Goal: Task Accomplishment & Management: Use online tool/utility

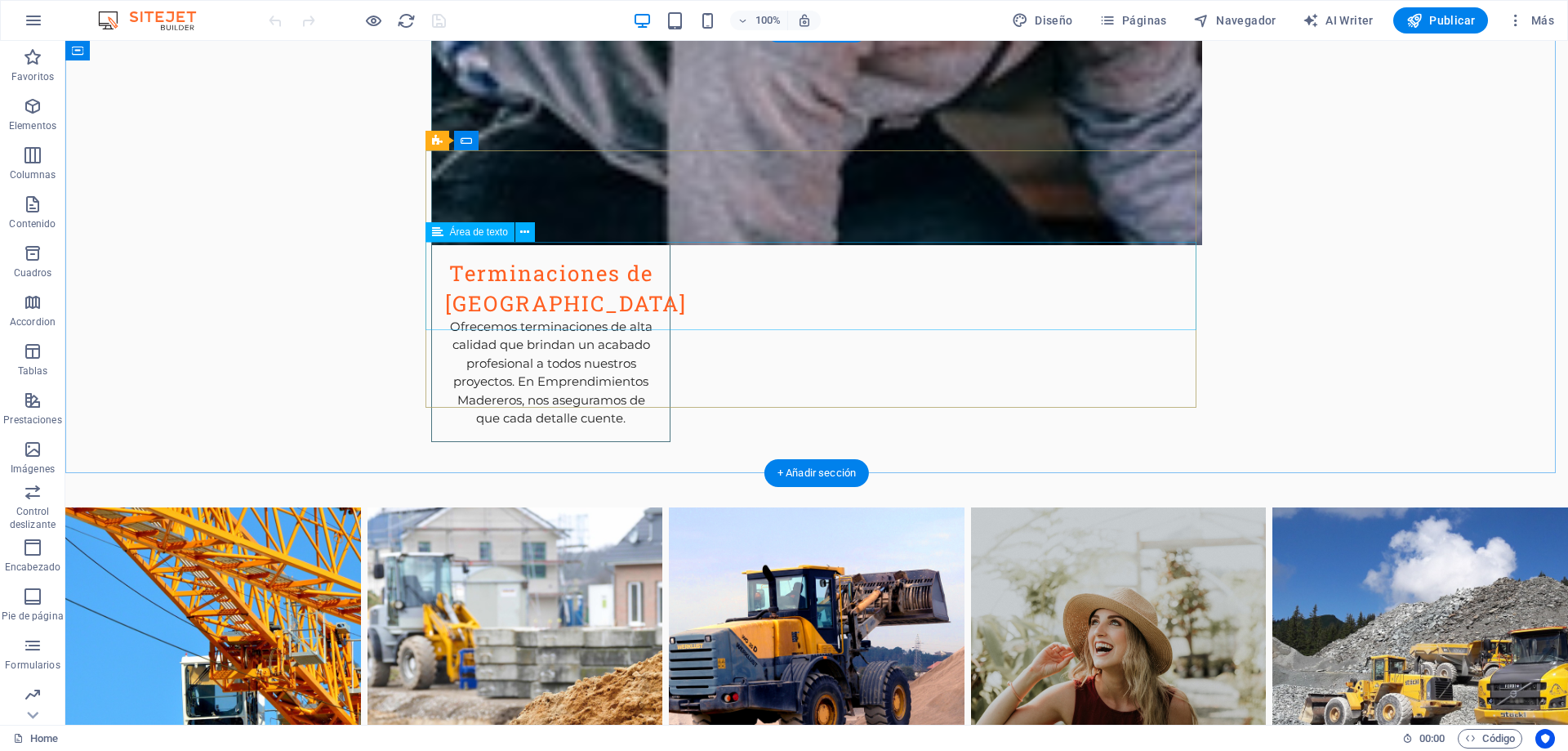
scroll to position [3068, 0]
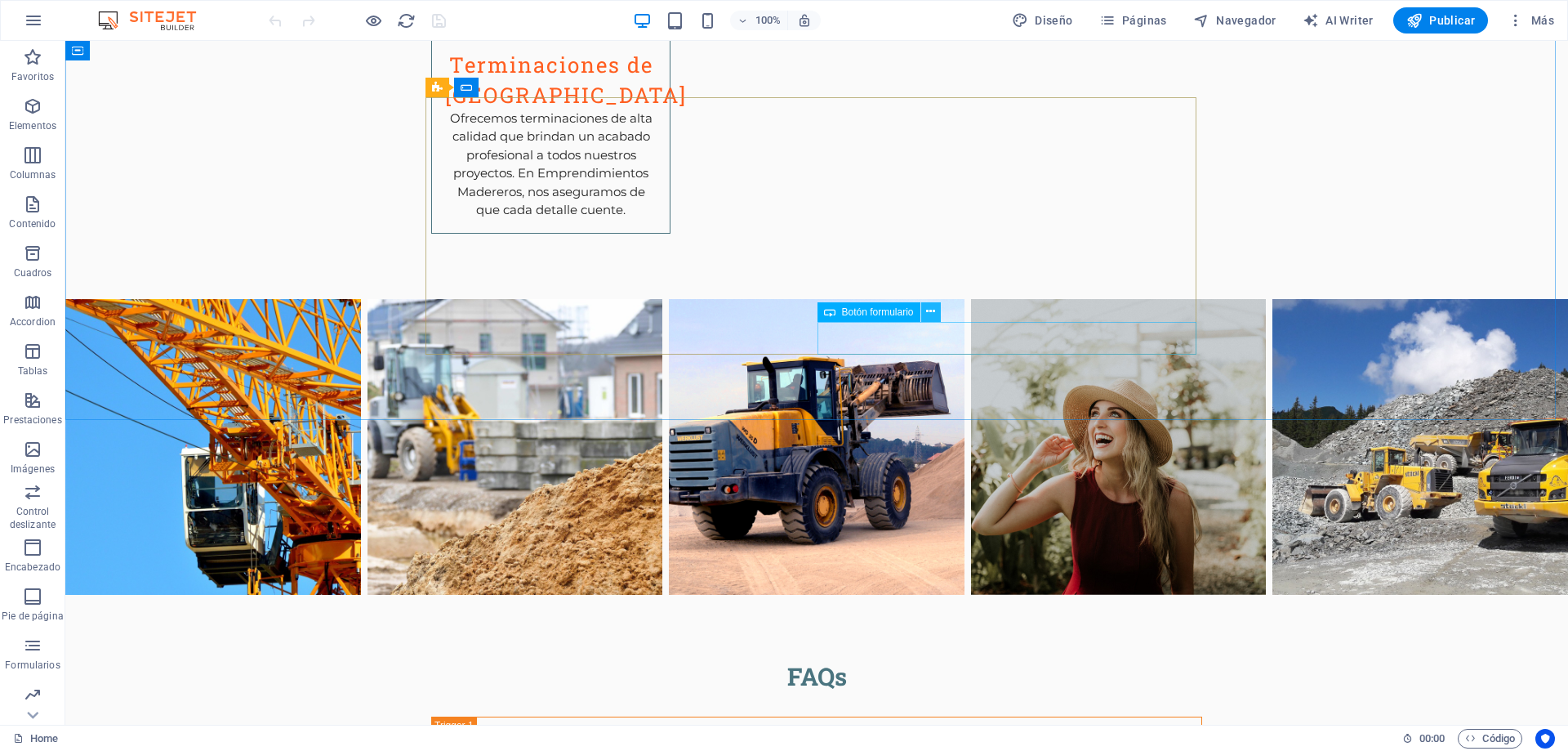
click at [934, 311] on icon at bounding box center [930, 311] width 9 height 17
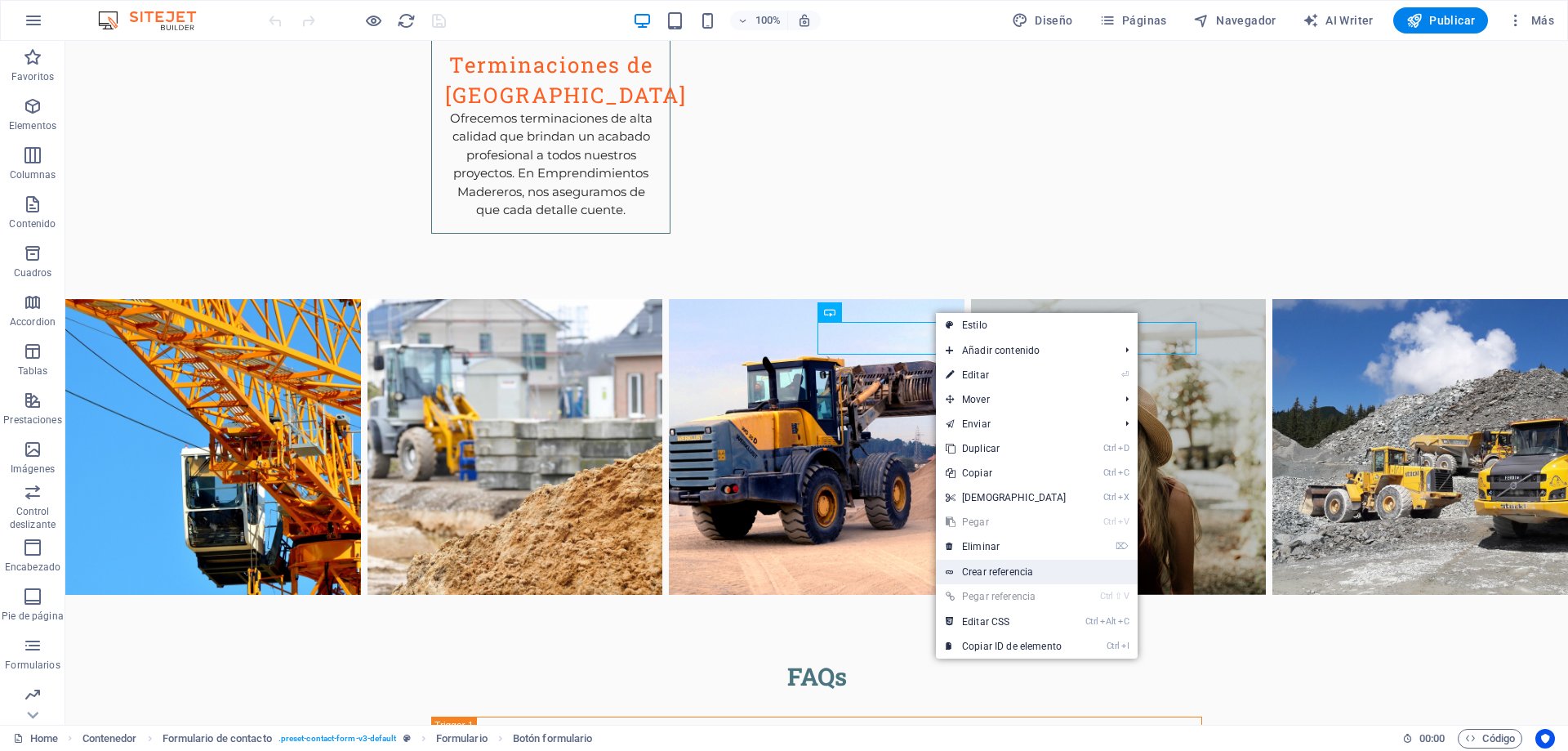
click at [1004, 572] on link "Crear referencia" at bounding box center [1036, 572] width 201 height 25
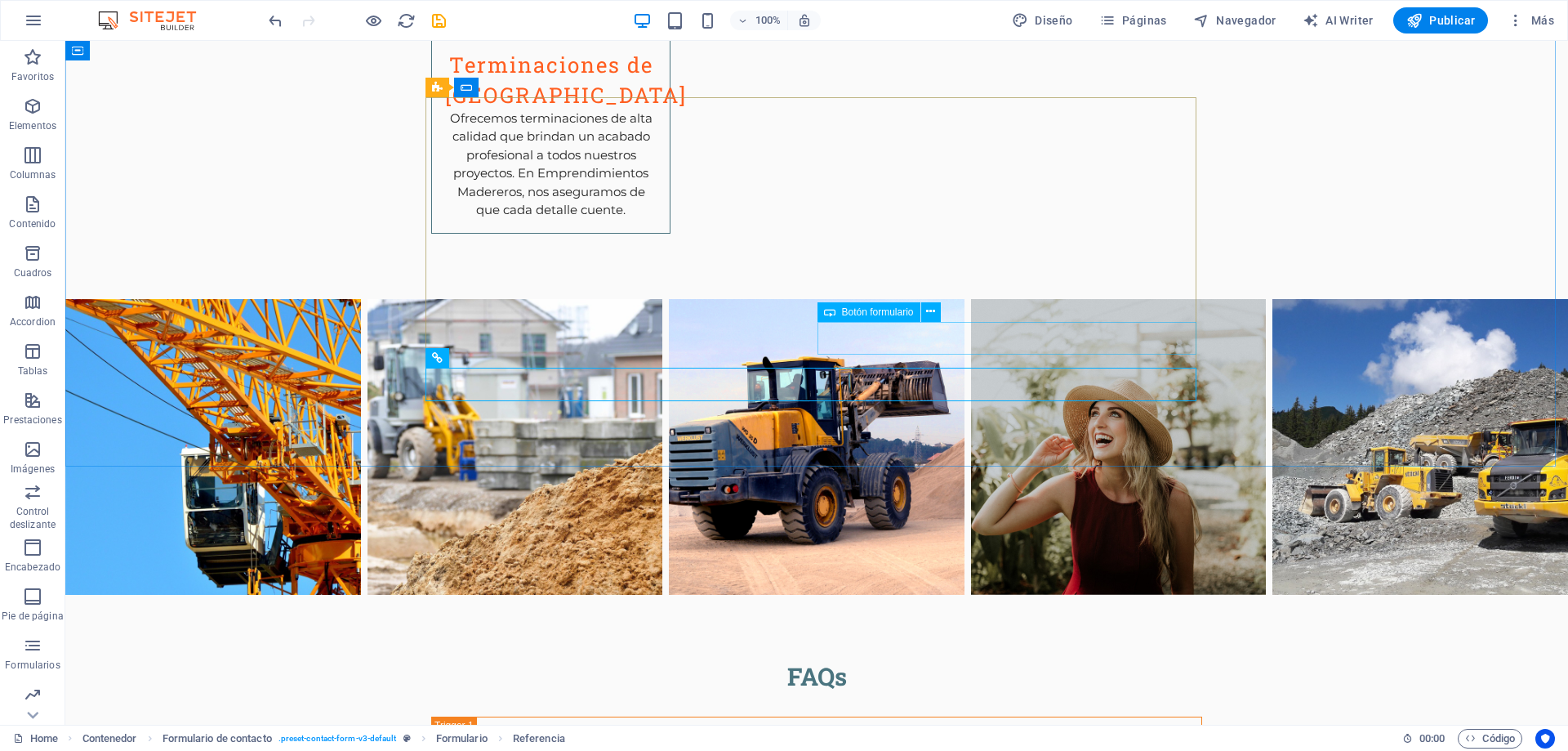
click at [881, 315] on span "Botón formulario" at bounding box center [878, 312] width 72 height 10
click at [930, 312] on icon at bounding box center [930, 311] width 9 height 17
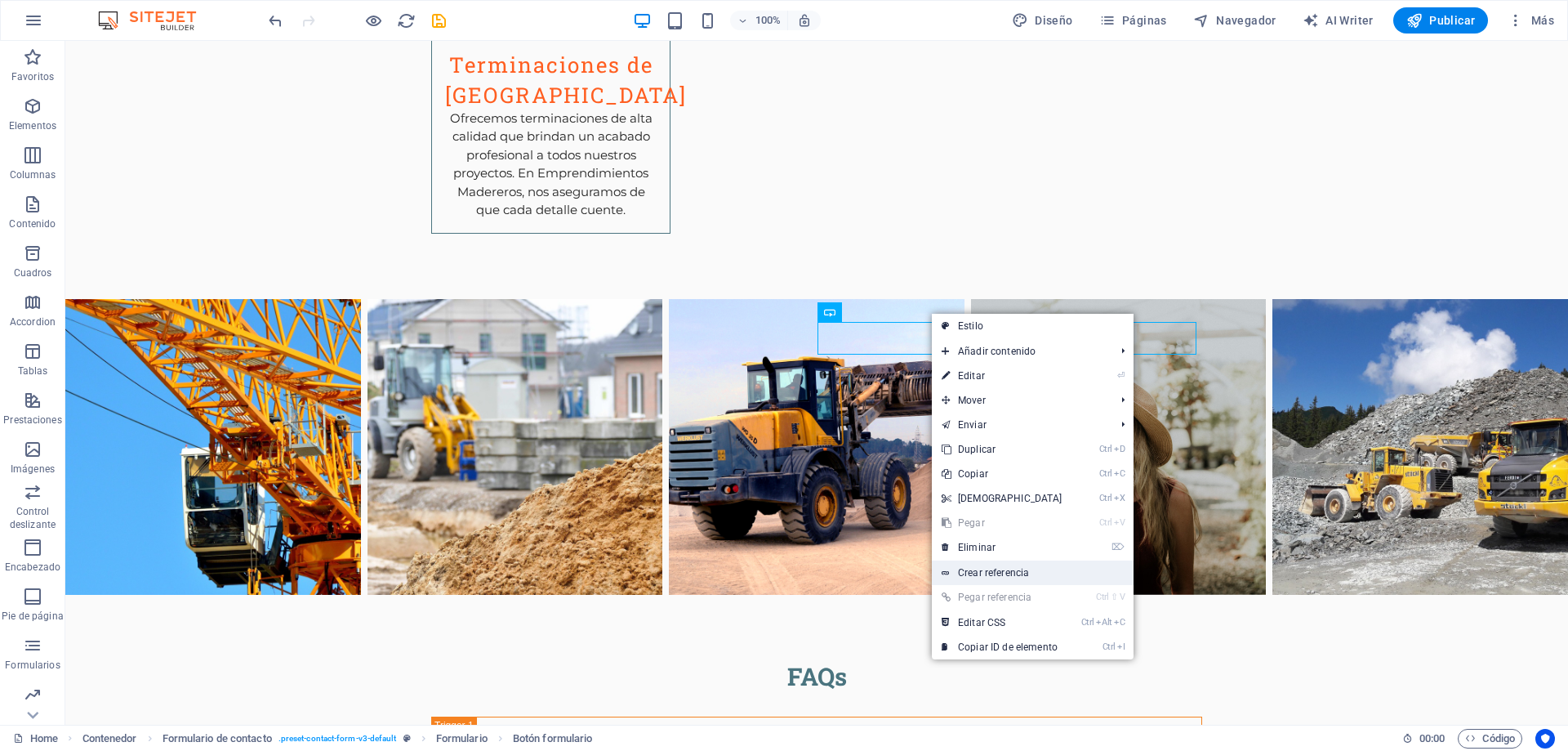
click at [973, 572] on link "Crear referencia" at bounding box center [1032, 573] width 201 height 25
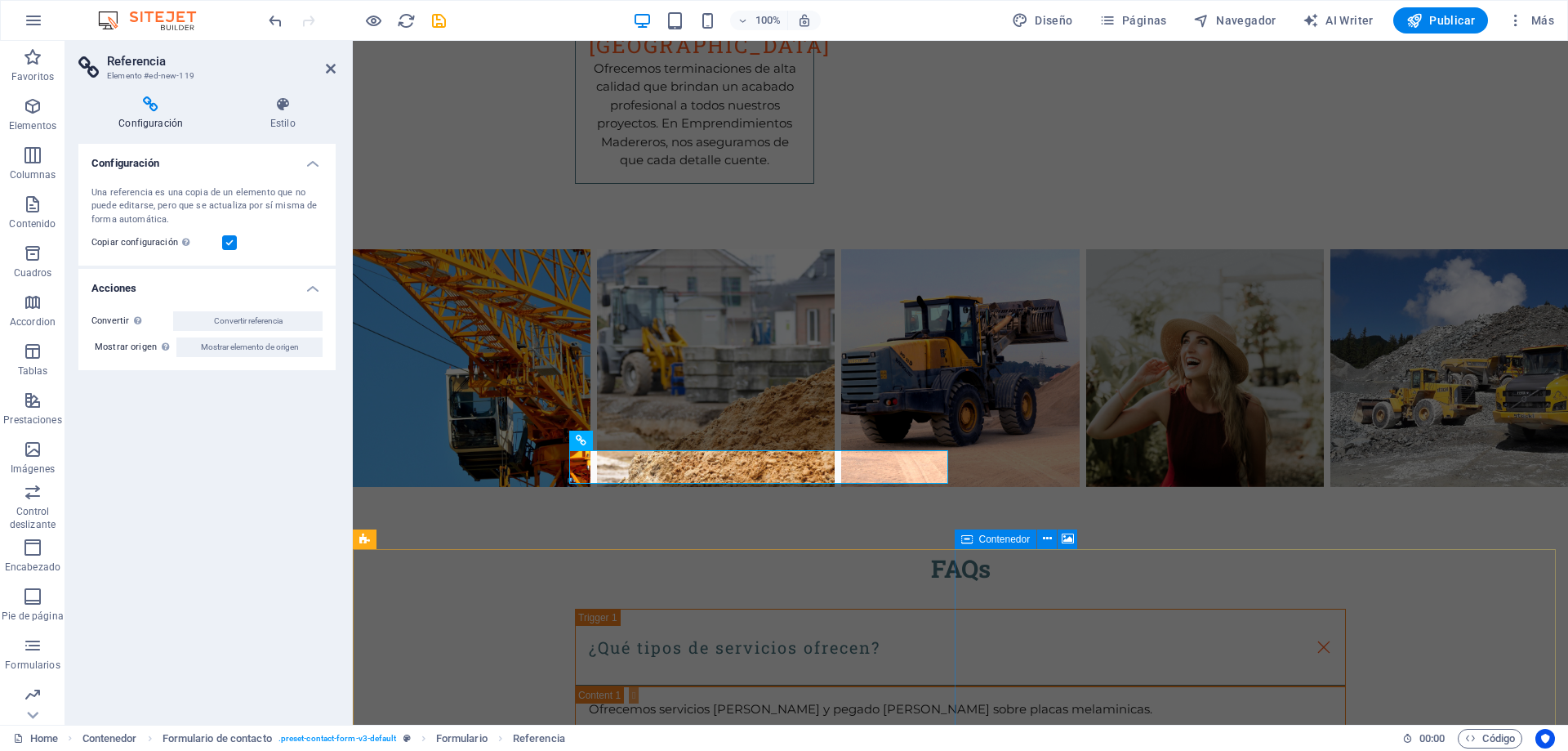
scroll to position [3011, 0]
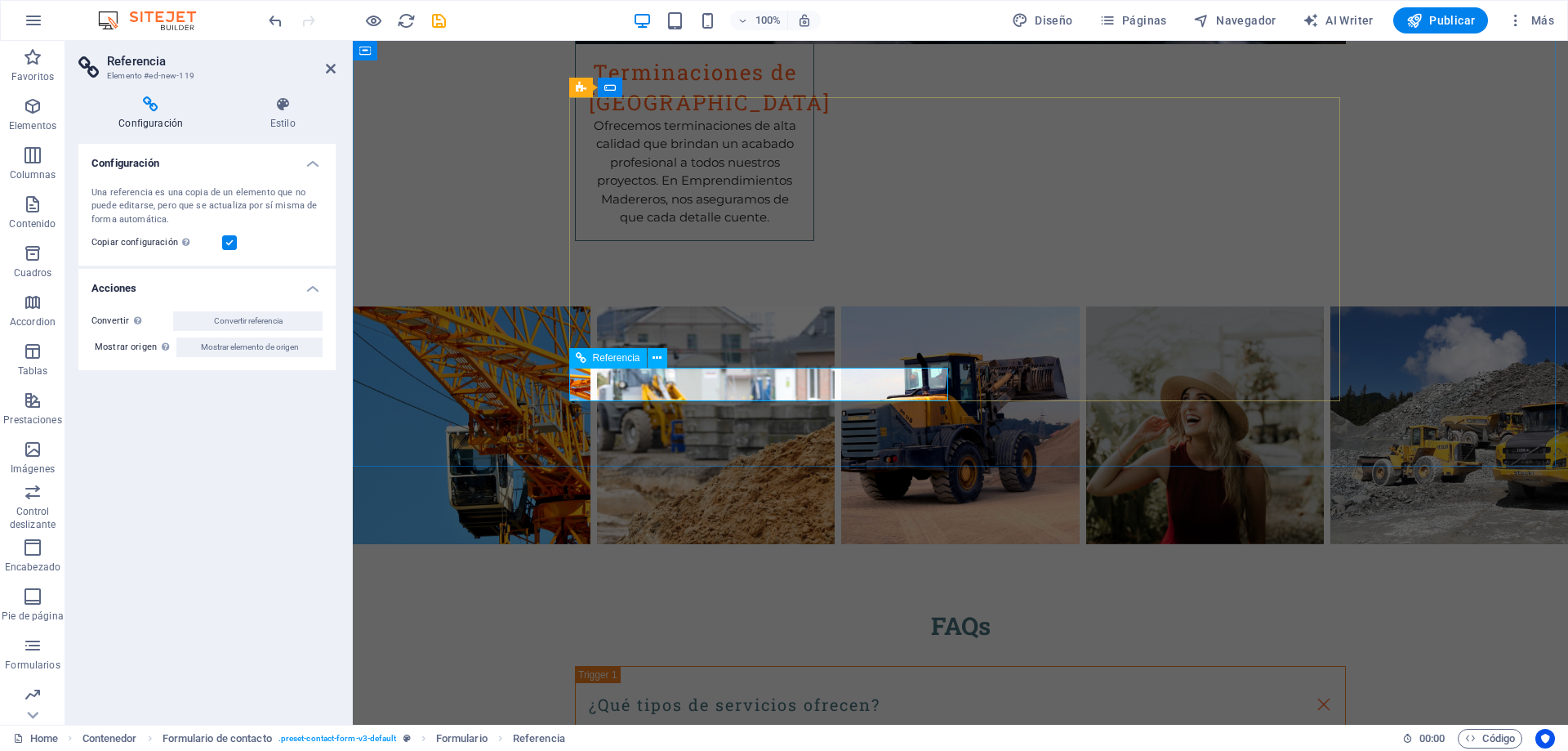
click at [606, 135] on span "Entrada" at bounding box center [610, 133] width 35 height 10
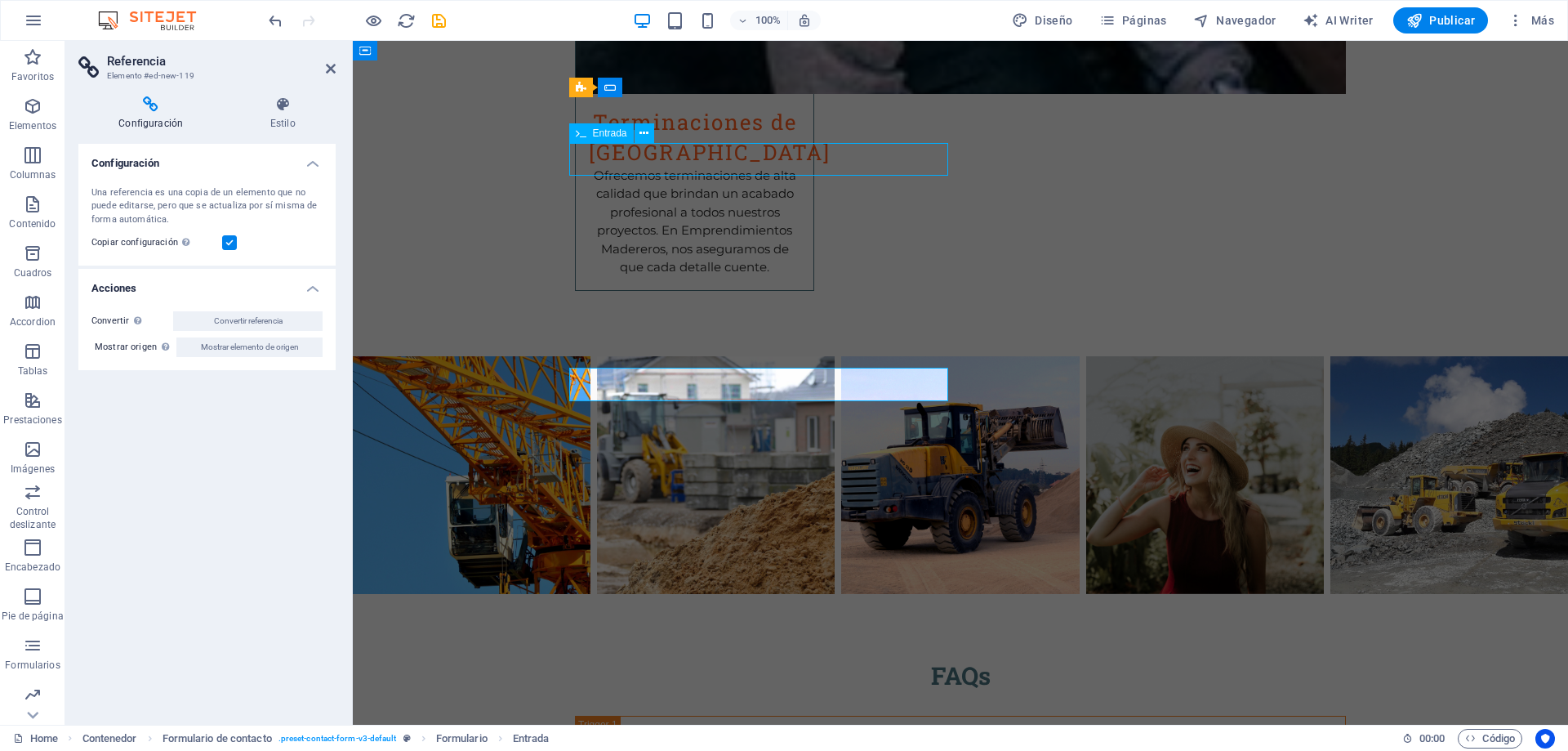
scroll to position [3068, 0]
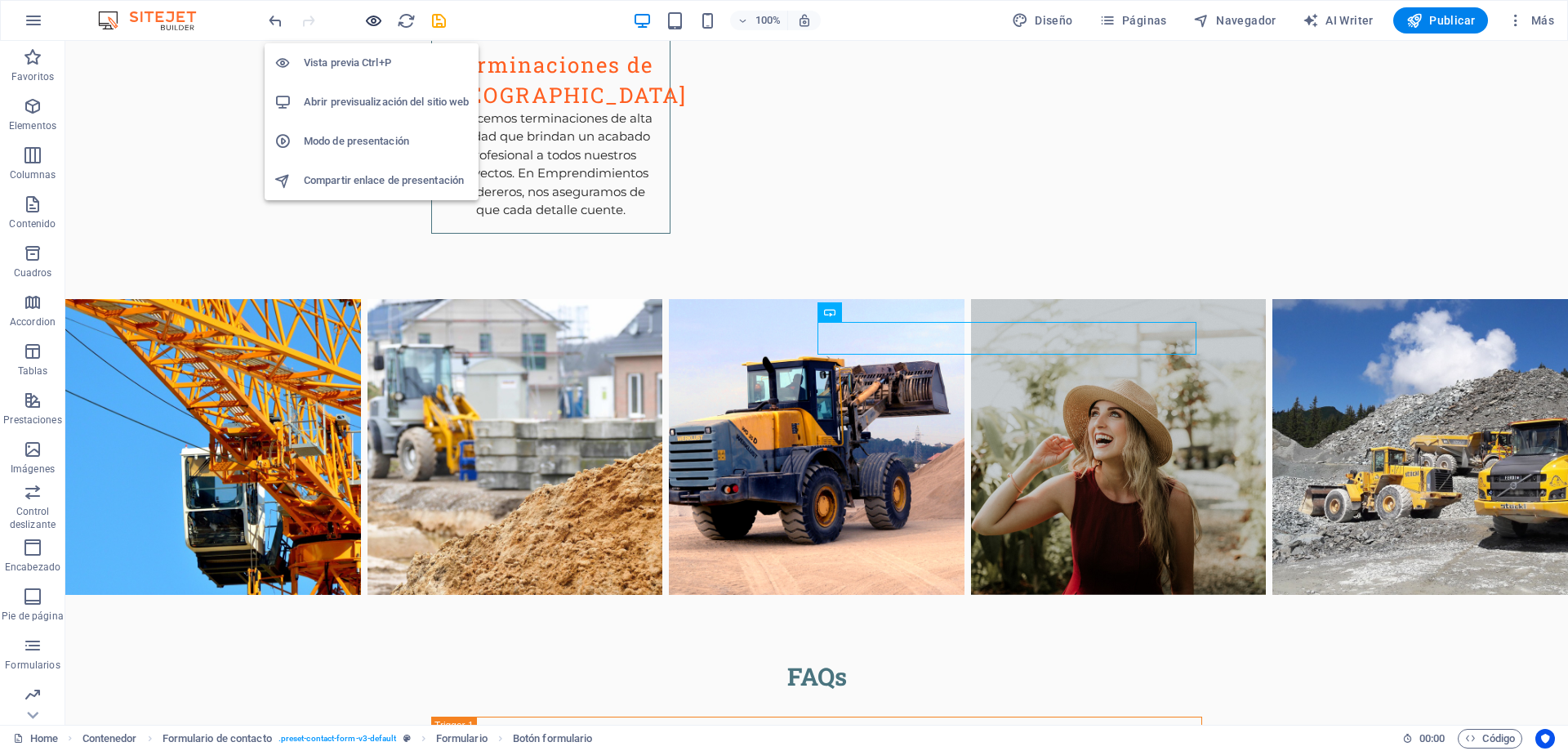
click at [372, 18] on icon "button" at bounding box center [373, 21] width 19 height 19
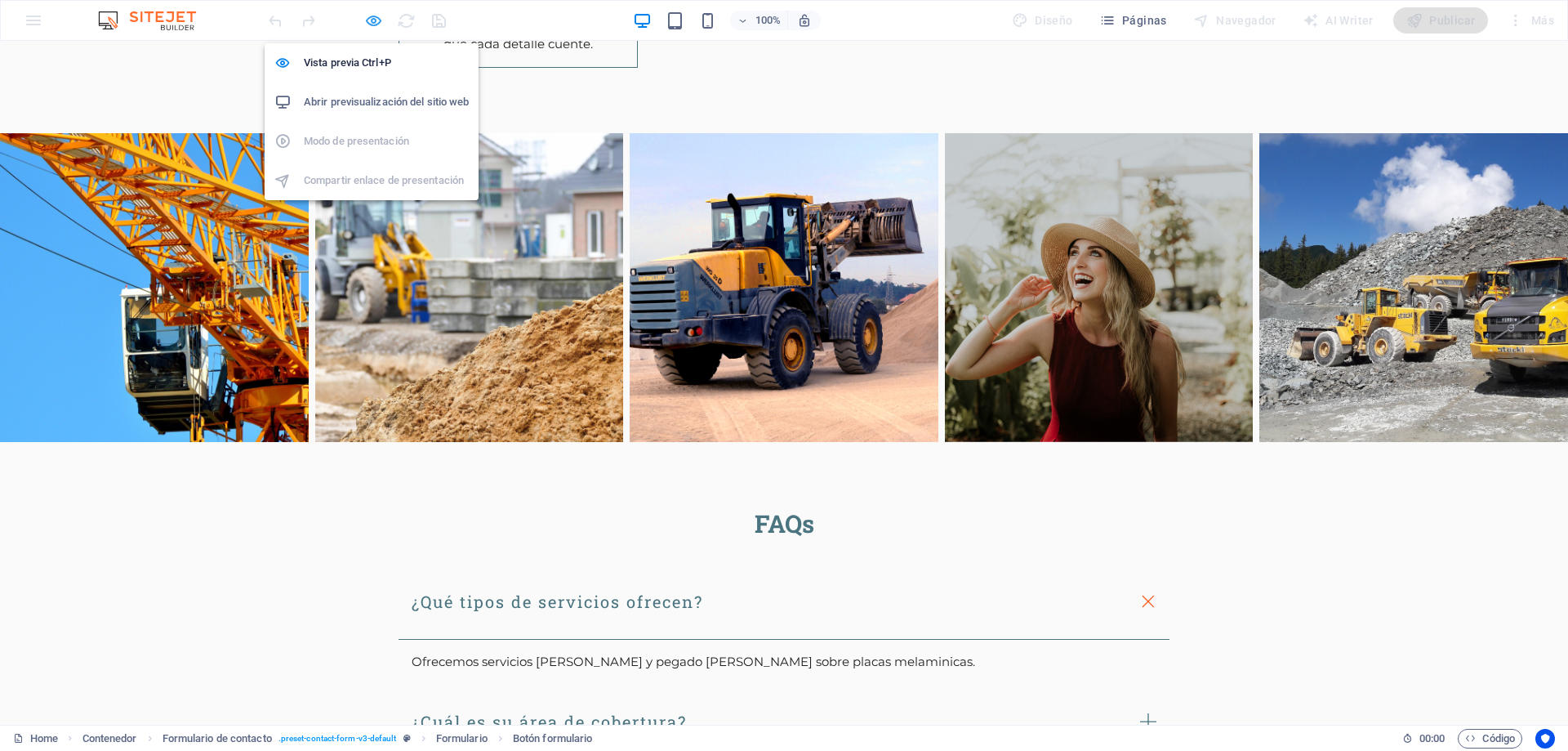
scroll to position [2821, 0]
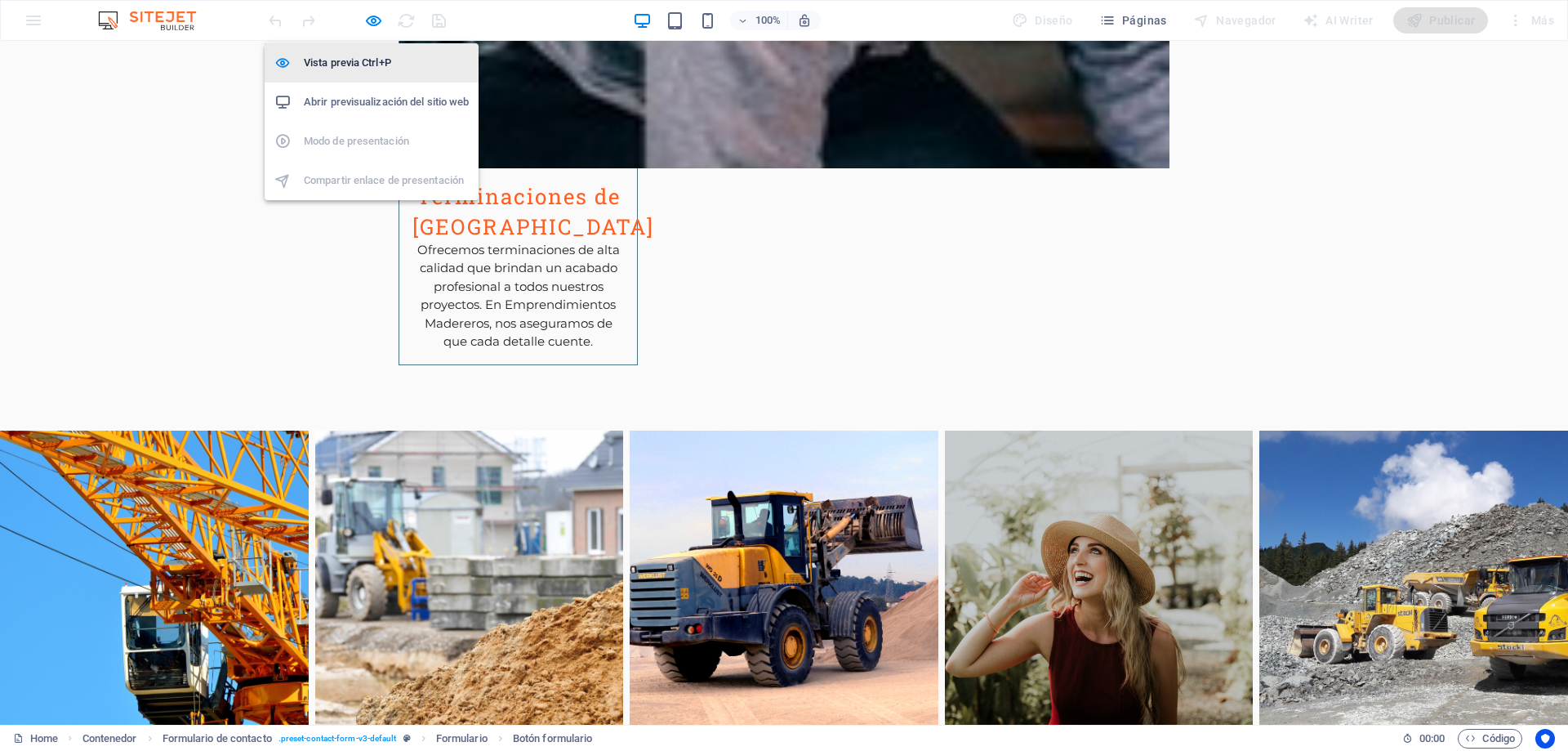
click at [369, 60] on h6 "Vista previa Ctrl+P" at bounding box center [386, 63] width 165 height 20
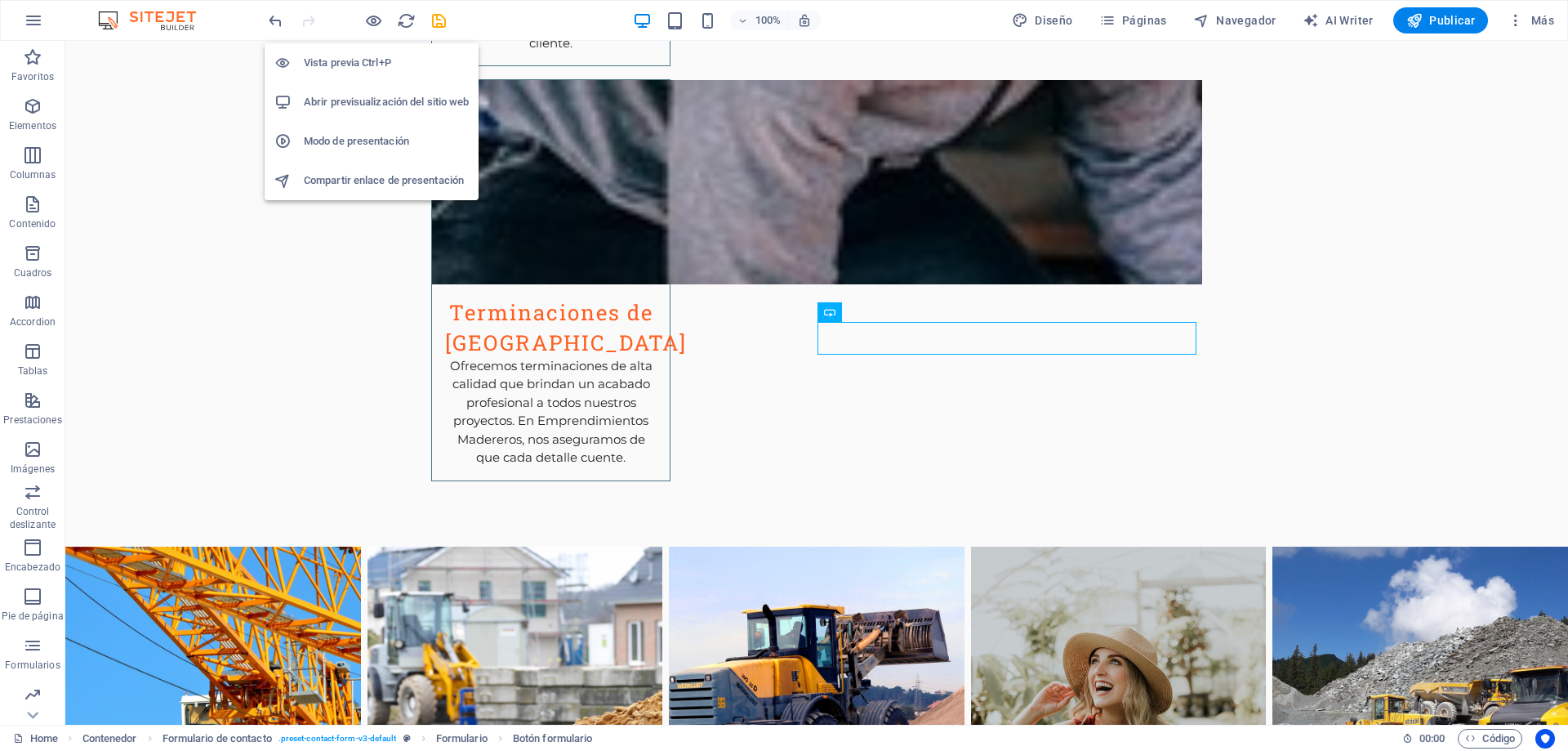
scroll to position [3068, 0]
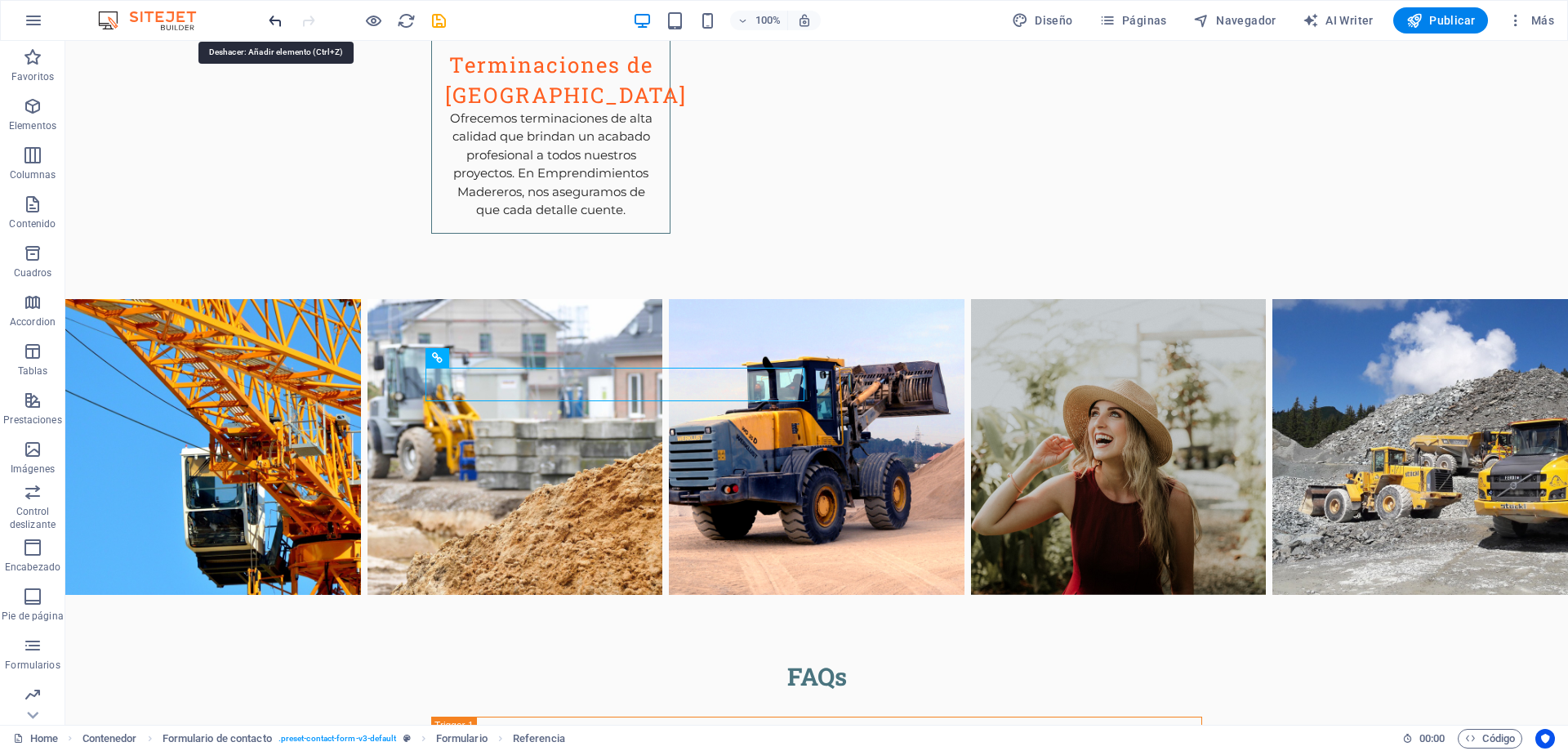
click at [277, 22] on icon "undo" at bounding box center [275, 21] width 19 height 19
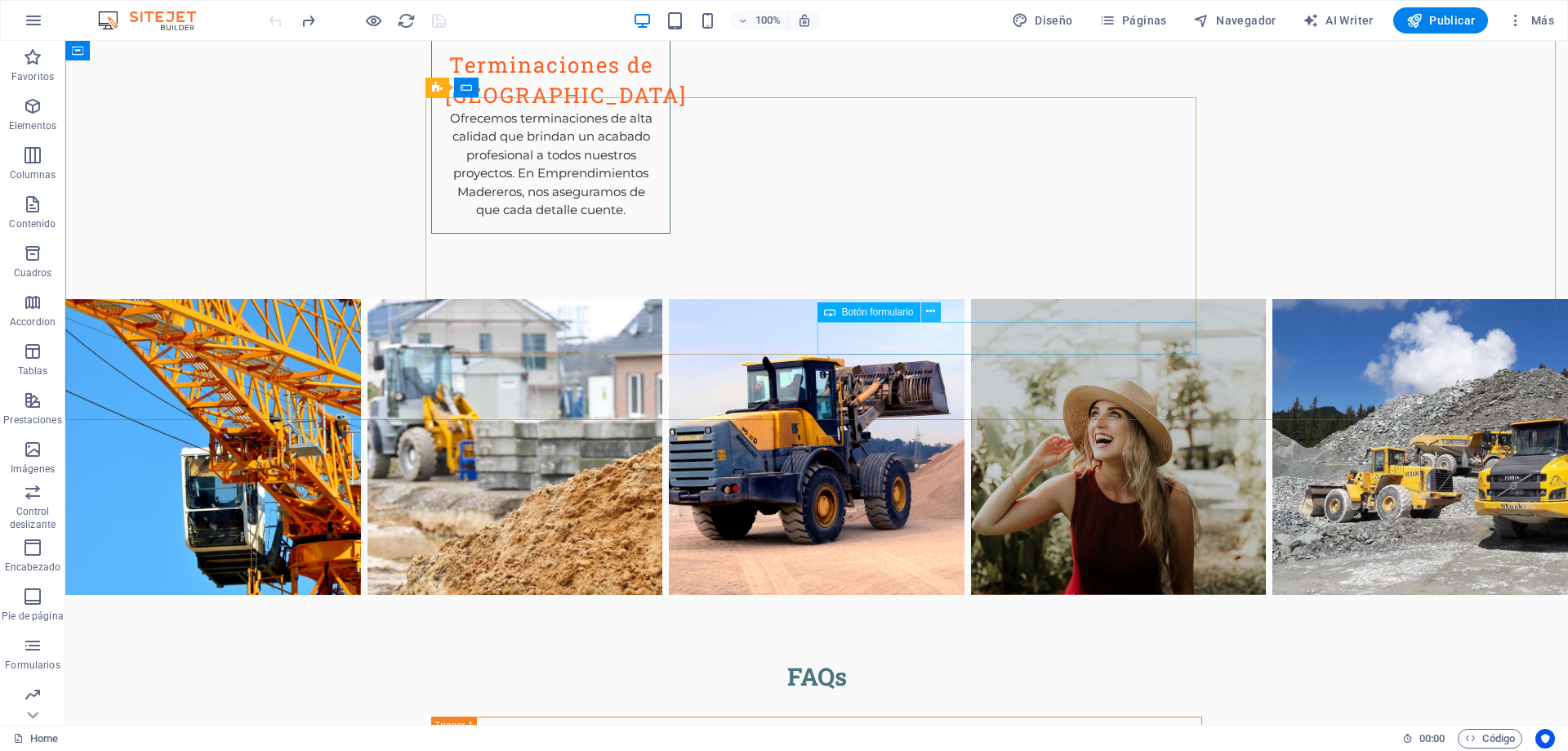
click at [926, 309] on icon at bounding box center [930, 311] width 9 height 17
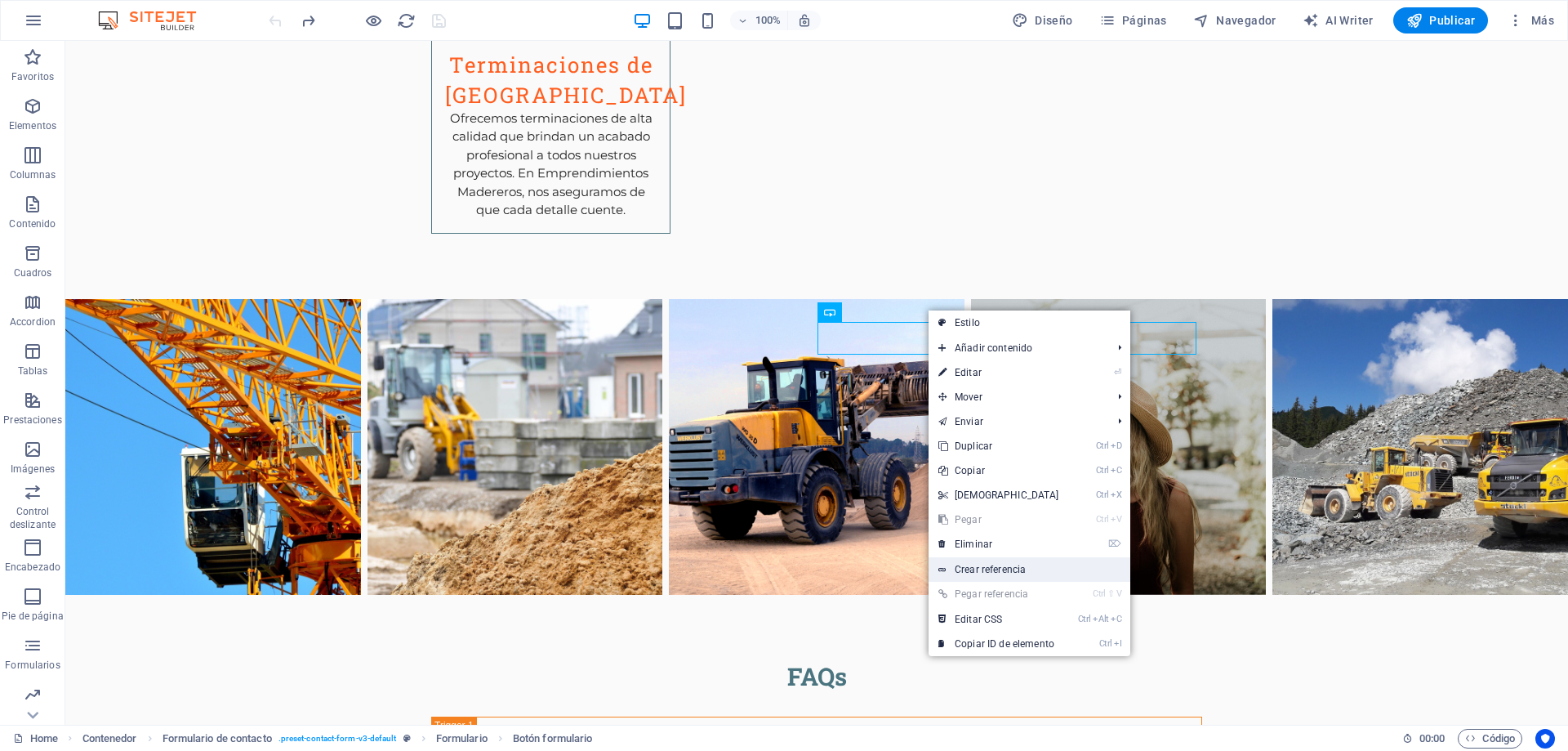
drag, startPoint x: 1013, startPoint y: 573, endPoint x: 660, endPoint y: 532, distance: 355.4
click at [1013, 573] on link "Crear referencia" at bounding box center [1029, 569] width 201 height 25
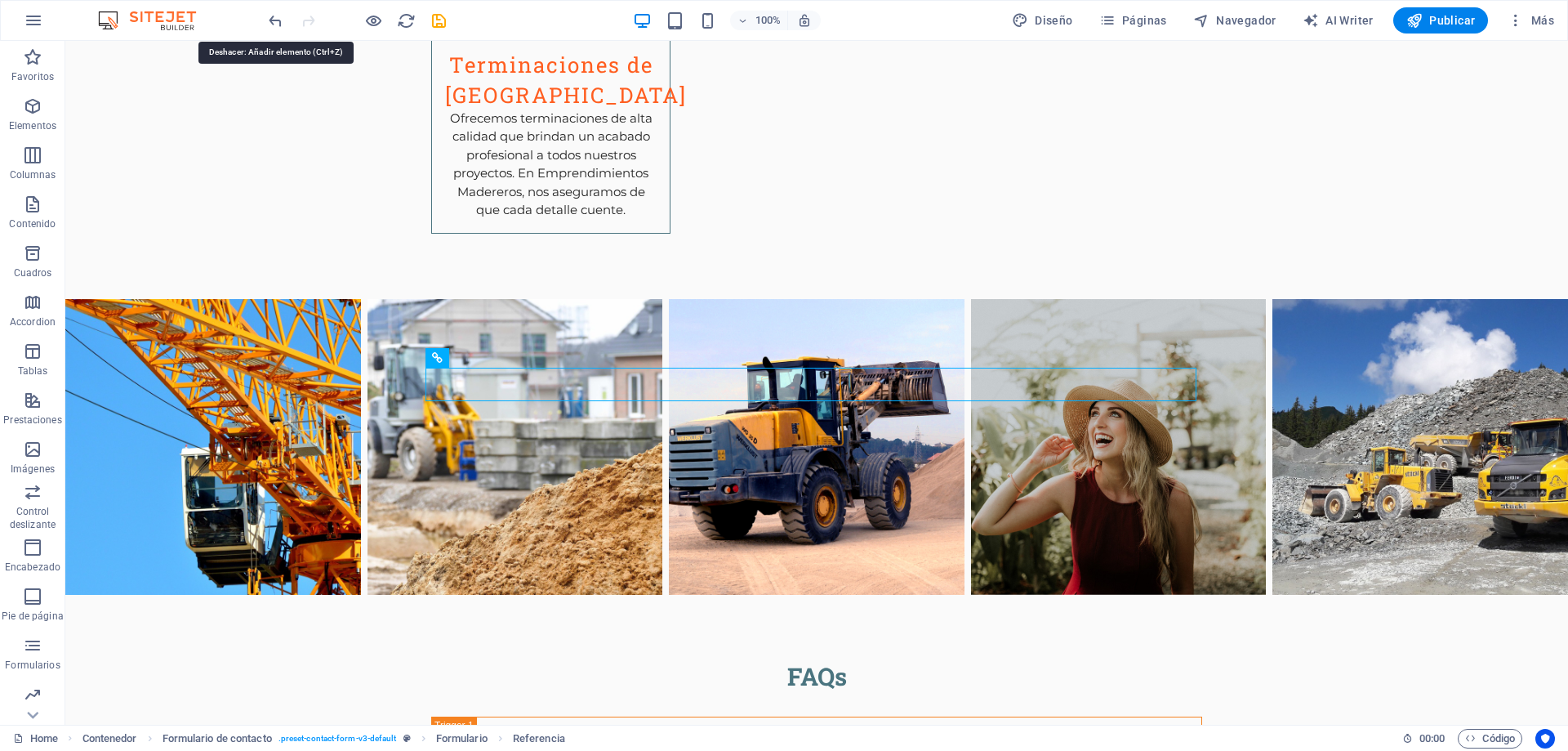
click at [272, 21] on icon "undo" at bounding box center [275, 21] width 19 height 19
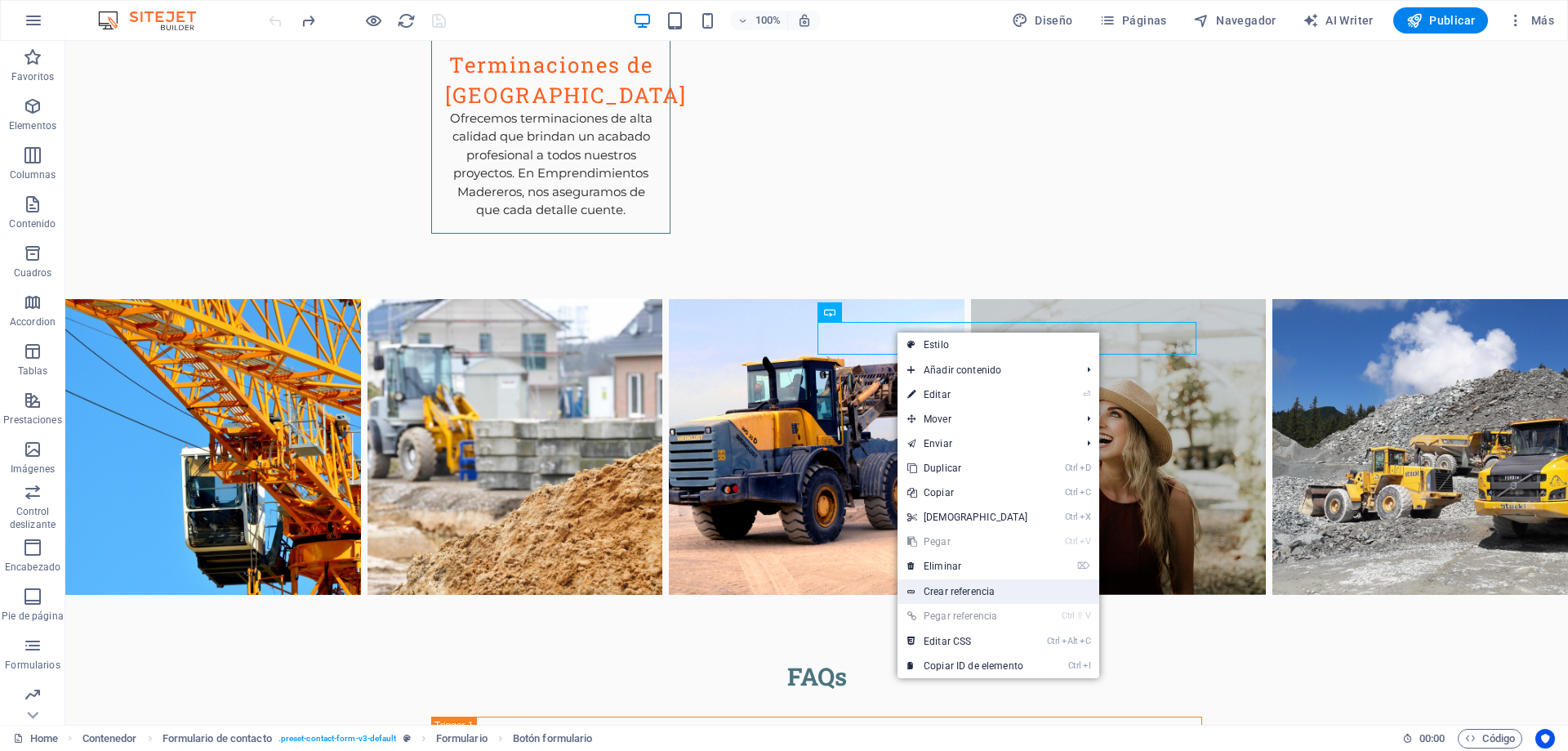
click at [956, 587] on link "Crear referencia" at bounding box center [998, 592] width 201 height 25
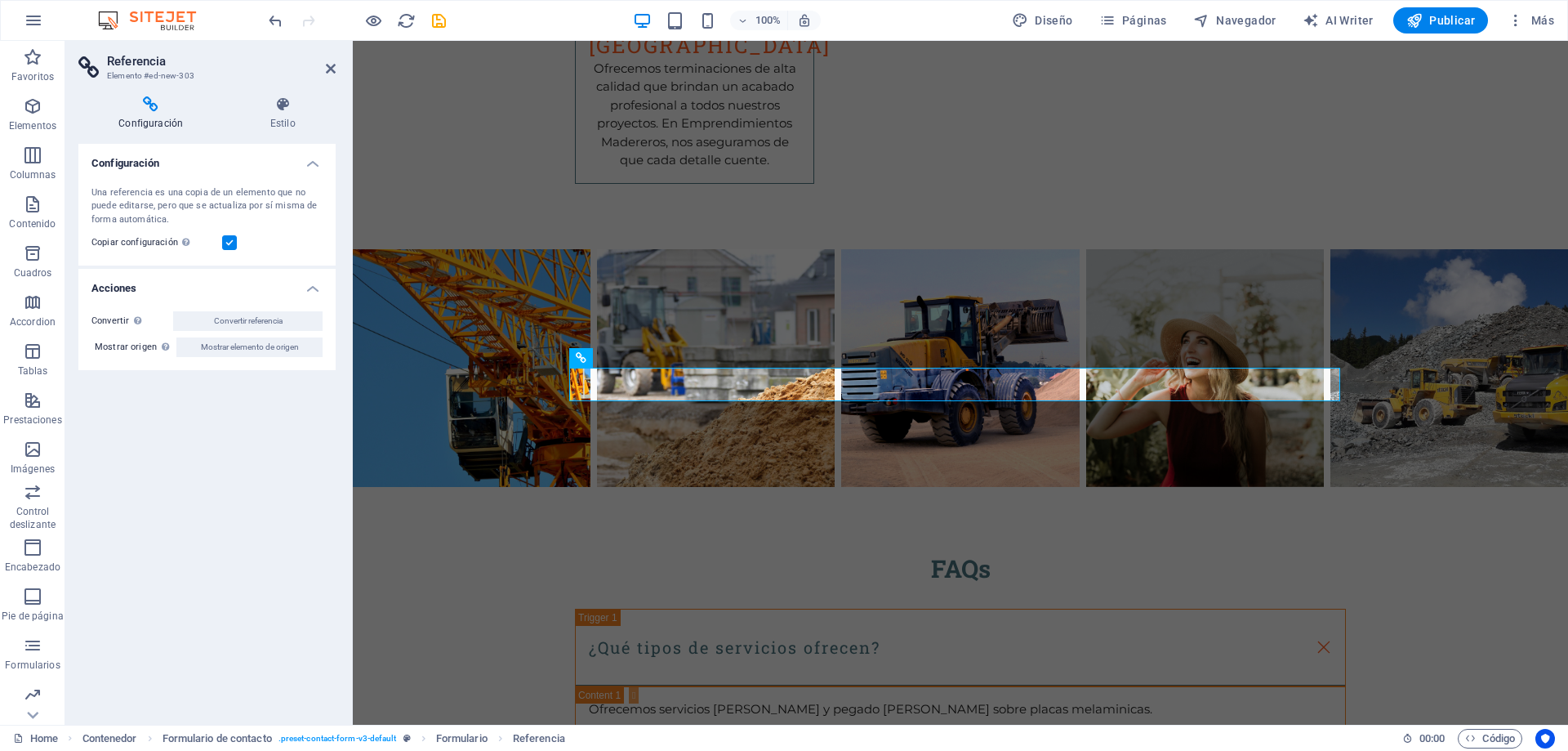
scroll to position [3011, 0]
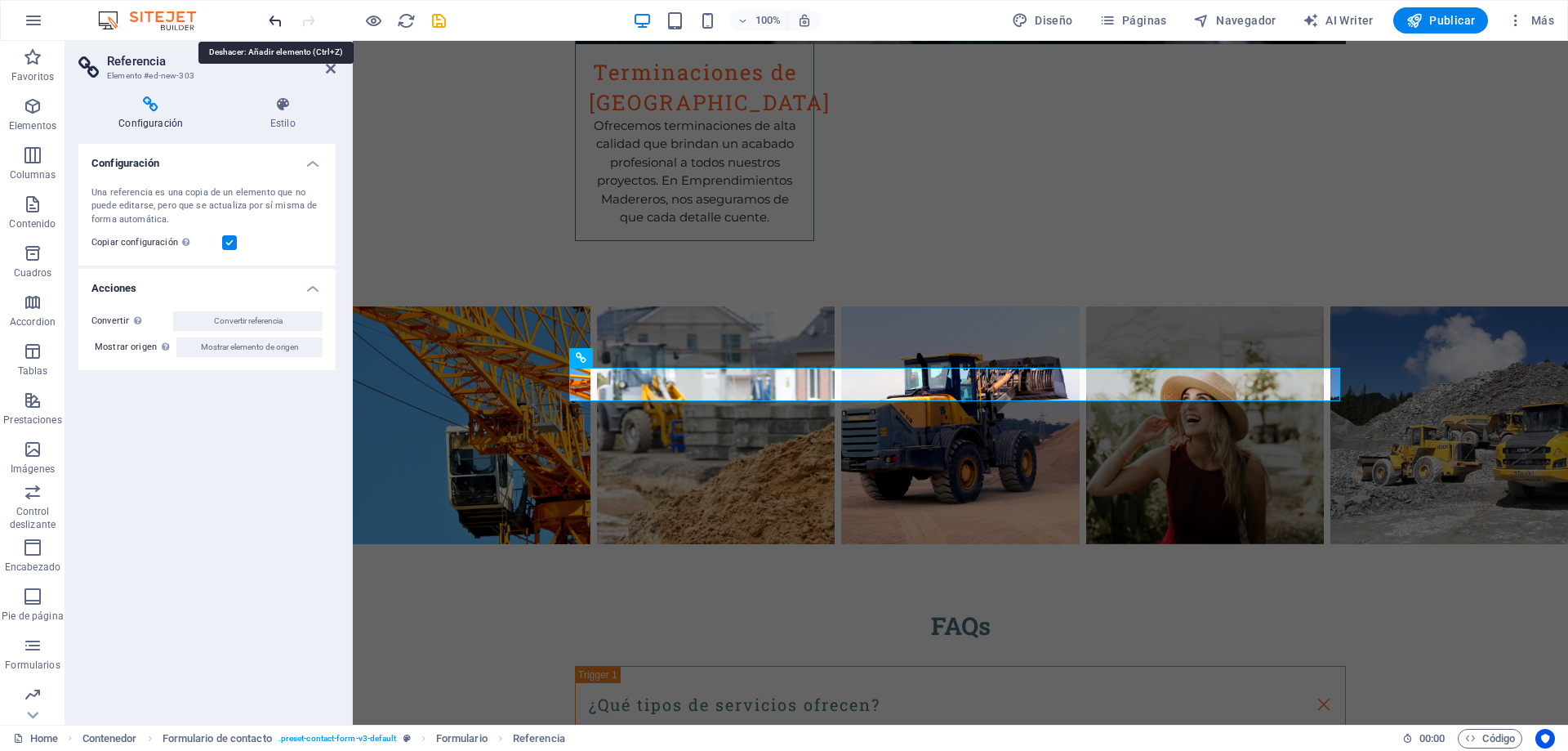
click at [271, 22] on icon "undo" at bounding box center [275, 21] width 19 height 19
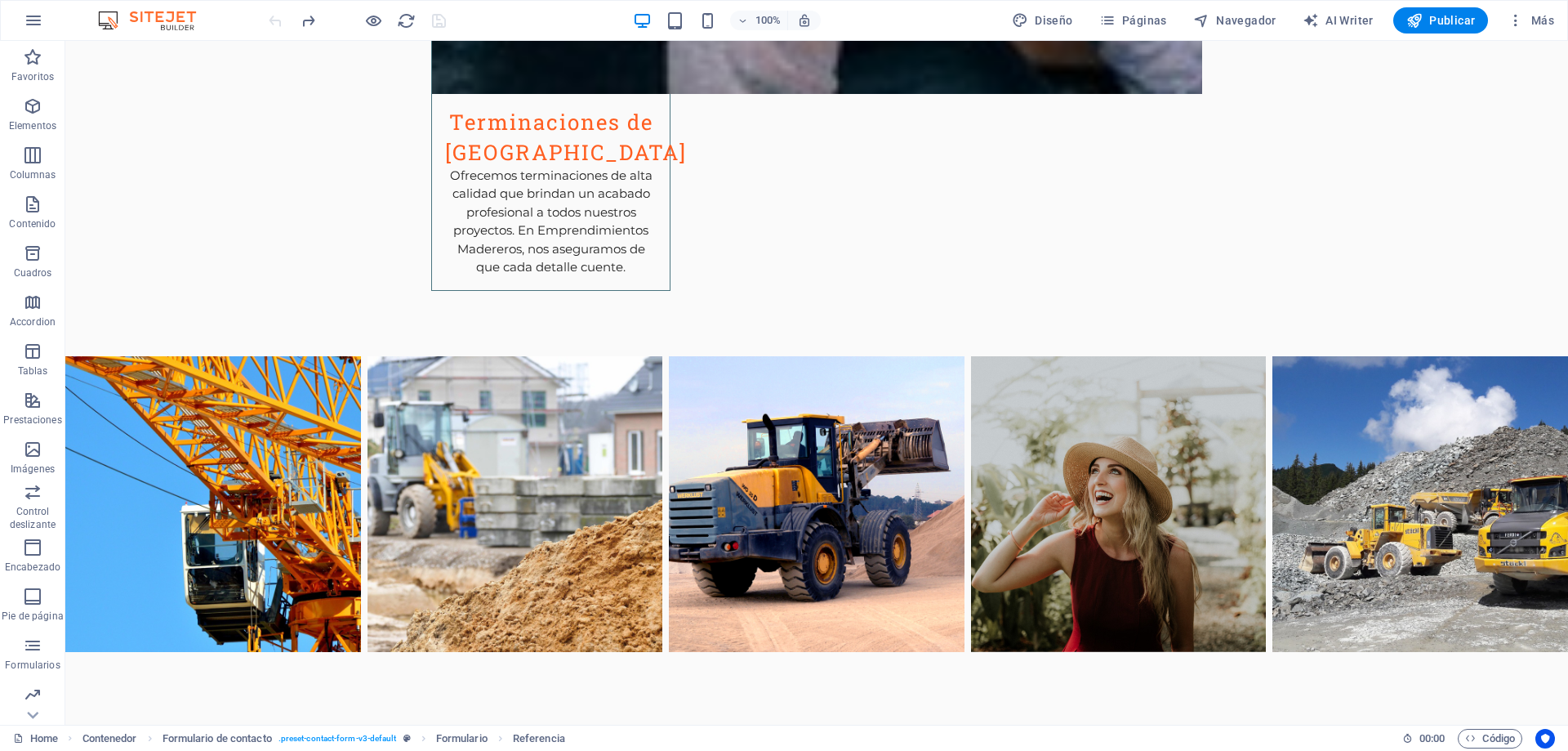
scroll to position [3068, 0]
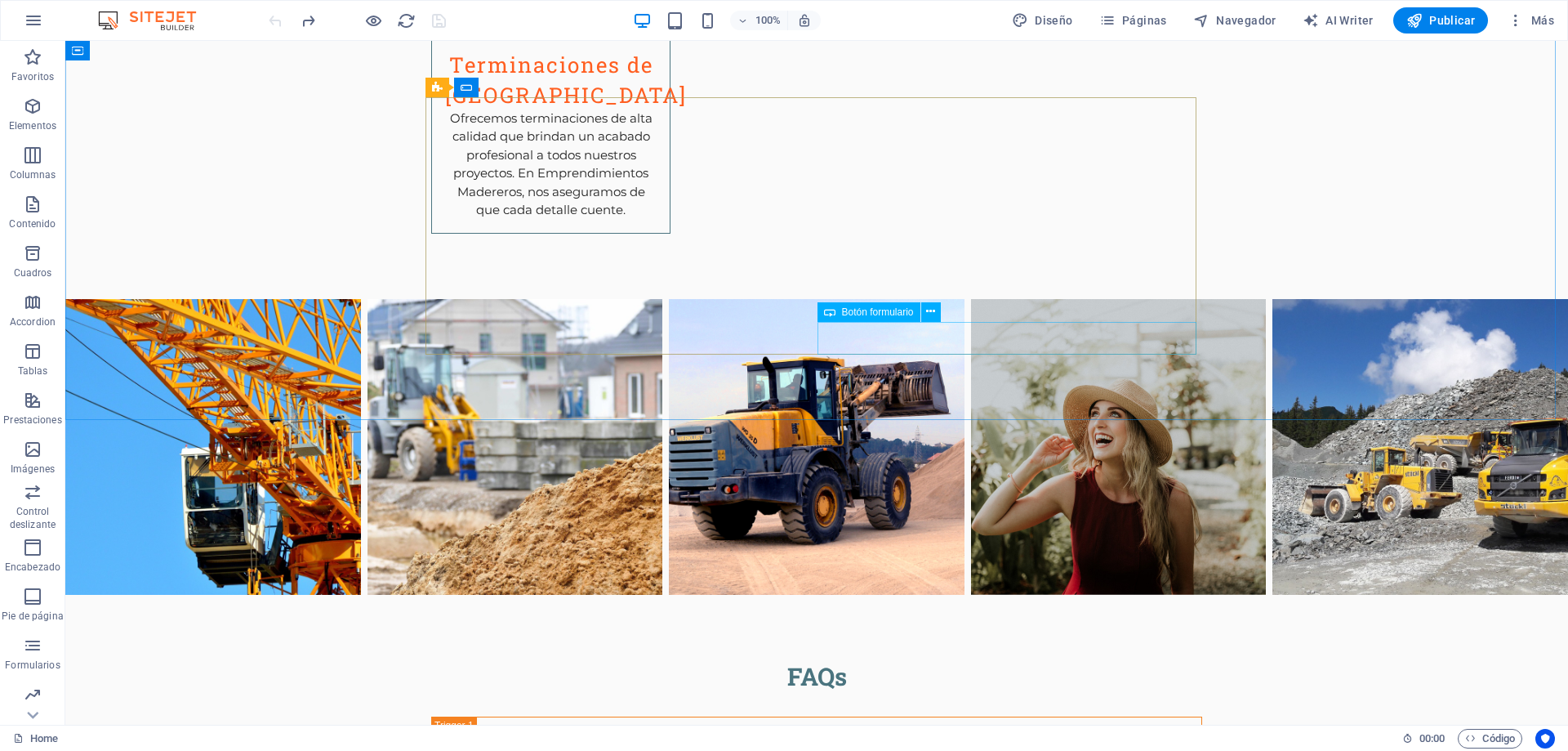
click at [912, 312] on span "Botón formulario" at bounding box center [878, 312] width 72 height 10
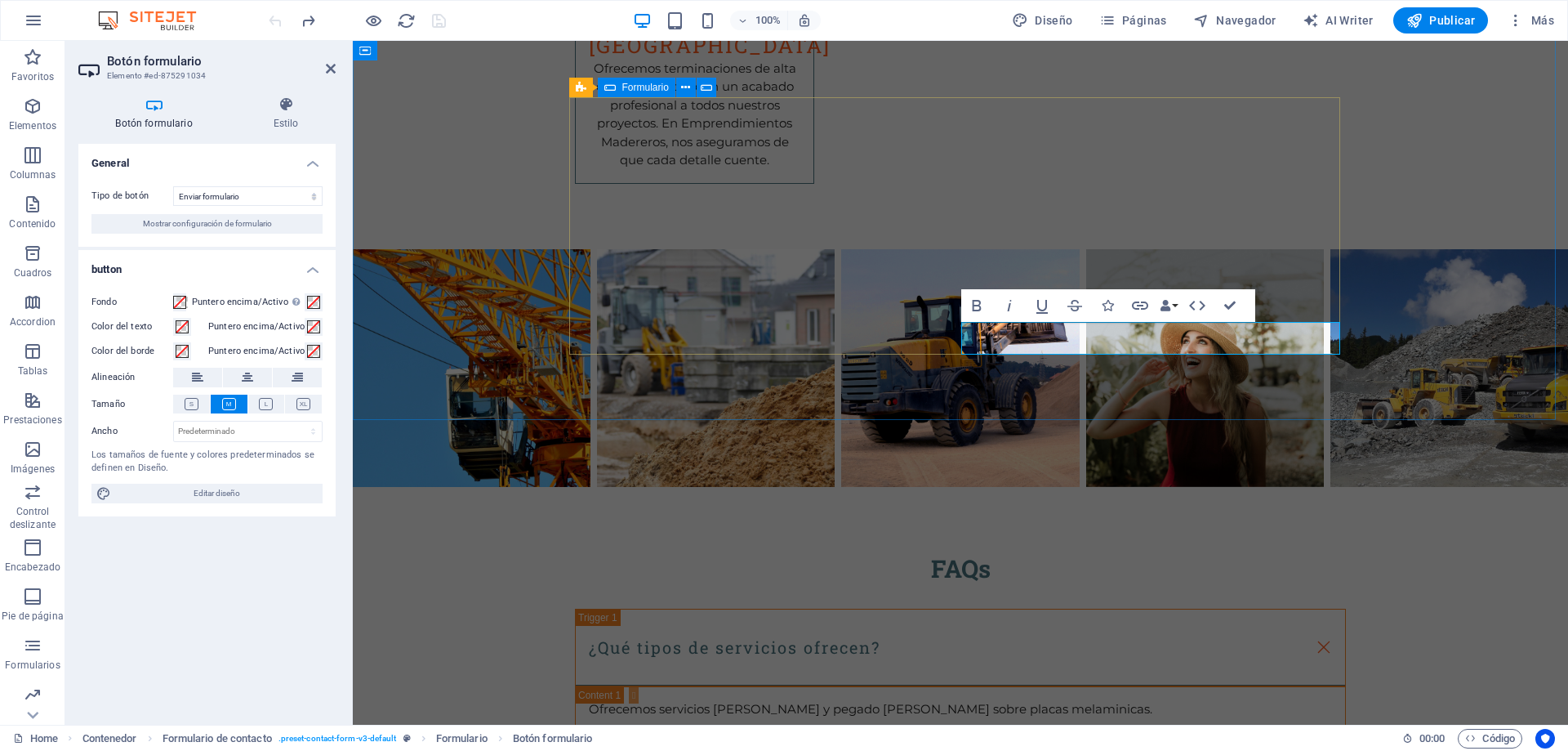
scroll to position [3011, 0]
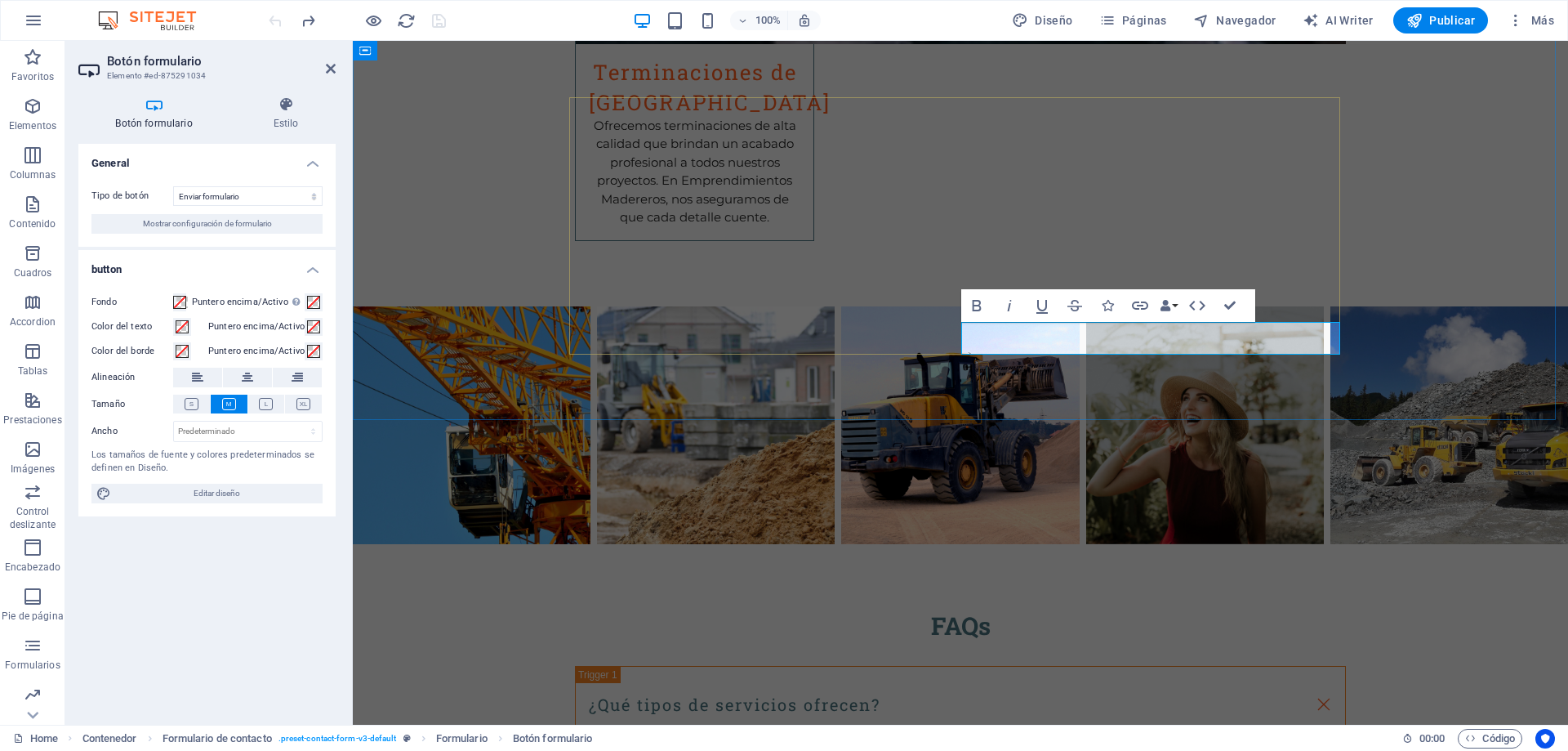
click at [219, 228] on span "Mostrar configuración de formulario" at bounding box center [207, 224] width 129 height 20
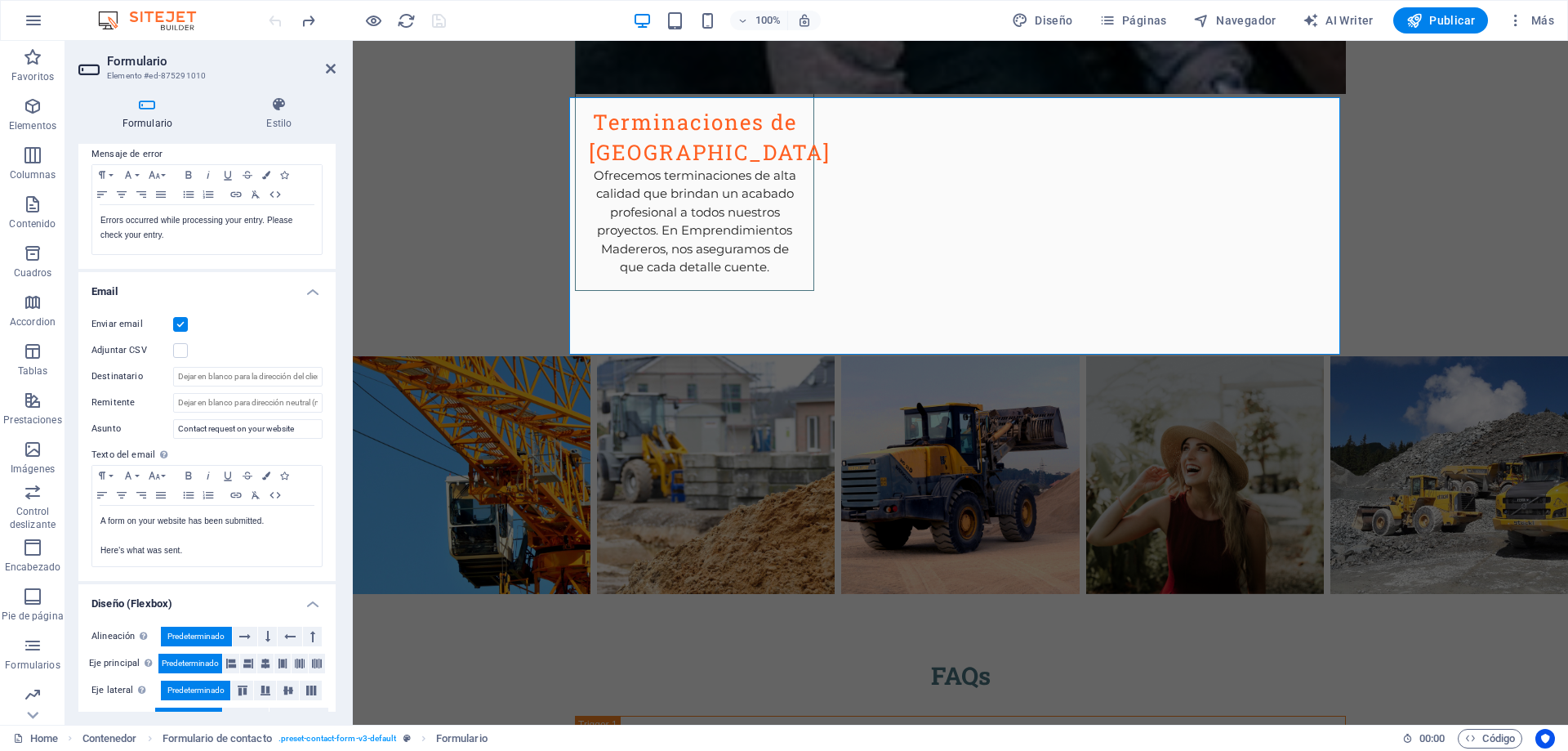
scroll to position [327, 0]
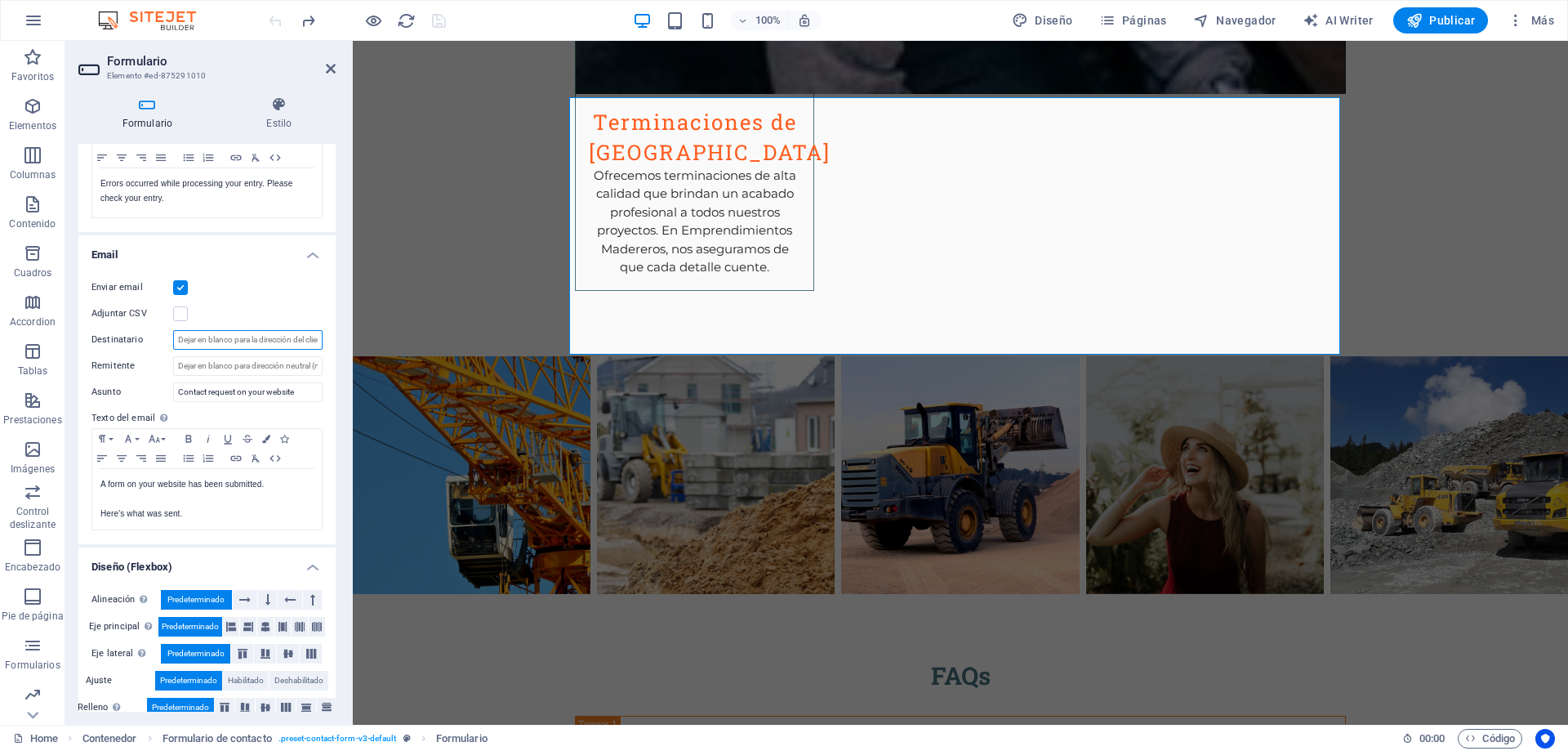
click at [263, 341] on input "Destinatario" at bounding box center [248, 340] width 149 height 20
type input "[EMAIL_ADDRESS][DOMAIN_NAME]"
click at [306, 395] on input "Contact request on your website" at bounding box center [248, 392] width 149 height 20
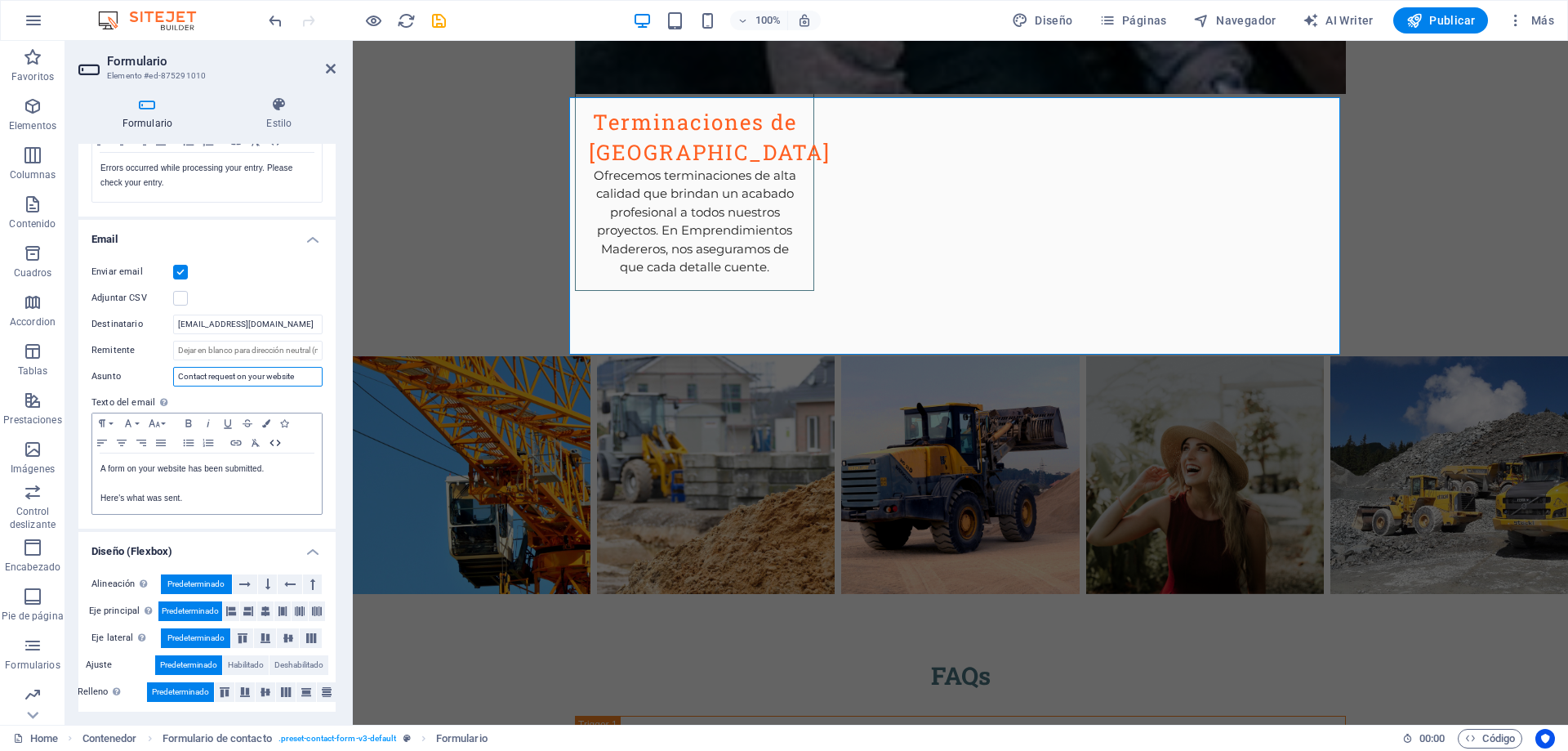
scroll to position [346, 0]
click at [278, 467] on p "A form on your website has been submitted." at bounding box center [207, 465] width 213 height 15
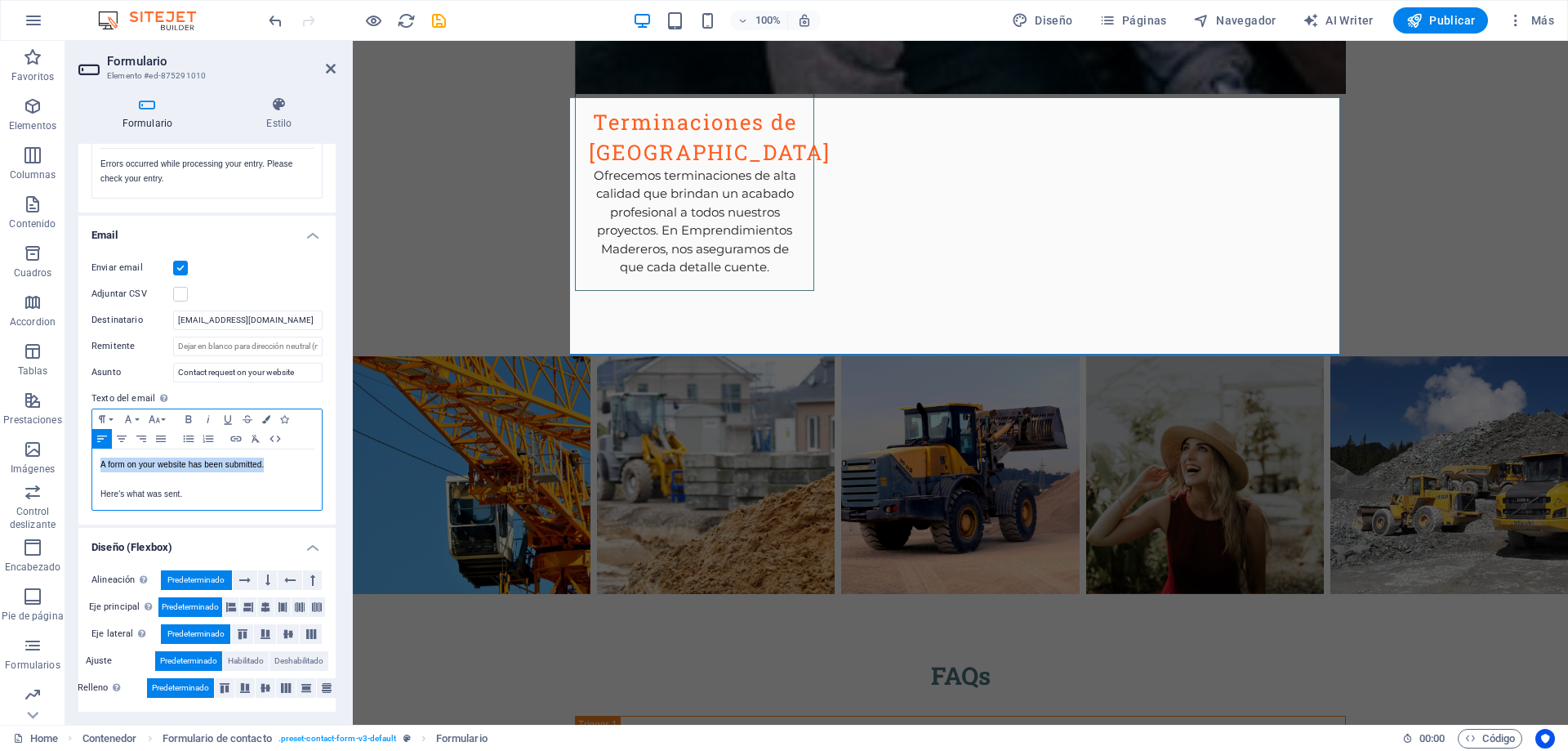
drag, startPoint x: 272, startPoint y: 466, endPoint x: 87, endPoint y: 455, distance: 185.3
click at [87, 455] on div "Enviar email Adjuntar CSV Destinatario info@emprendimientosmadereros.com Remite…" at bounding box center [206, 385] width 257 height 279
click at [197, 499] on p "Here's what was sent." at bounding box center [207, 494] width 213 height 15
click at [214, 497] on p "Here's what was sent." at bounding box center [207, 494] width 213 height 15
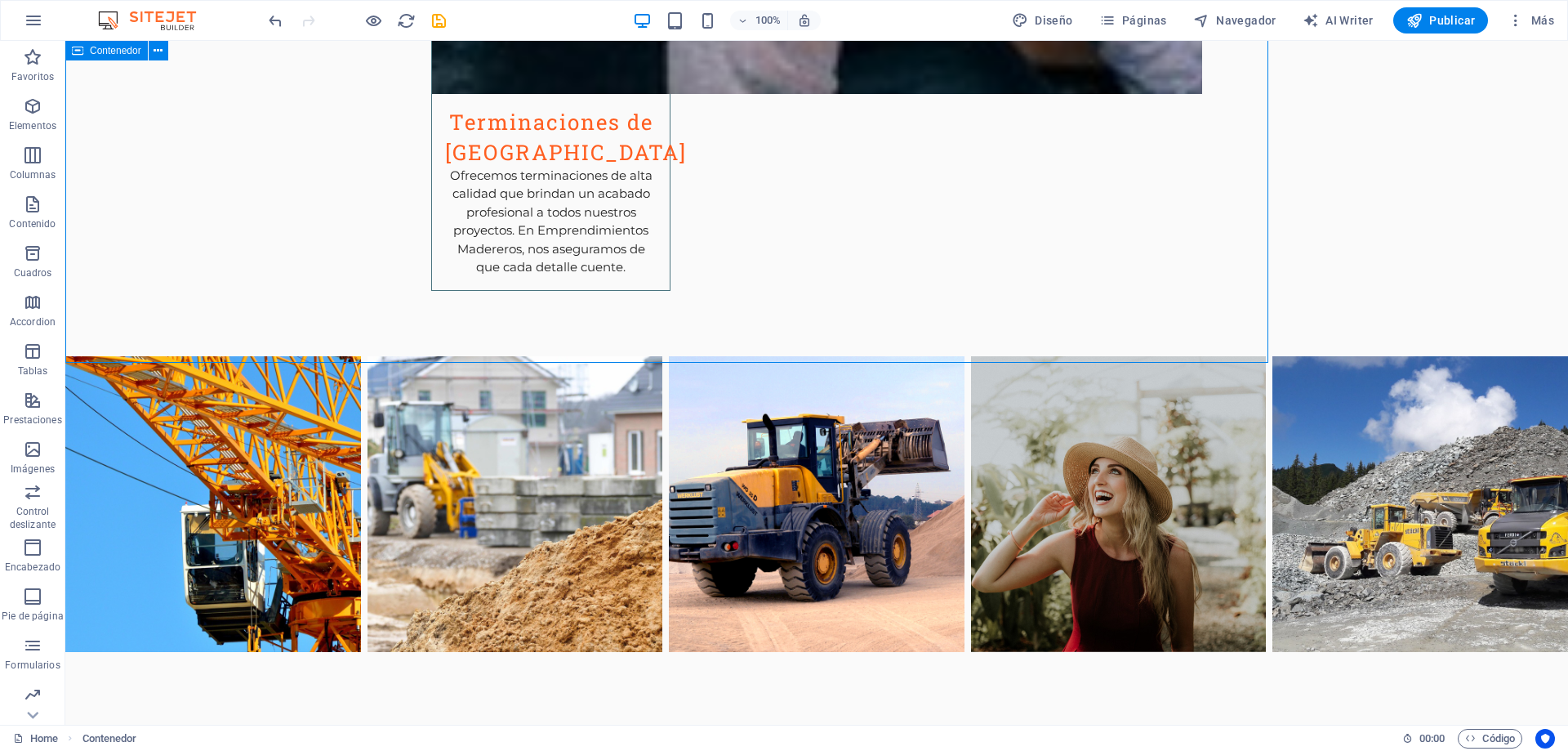
scroll to position [3068, 0]
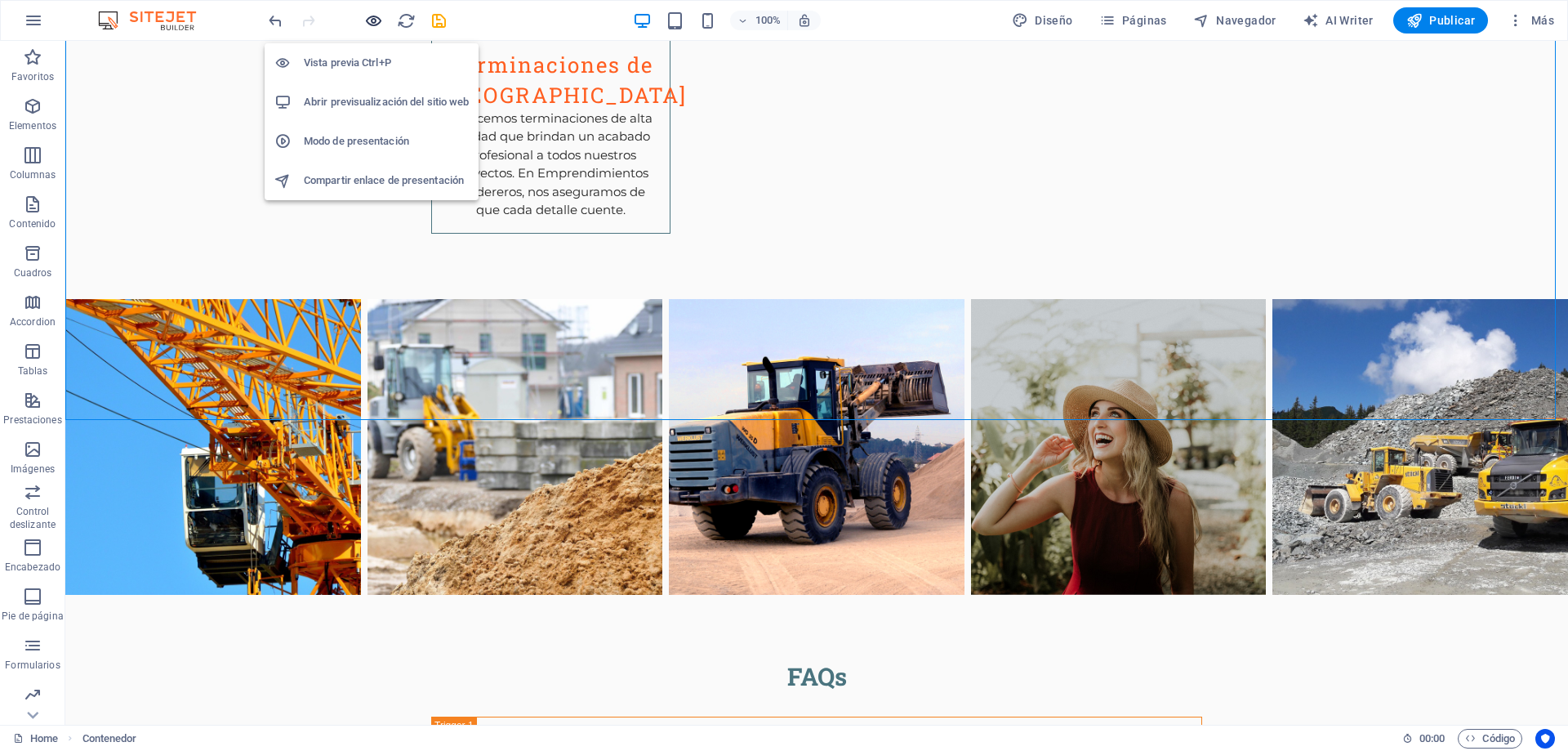
click at [366, 23] on icon "button" at bounding box center [373, 21] width 19 height 19
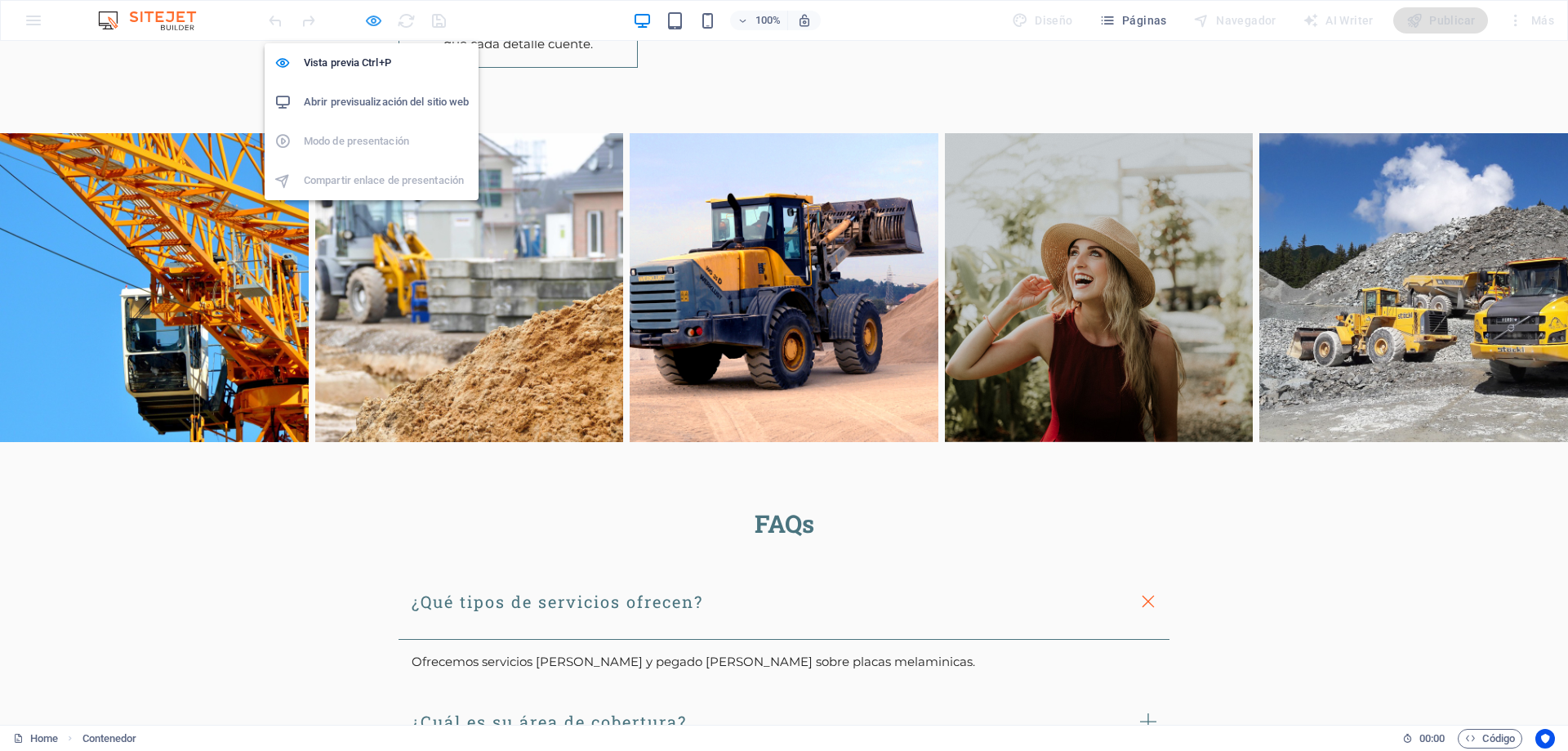
scroll to position [2821, 0]
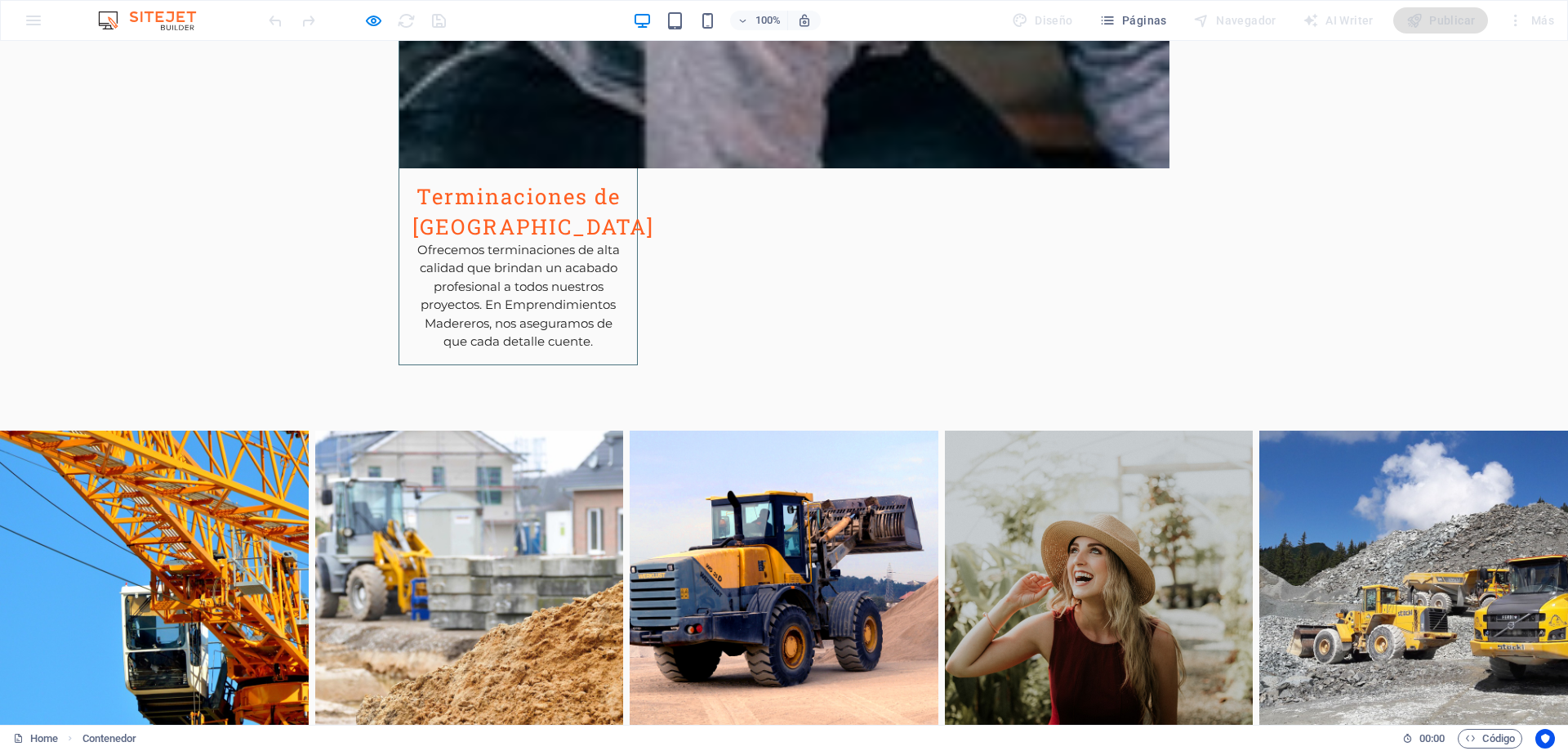
checkbox input "true"
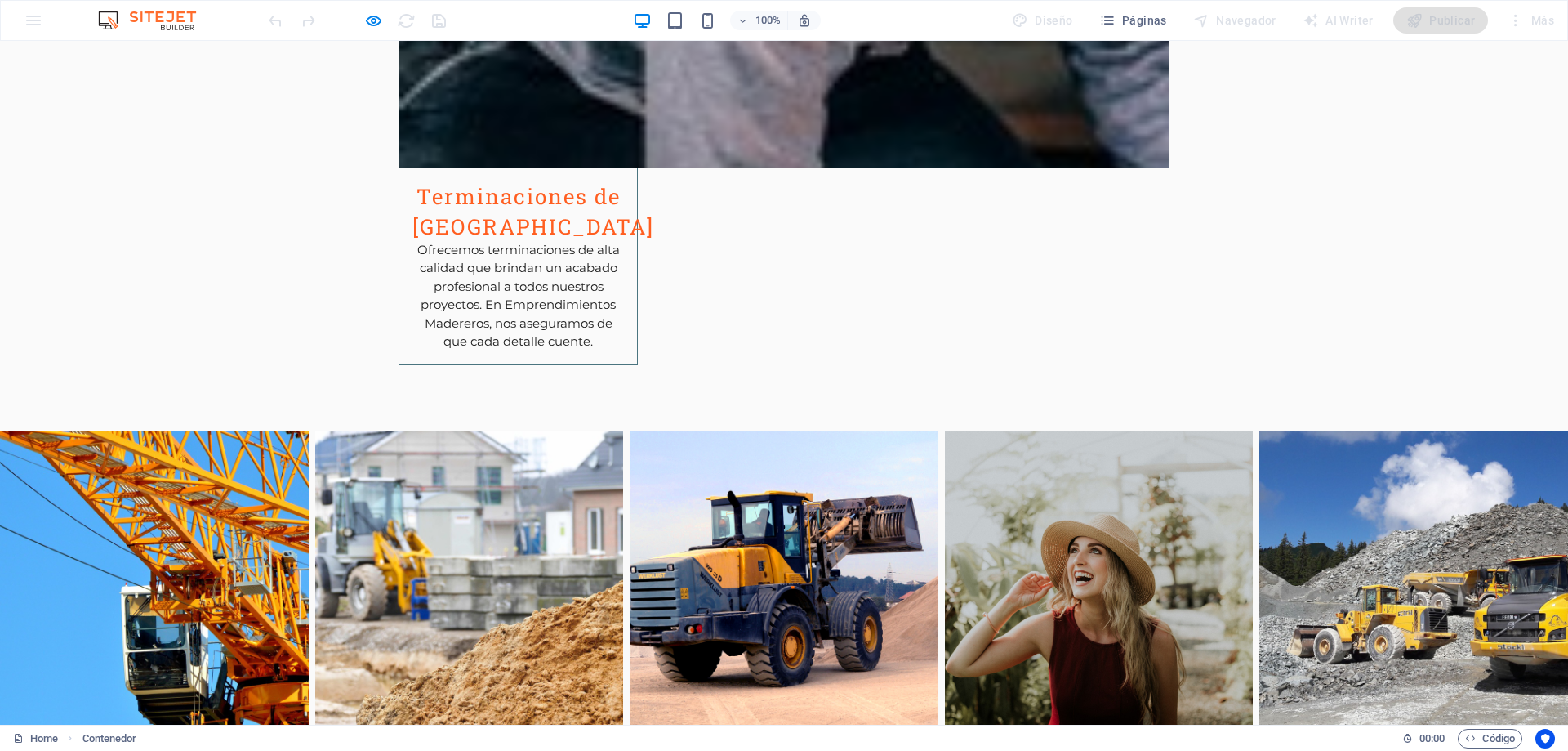
type input "a2586X"
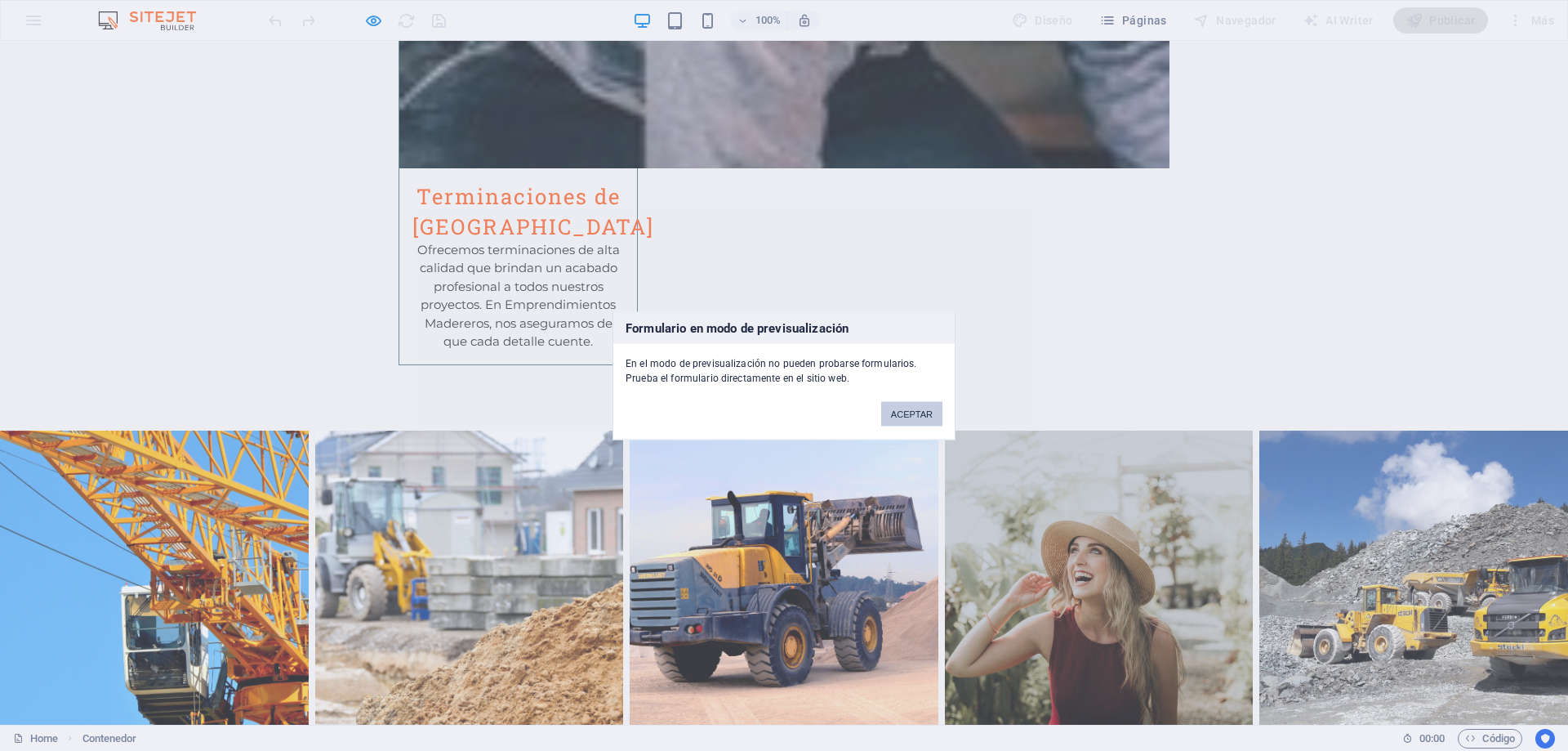
click at [918, 413] on button "ACEPTAR" at bounding box center [912, 414] width 61 height 25
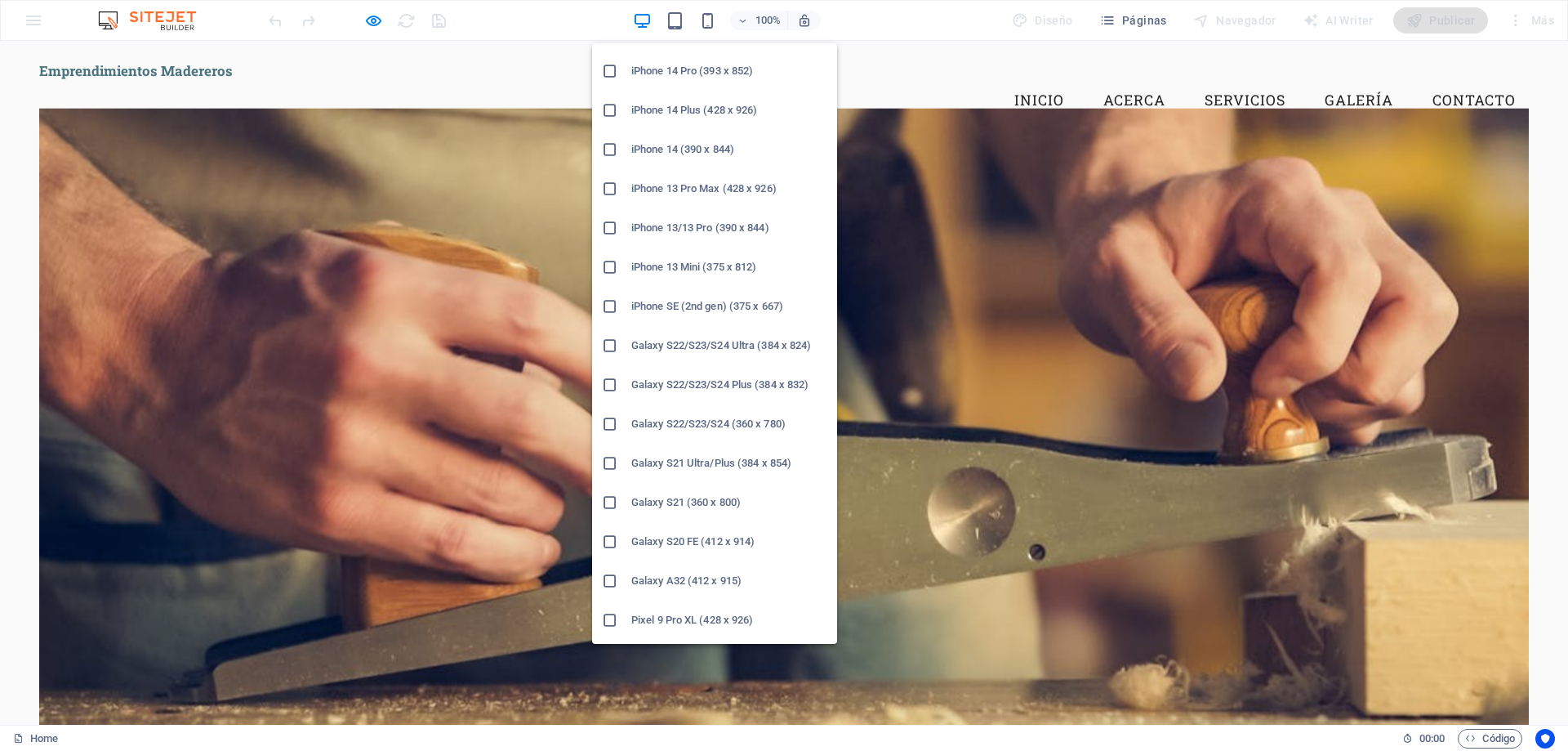
scroll to position [327, 0]
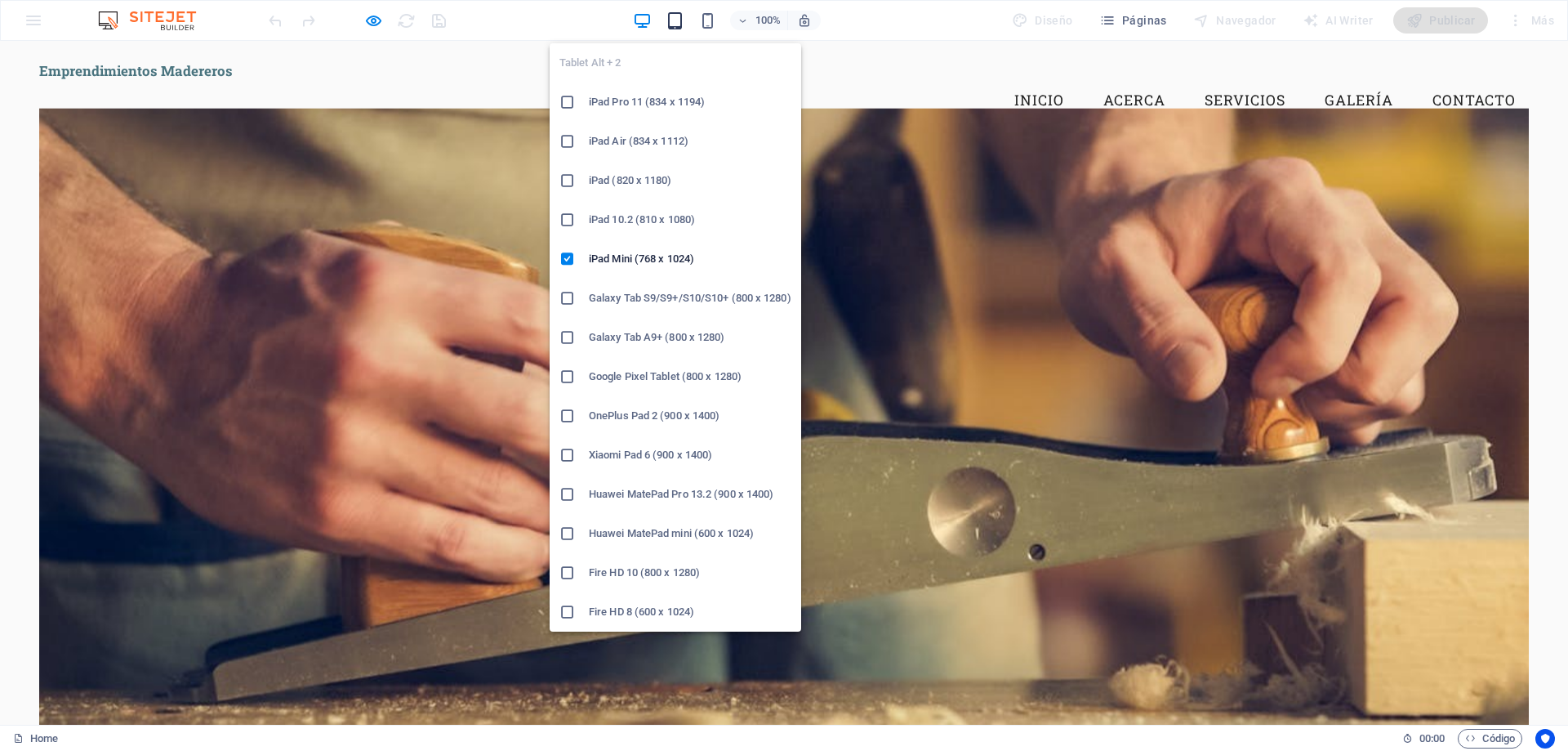
click at [679, 26] on icon "button" at bounding box center [675, 21] width 19 height 19
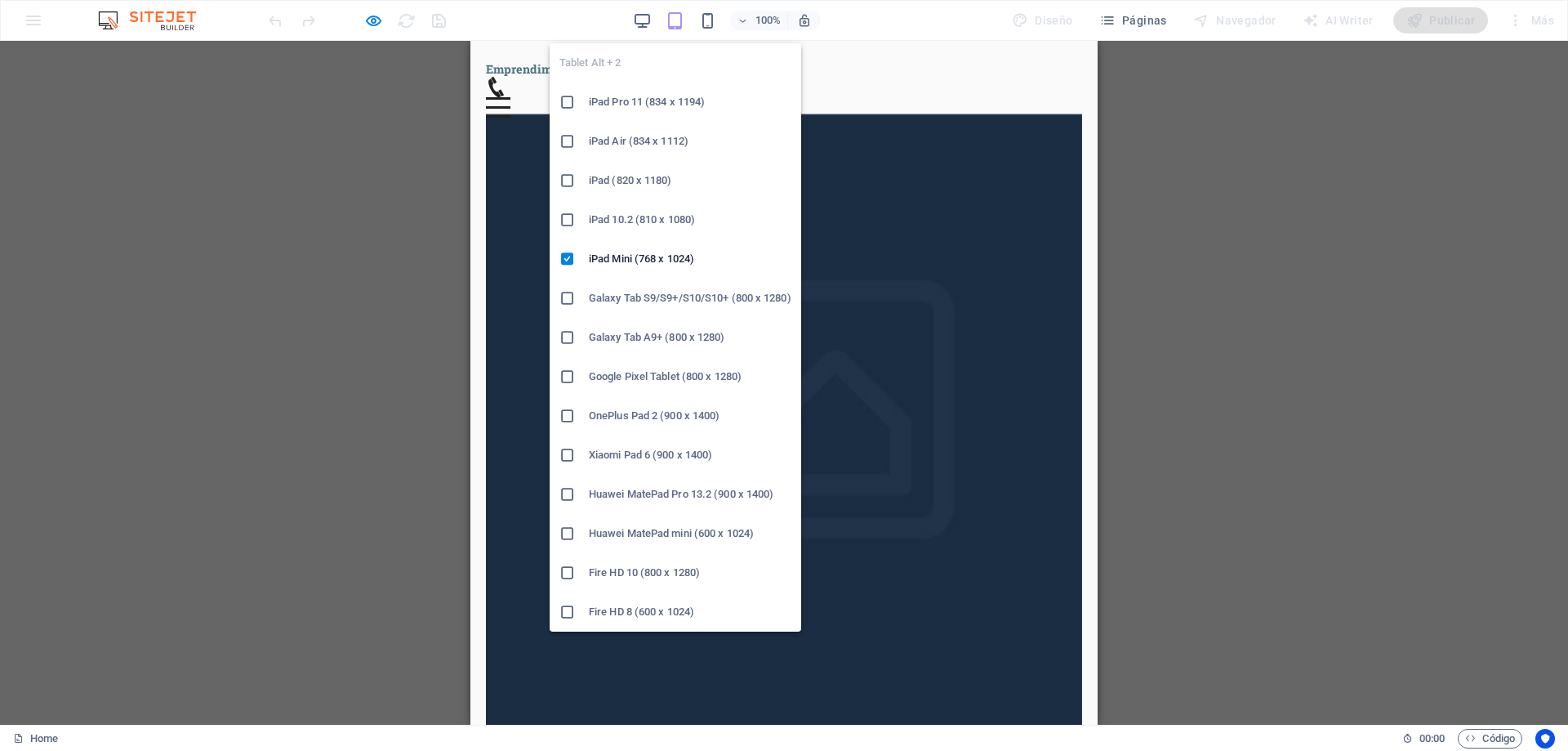
click at [656, 330] on h6 "Galaxy Tab A9+ (800 x 1280)" at bounding box center [689, 338] width 202 height 20
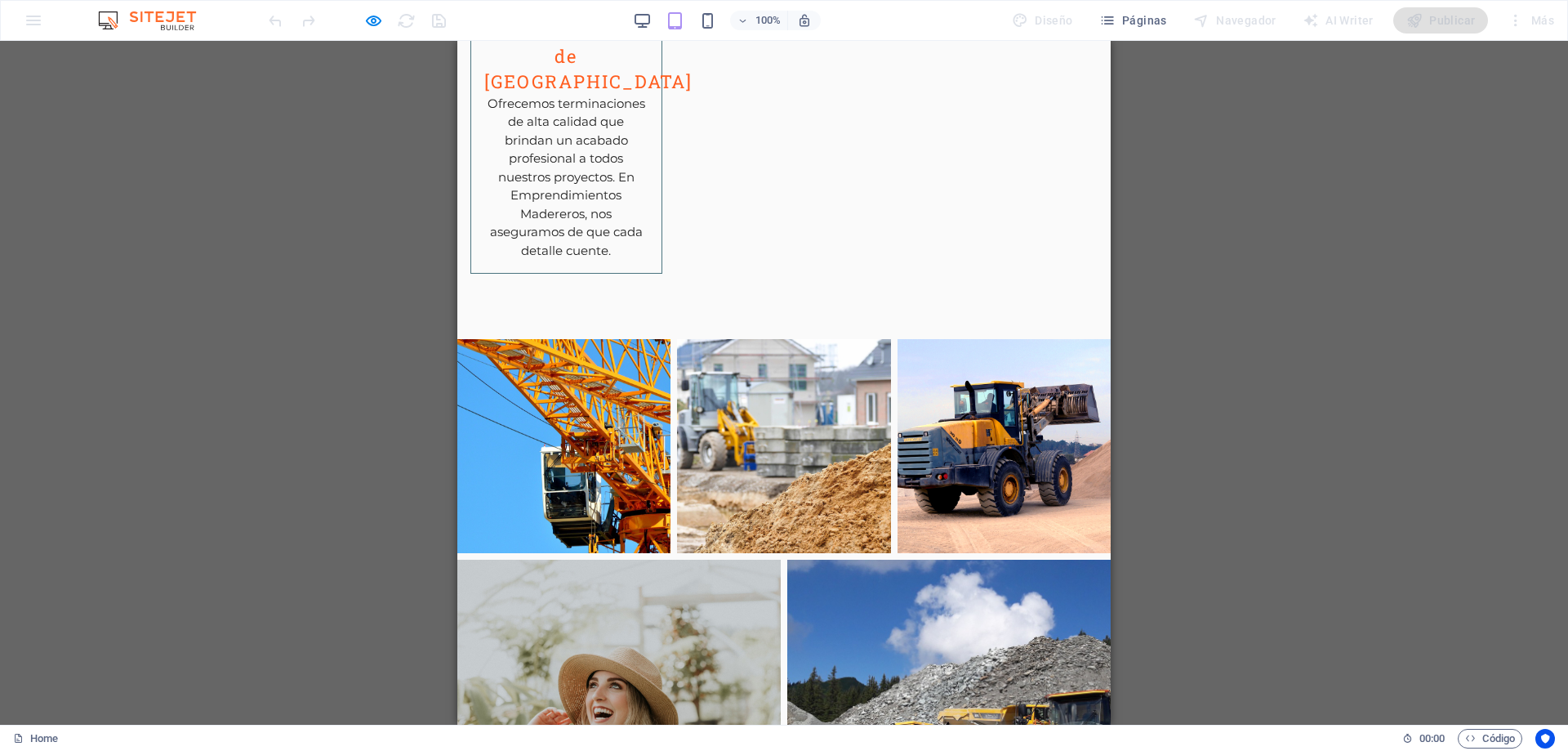
scroll to position [3090, 0]
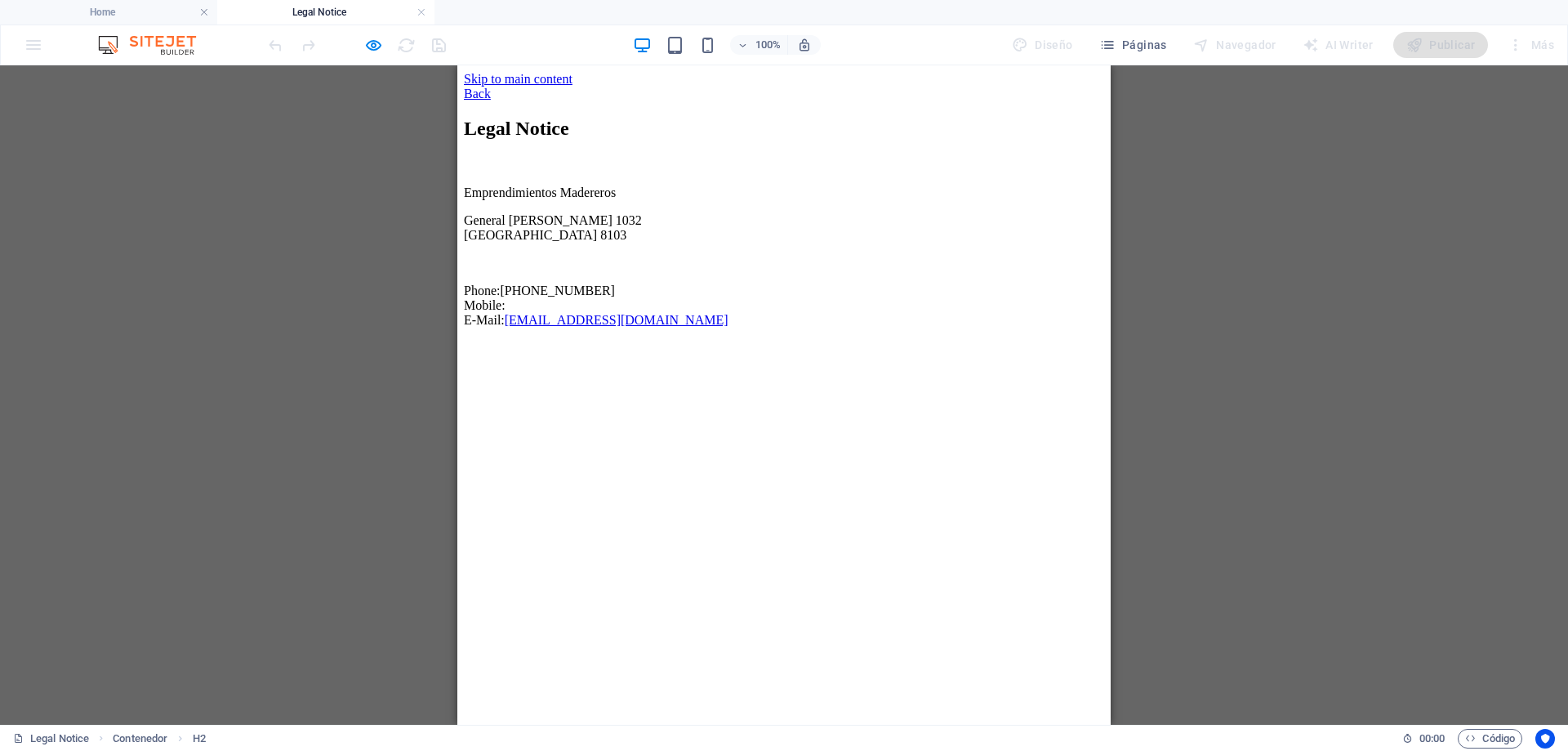
scroll to position [0, 0]
click at [499, 99] on div "Back" at bounding box center [784, 94] width 640 height 15
click at [500, 89] on div "Back" at bounding box center [784, 94] width 640 height 15
click at [471, 88] on div "Back" at bounding box center [784, 94] width 640 height 15
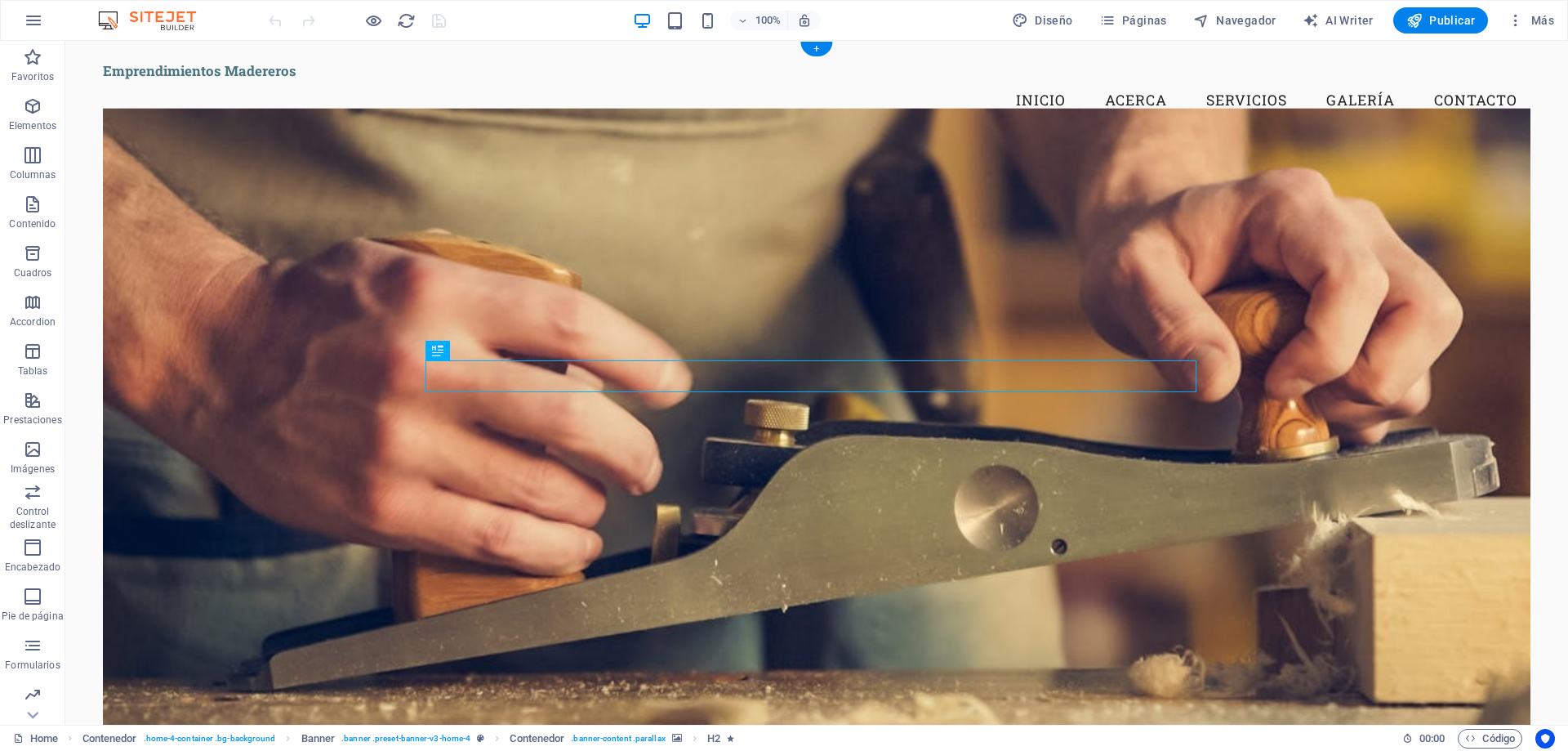
click at [545, 223] on figure at bounding box center [817, 420] width 1428 height 623
click at [244, 168] on figure at bounding box center [817, 420] width 1428 height 623
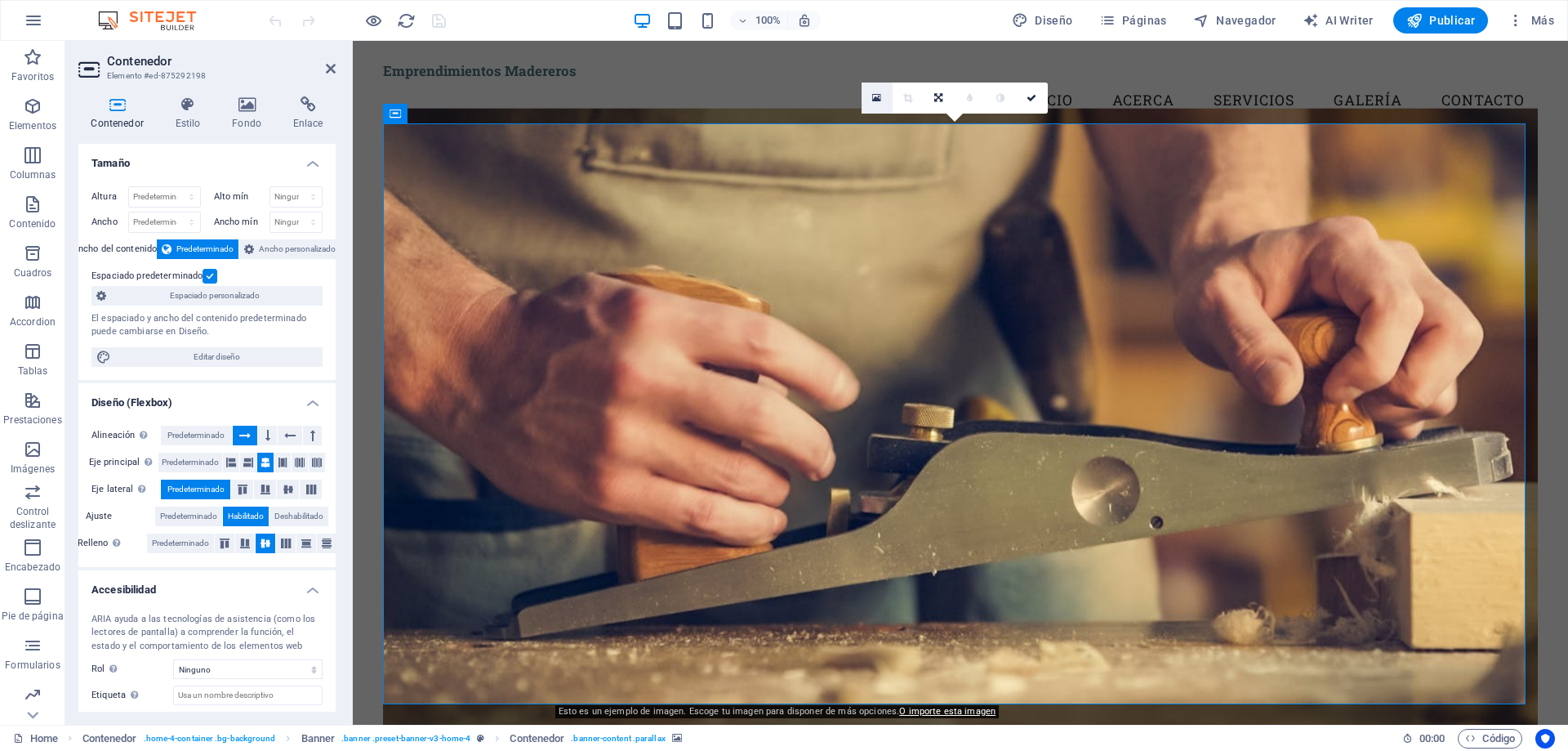
click at [874, 96] on icon at bounding box center [876, 98] width 9 height 12
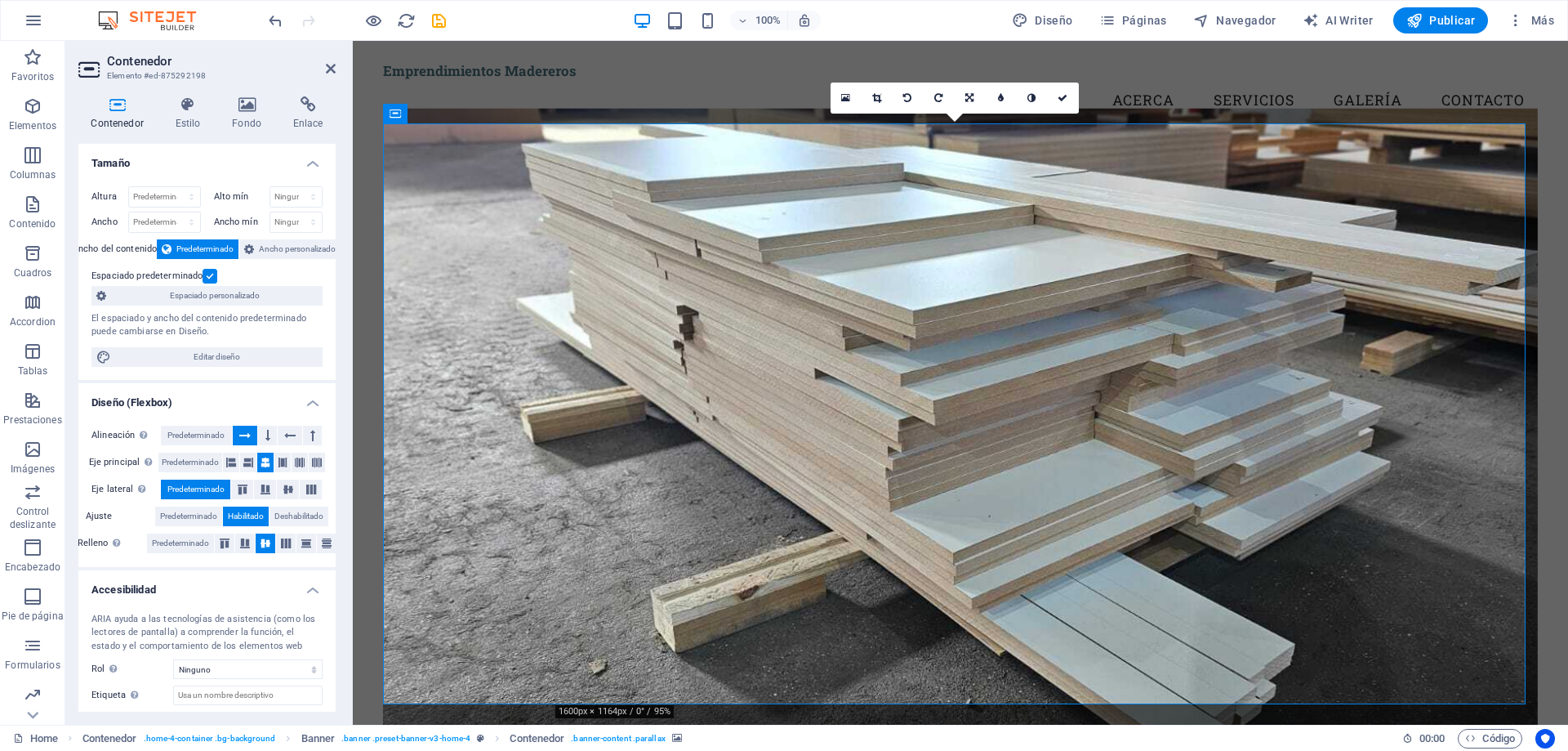
click at [857, 556] on figure at bounding box center [960, 420] width 1154 height 623
click at [868, 293] on figure at bounding box center [960, 420] width 1154 height 623
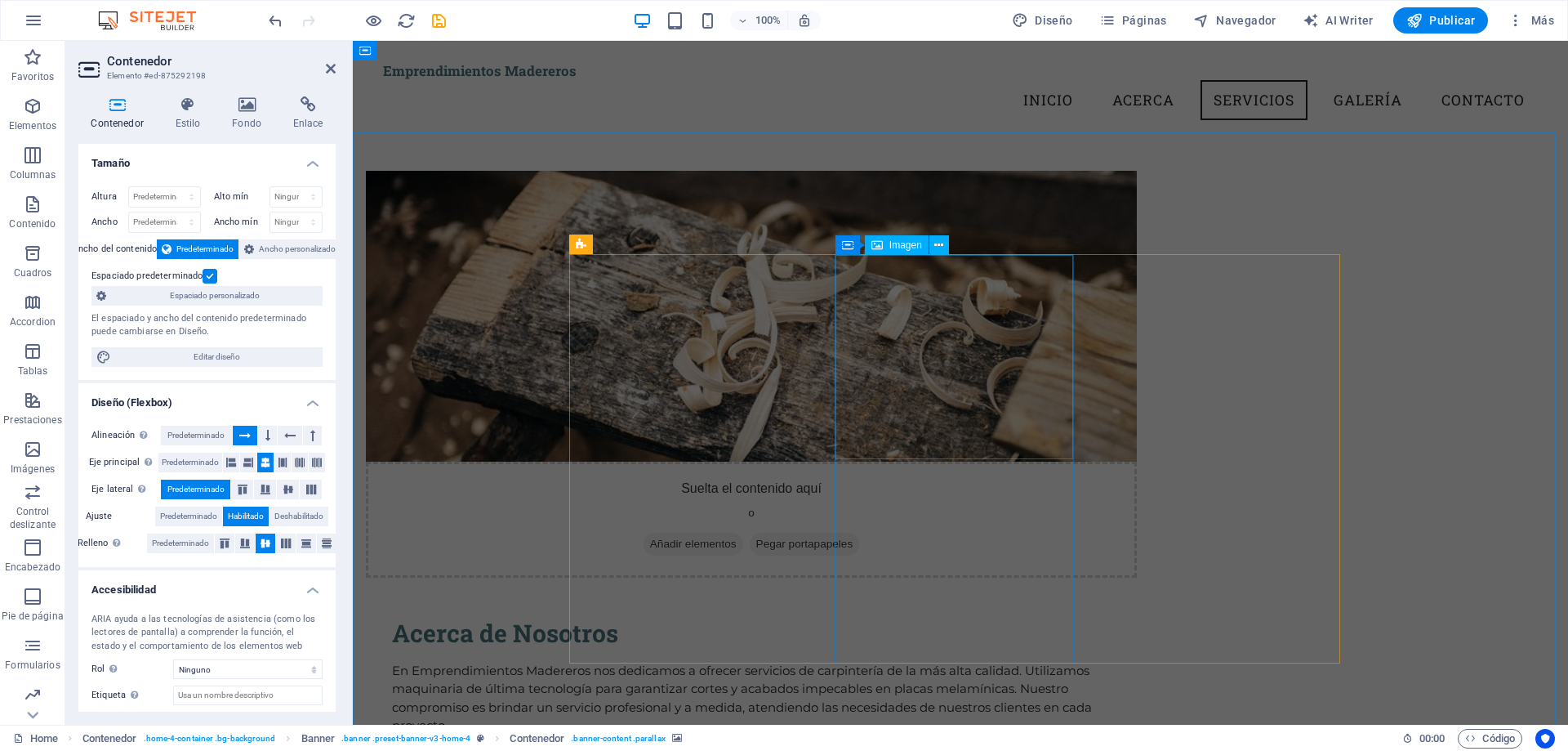
scroll to position [980, 0]
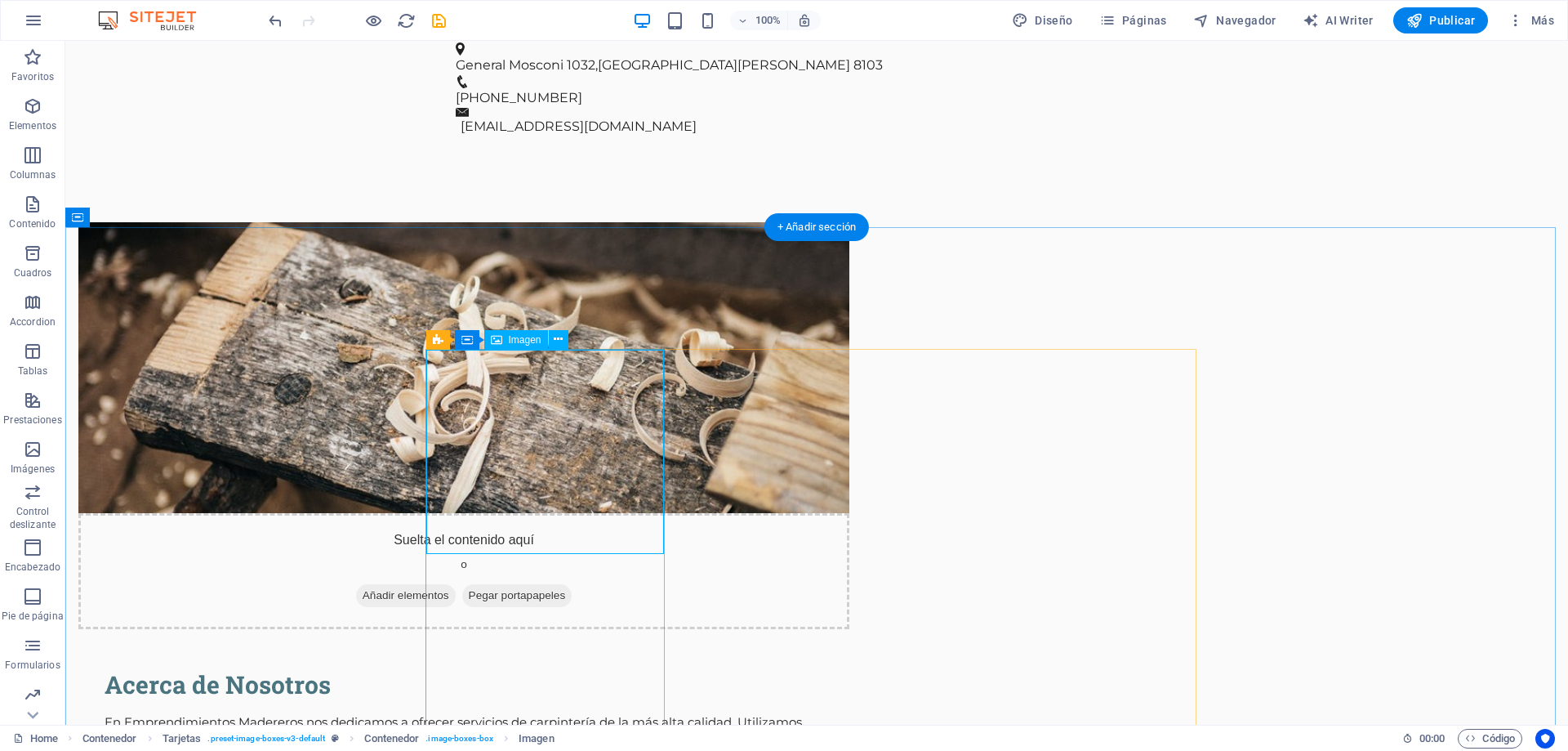
select select "vw"
select select "px"
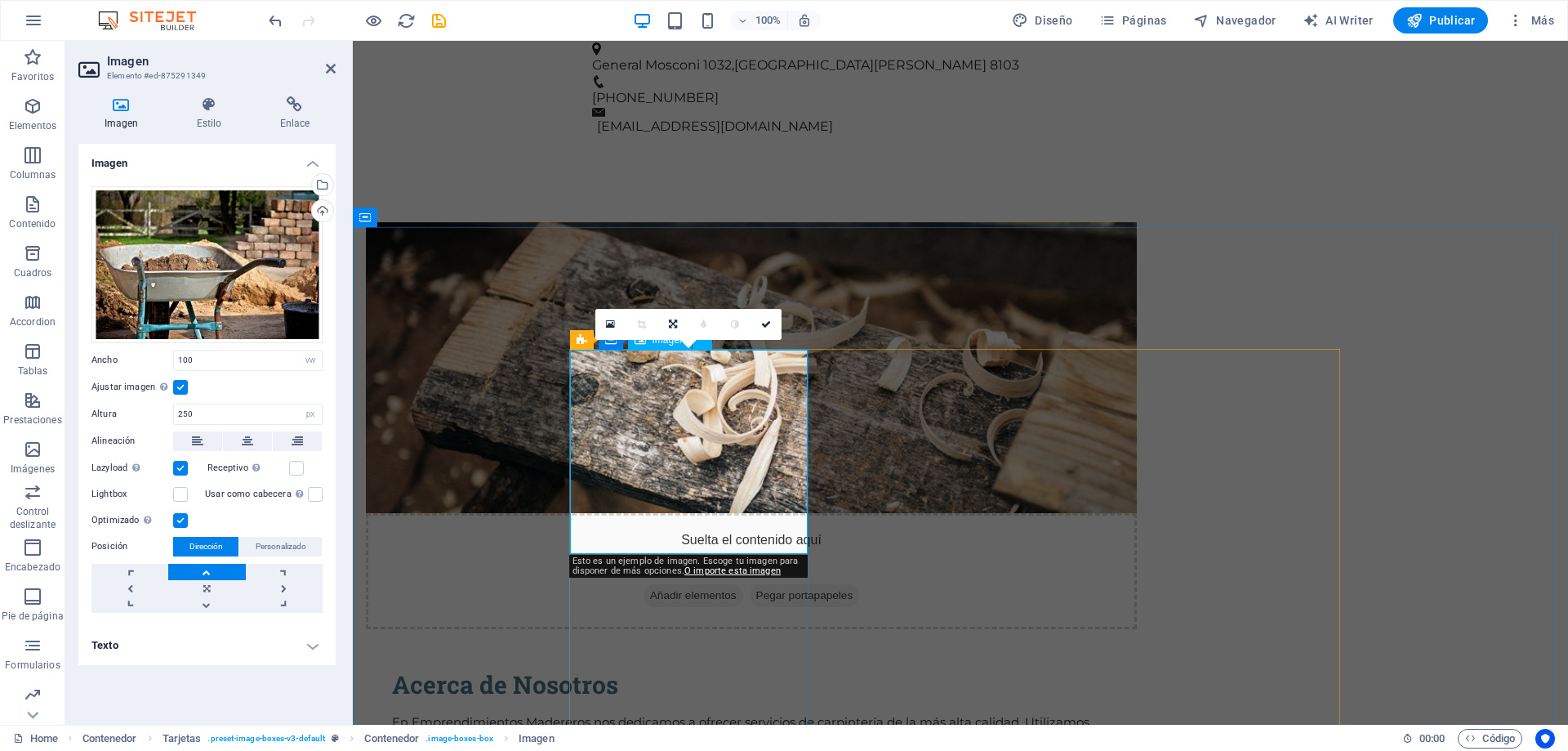
click at [243, 223] on div "Arrastra archivos aquí, haz clic para escoger archivos o selecciona archivos de…" at bounding box center [207, 264] width 231 height 157
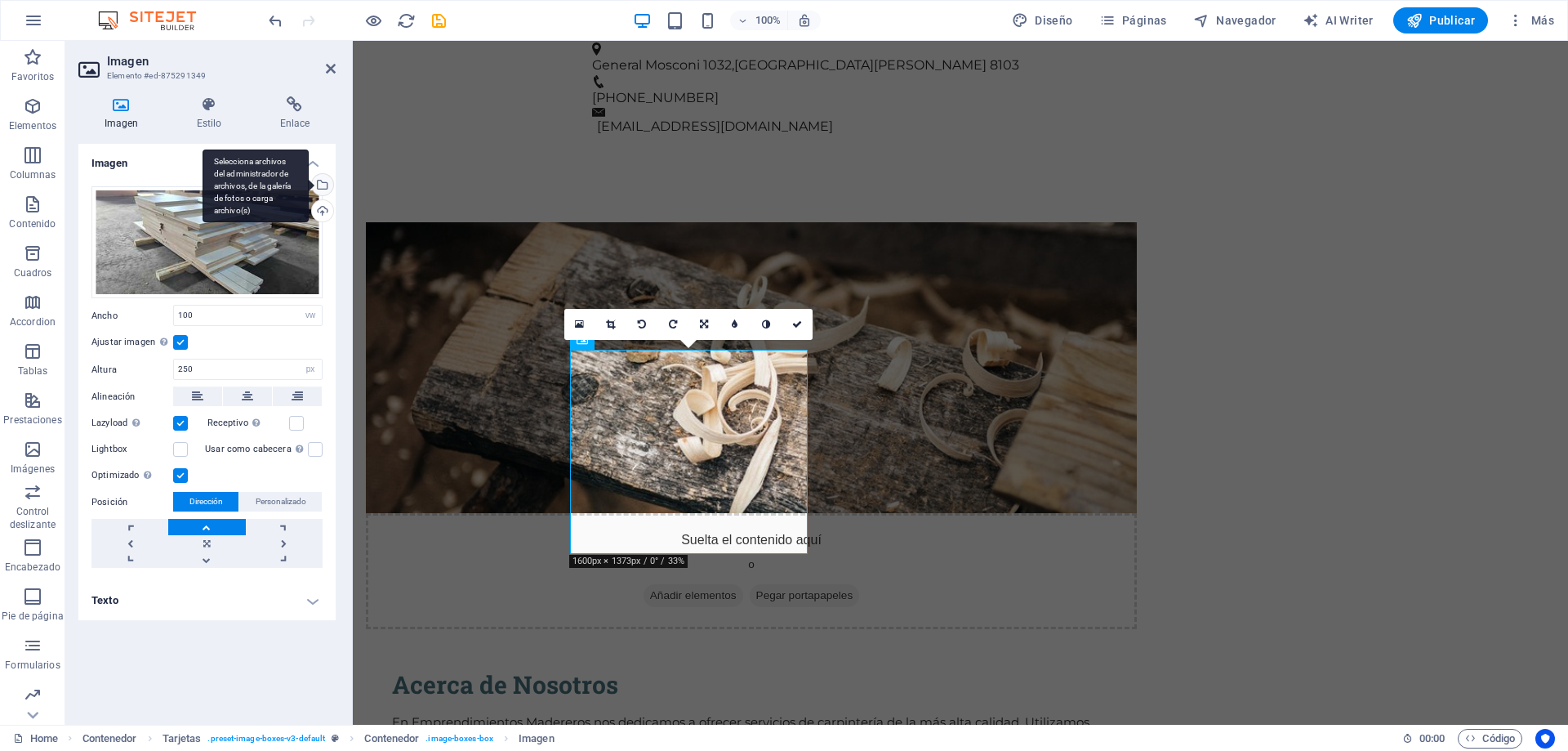
click at [324, 183] on div "Selecciona archivos del administrador de archivos, de la galería de fotos o car…" at bounding box center [321, 187] width 25 height 25
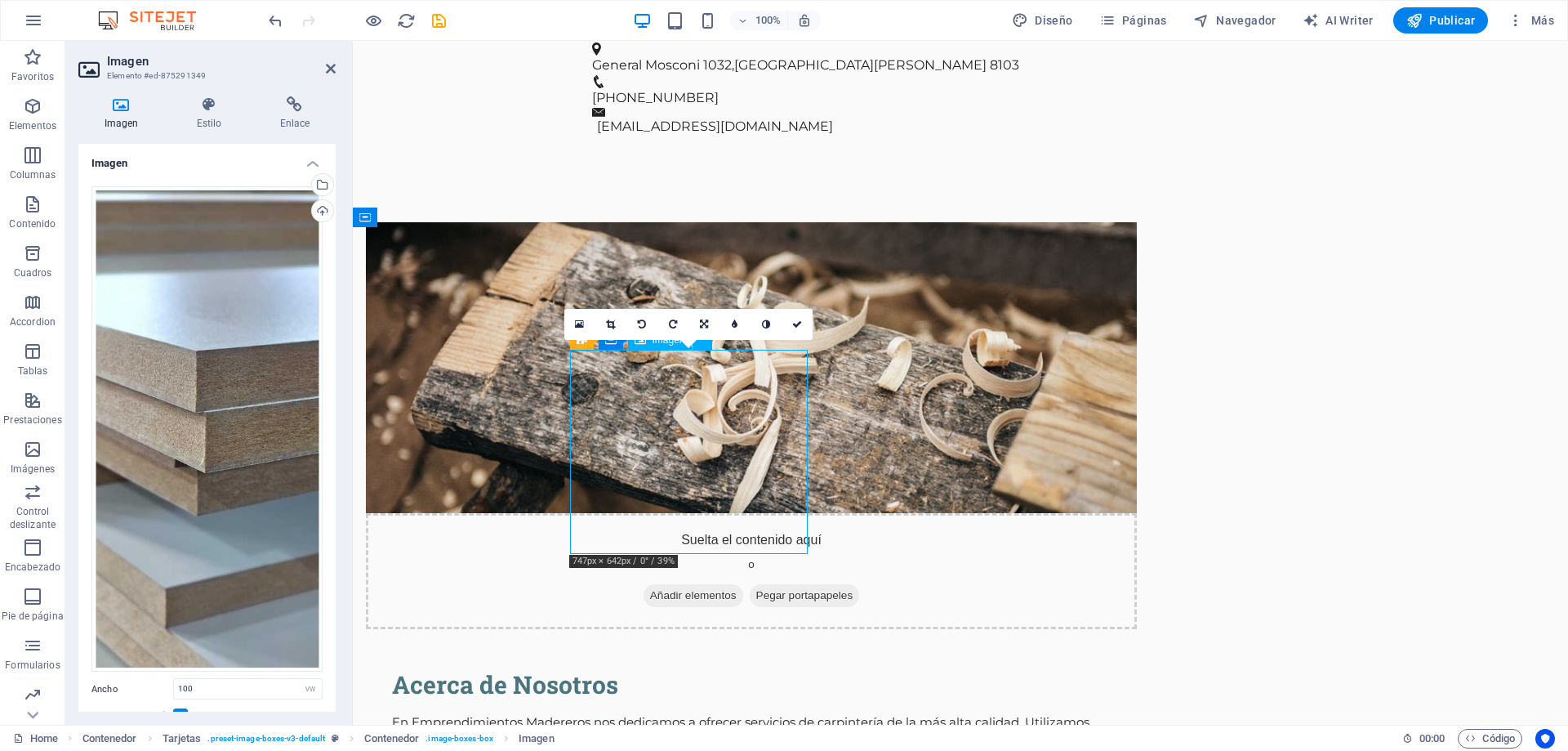
drag, startPoint x: 680, startPoint y: 506, endPoint x: 678, endPoint y: 478, distance: 28.1
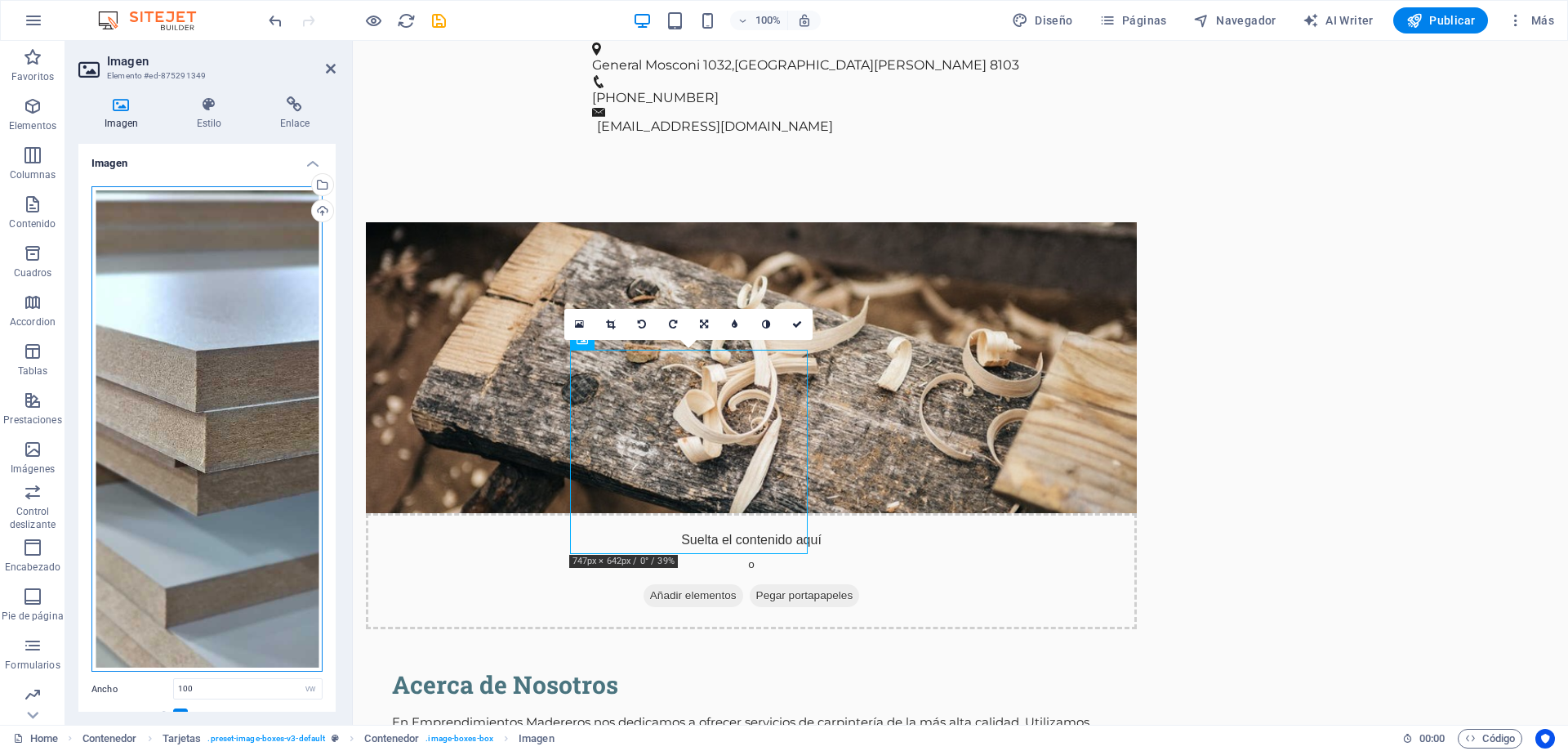
click at [220, 616] on div "Arrastra archivos aquí, haz clic para escoger archivos o selecciona archivos de…" at bounding box center [207, 429] width 231 height 486
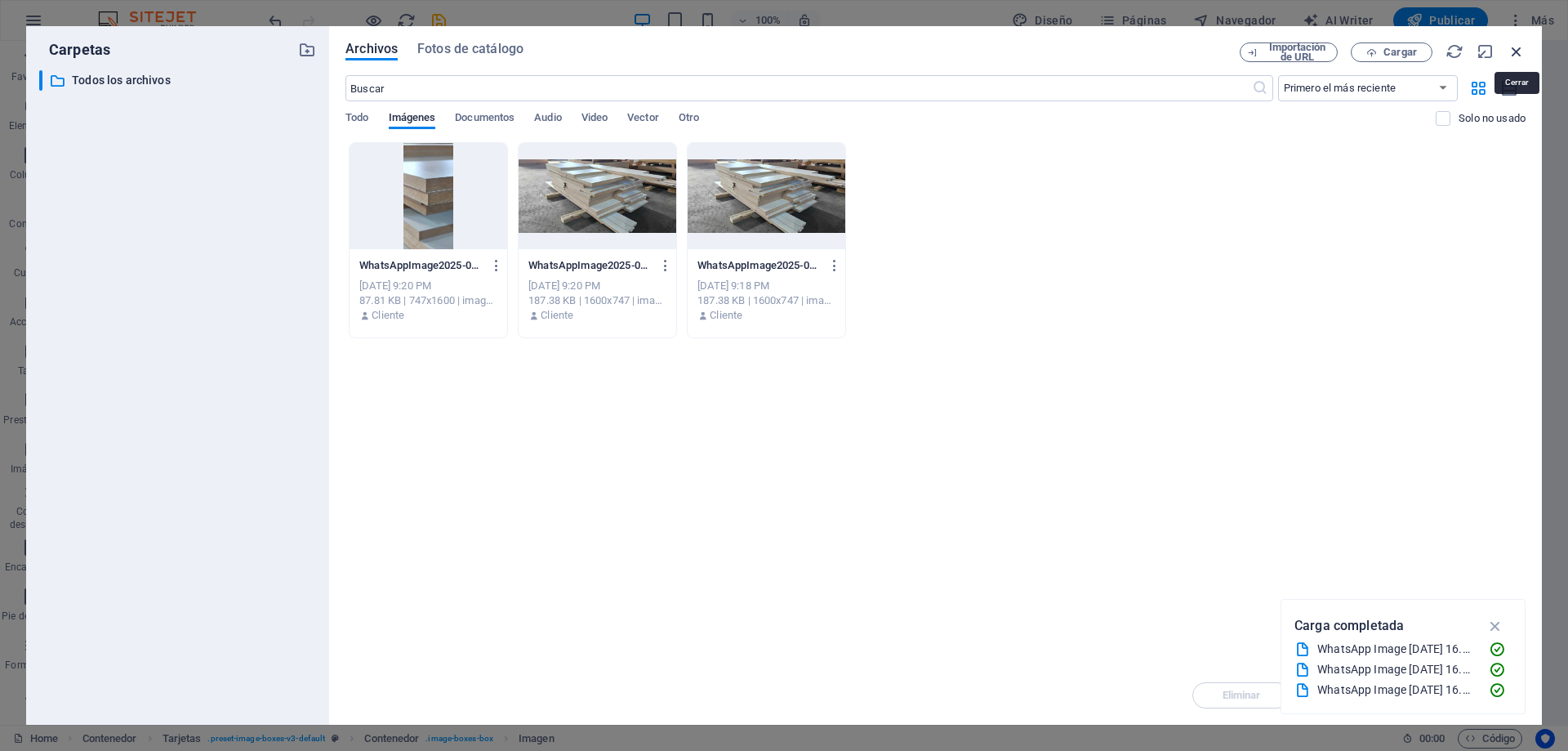
click at [1518, 50] on icon "button" at bounding box center [1516, 51] width 18 height 18
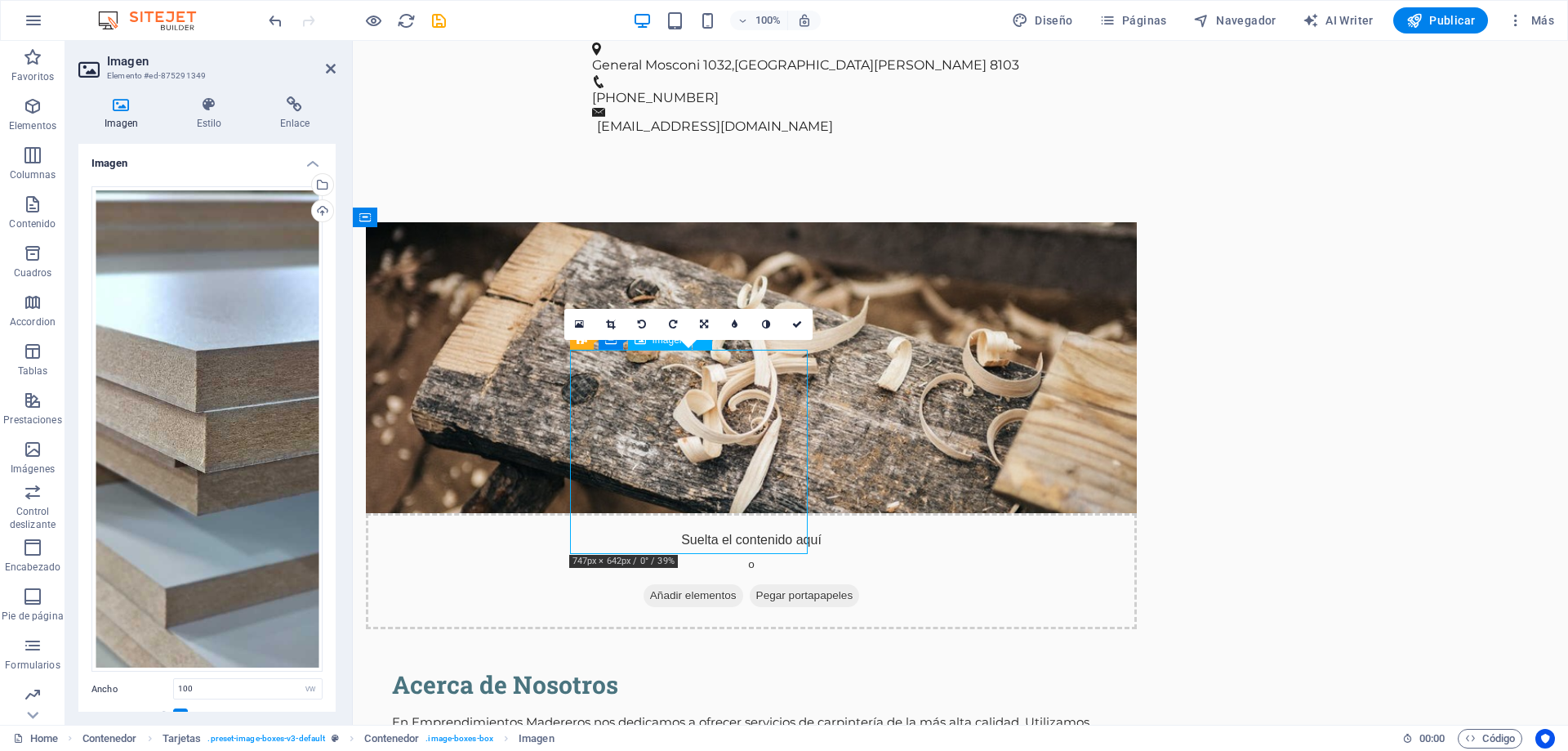
drag, startPoint x: 713, startPoint y: 488, endPoint x: 732, endPoint y: 447, distance: 45.2
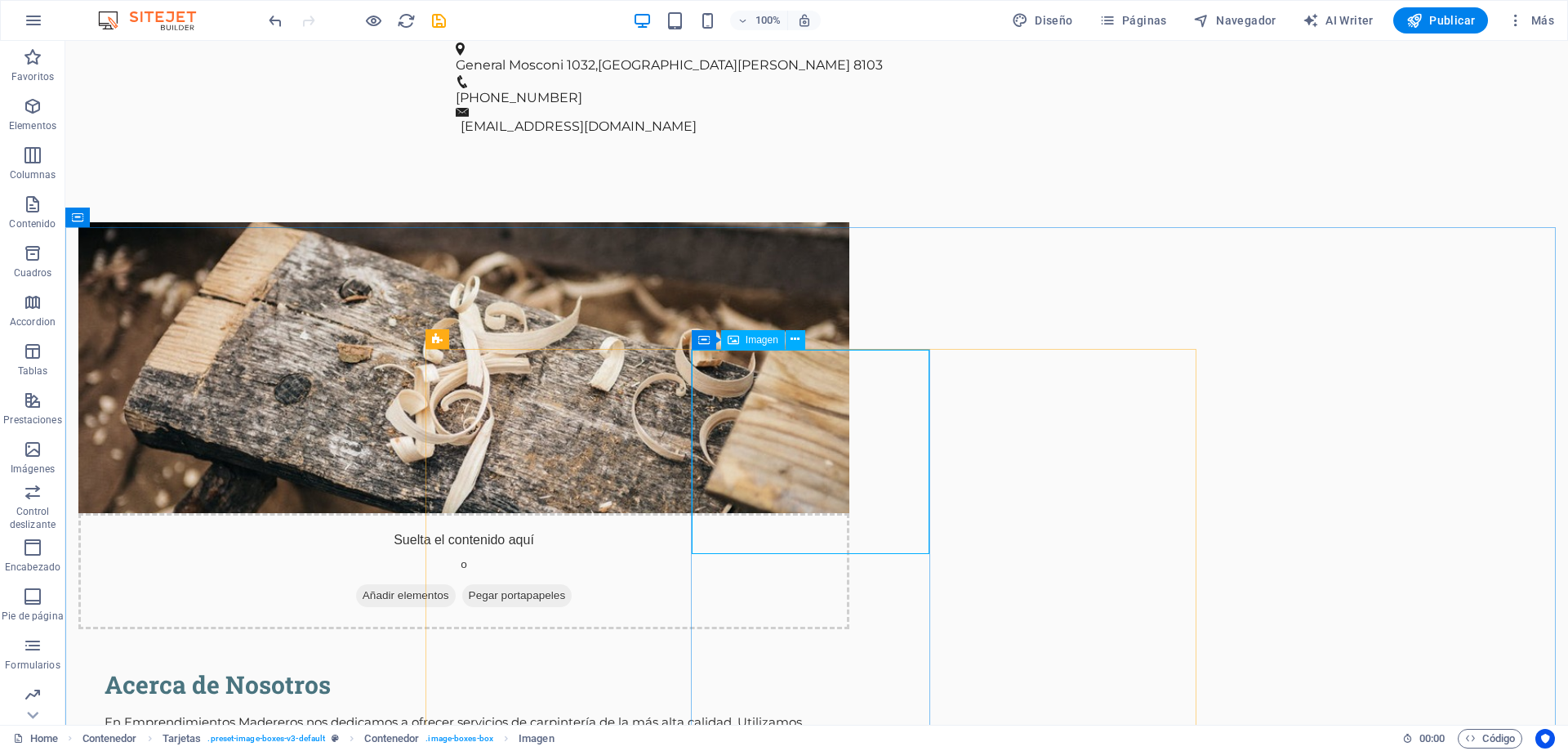
click at [746, 340] on span "Imagen" at bounding box center [762, 340] width 33 height 10
select select "vw"
select select "px"
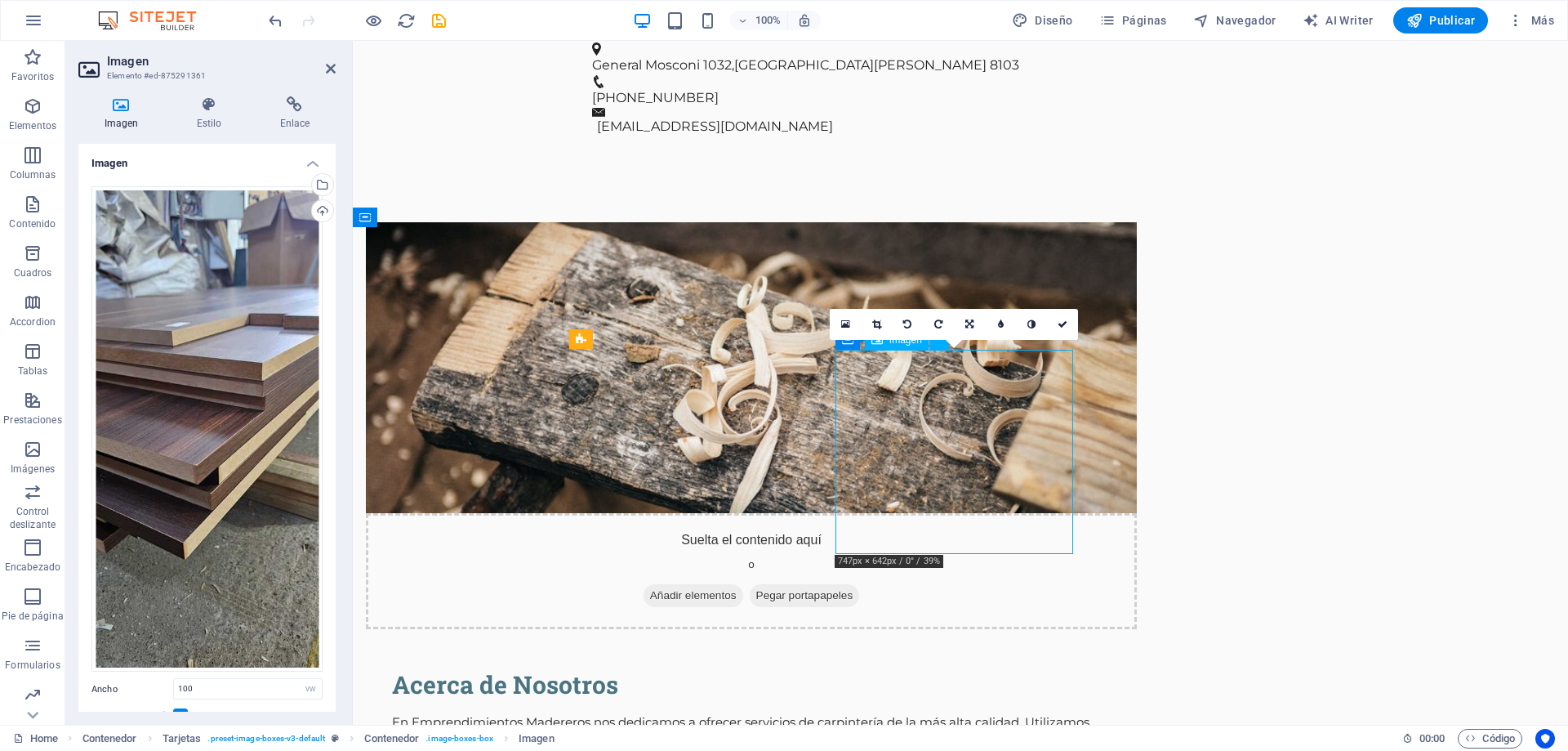
drag, startPoint x: 955, startPoint y: 497, endPoint x: 936, endPoint y: 450, distance: 50.7
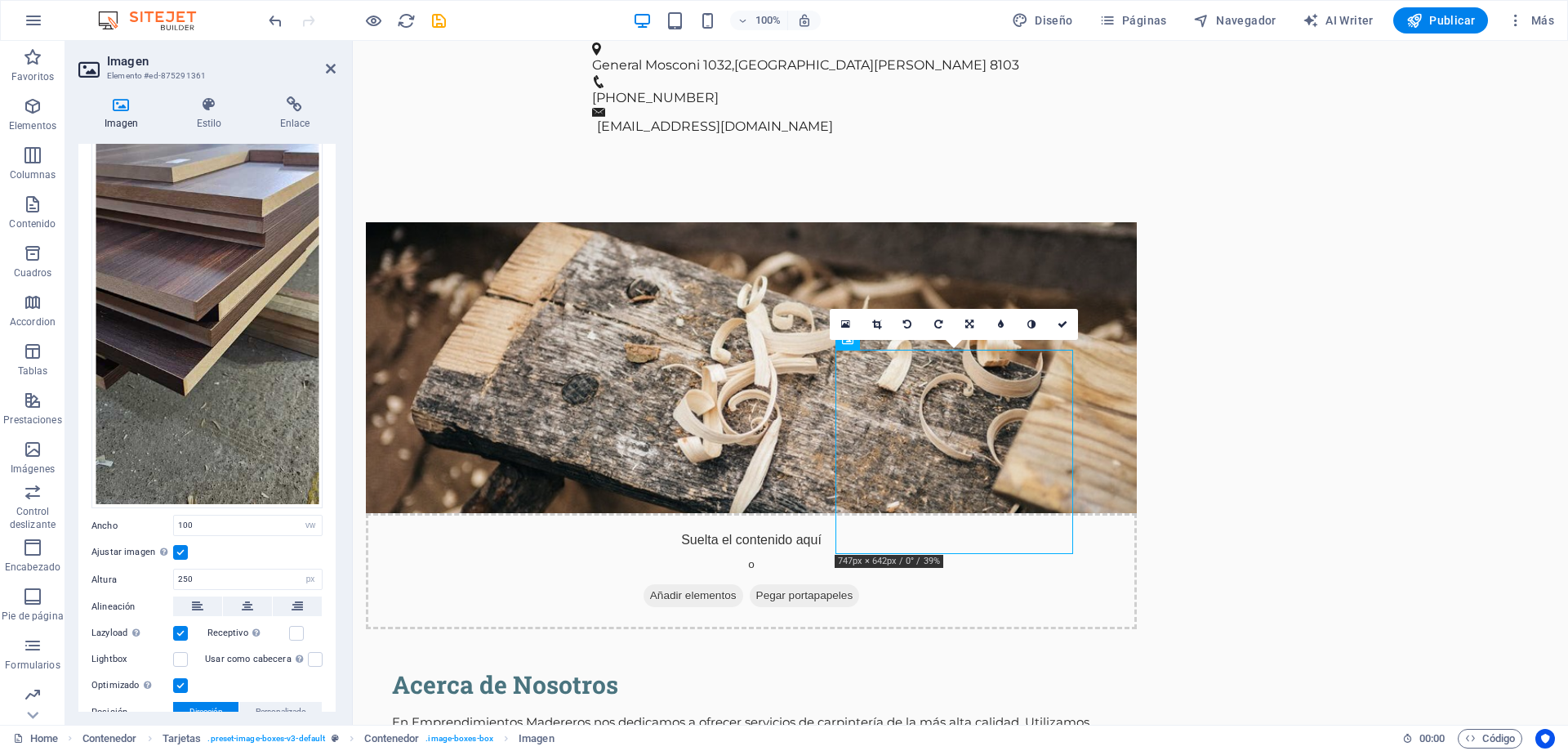
scroll to position [245, 0]
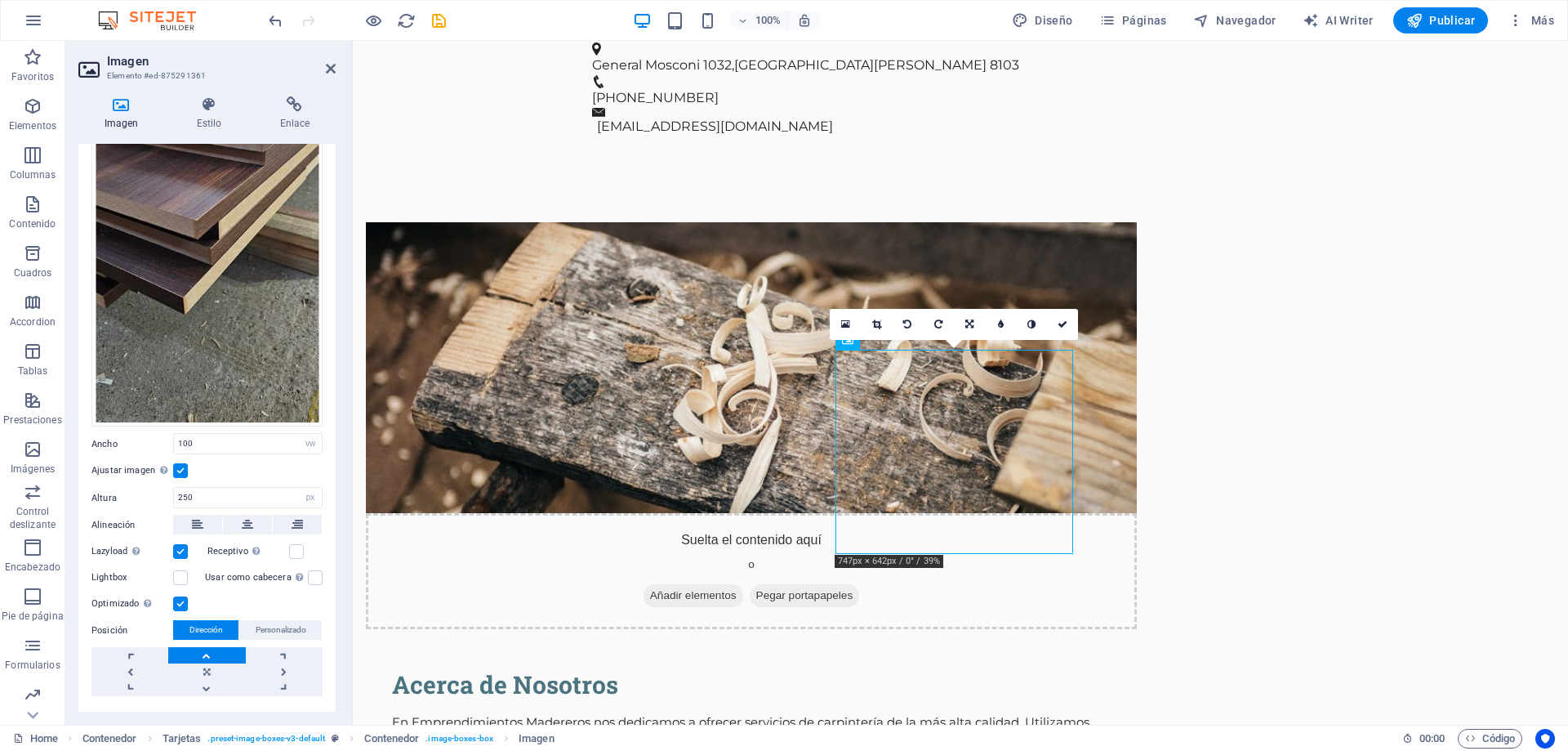
click at [178, 467] on label at bounding box center [181, 471] width 15 height 15
click at [0, 0] on input "Ajustar imagen Ajustar imagen automáticamente a un ancho y alto fijo" at bounding box center [0, 0] width 0 height 0
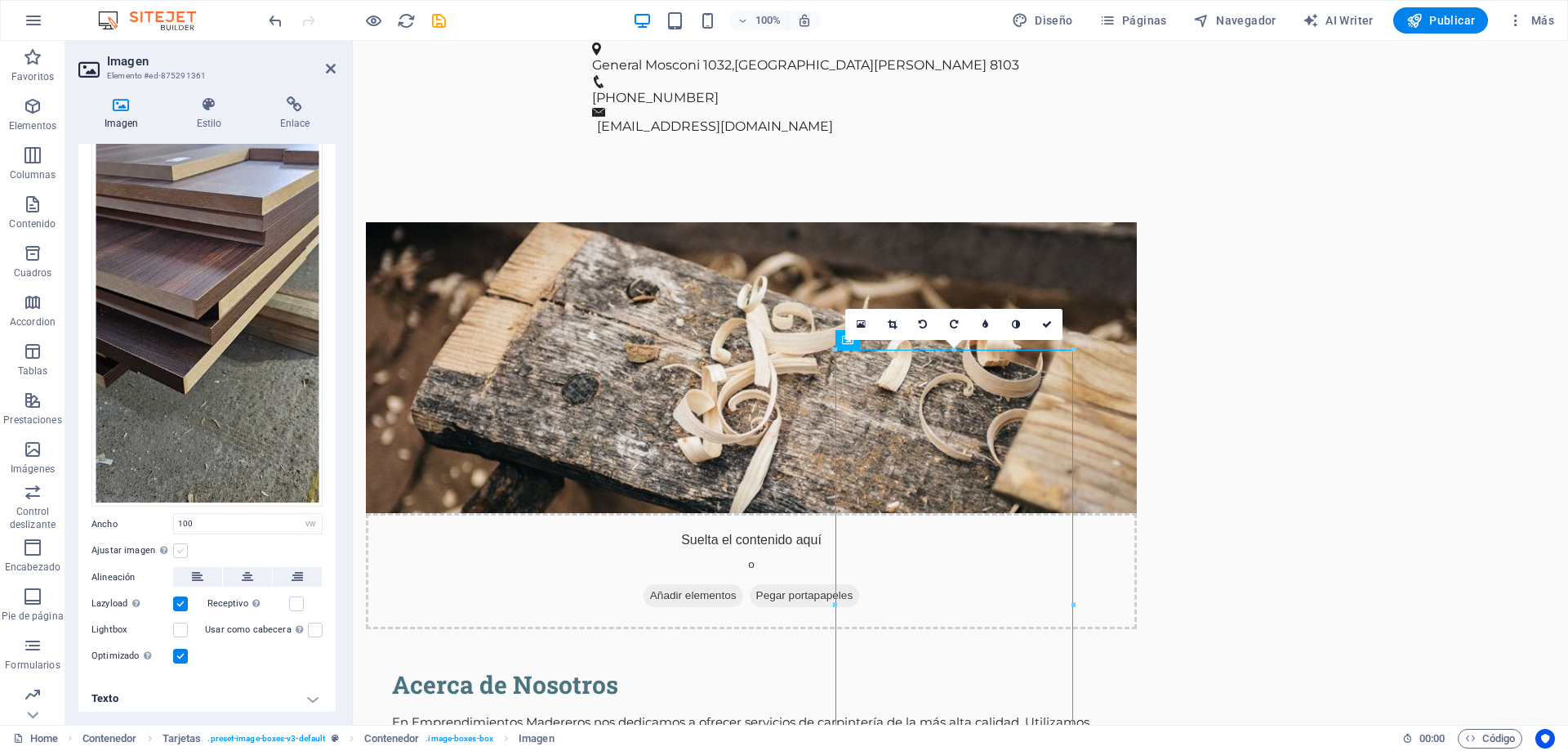
click at [184, 544] on label at bounding box center [181, 551] width 15 height 15
click at [0, 0] on input "Ajustar imagen Ajustar imagen automáticamente a un ancho y alto fijo" at bounding box center [0, 0] width 0 height 0
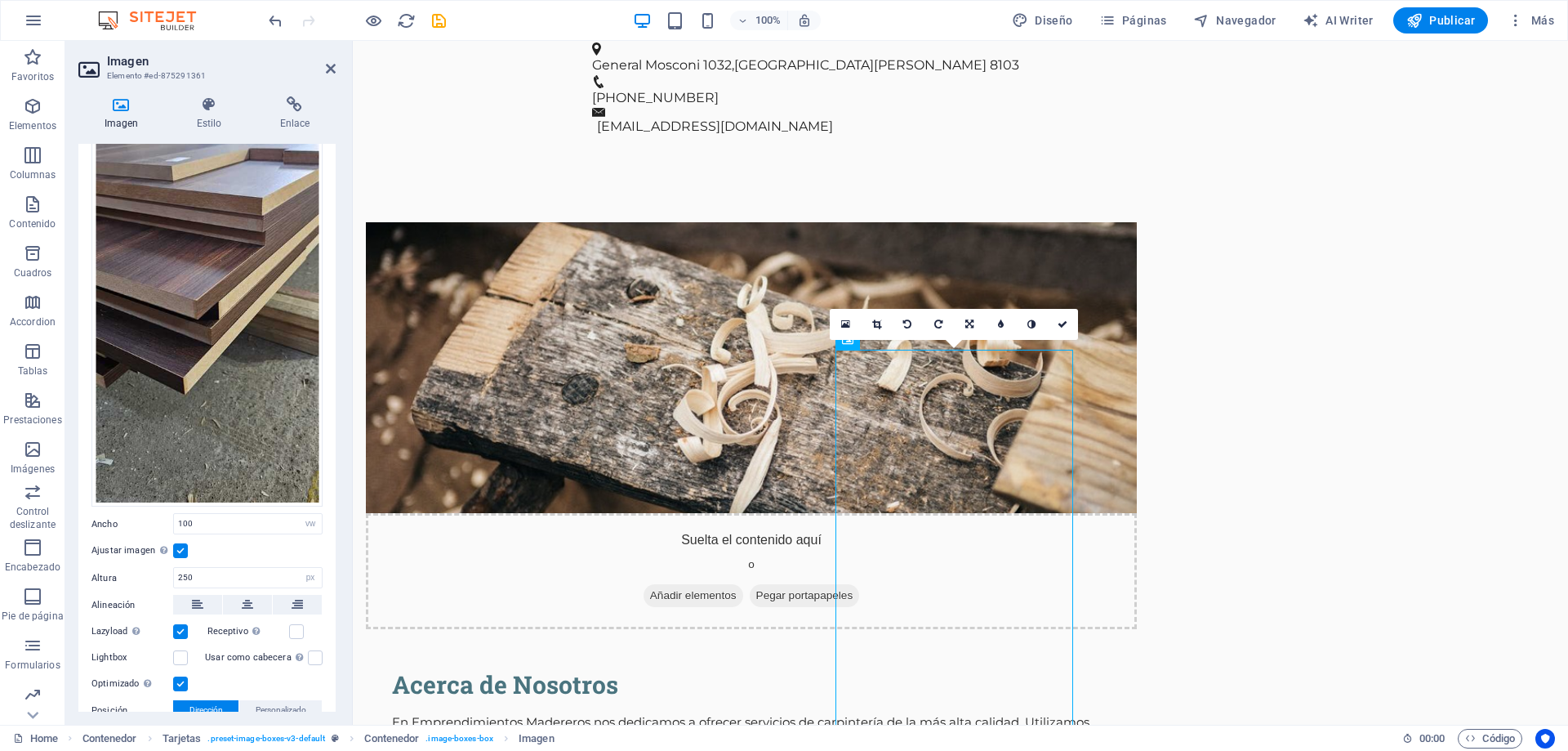
scroll to position [245, 0]
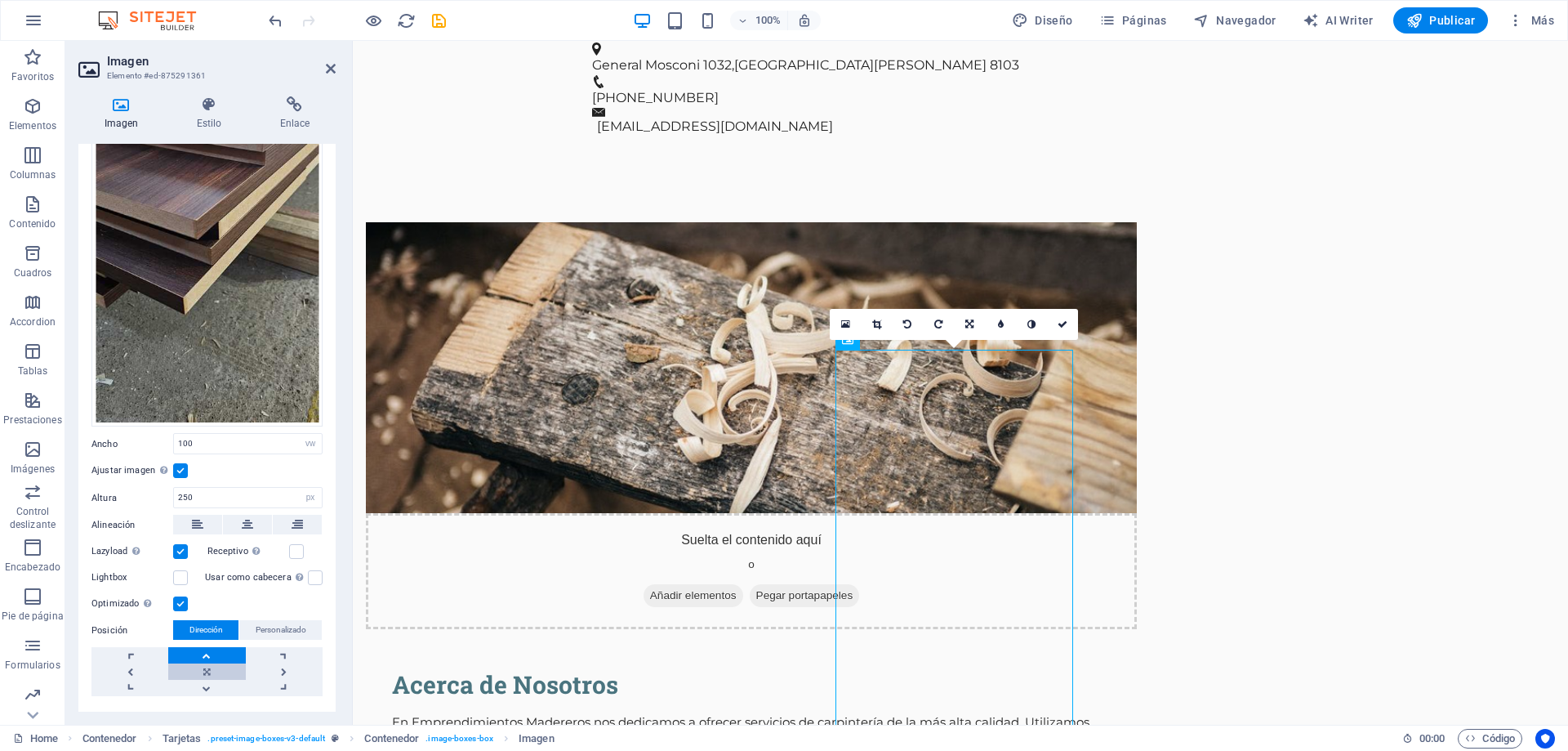
click at [211, 669] on link at bounding box center [206, 672] width 77 height 17
click at [208, 683] on link at bounding box center [206, 688] width 77 height 17
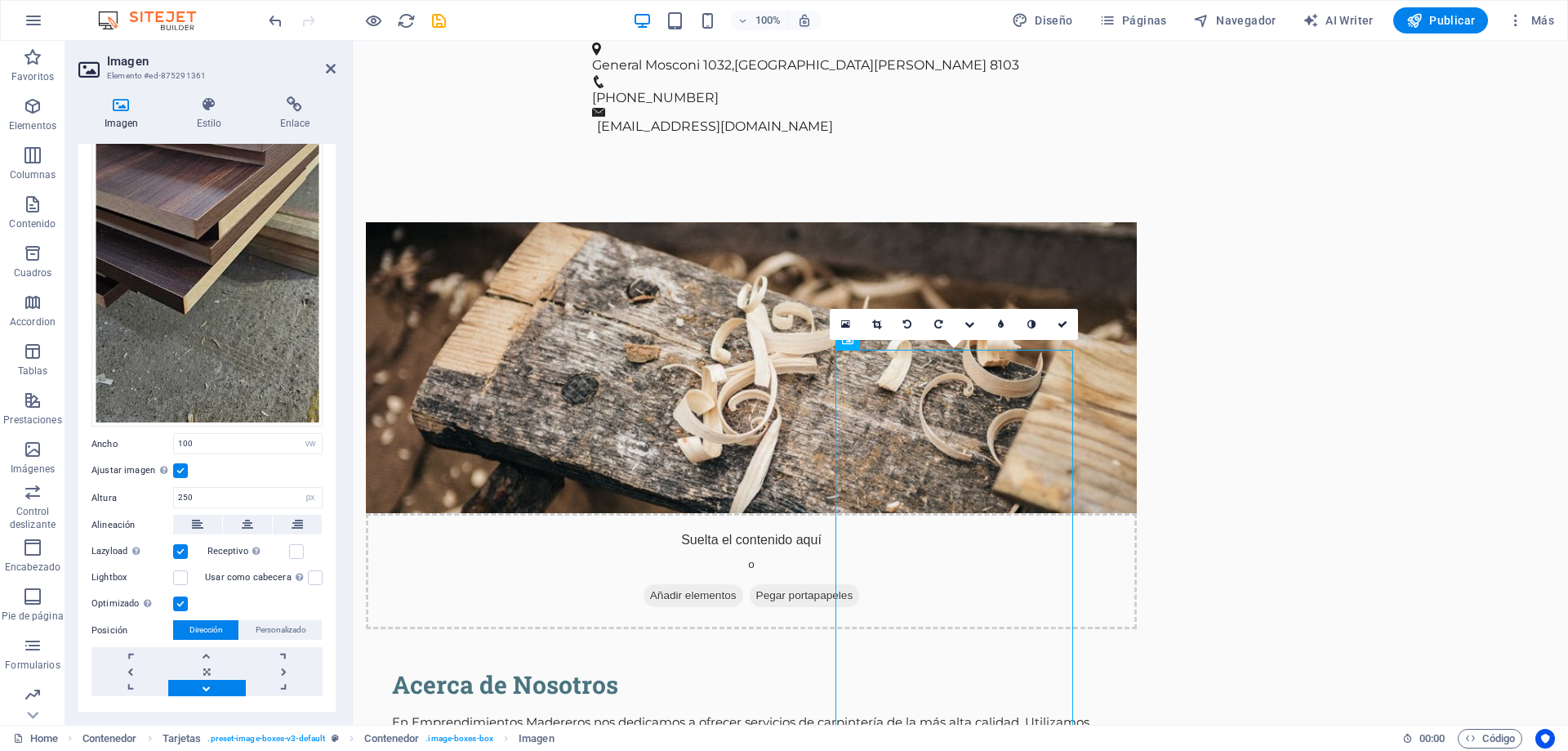
scroll to position [275, 0]
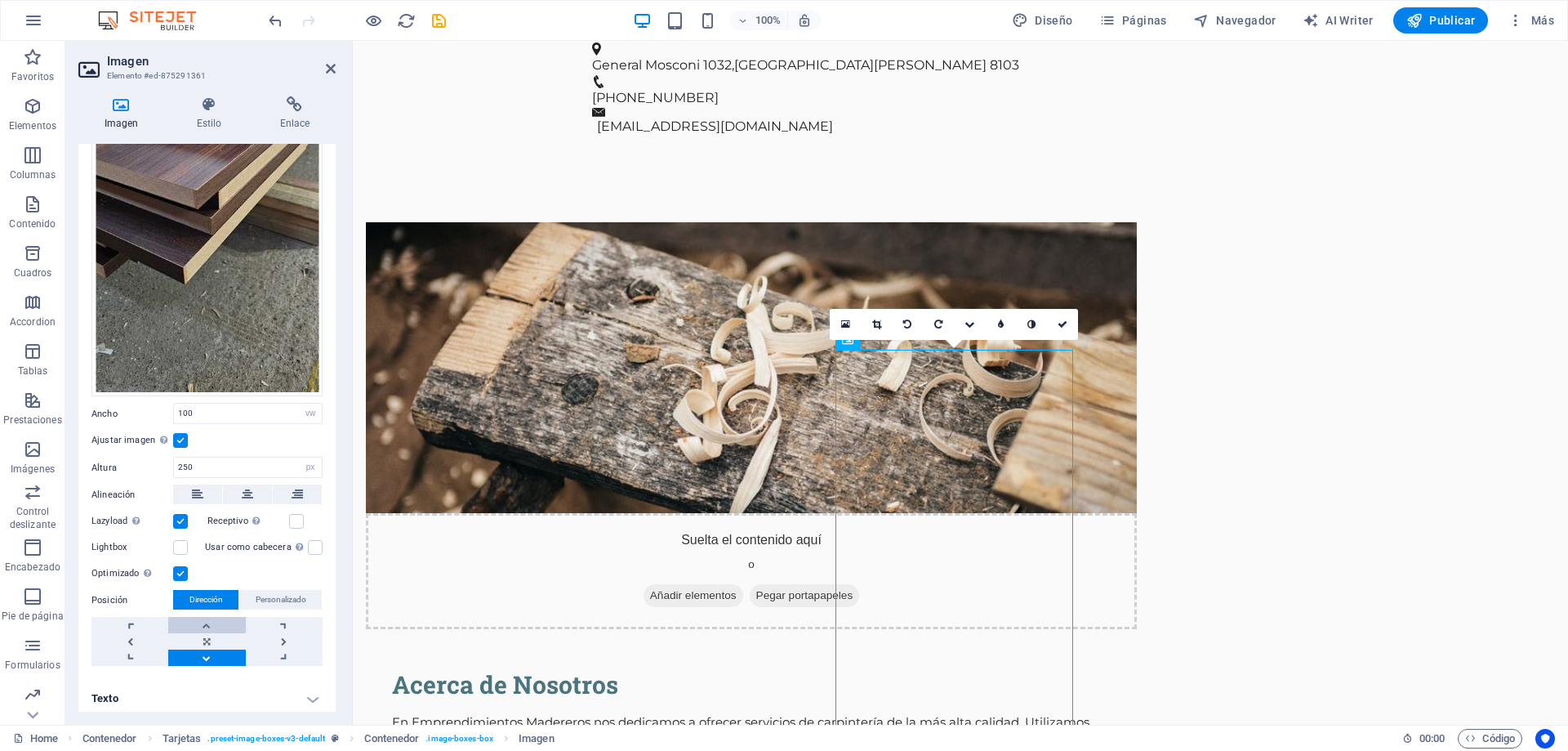
click at [211, 619] on link at bounding box center [206, 625] width 77 height 17
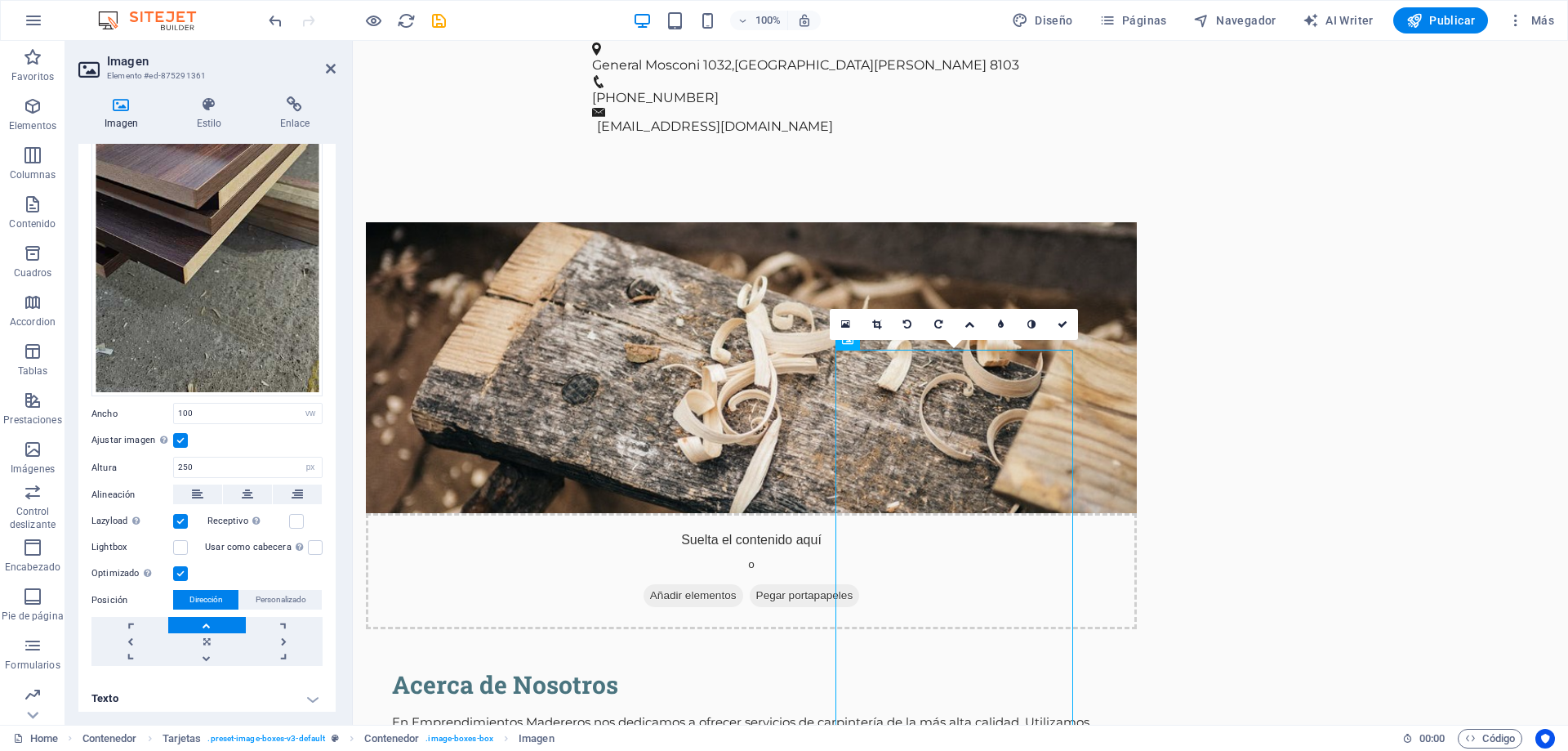
click at [211, 619] on link at bounding box center [206, 625] width 77 height 17
click at [285, 637] on link at bounding box center [284, 641] width 77 height 17
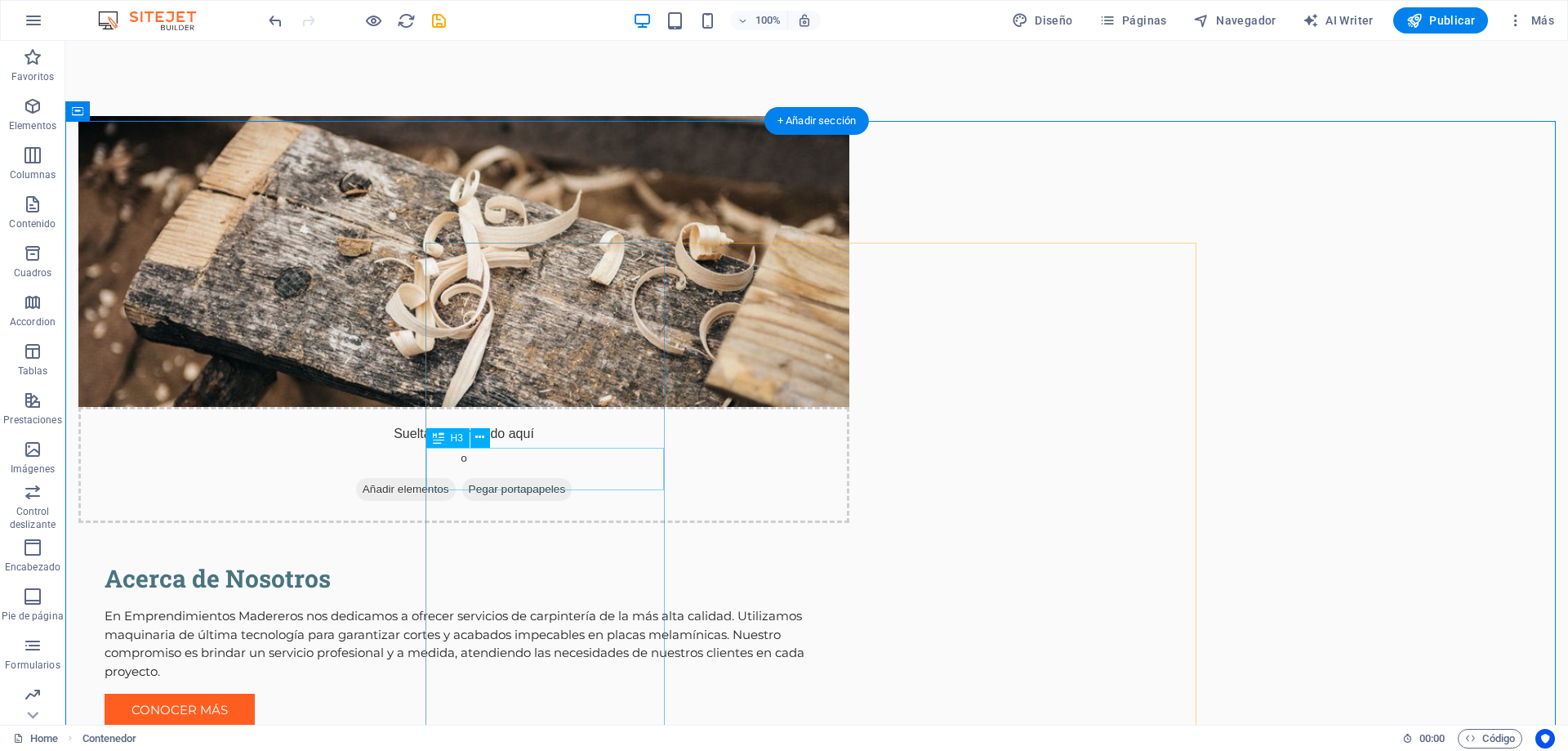
scroll to position [1143, 0]
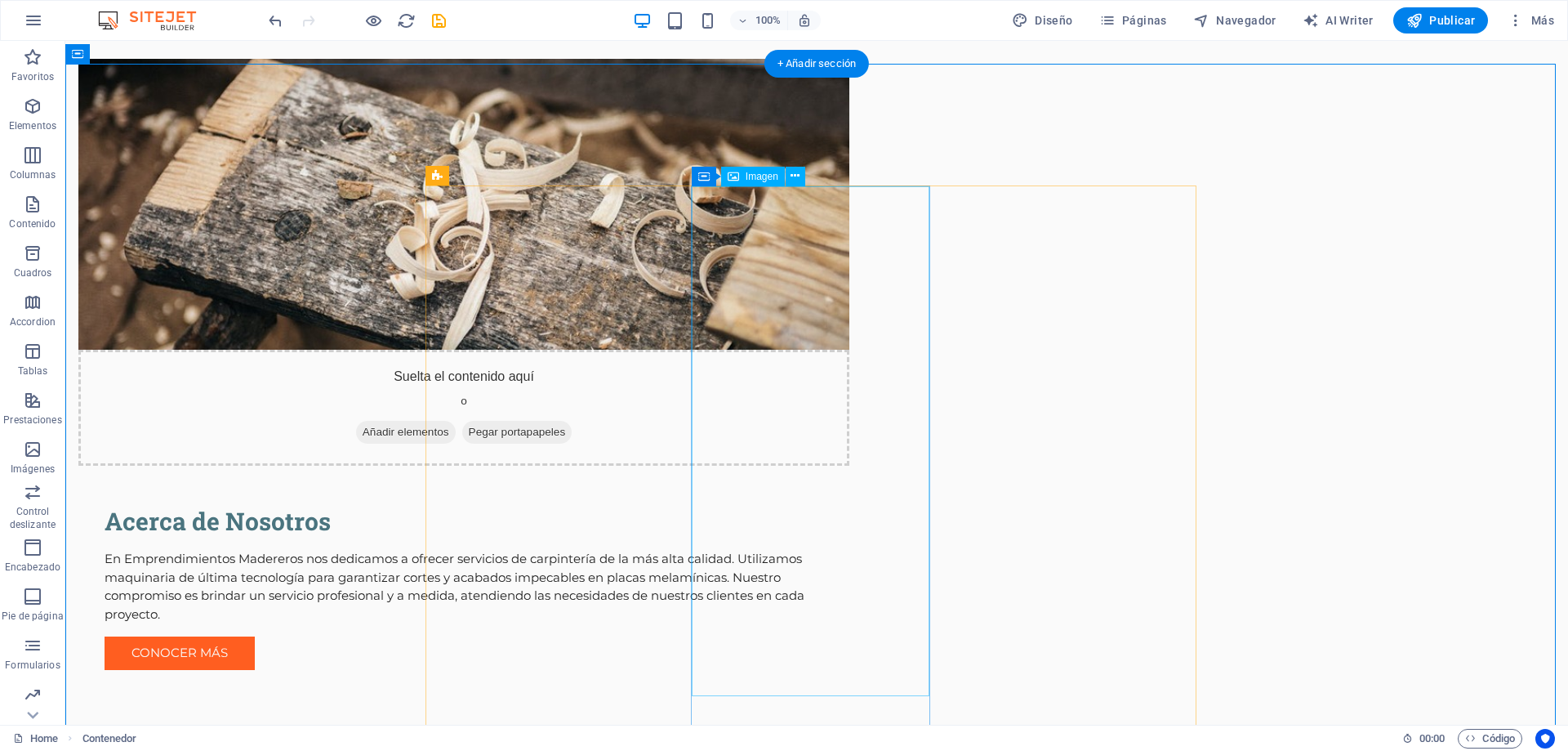
select select "vw"
select select "px"
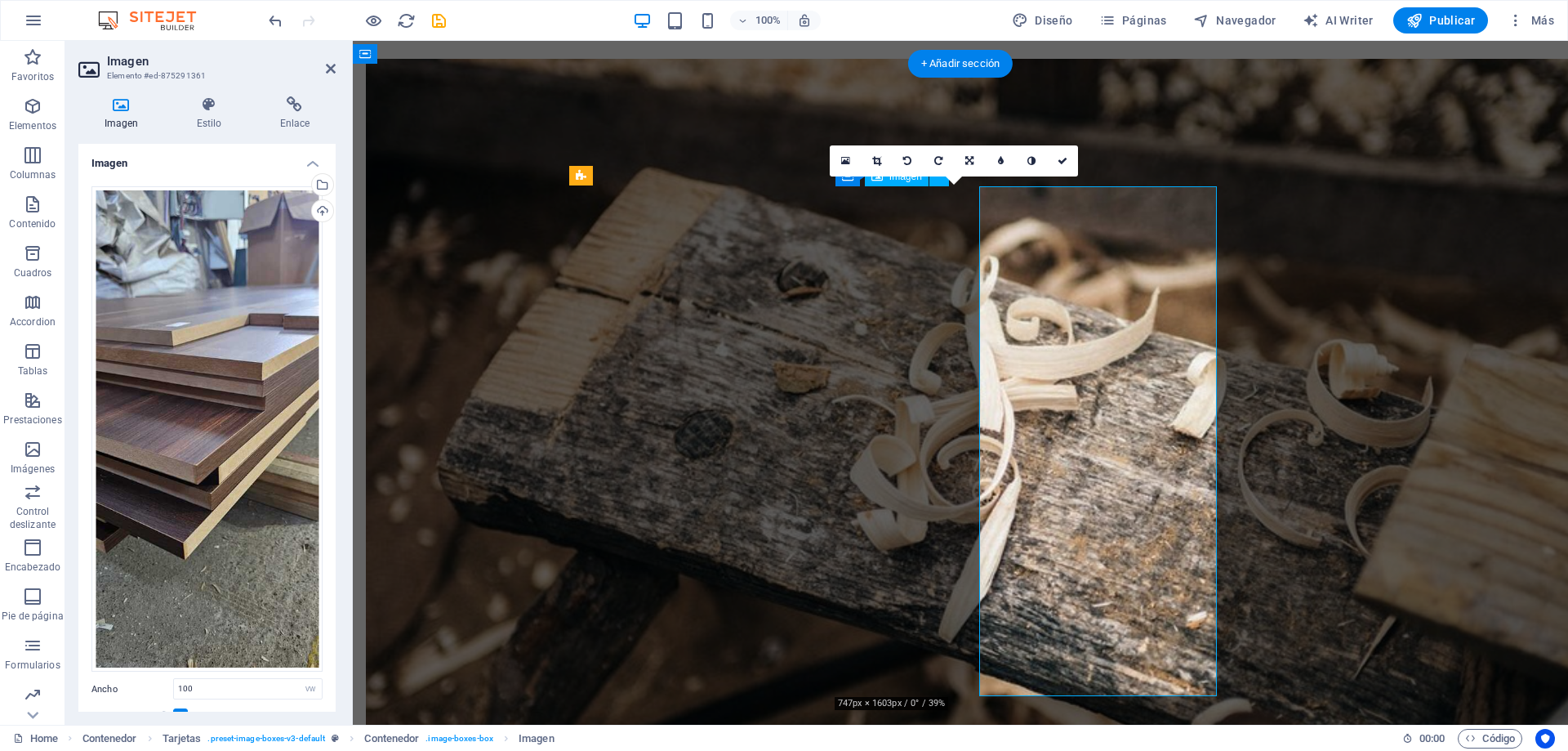
select select "DISABLED_OPTION_VALUE"
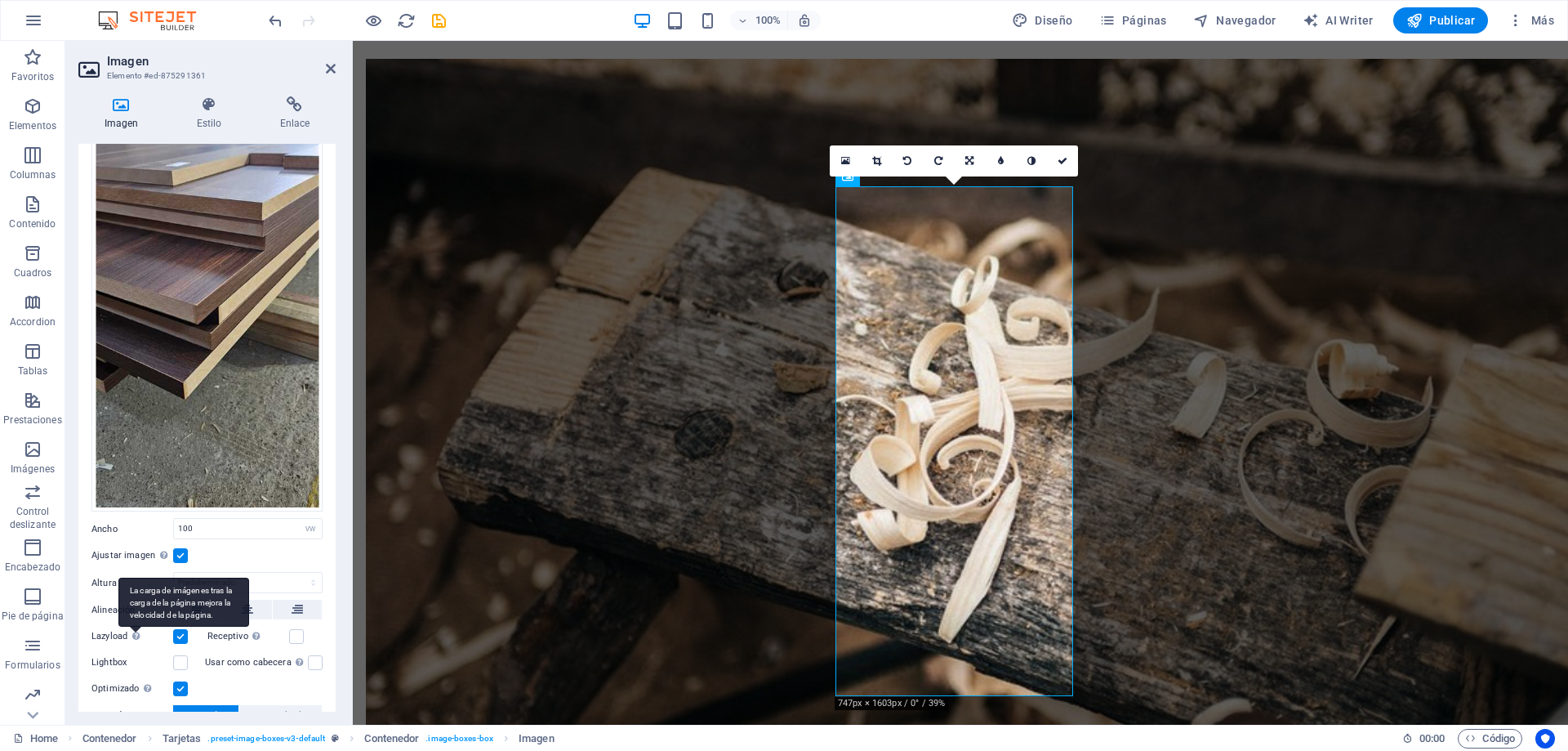
scroll to position [164, 0]
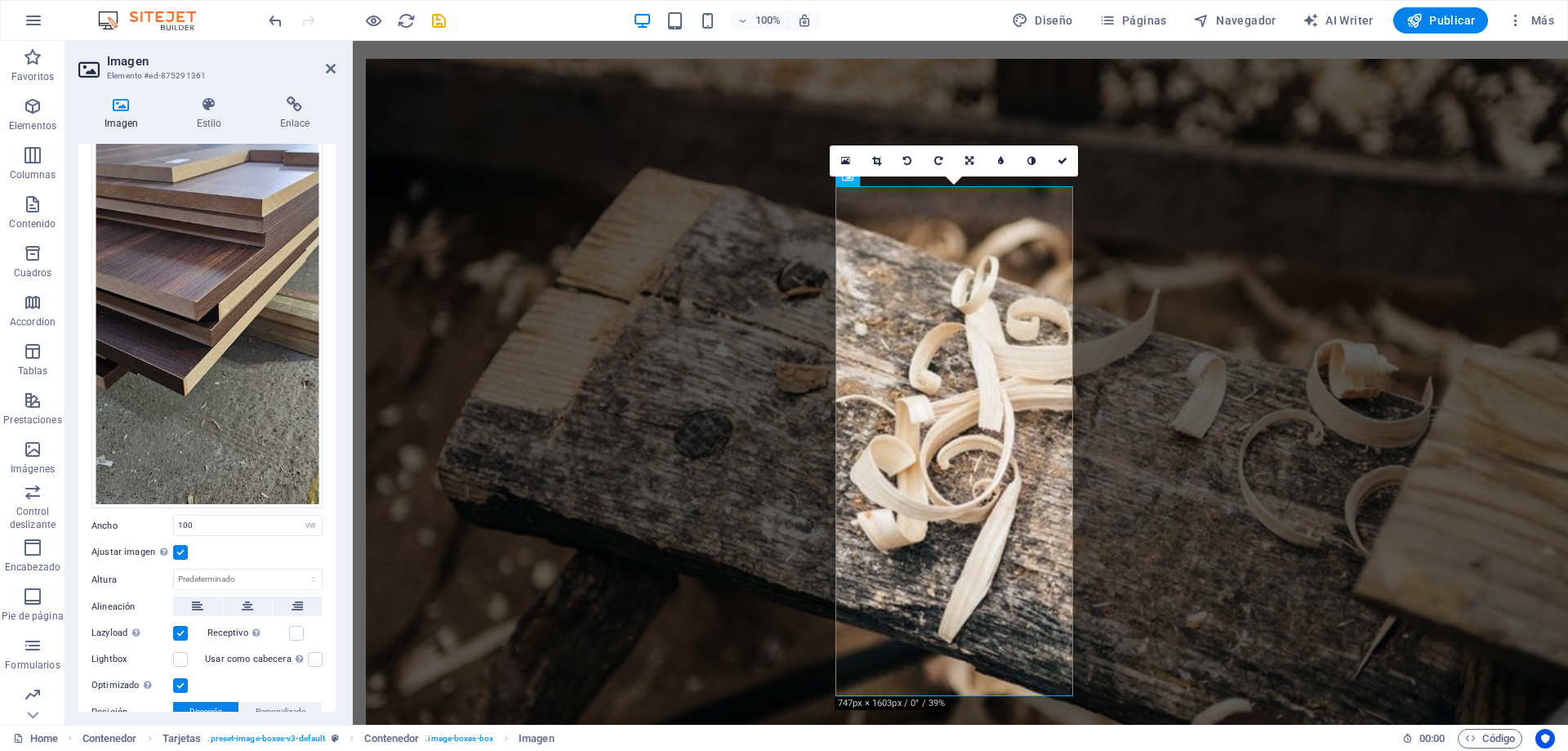
click at [178, 545] on label at bounding box center [181, 553] width 15 height 15
click at [0, 0] on input "Ajustar imagen Ajustar imagen automáticamente a un ancho y alto fijo" at bounding box center [0, 0] width 0 height 0
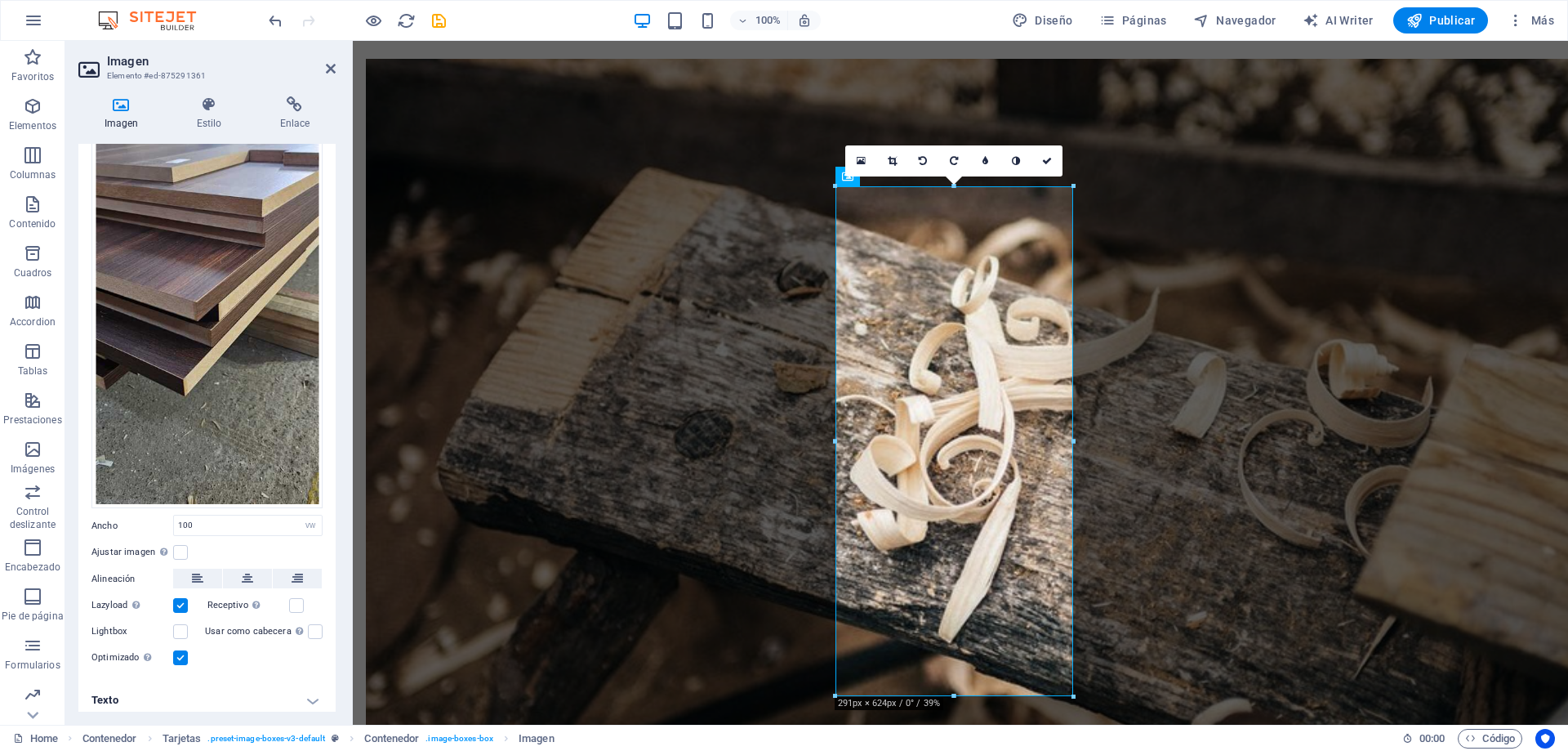
scroll to position [165, 0]
click at [269, 24] on icon "undo" at bounding box center [275, 21] width 19 height 19
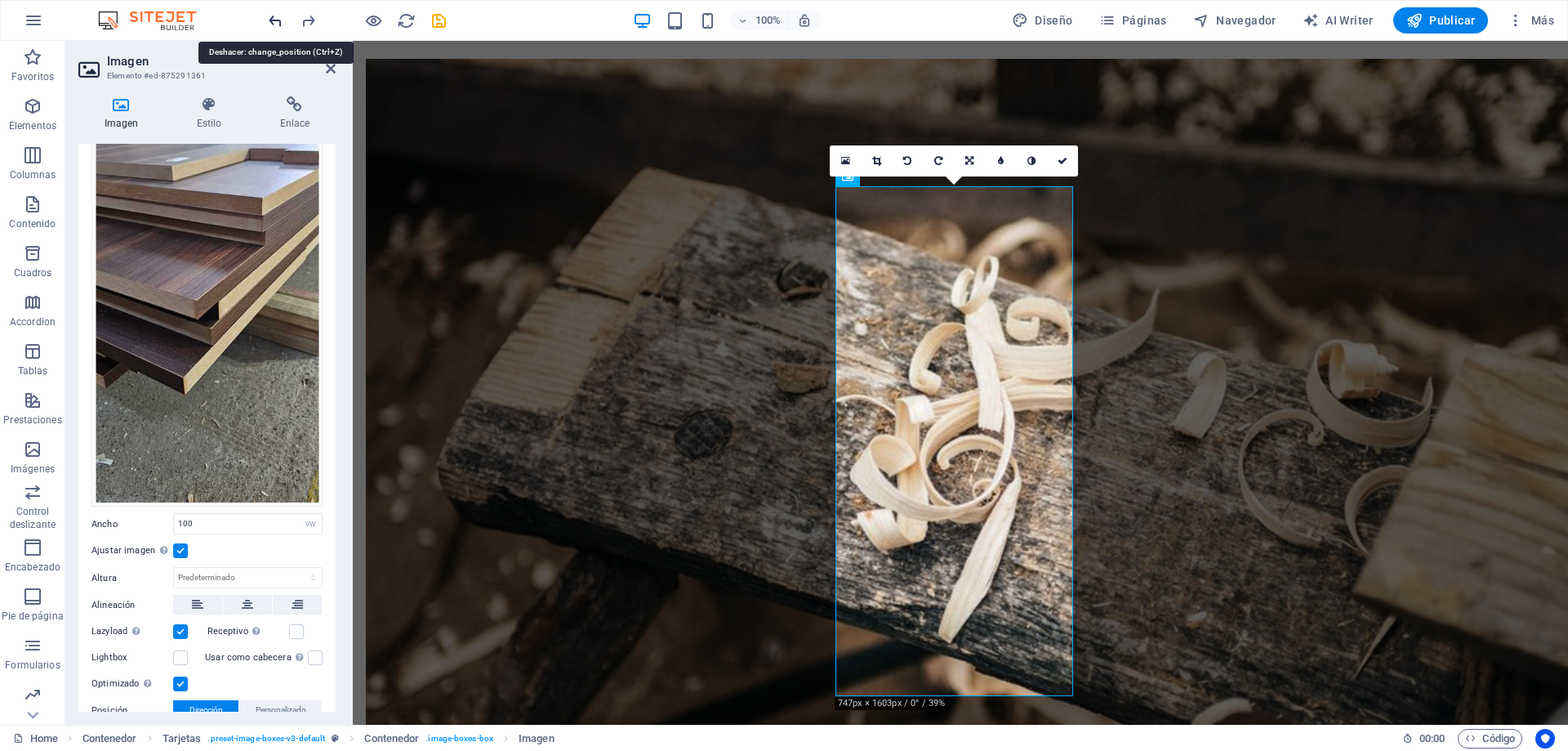
click at [269, 24] on icon "undo" at bounding box center [275, 21] width 19 height 19
click at [272, 24] on icon "undo" at bounding box center [275, 21] width 19 height 19
click at [274, 23] on icon "undo" at bounding box center [275, 21] width 19 height 19
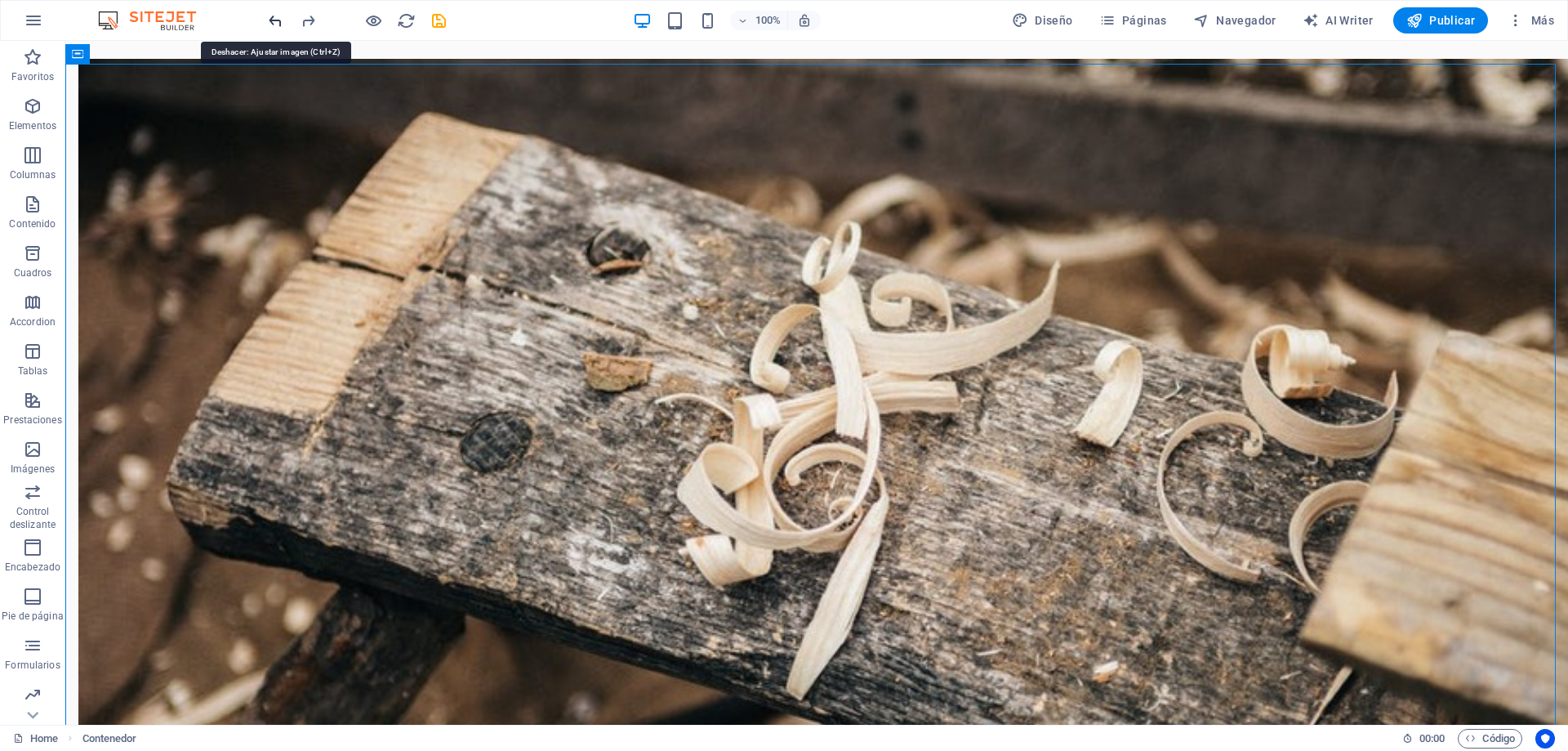
click at [276, 22] on icon "undo" at bounding box center [275, 21] width 19 height 19
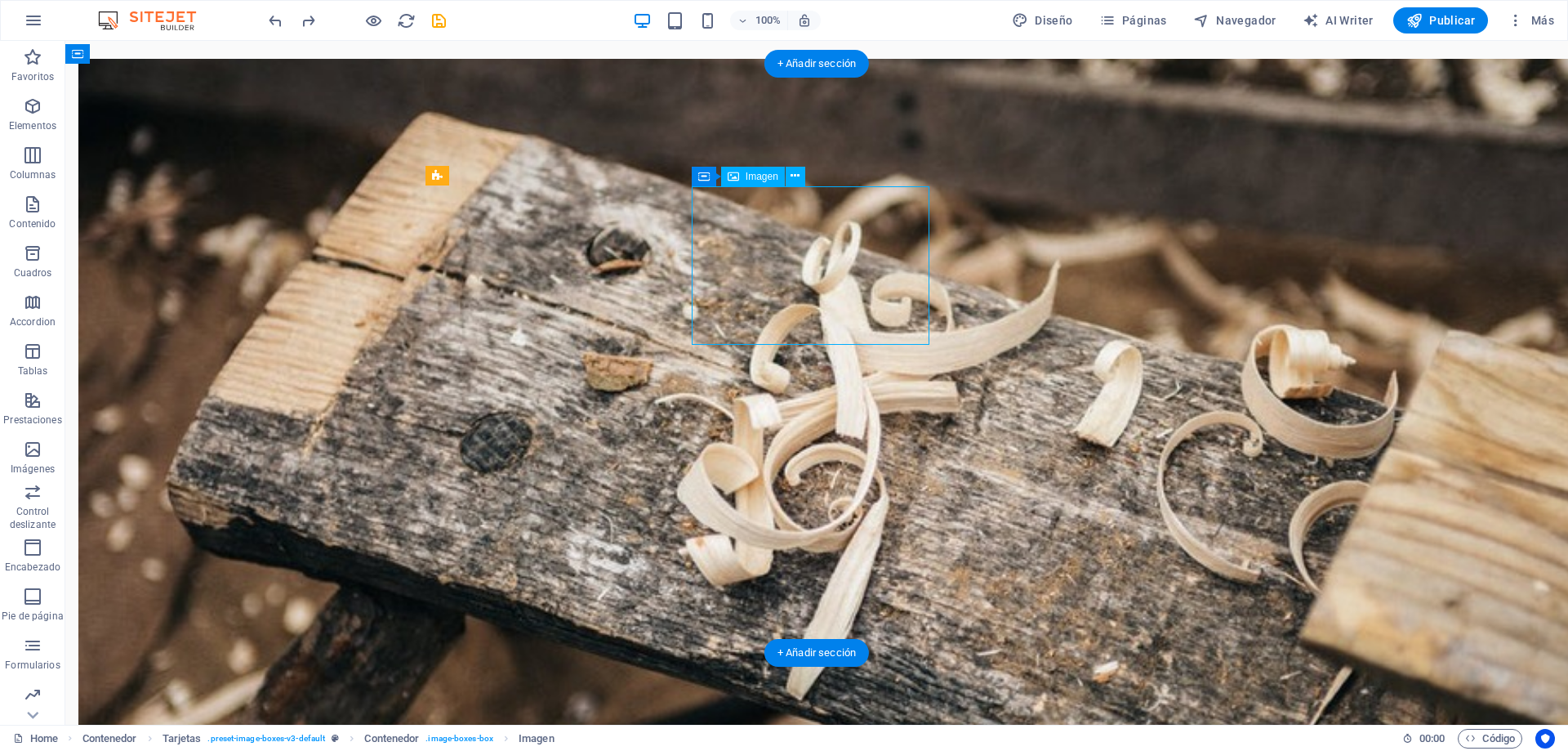
select select "vw"
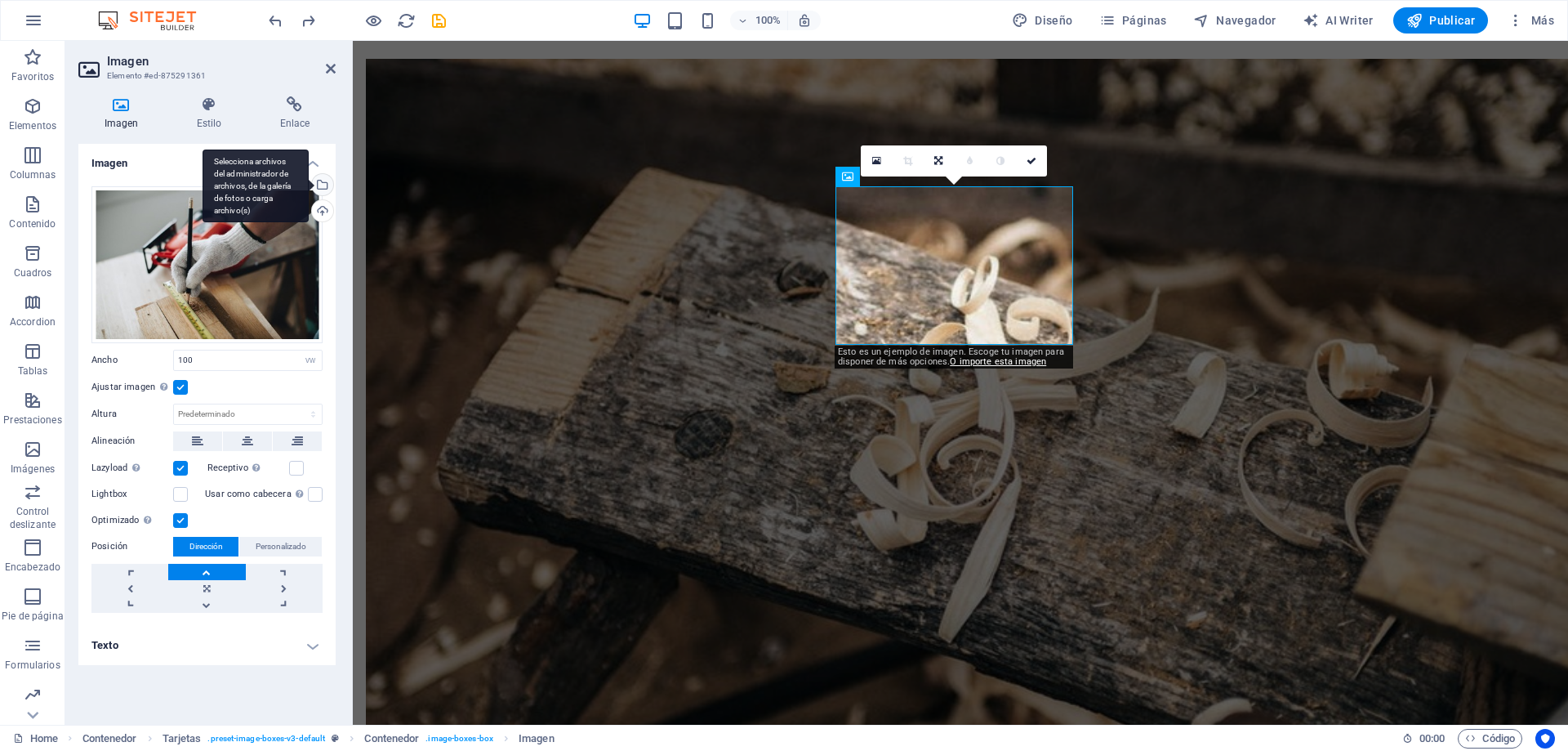
click at [330, 183] on div "Selecciona archivos del administrador de archivos, de la galería de fotos o car…" at bounding box center [321, 187] width 25 height 25
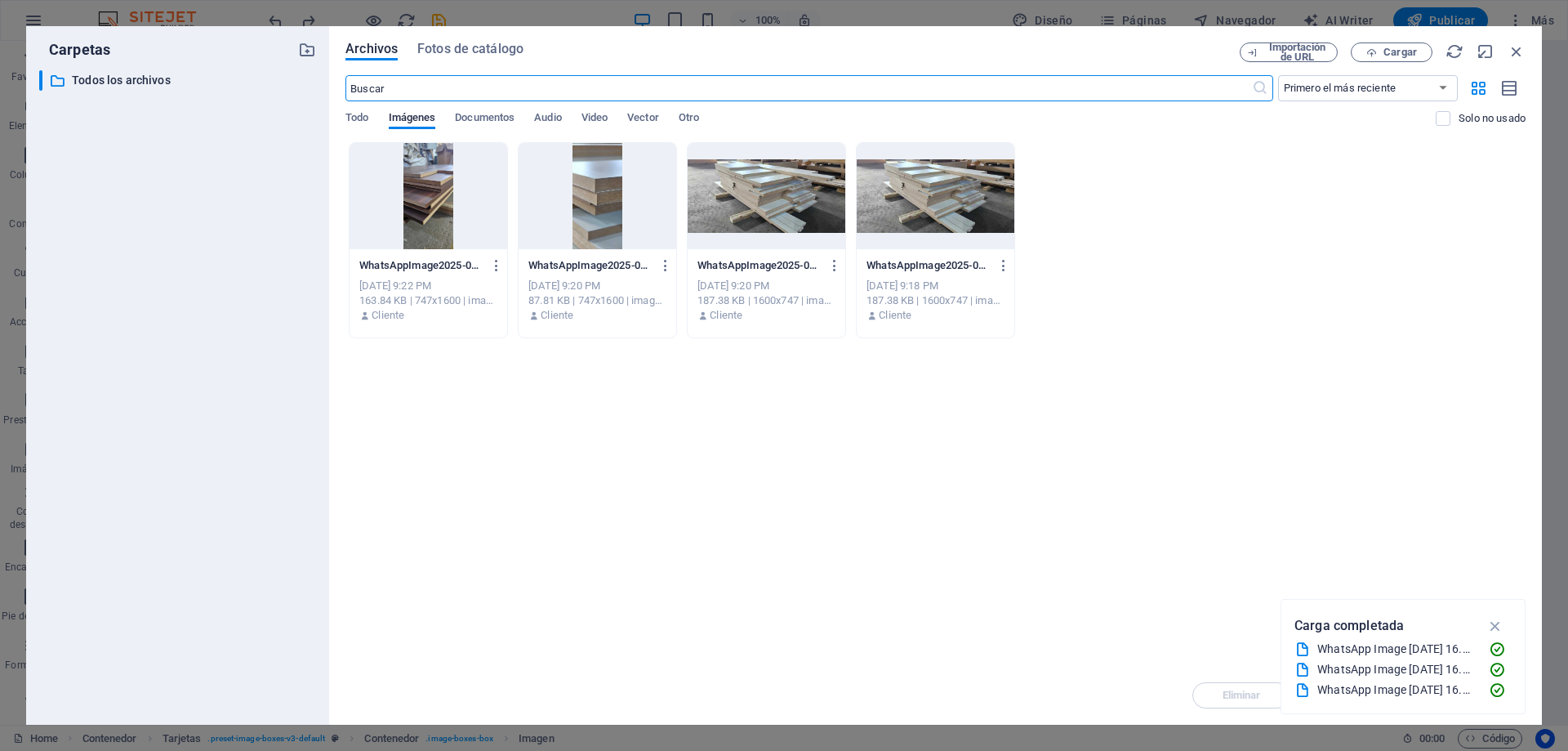
click at [430, 226] on div at bounding box center [428, 196] width 158 height 107
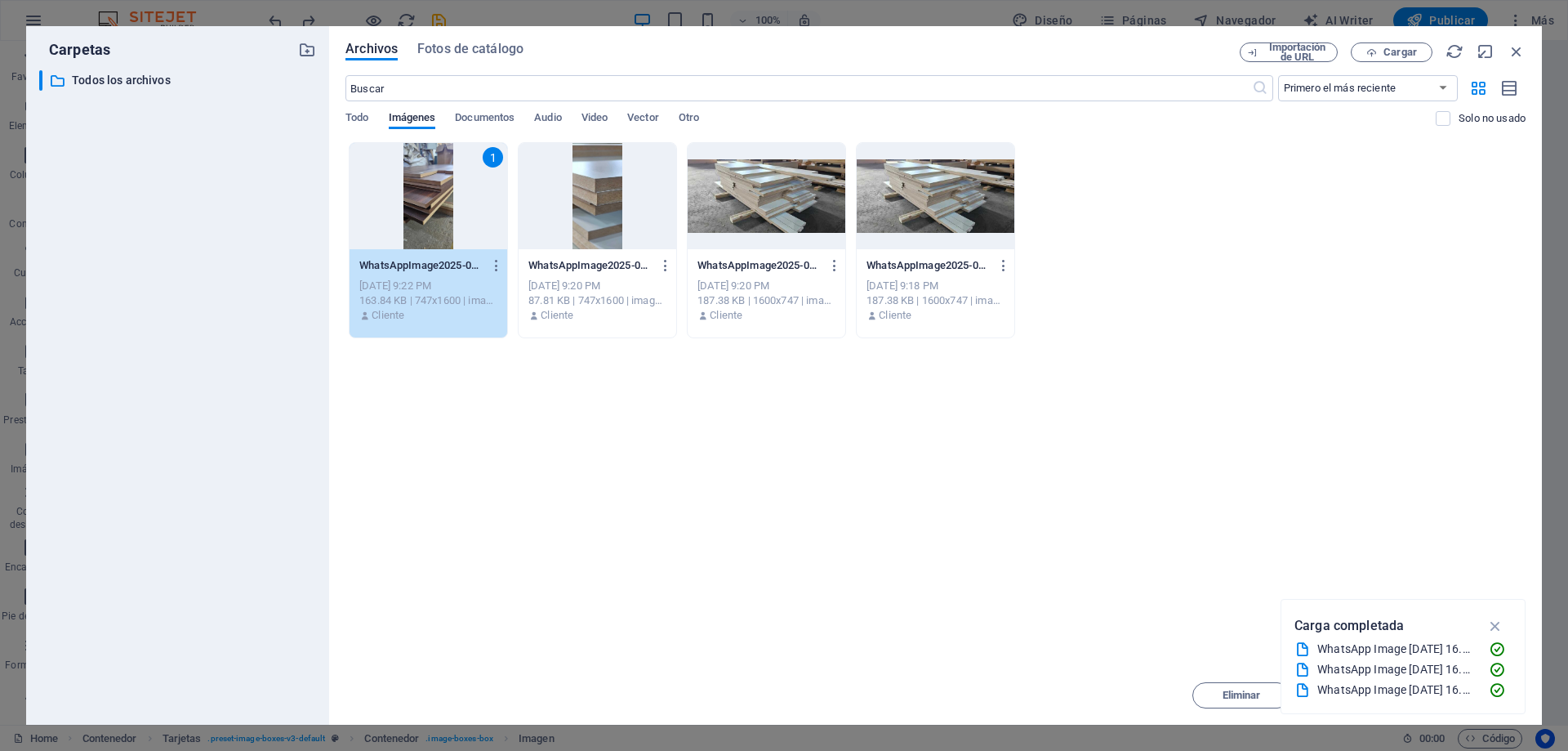
click at [430, 226] on div "1" at bounding box center [428, 196] width 158 height 107
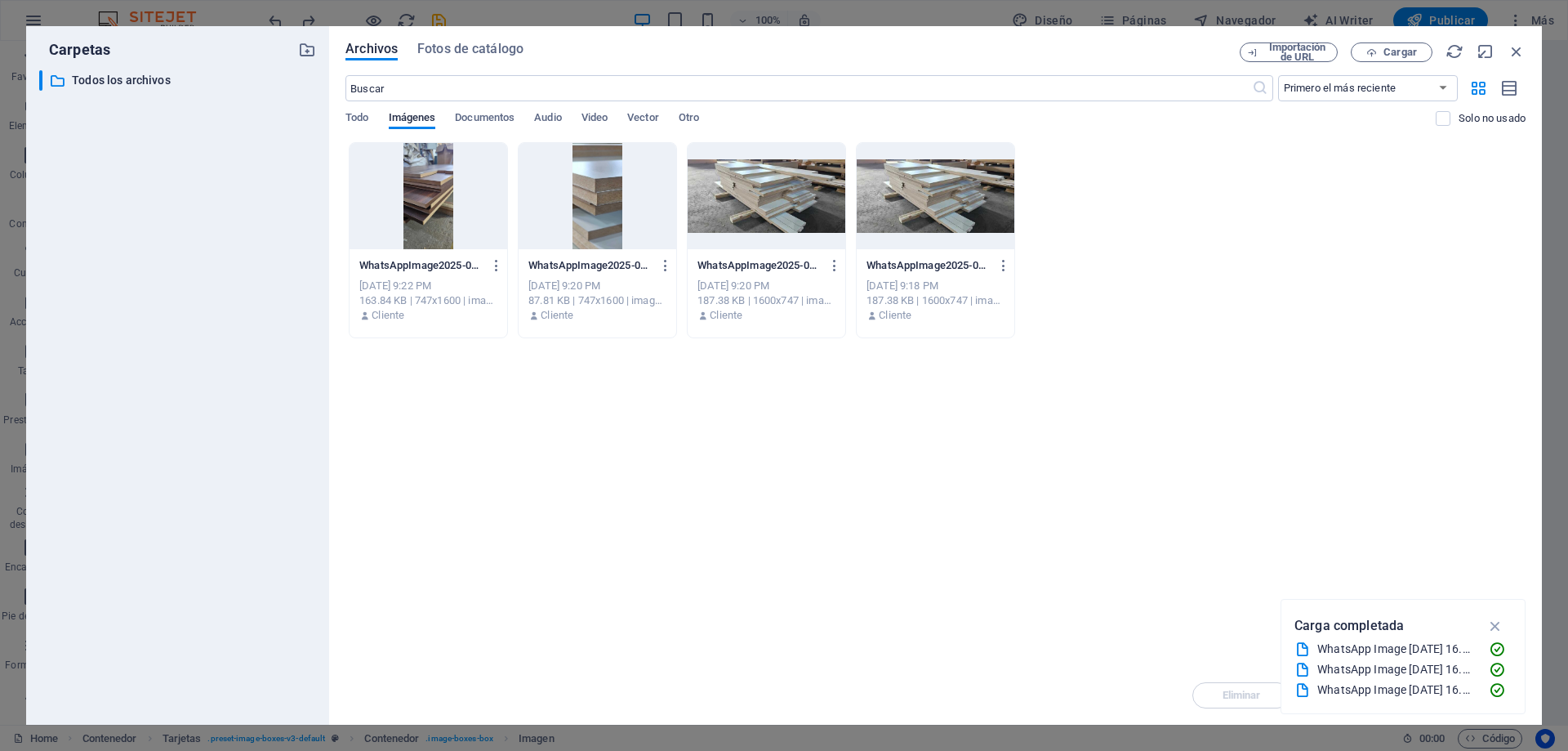
click at [430, 226] on div at bounding box center [428, 196] width 158 height 107
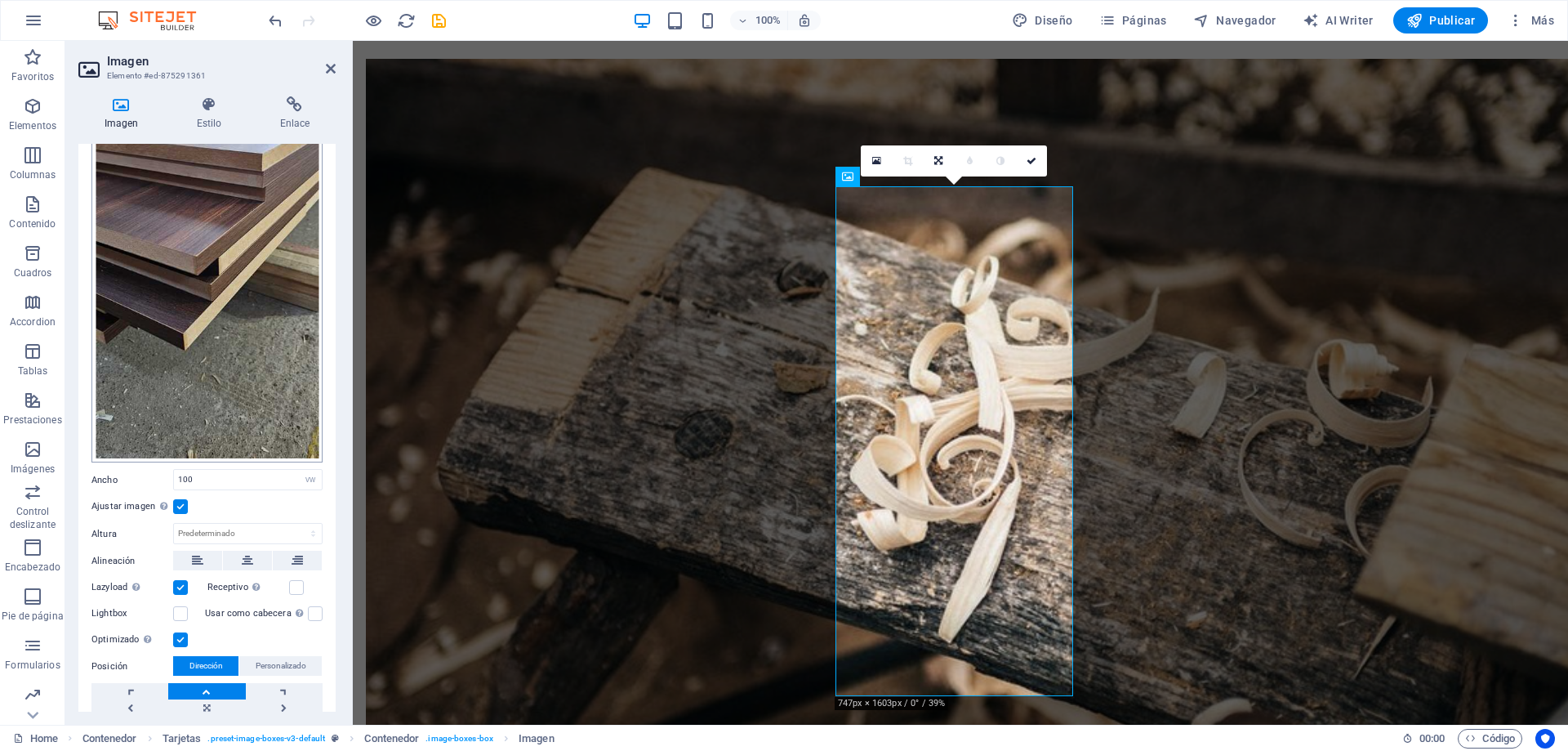
scroll to position [245, 0]
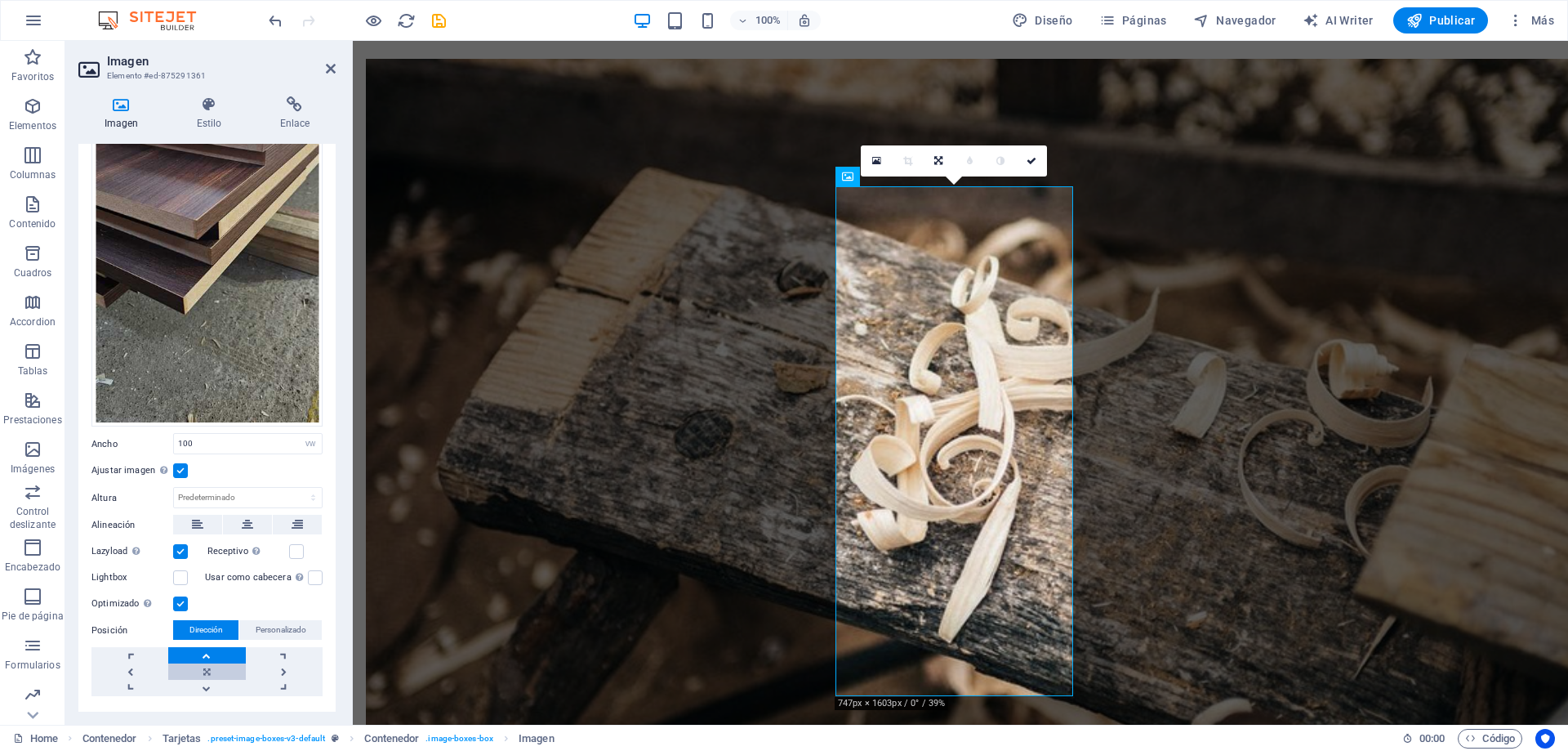
click at [209, 663] on link at bounding box center [206, 672] width 77 height 17
click at [164, 461] on div "Ajustar imagen automáticamente a un ancho y alto fijo" at bounding box center [211, 435] width 130 height 49
click at [0, 0] on input "Ajustar imagen Ajustar imagen automáticamente a un ancho y alto fijo" at bounding box center [0, 0] width 0 height 0
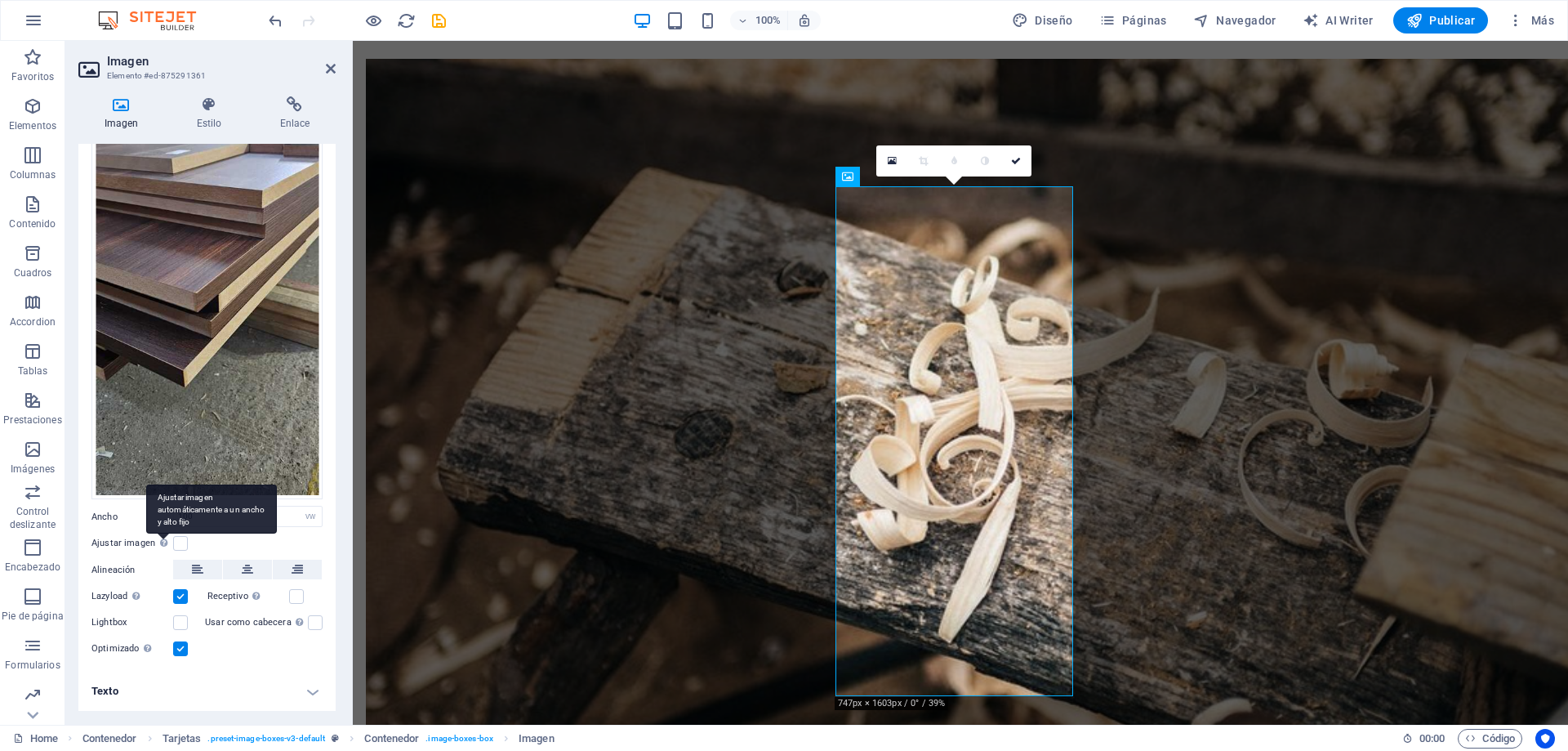
scroll to position [165, 0]
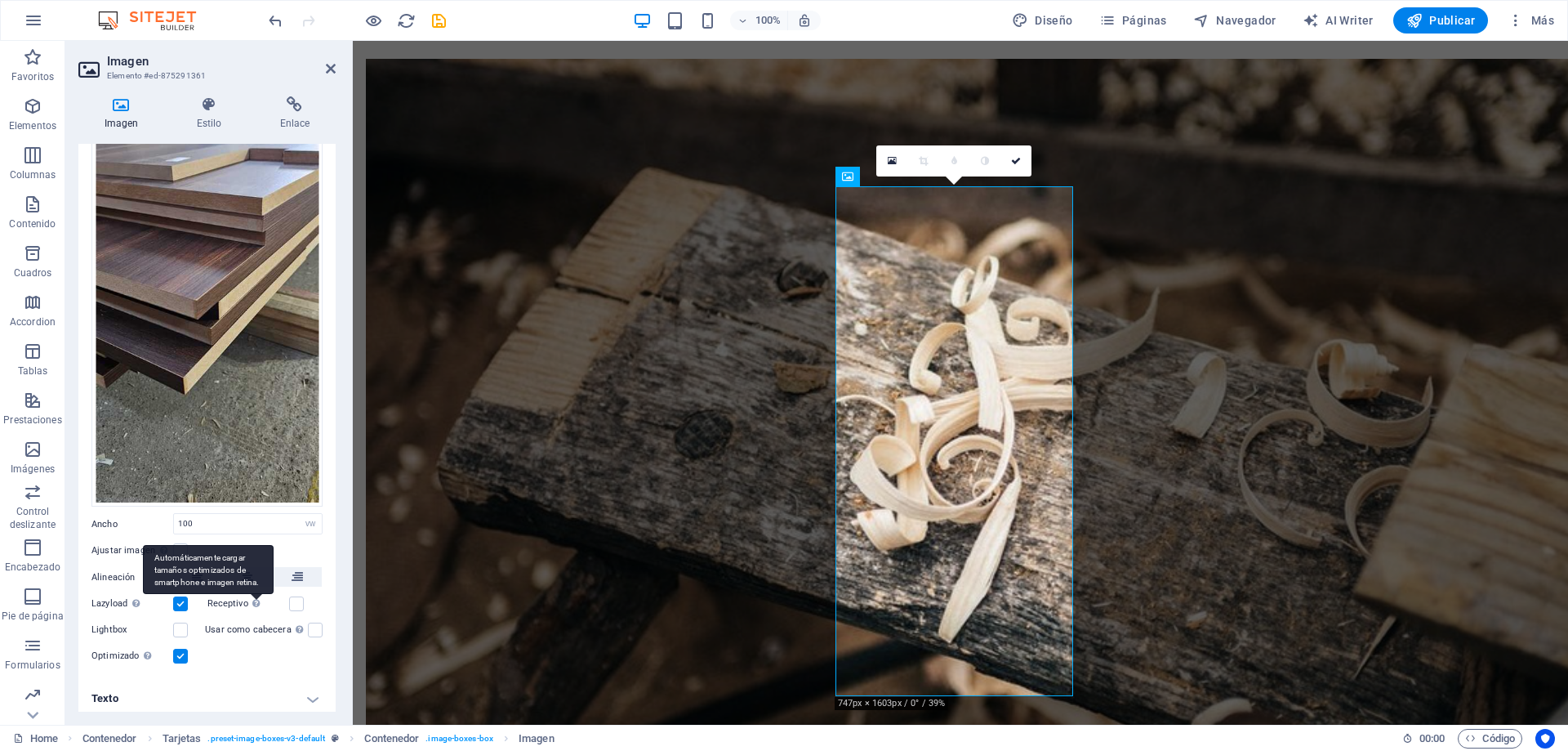
click at [249, 594] on div "Automáticamente cargar tamaños optimizados de smartphone e imagen retina." at bounding box center [208, 569] width 130 height 49
click at [0, 0] on input "Receptivo Automáticamente cargar tamaños optimizados de smartphone e imagen ret…" at bounding box center [0, 0] width 0 height 0
click at [178, 544] on label at bounding box center [181, 551] width 15 height 15
click at [0, 0] on input "Ajustar imagen Ajustar imagen automáticamente a un ancho y alto fijo" at bounding box center [0, 0] width 0 height 0
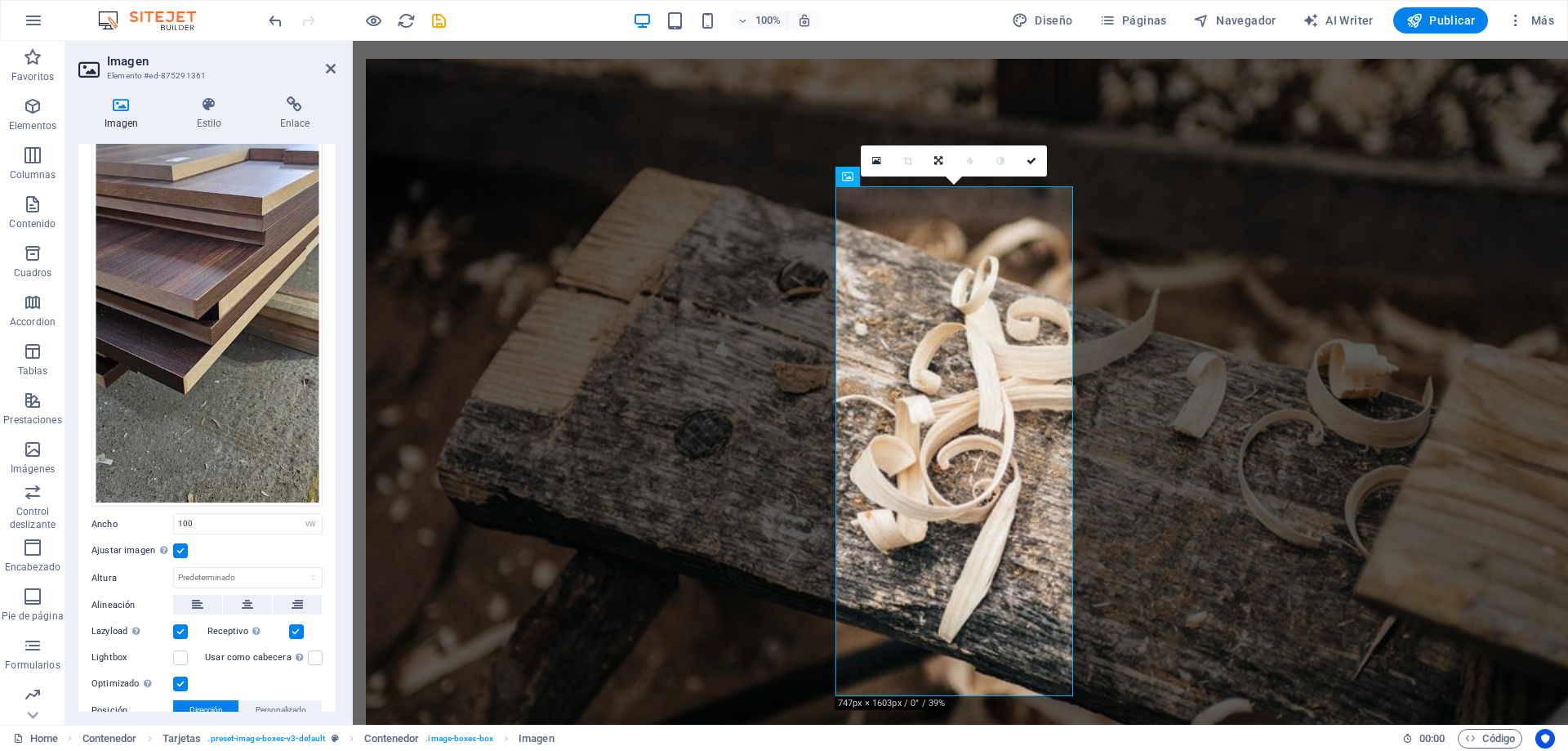
scroll to position [245, 0]
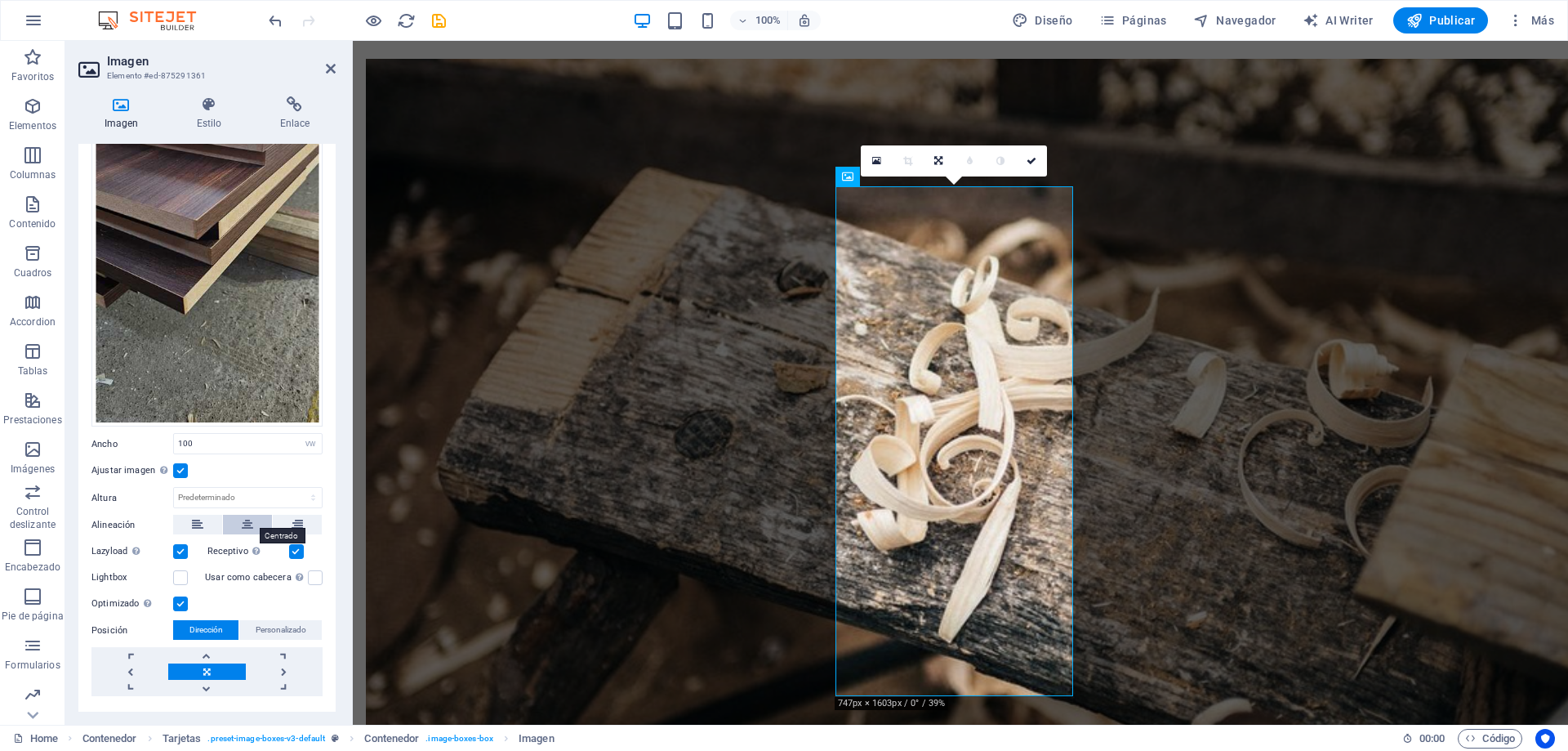
click at [237, 523] on button at bounding box center [247, 525] width 49 height 20
click at [225, 487] on select "Predeterminado automático px" at bounding box center [248, 497] width 148 height 20
click at [174, 487] on select "Predeterminado automático px" at bounding box center [248, 497] width 148 height 20
select select "DISABLED_OPTION_VALUE"
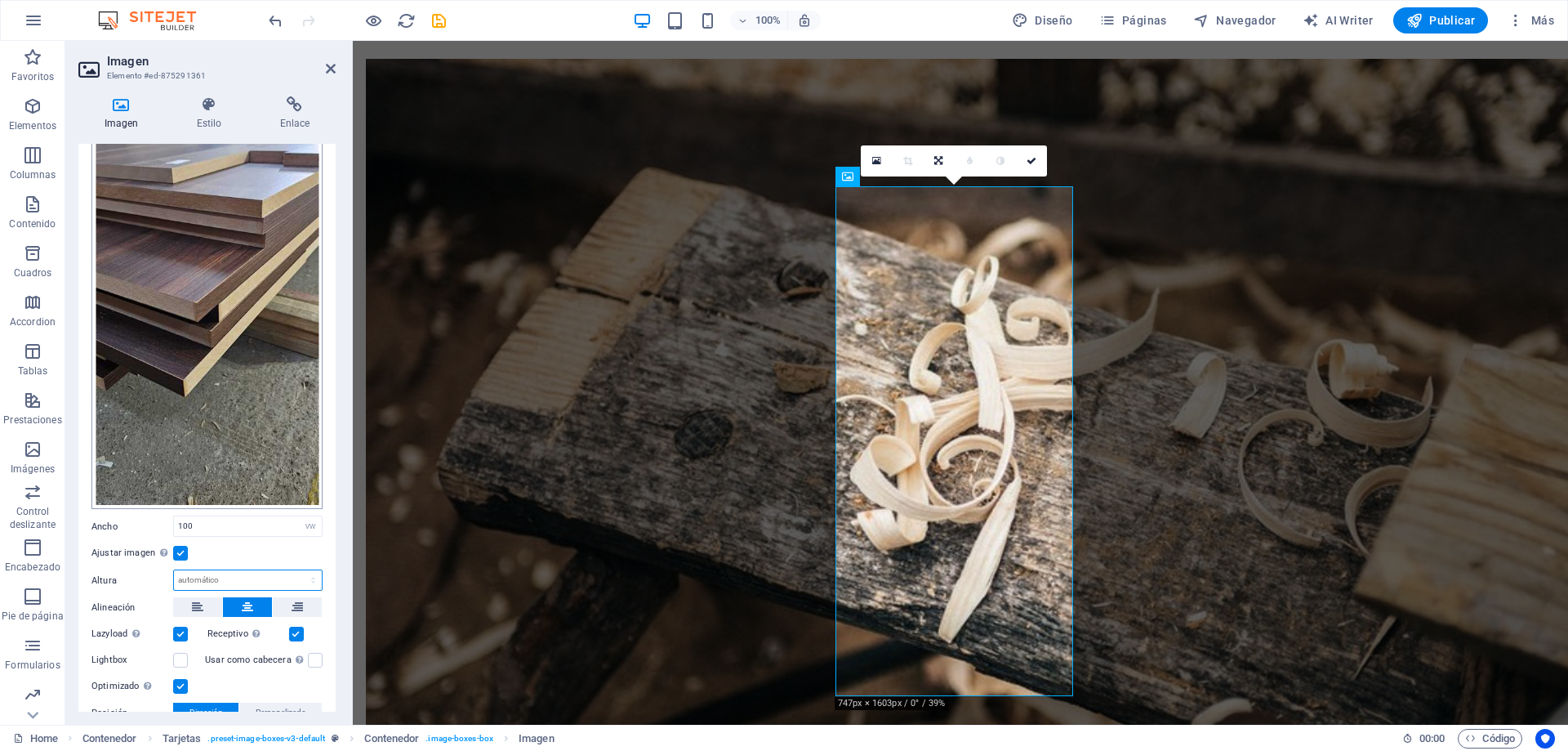
scroll to position [164, 0]
click at [941, 158] on icon at bounding box center [938, 161] width 8 height 10
click at [938, 189] on icon at bounding box center [938, 192] width 10 height 10
click at [931, 162] on link at bounding box center [938, 161] width 31 height 31
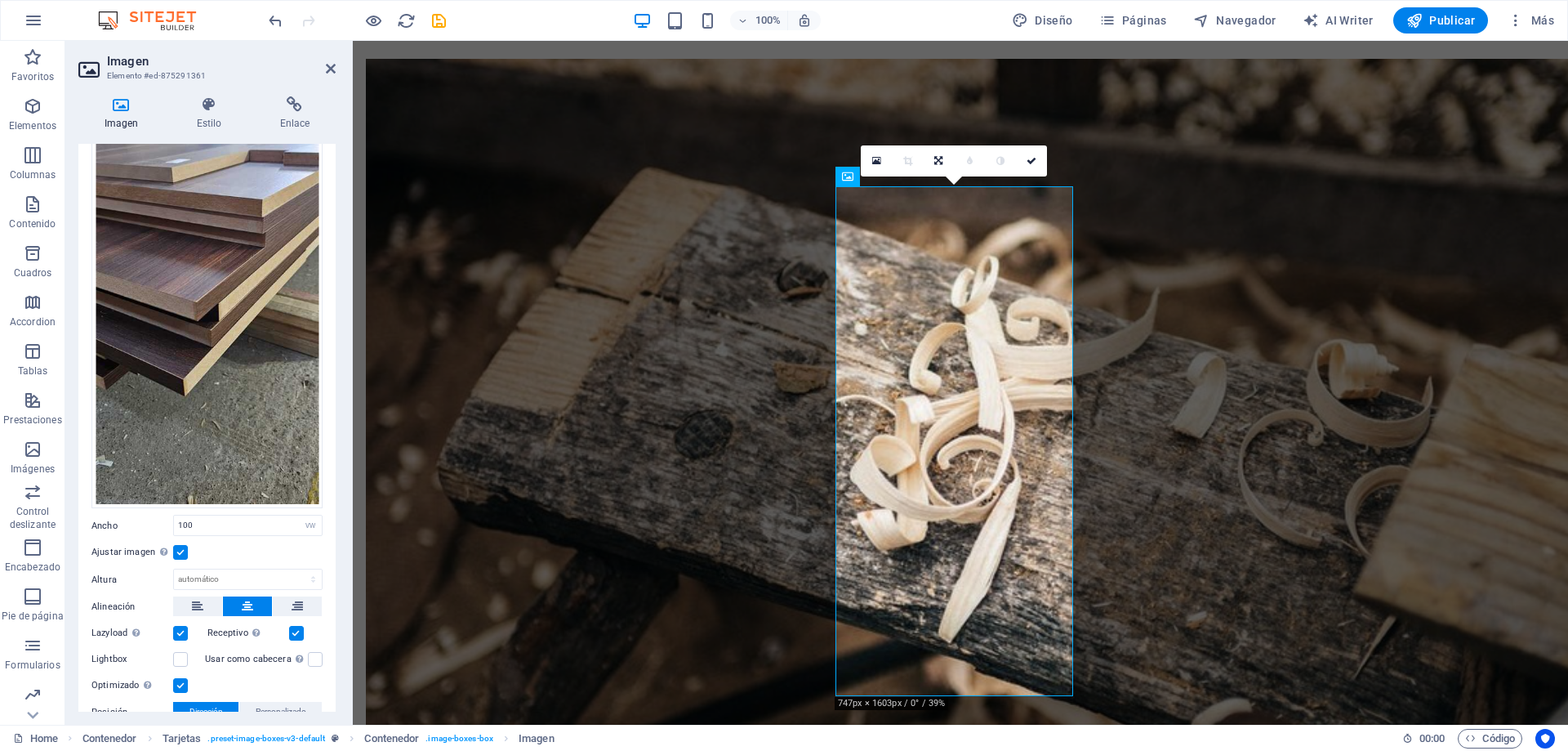
click at [910, 164] on icon at bounding box center [907, 161] width 9 height 10
click at [1035, 167] on link at bounding box center [1031, 161] width 31 height 31
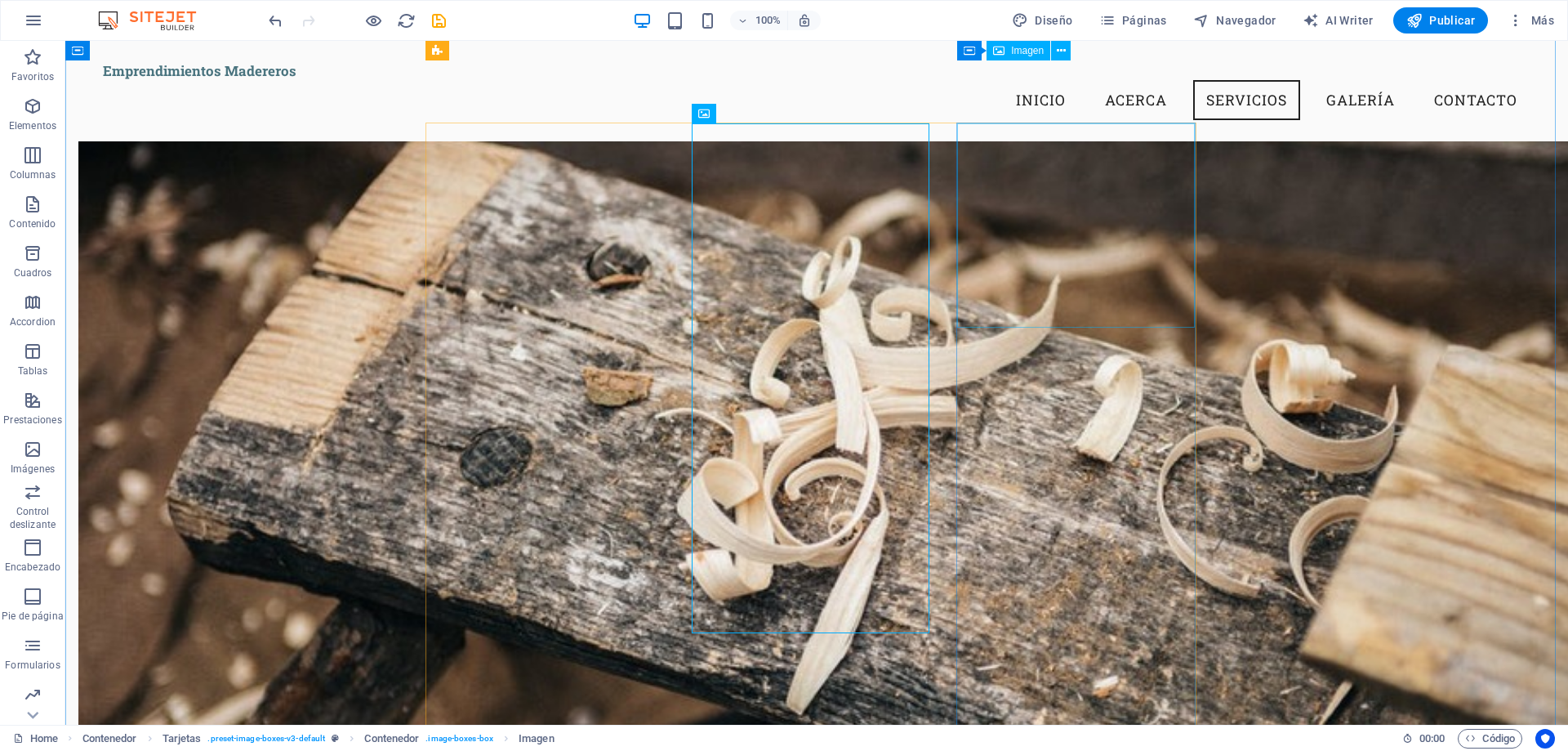
scroll to position [1060, 0]
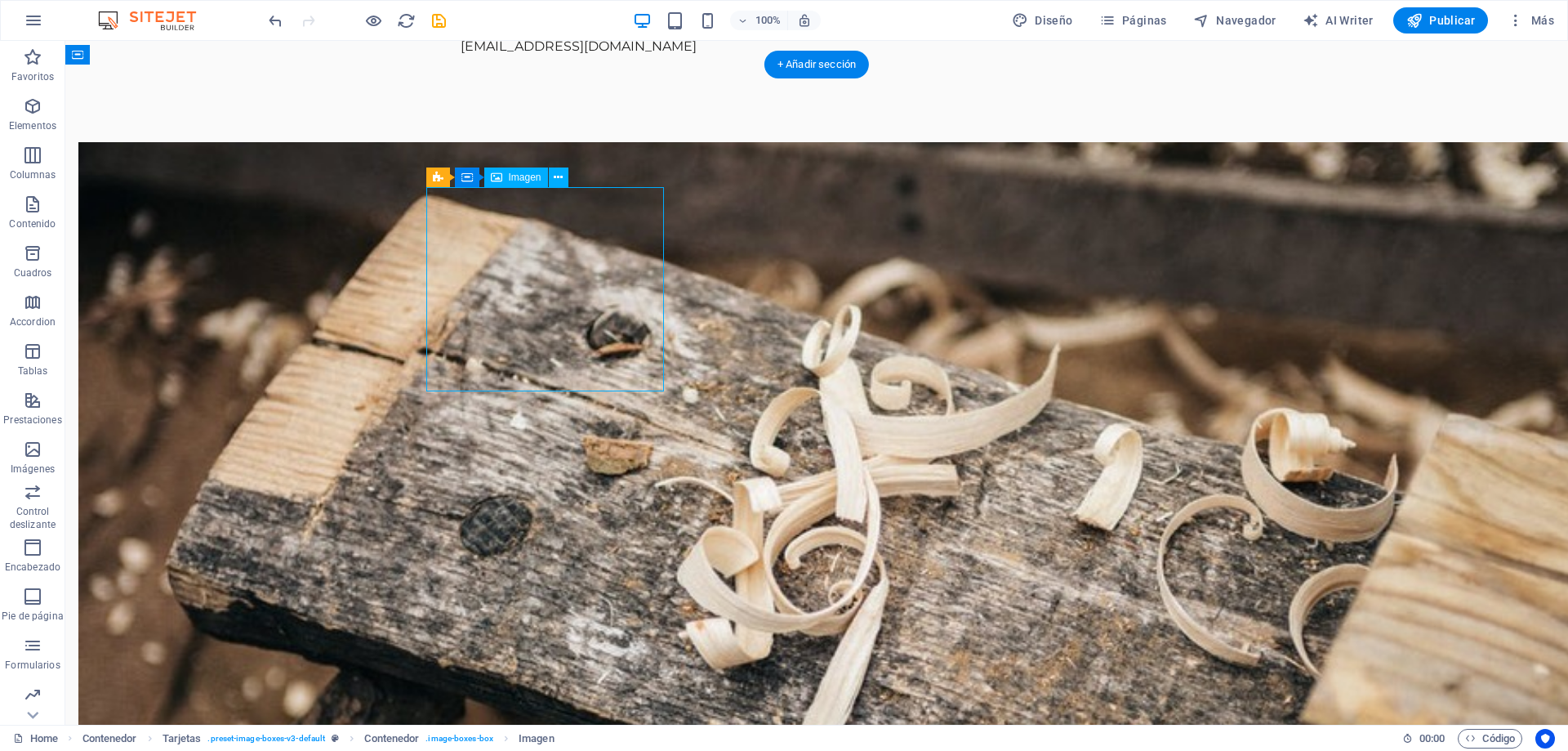
scroll to position [1141, 0]
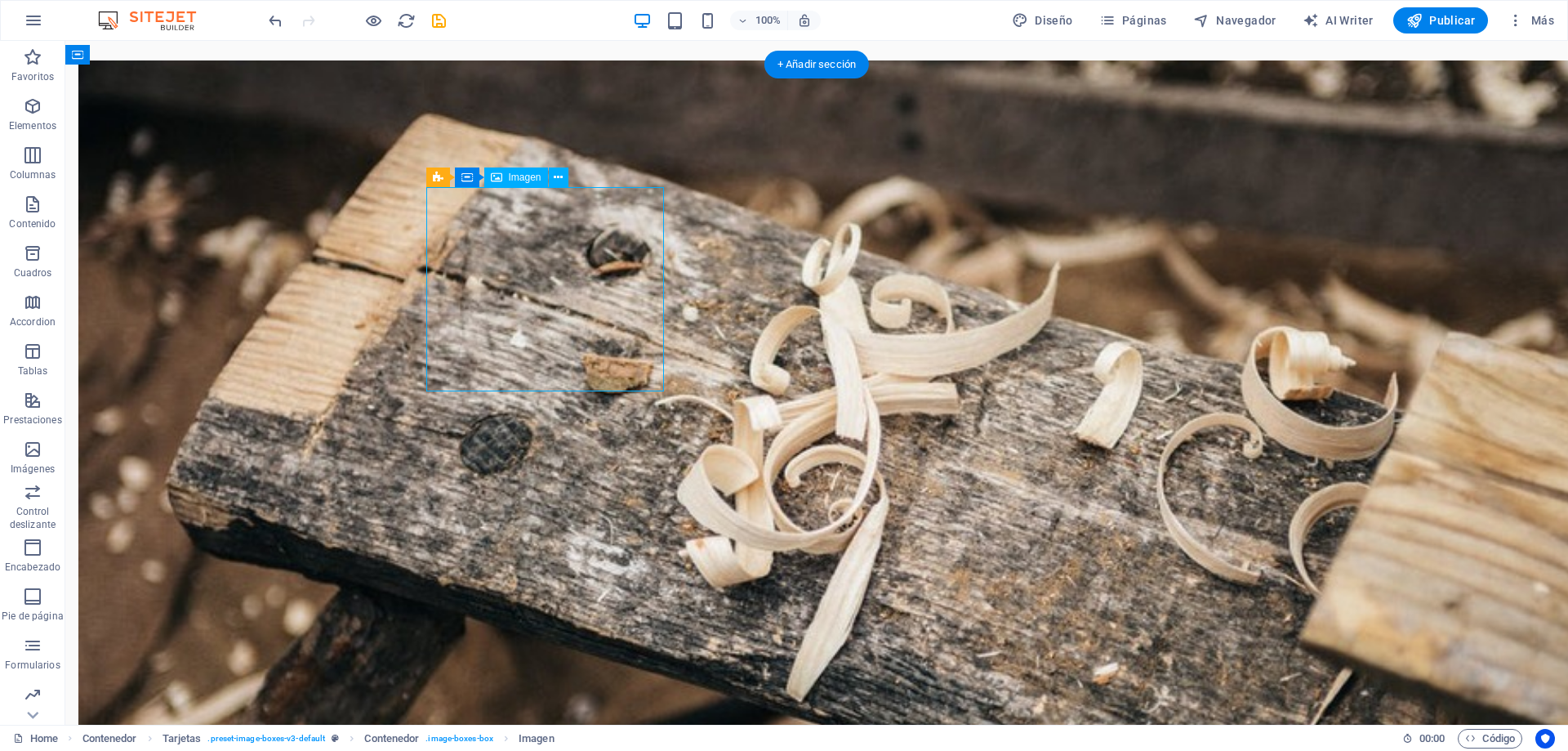
select select "vw"
select select "px"
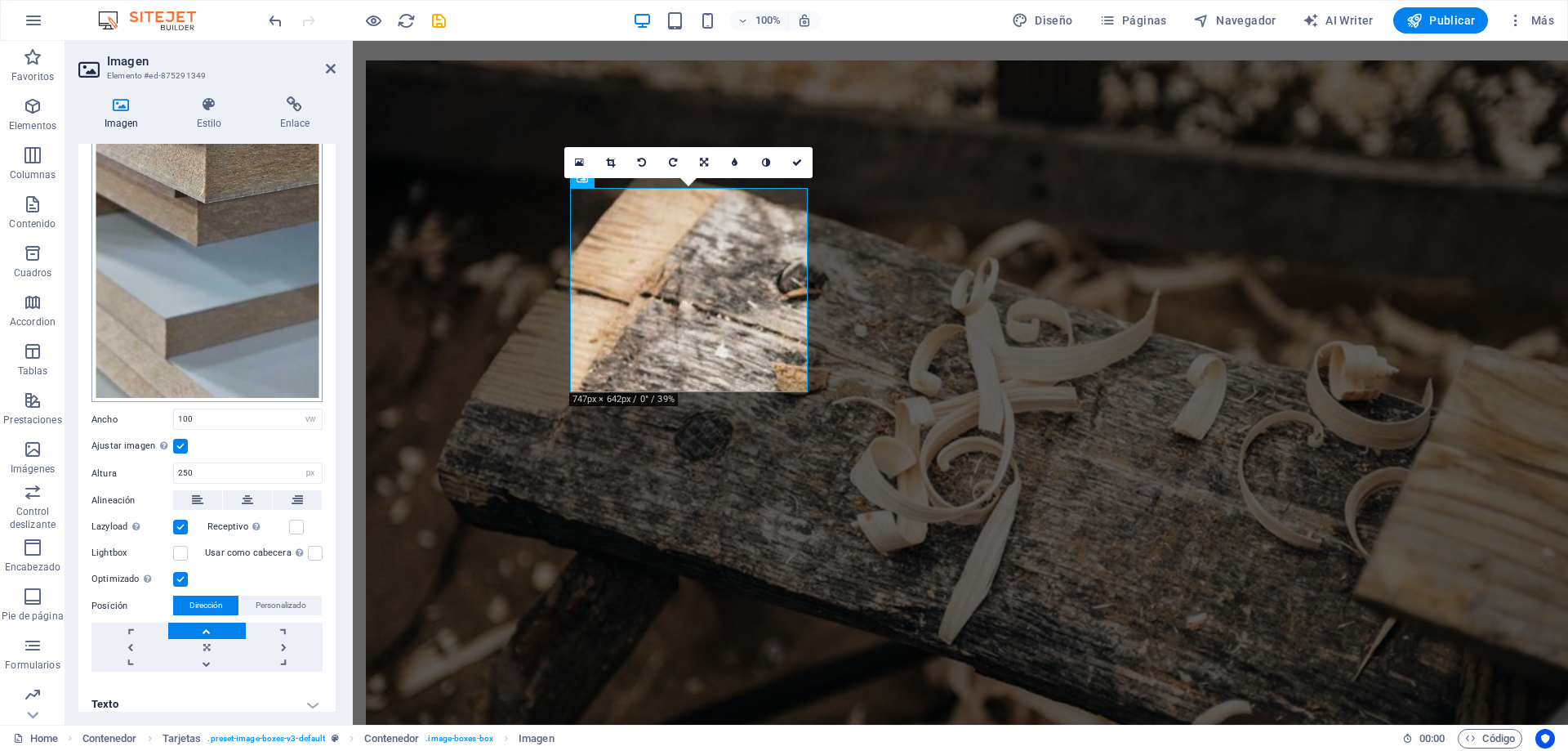
scroll to position [275, 0]
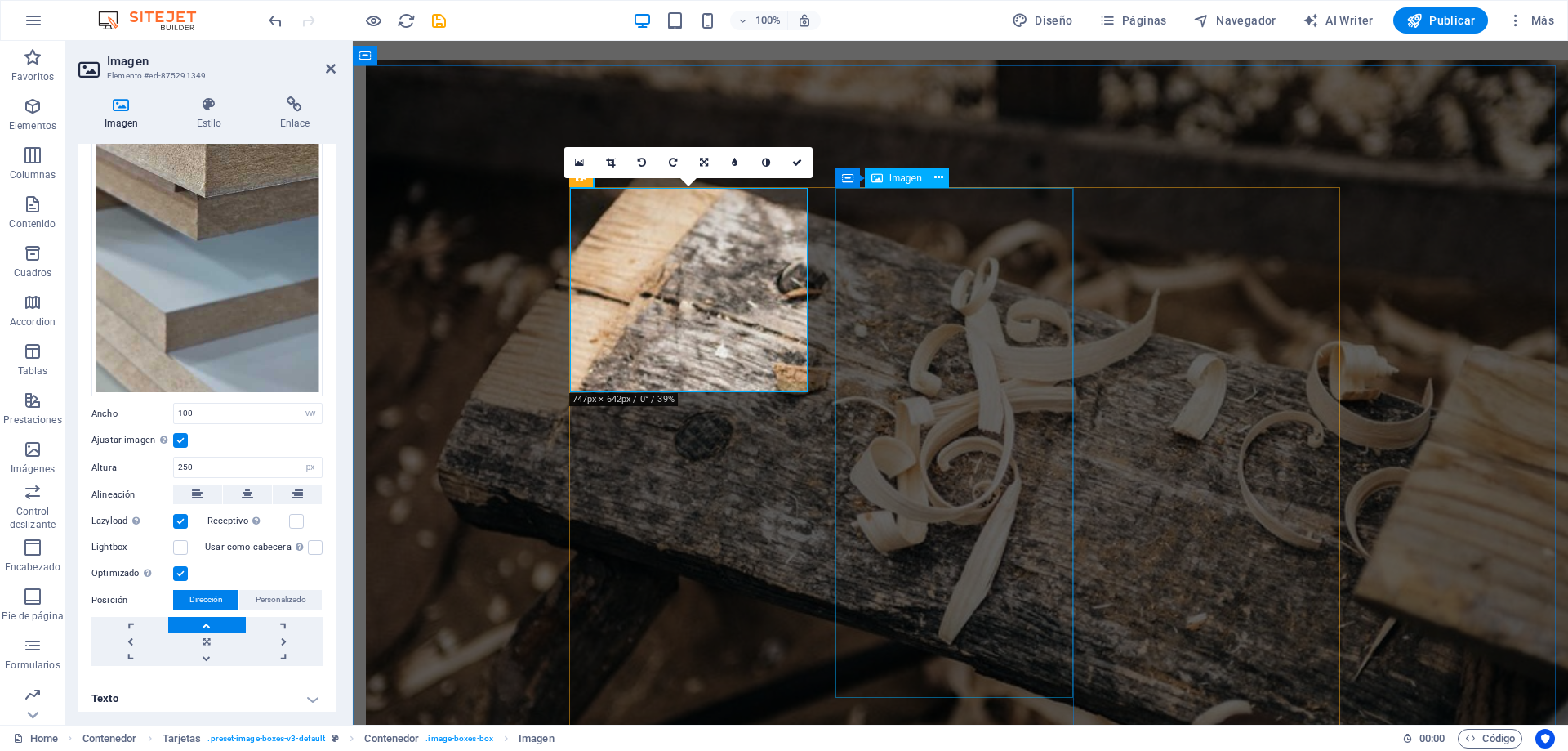
select select "vw"
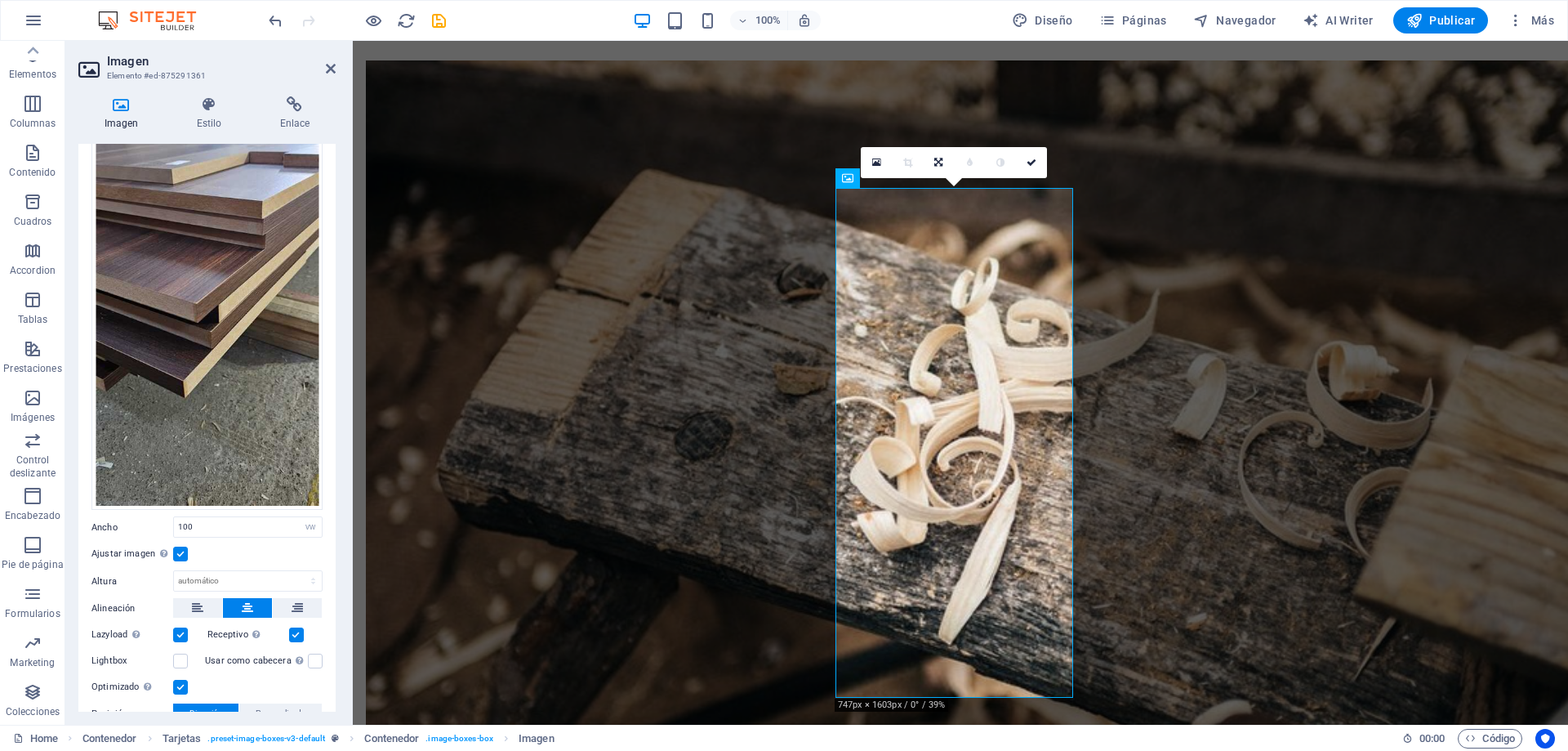
scroll to position [164, 0]
click at [197, 570] on select "Predeterminado automático px" at bounding box center [248, 579] width 148 height 20
click at [174, 569] on select "Predeterminado automático px" at bounding box center [248, 579] width 148 height 20
click at [216, 571] on select "Predeterminado automático px" at bounding box center [248, 579] width 148 height 20
select select "px"
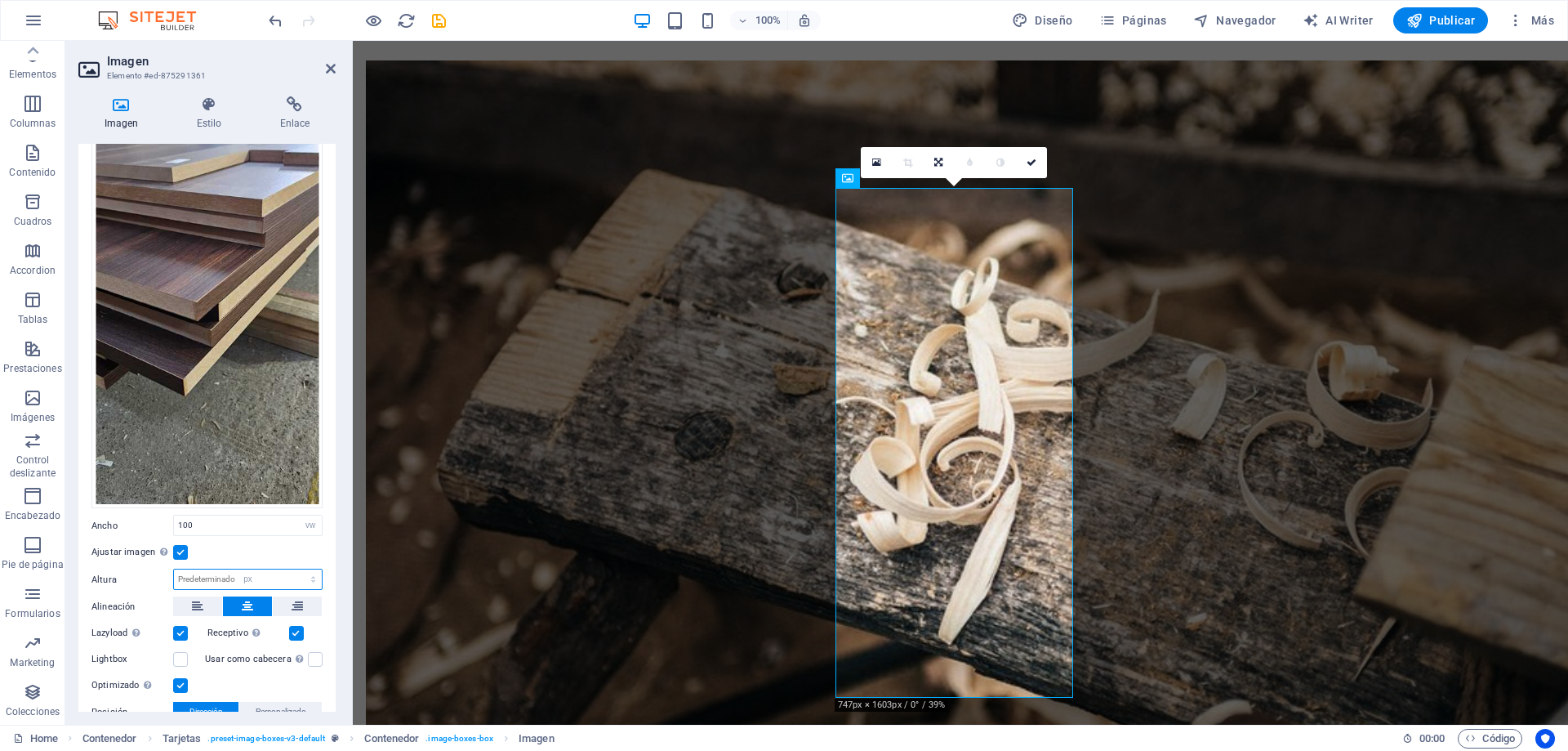
click at [296, 569] on select "Predeterminado automático px" at bounding box center [248, 579] width 148 height 20
type input "250"
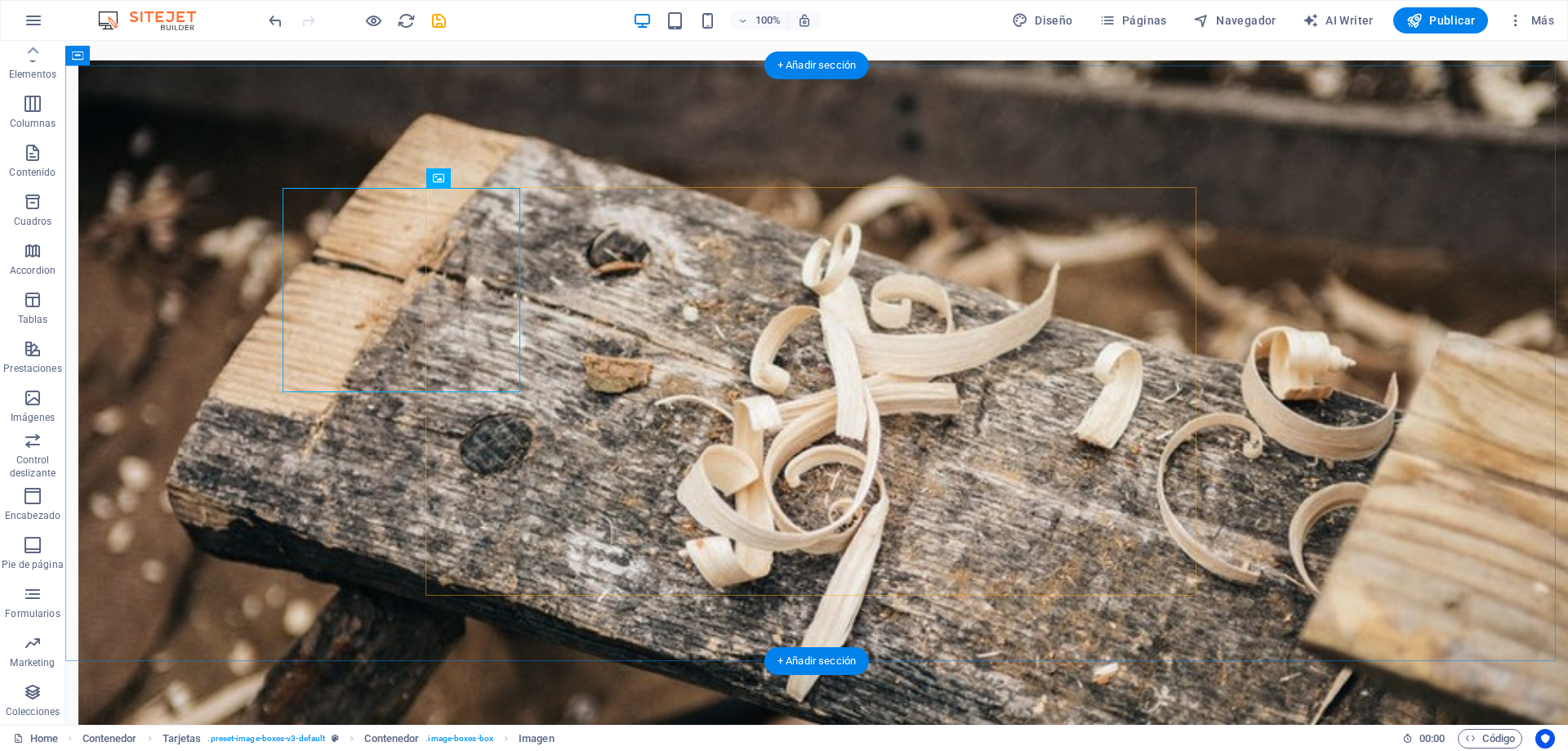
select select "vw"
select select "px"
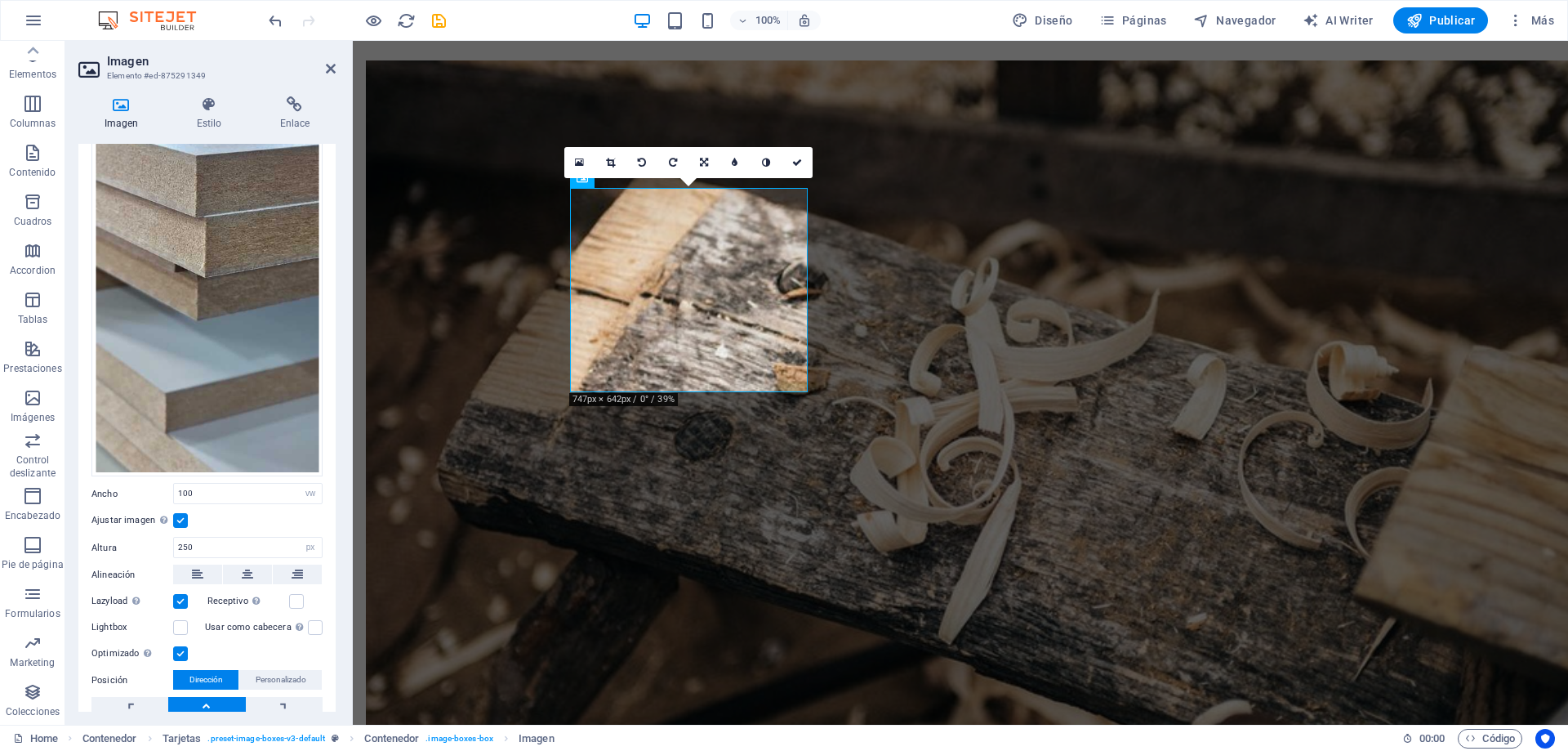
scroll to position [245, 0]
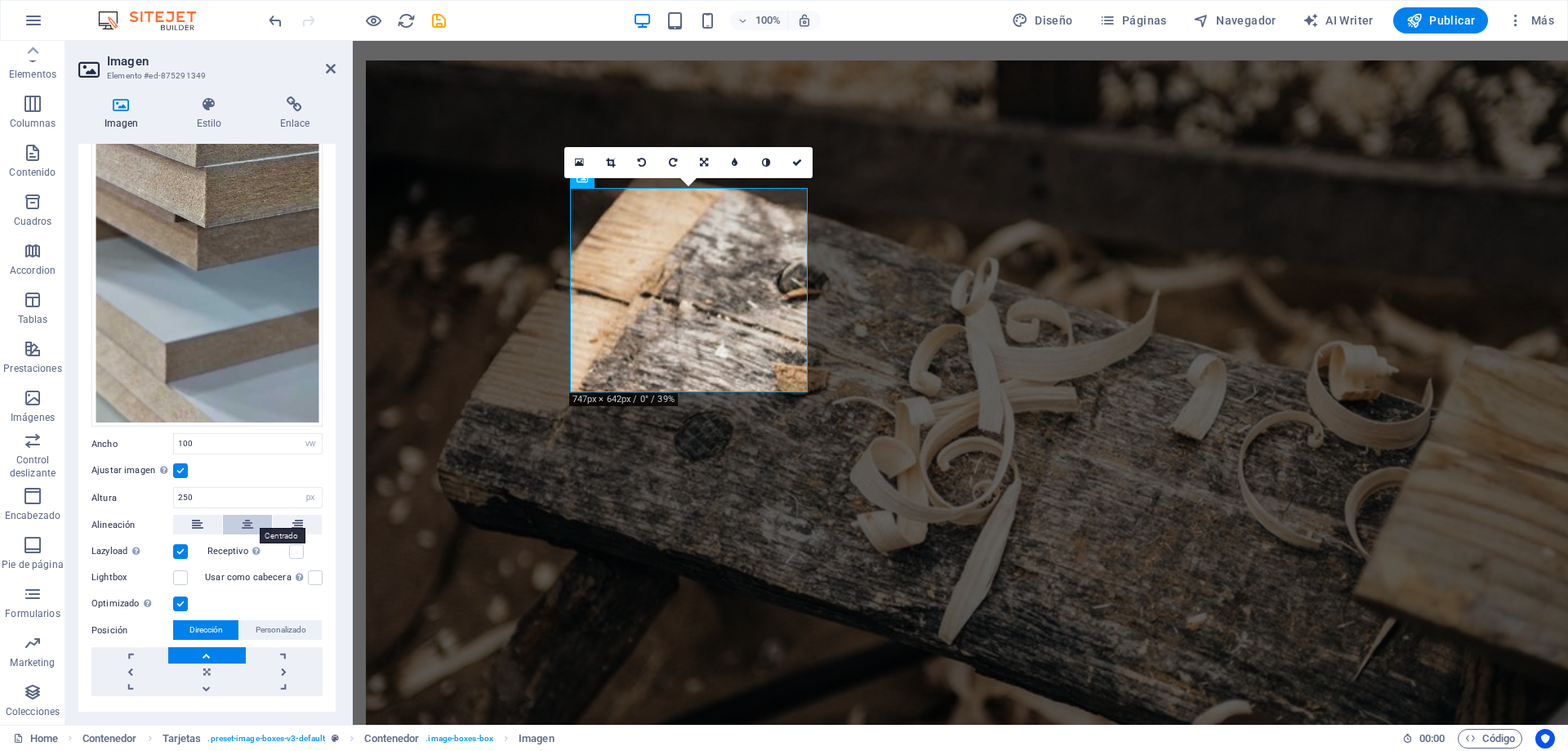
click at [233, 520] on button at bounding box center [247, 525] width 49 height 20
click at [615, 161] on icon at bounding box center [610, 163] width 9 height 10
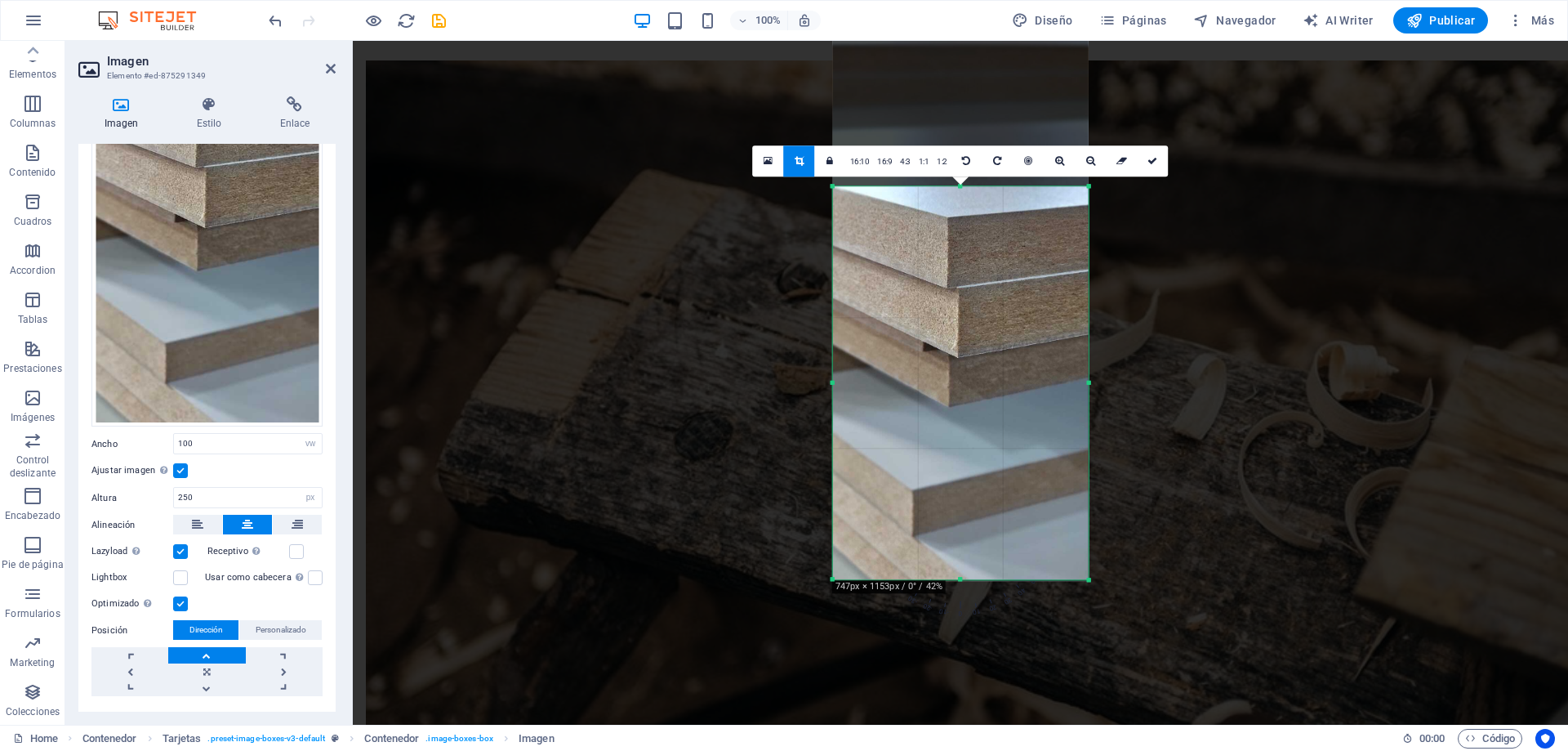
drag, startPoint x: 962, startPoint y: 110, endPoint x: 959, endPoint y: 263, distance: 153.0
click at [959, 263] on div "180 170 160 150 140 130 120 110 100 90 80 70 60 50 40 30 20 10 0 -10 -20 -30 -4…" at bounding box center [961, 383] width 256 height 393
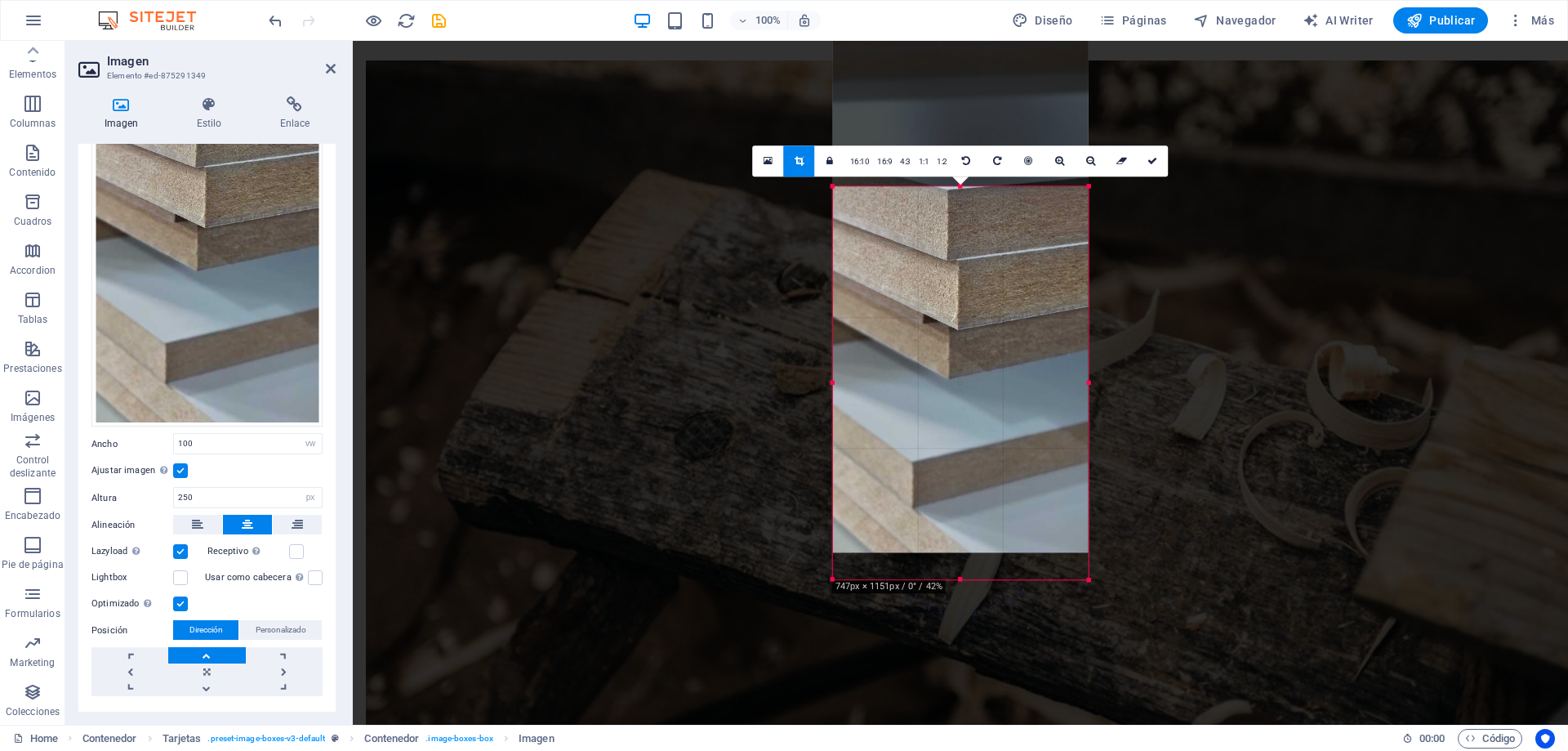
drag, startPoint x: 956, startPoint y: 576, endPoint x: 957, endPoint y: 556, distance: 20.0
click at [957, 553] on div at bounding box center [961, 279] width 256 height 548
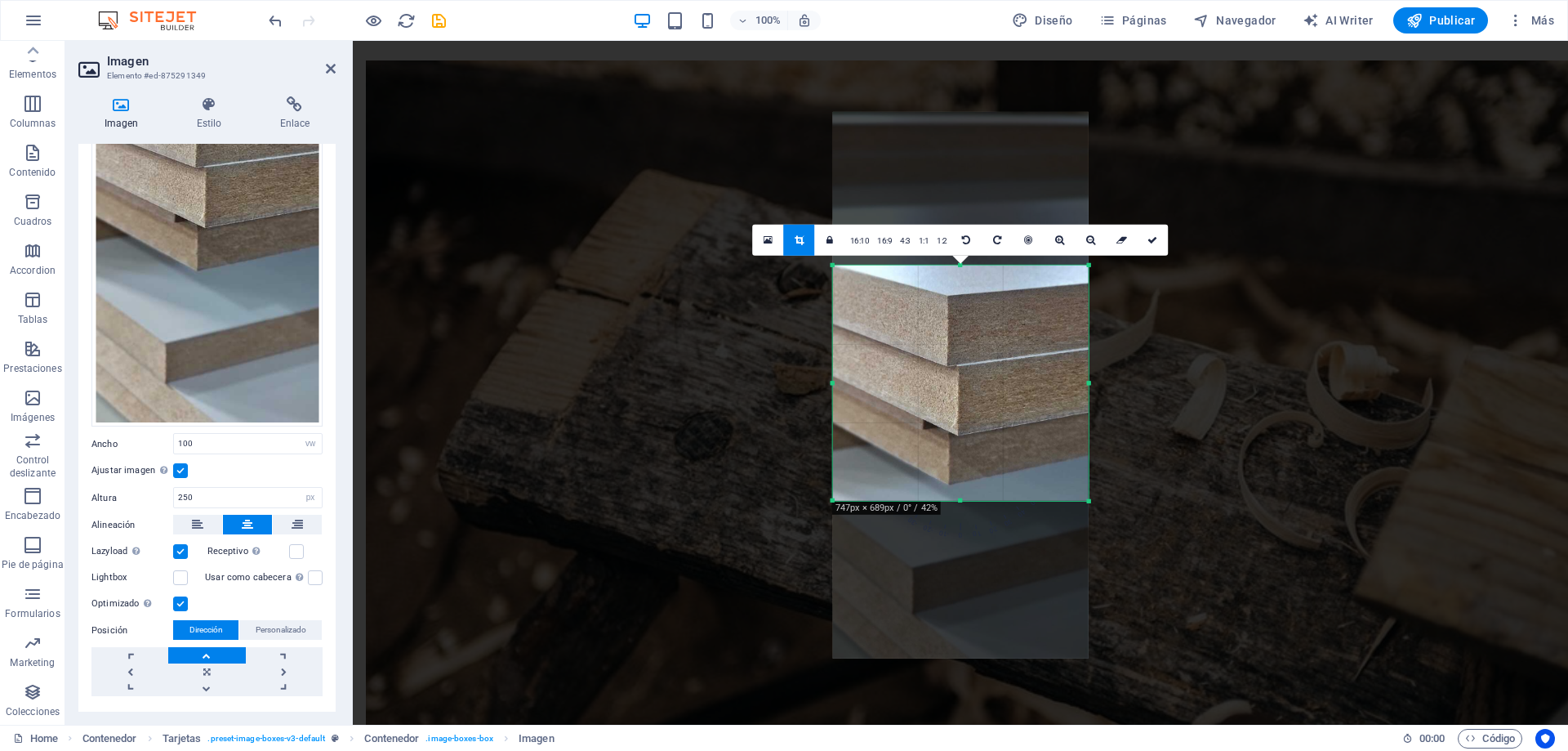
drag, startPoint x: 960, startPoint y: 580, endPoint x: 966, endPoint y: 422, distance: 158.1
click at [966, 422] on div "180 170 160 150 140 130 120 110 100 90 80 70 60 50 40 30 20 10 0 -10 -20 -30 -4…" at bounding box center [961, 382] width 256 height 235
click at [1153, 239] on icon at bounding box center [1152, 240] width 10 height 10
type input "312"
select select "px"
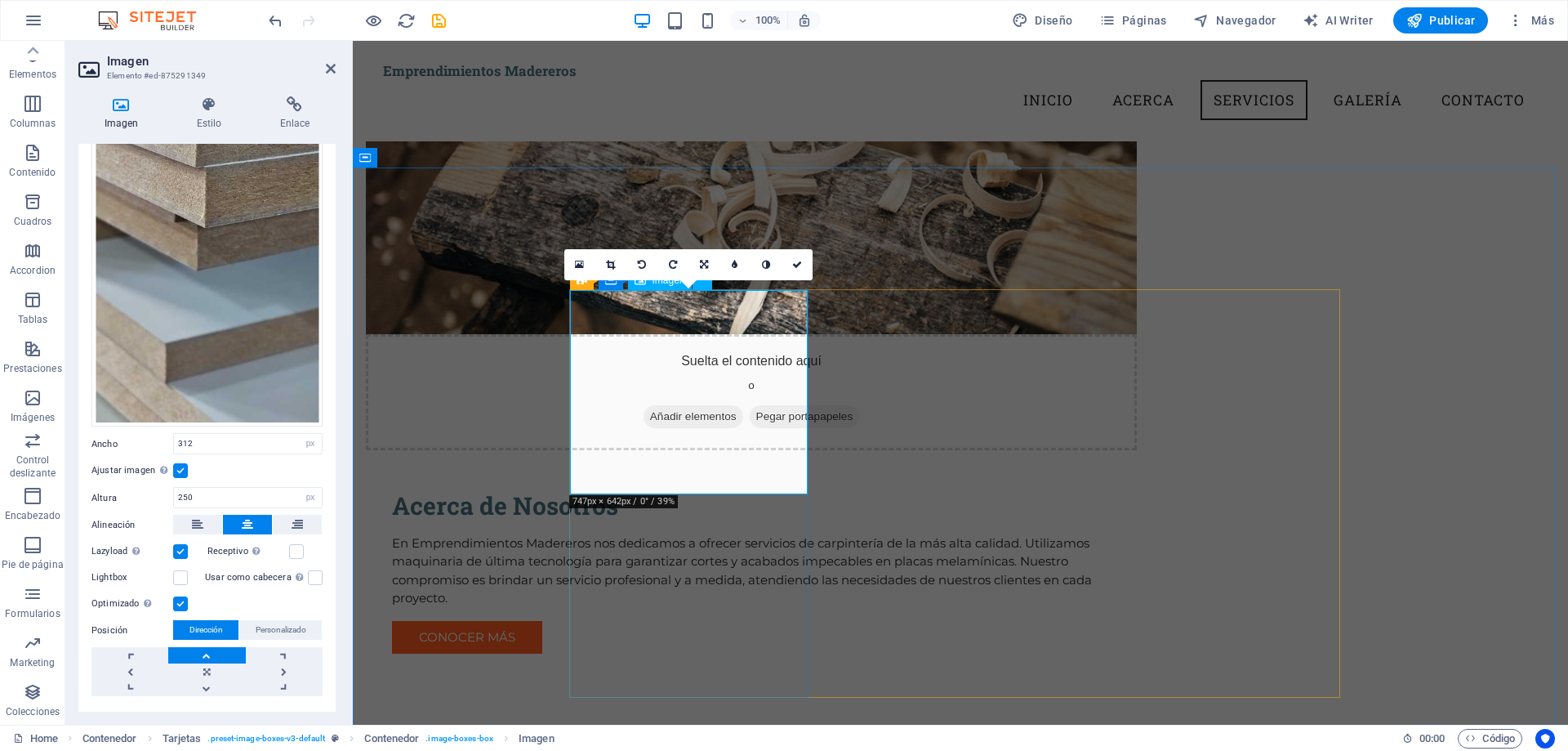
scroll to position [978, 0]
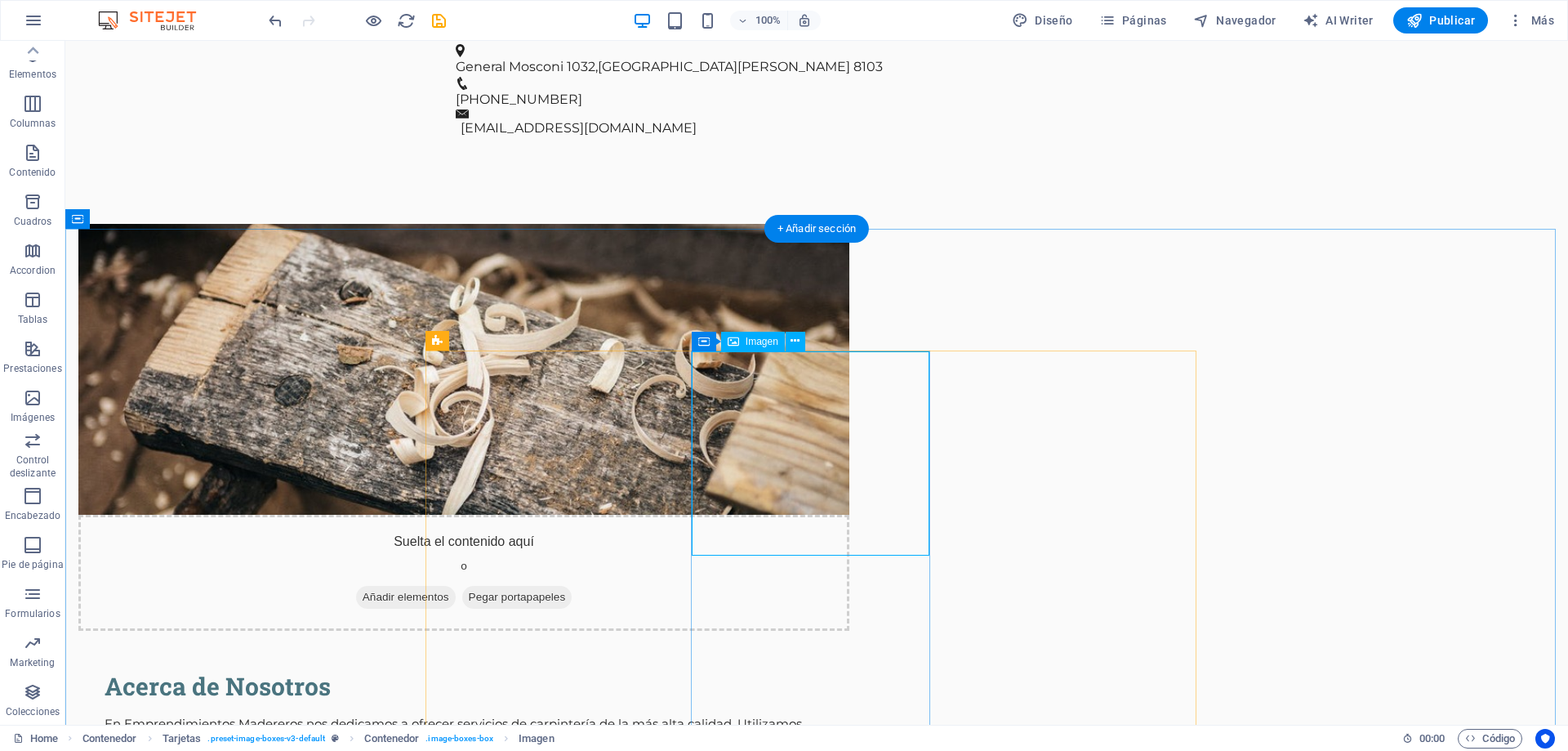
select select "vw"
select select "px"
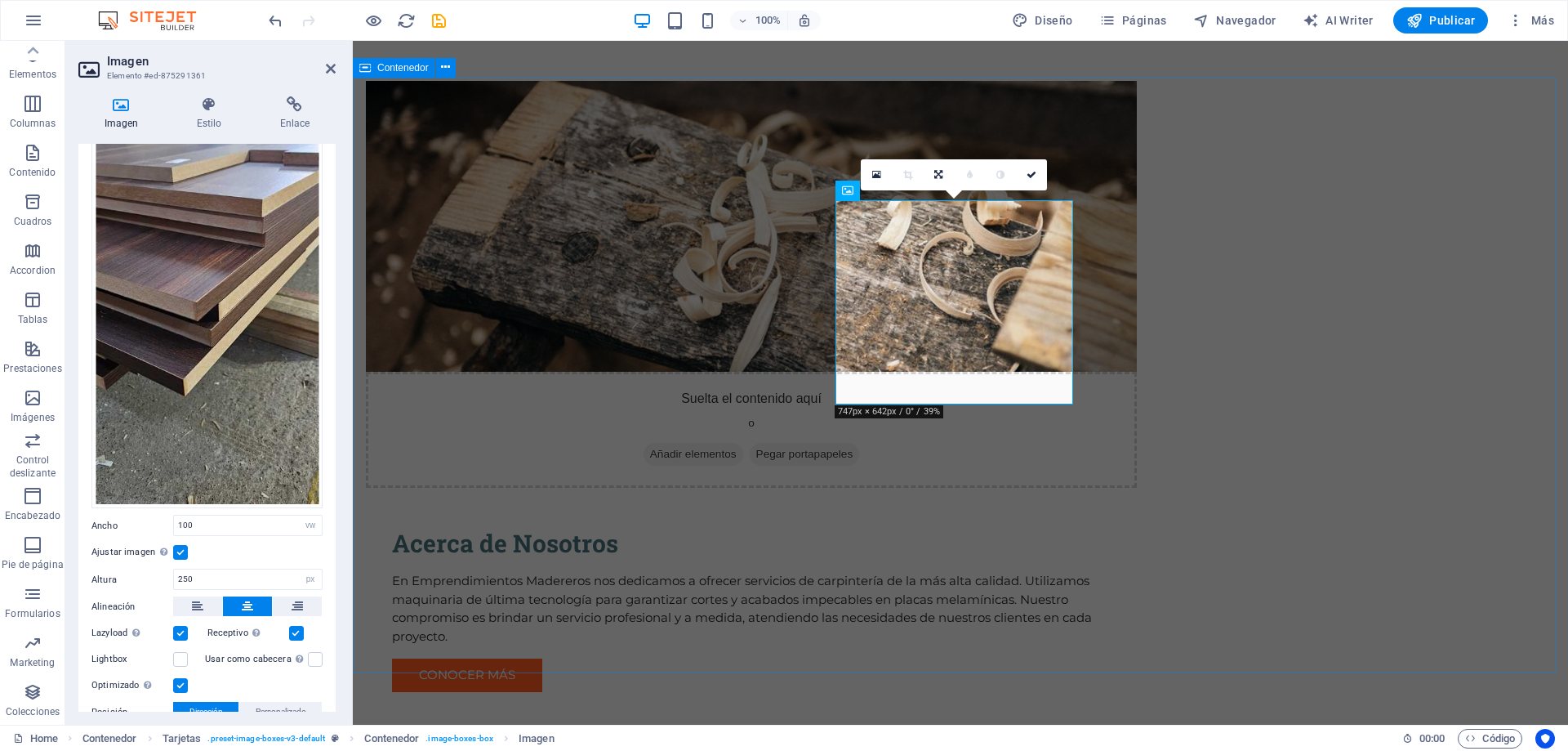
scroll to position [1141, 0]
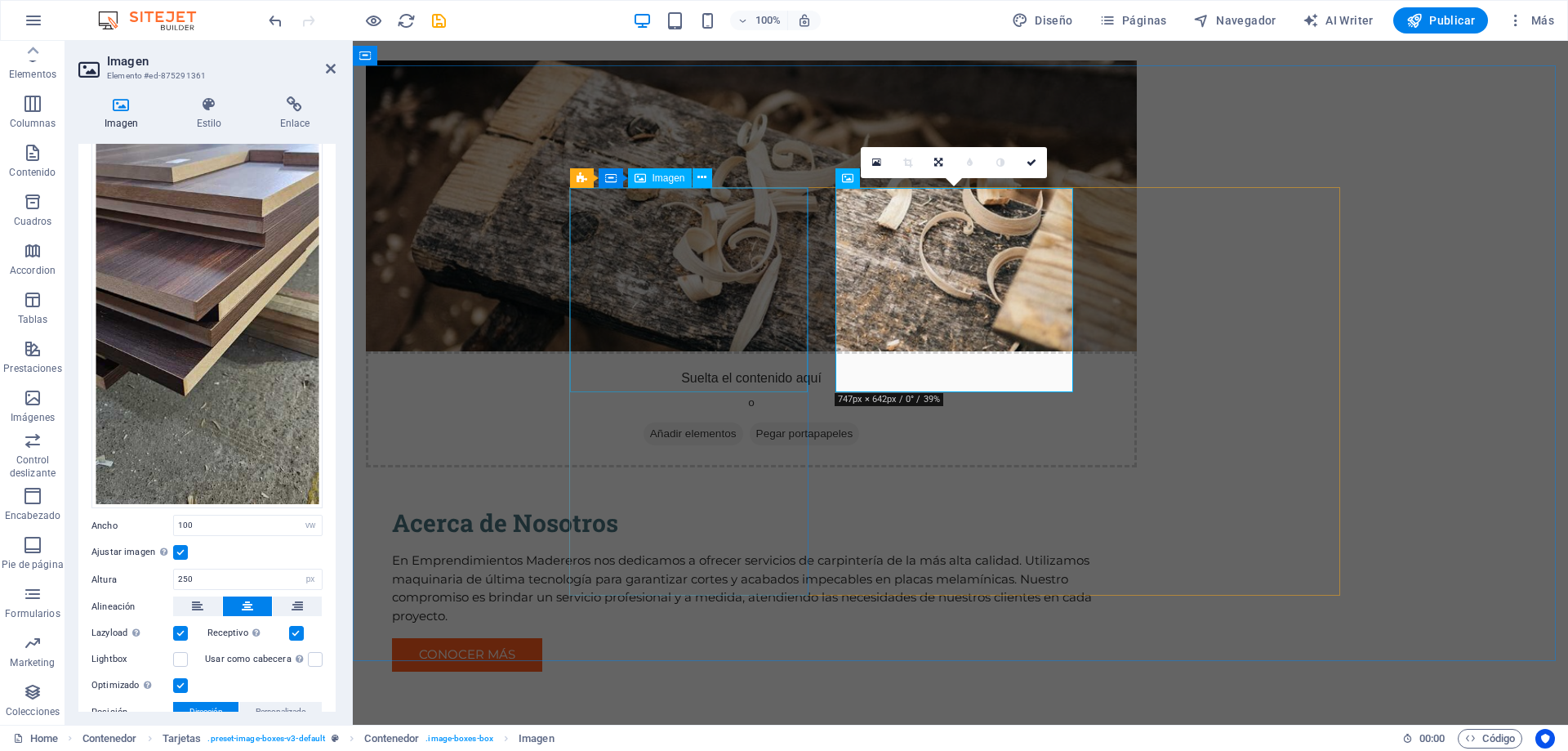
select select "px"
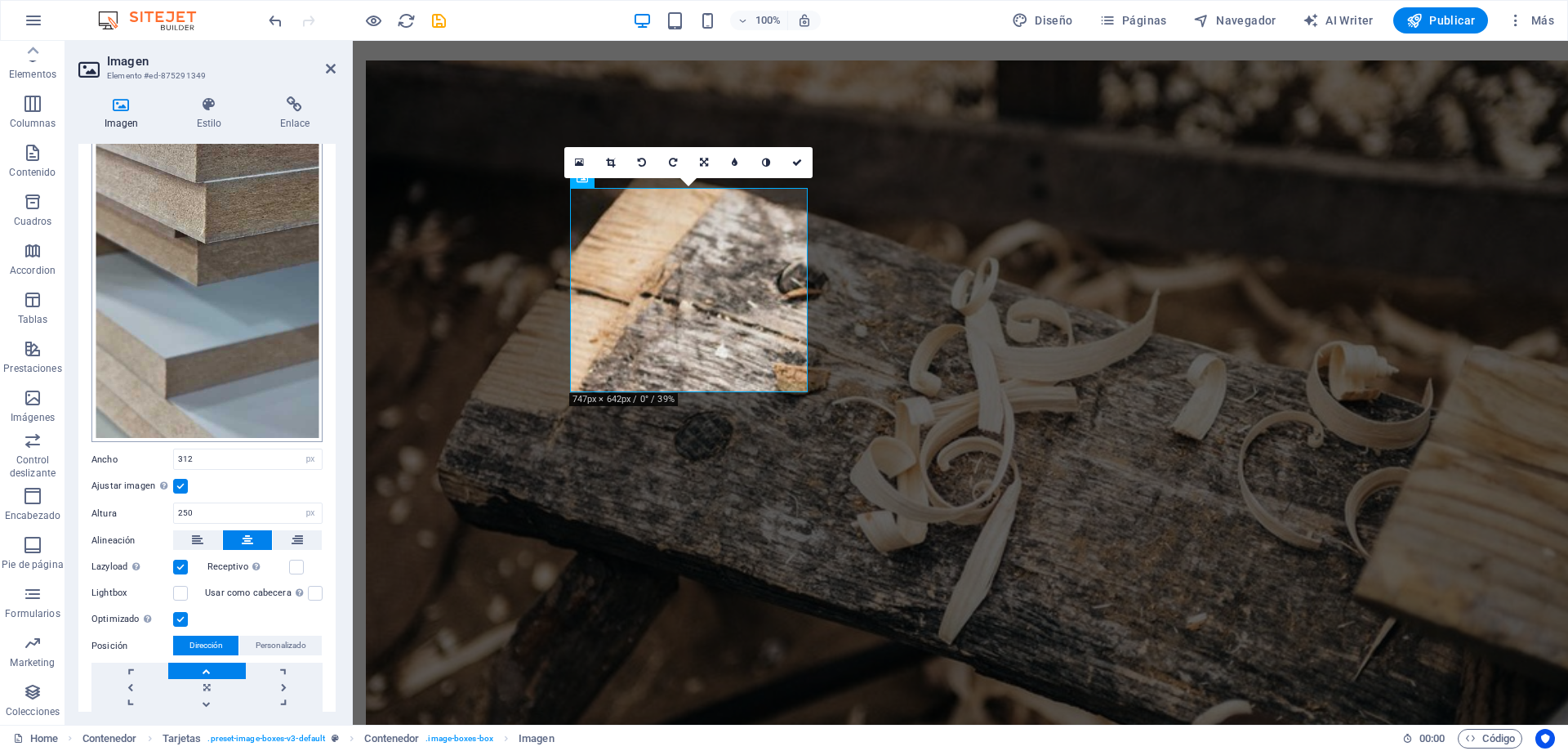
scroll to position [245, 0]
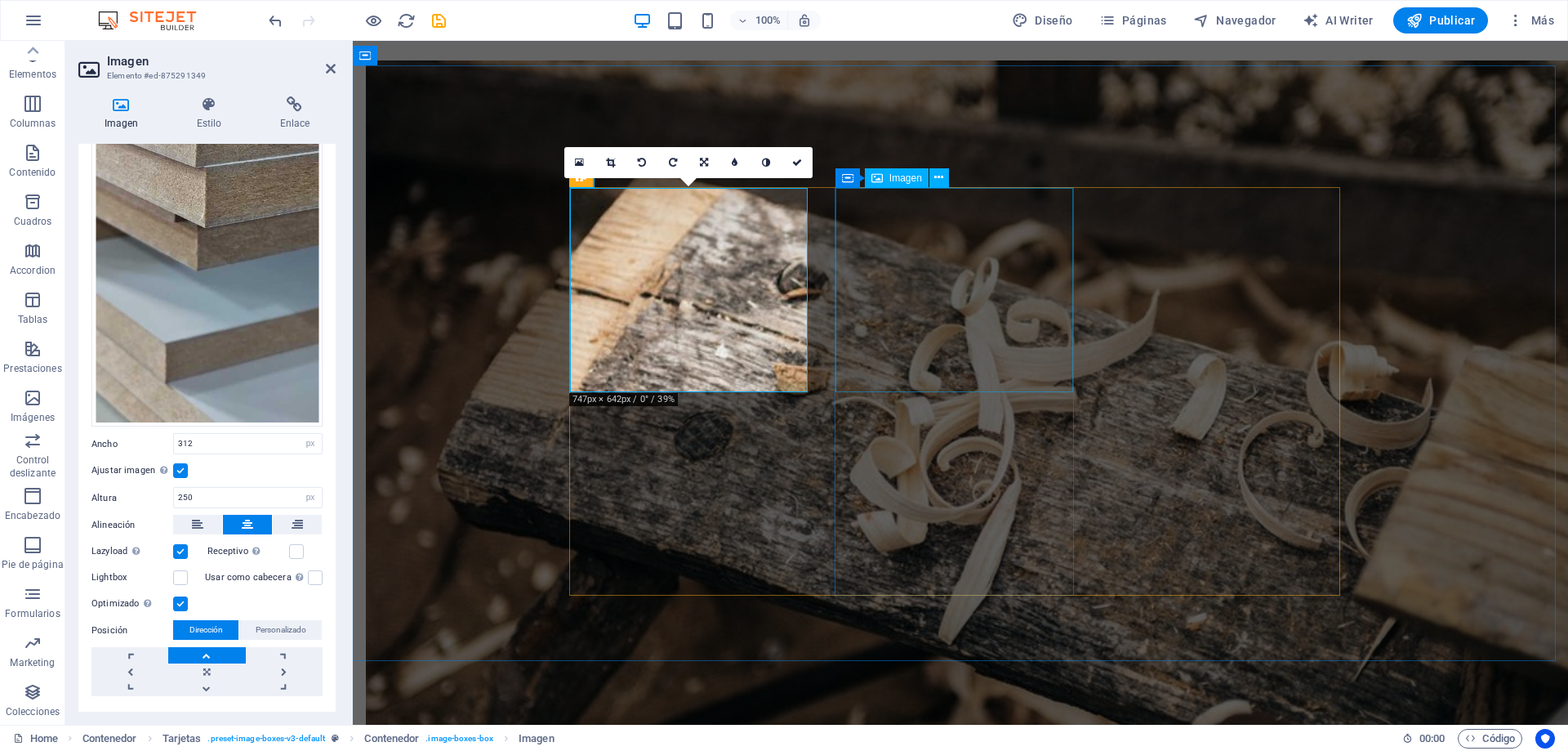
select select "vw"
select select "px"
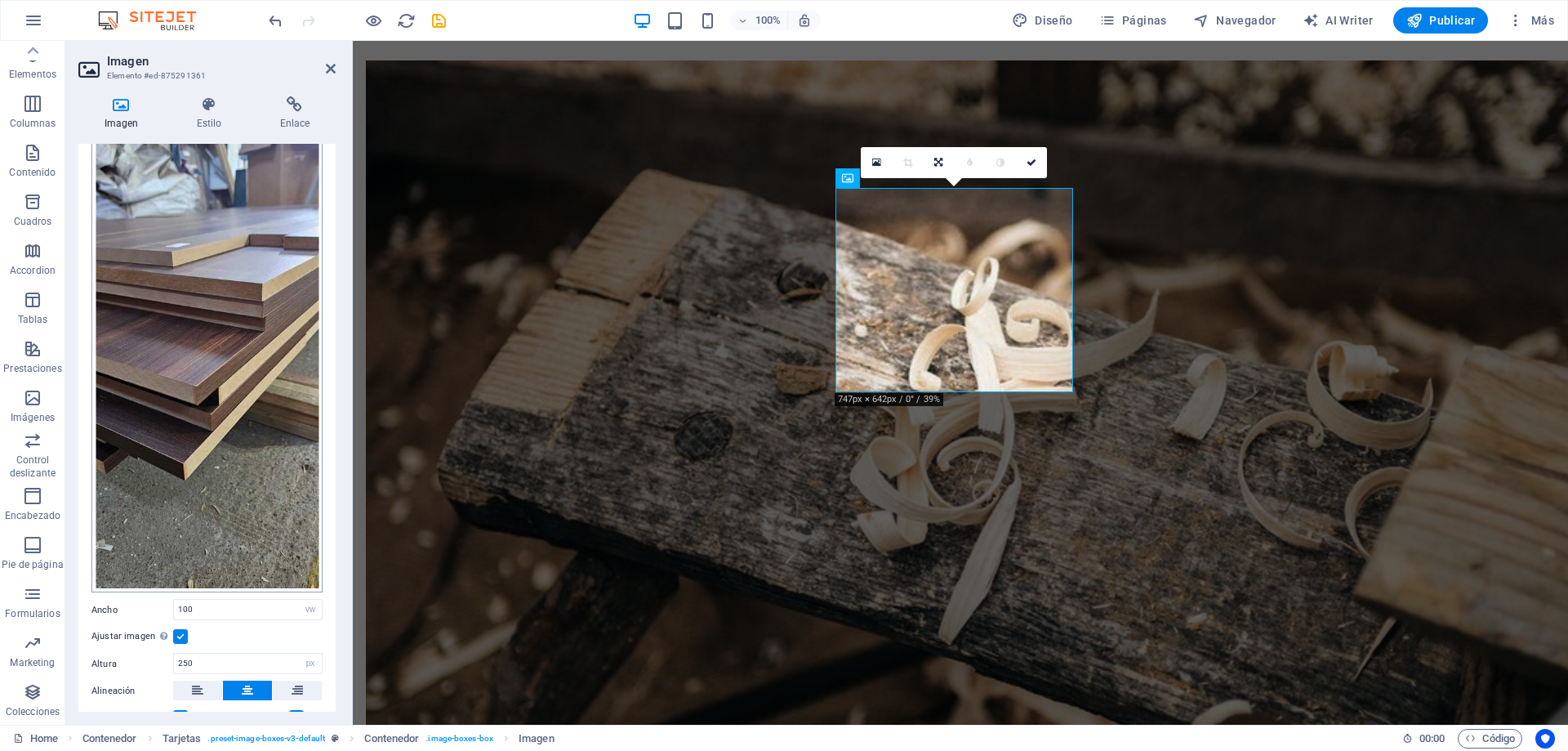
scroll to position [164, 0]
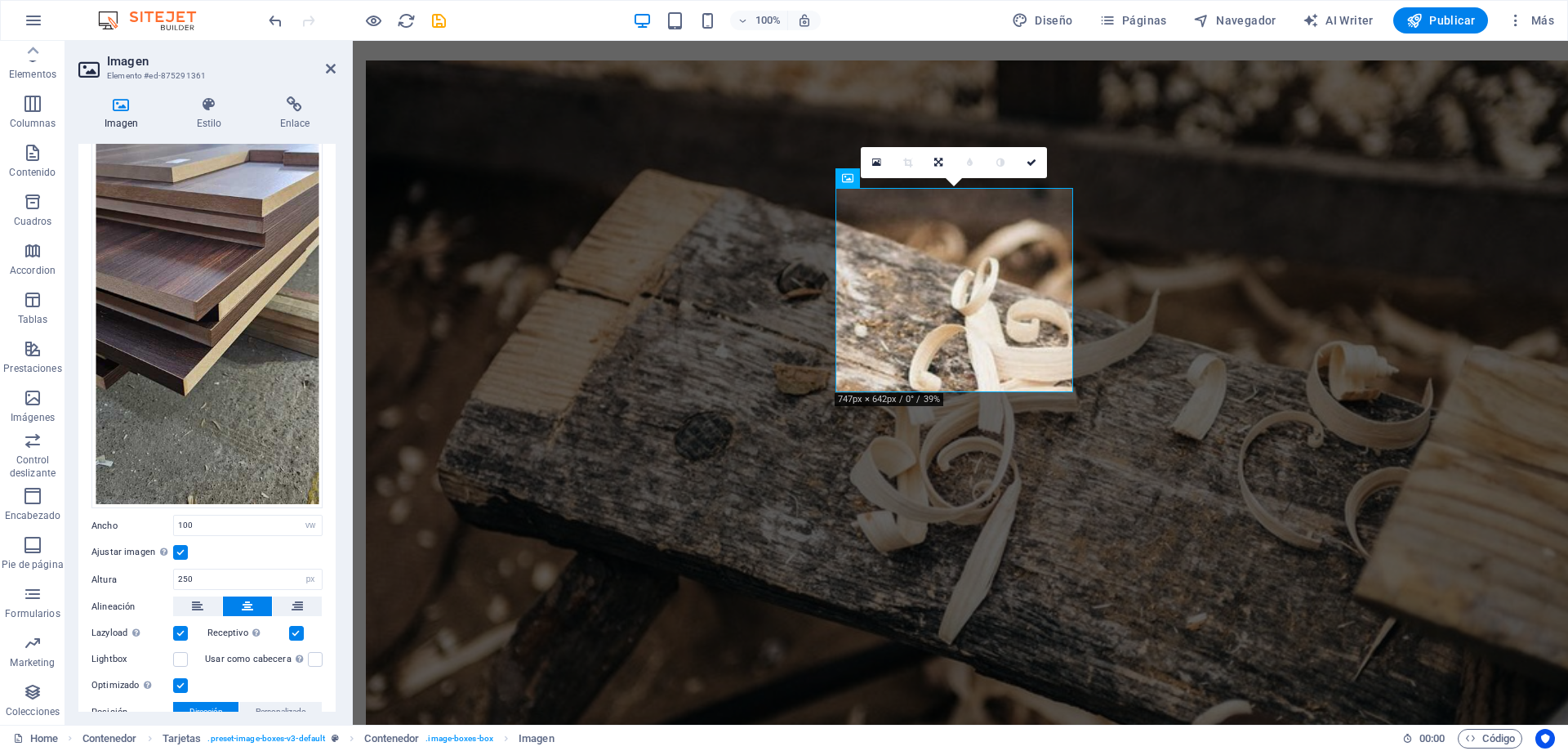
click at [290, 625] on label at bounding box center [296, 633] width 15 height 15
click at [0, 0] on input "Receptivo Automáticamente cargar tamaños optimizados de smartphone e imagen ret…" at bounding box center [0, 0] width 0 height 0
select select "px"
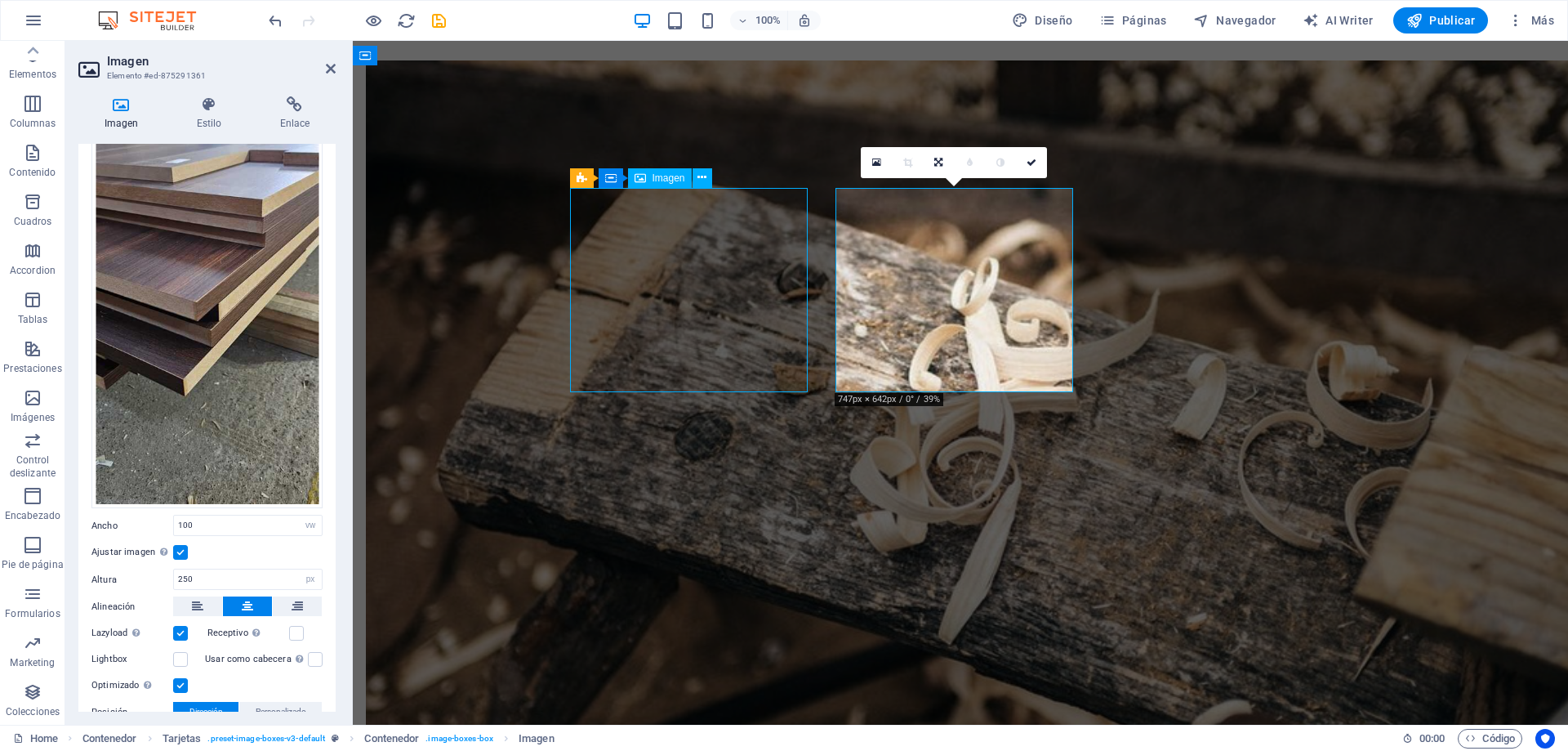
select select "px"
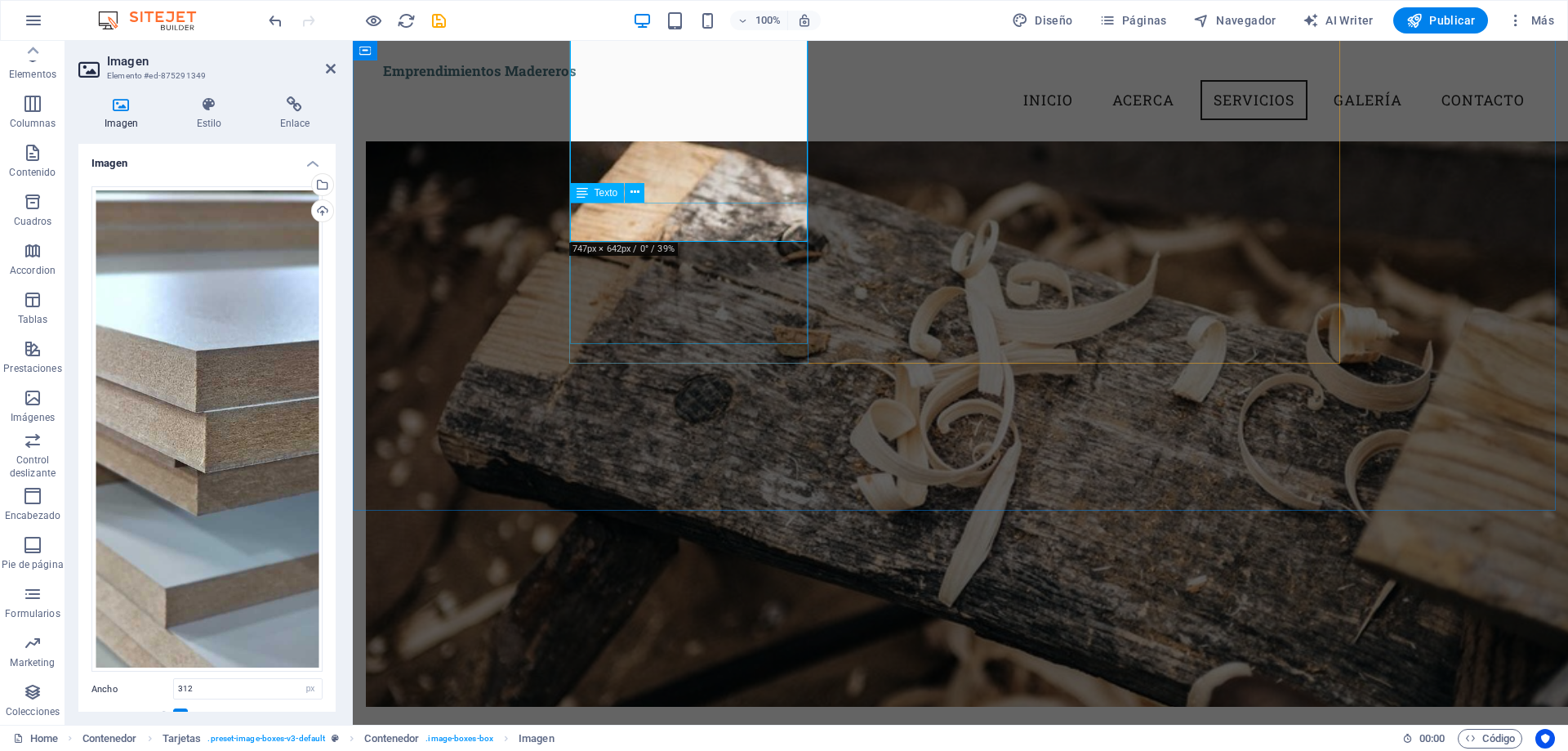
scroll to position [1140, 0]
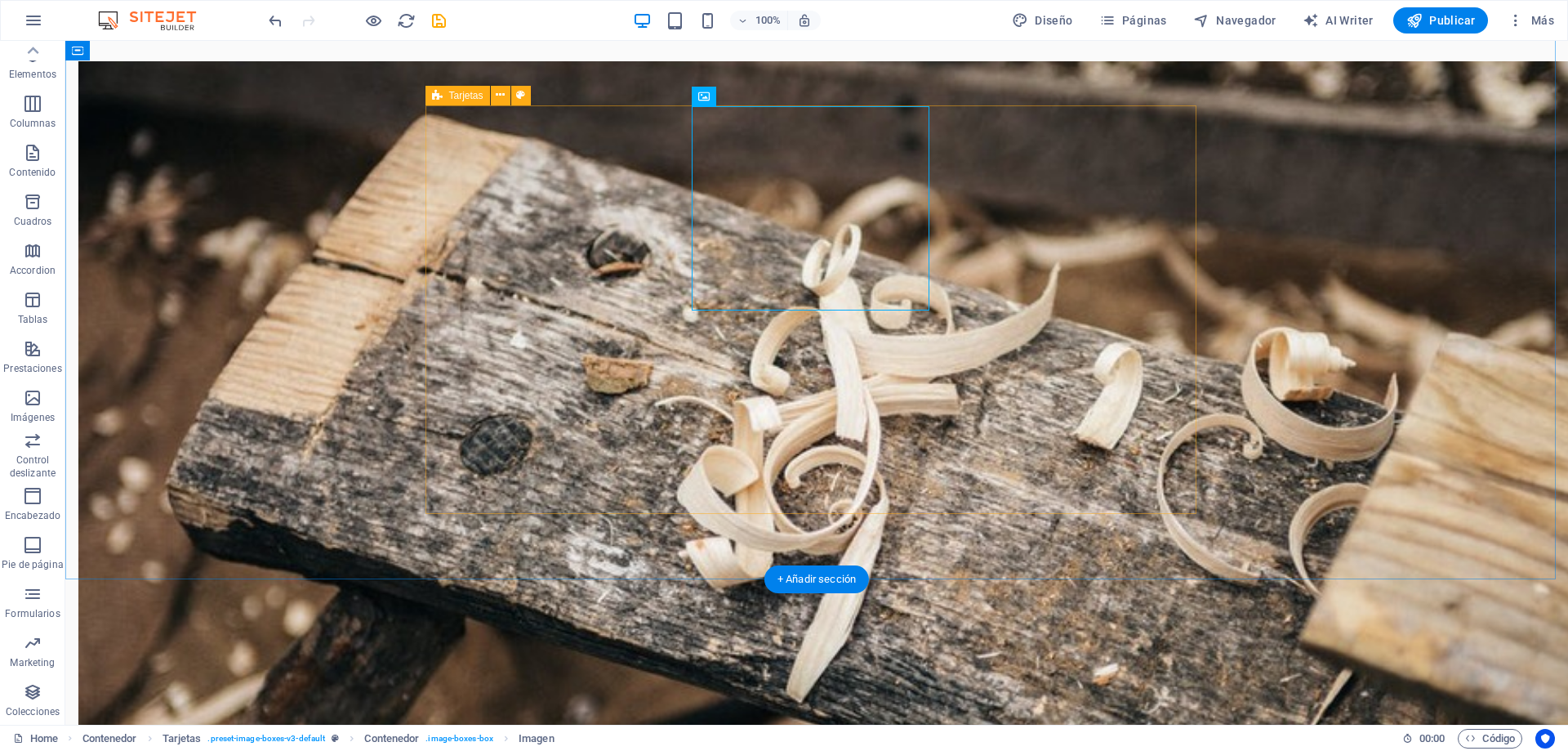
scroll to position [1223, 0]
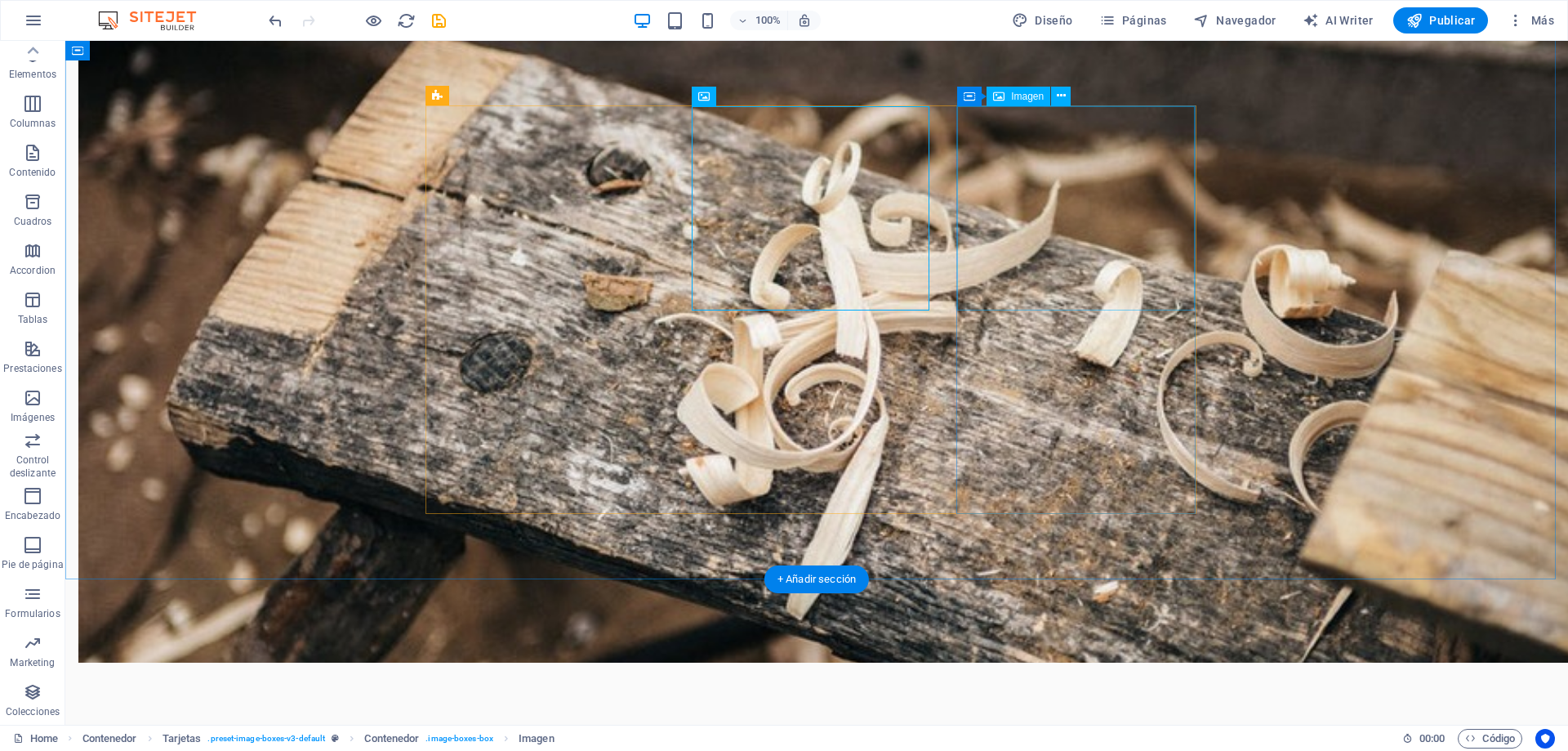
select select "vw"
select select "px"
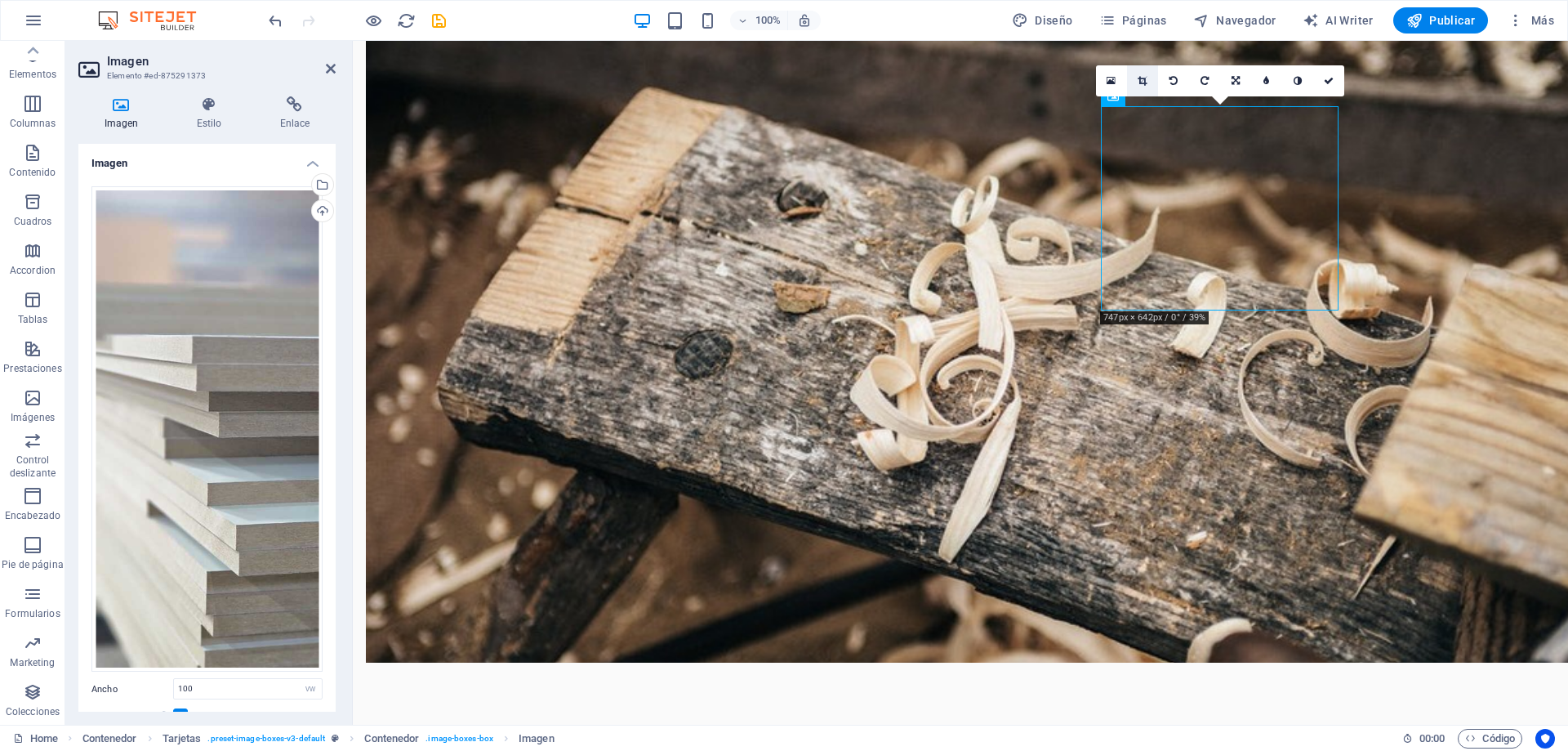
click at [1144, 78] on icon at bounding box center [1142, 81] width 9 height 10
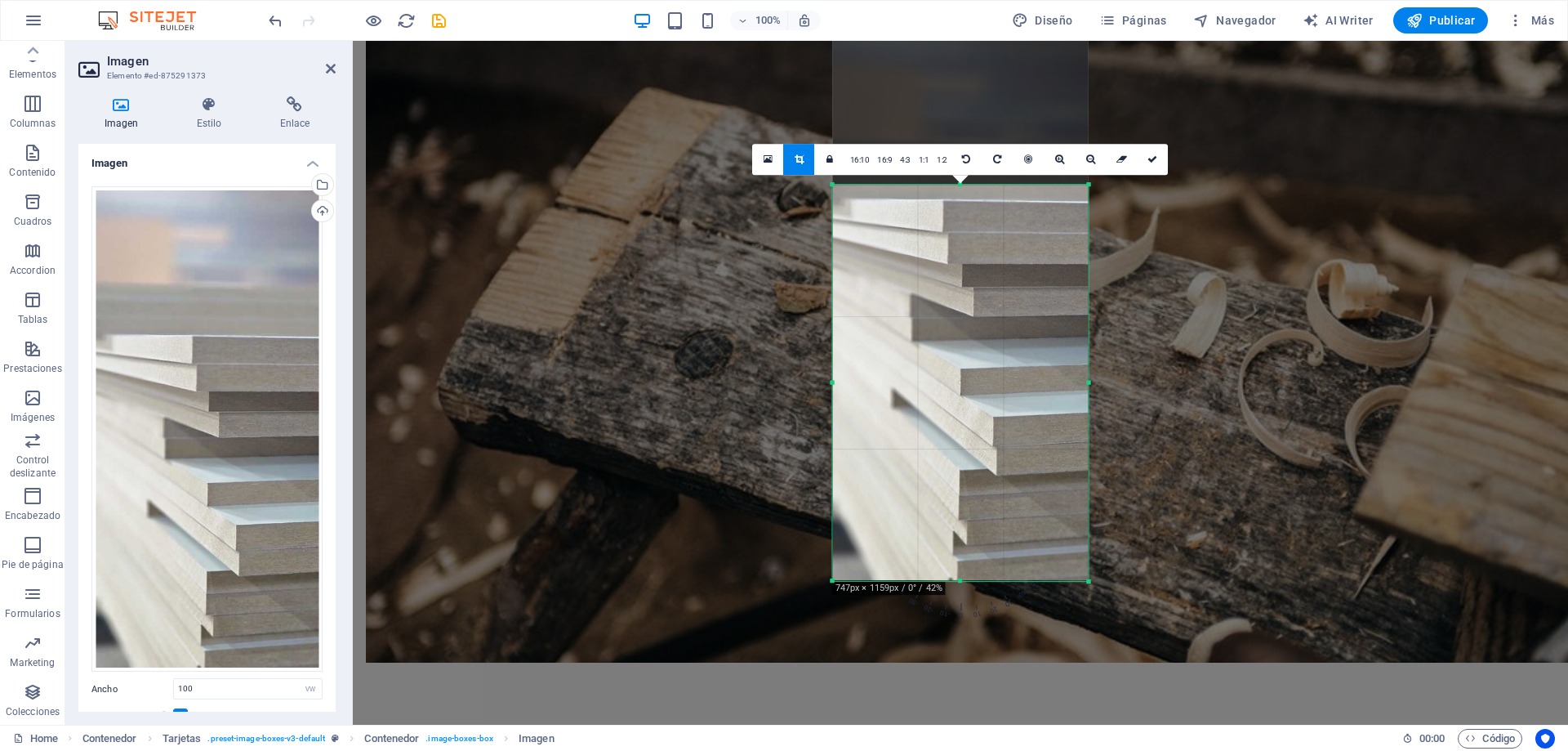
drag, startPoint x: 959, startPoint y: 110, endPoint x: 965, endPoint y: 260, distance: 150.1
click at [965, 260] on div "180 170 160 150 140 130 120 110 100 90 80 70 60 50 40 30 20 10 0 -10 -20 -30 -4…" at bounding box center [961, 383] width 256 height 397
click at [1153, 155] on icon at bounding box center [1152, 159] width 10 height 10
type input "312"
select select "px"
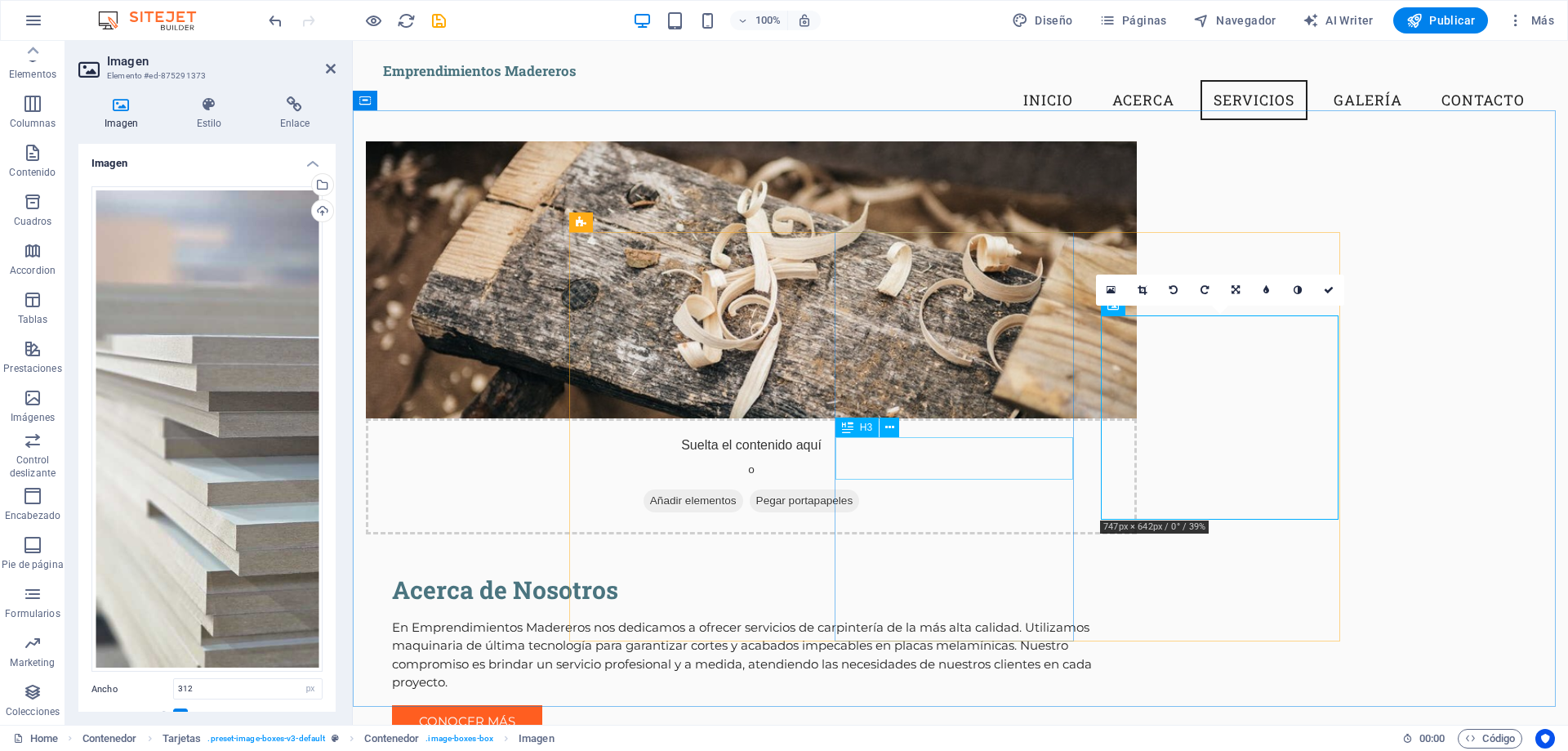
scroll to position [977, 0]
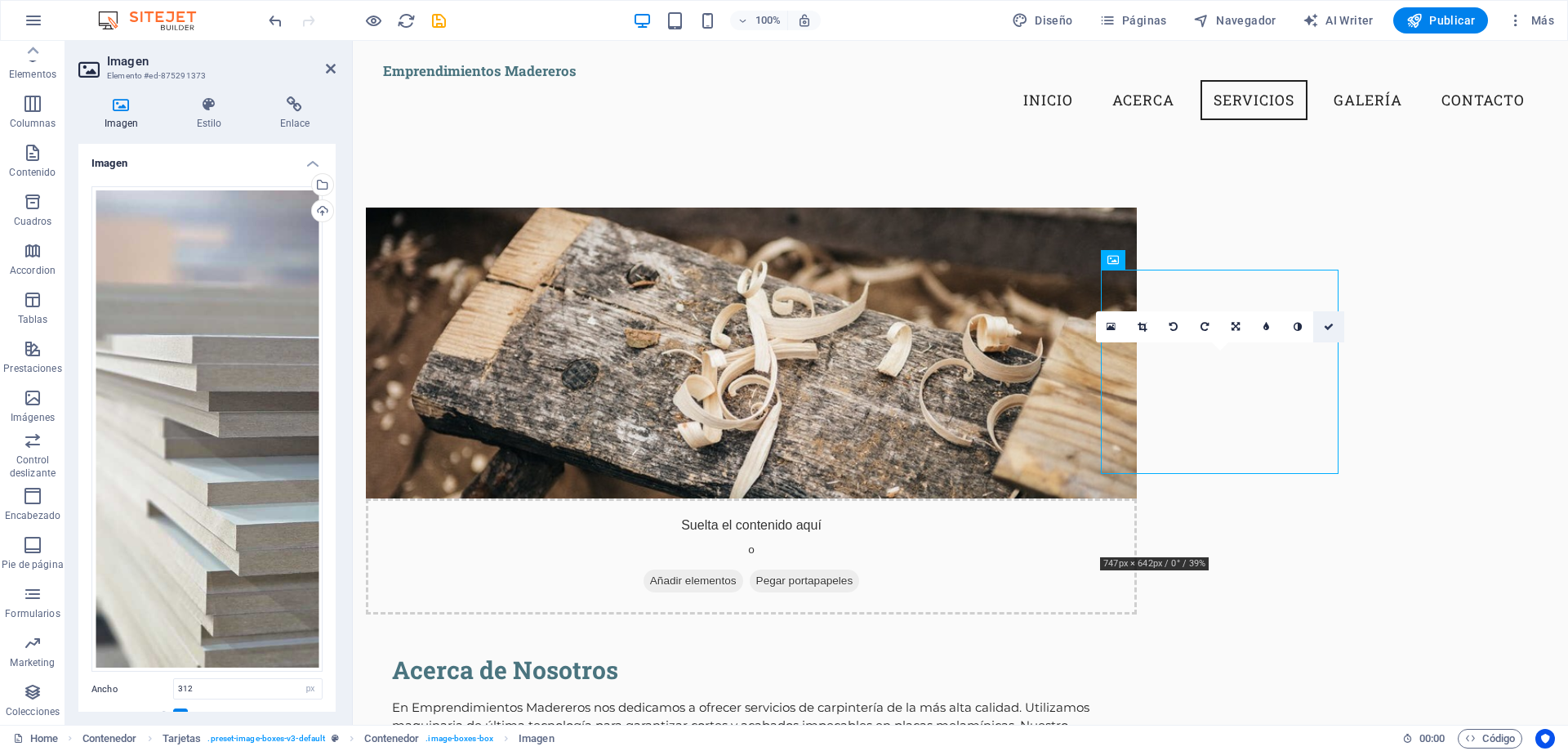
click at [1333, 328] on icon at bounding box center [1329, 327] width 10 height 10
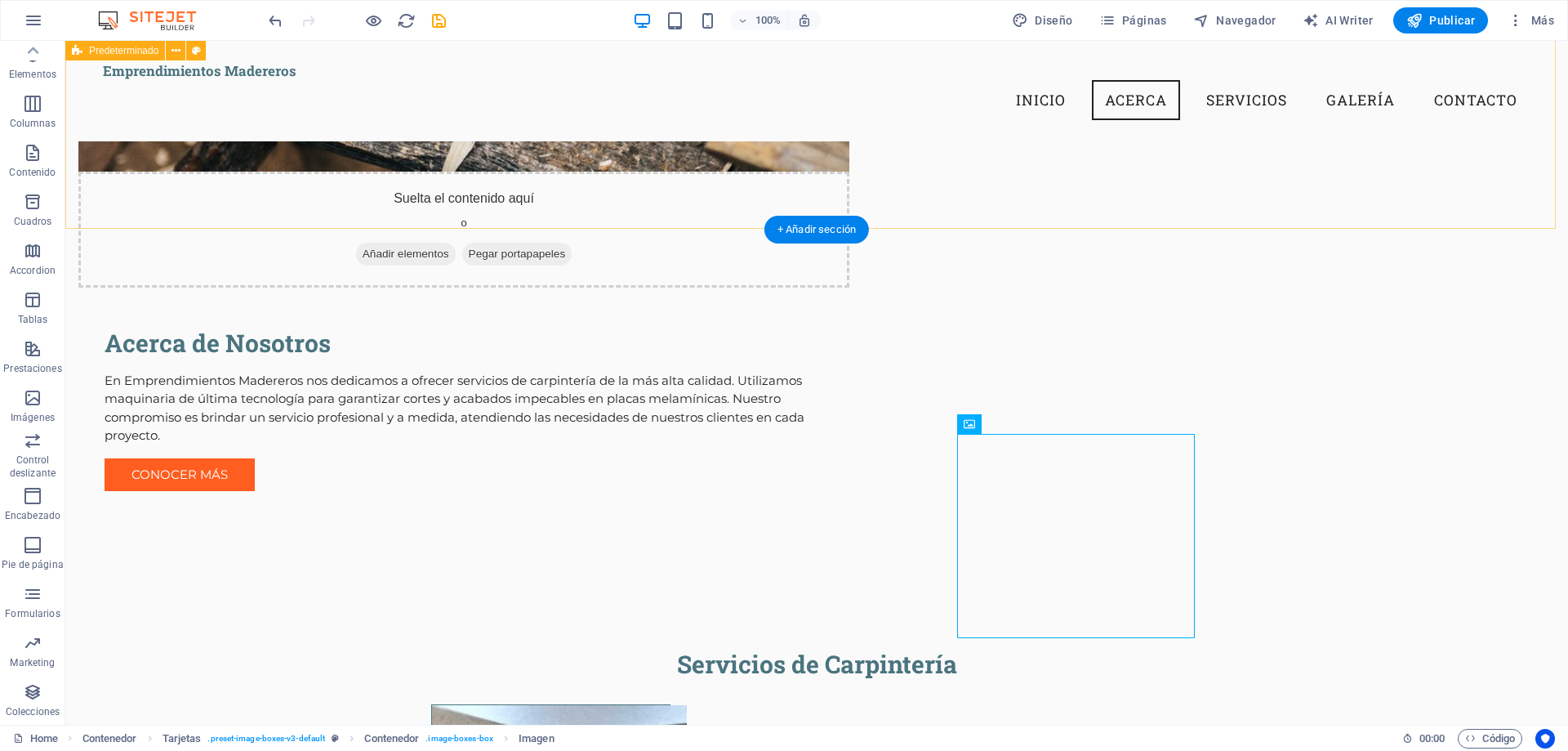
scroll to position [895, 0]
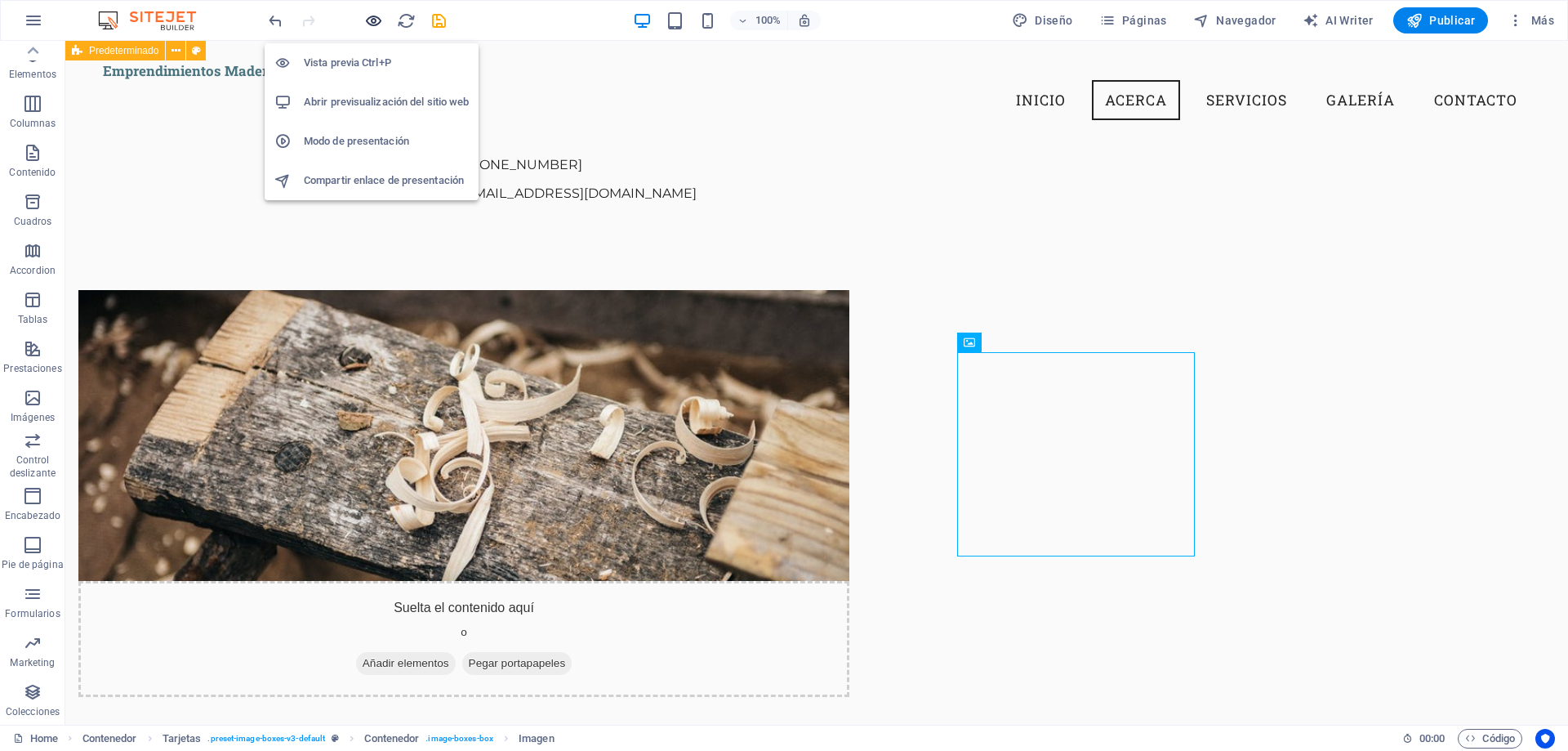
click at [374, 24] on icon "button" at bounding box center [373, 21] width 19 height 19
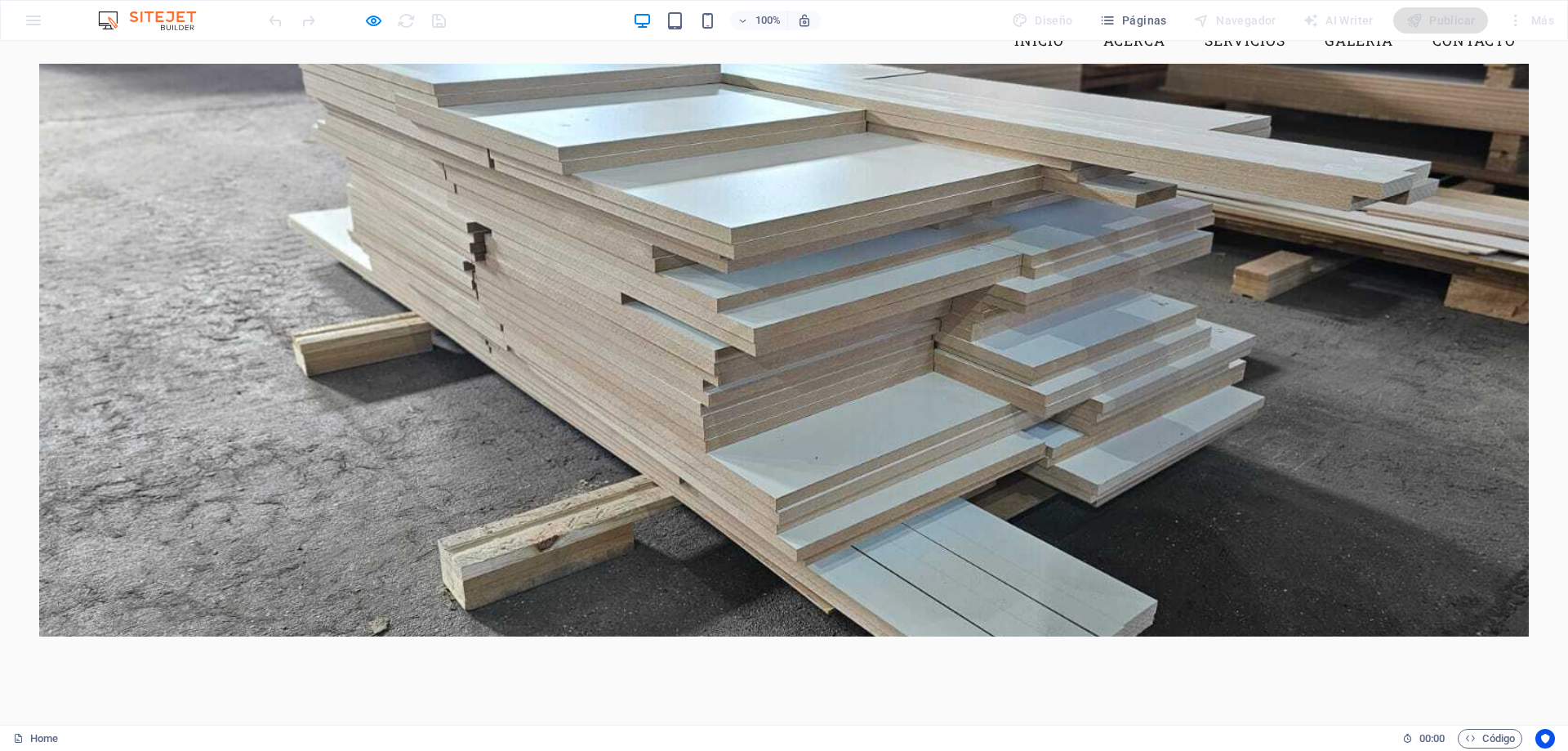
scroll to position [0, 0]
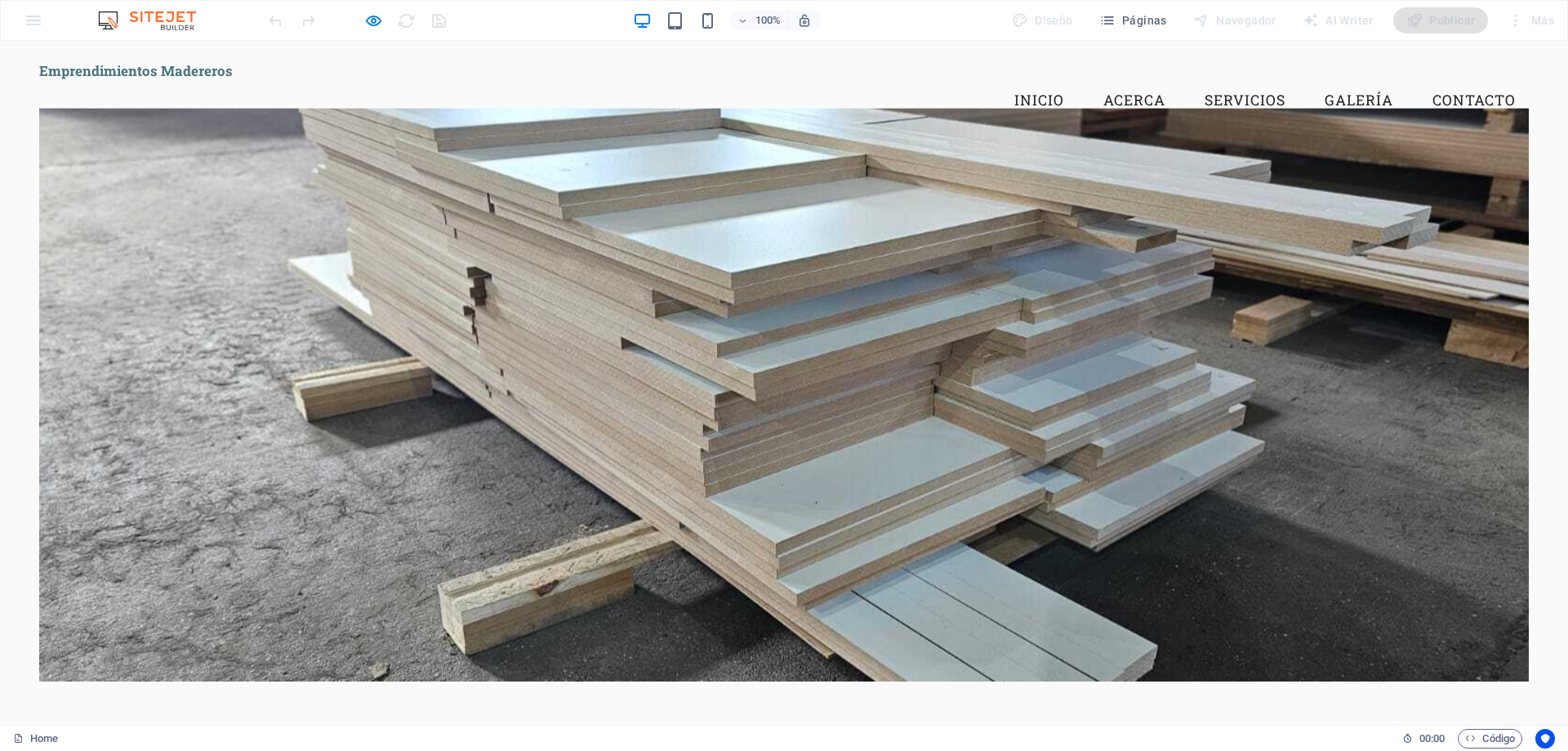
click at [703, 240] on div at bounding box center [784, 394] width 1490 height 573
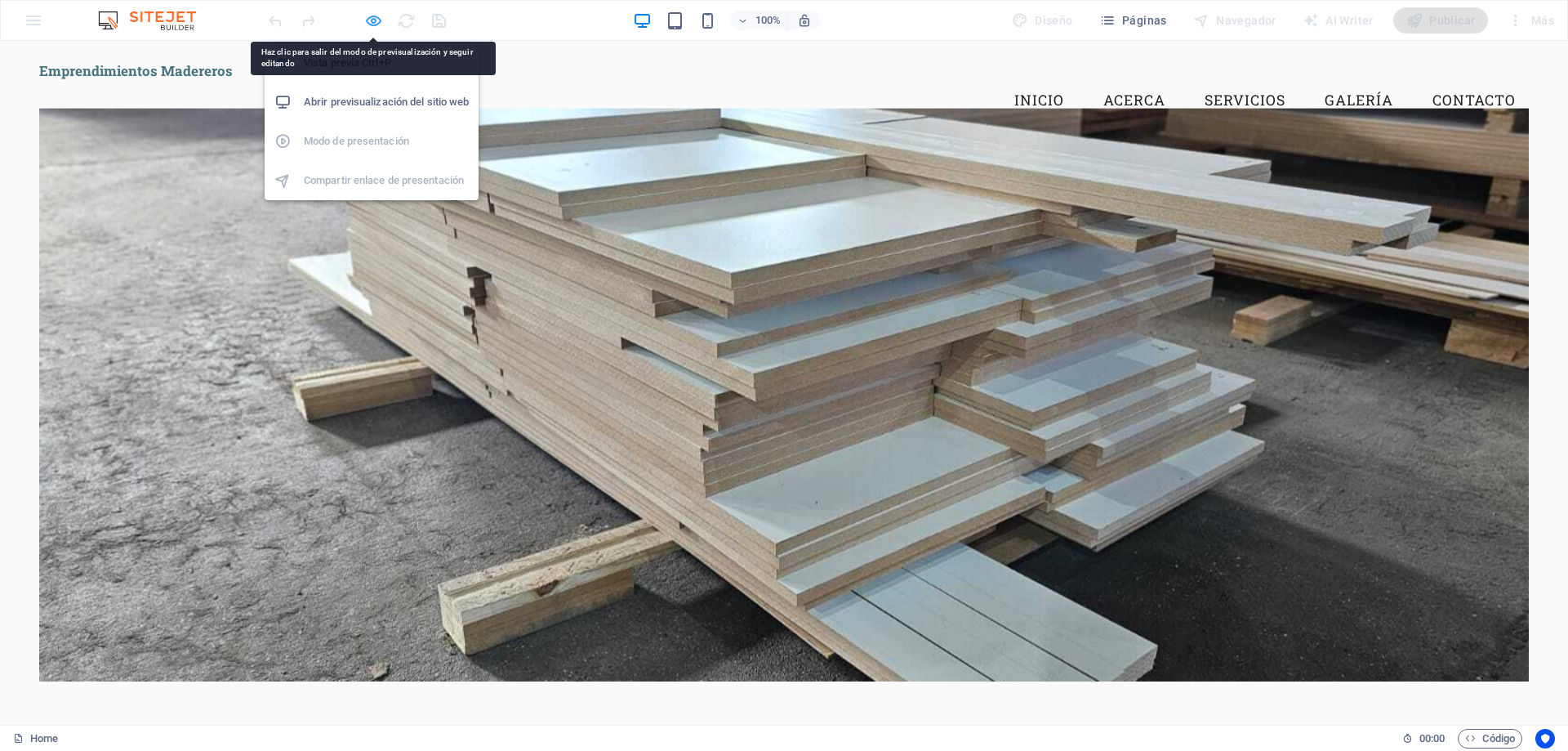
click at [378, 25] on icon "button" at bounding box center [373, 21] width 19 height 19
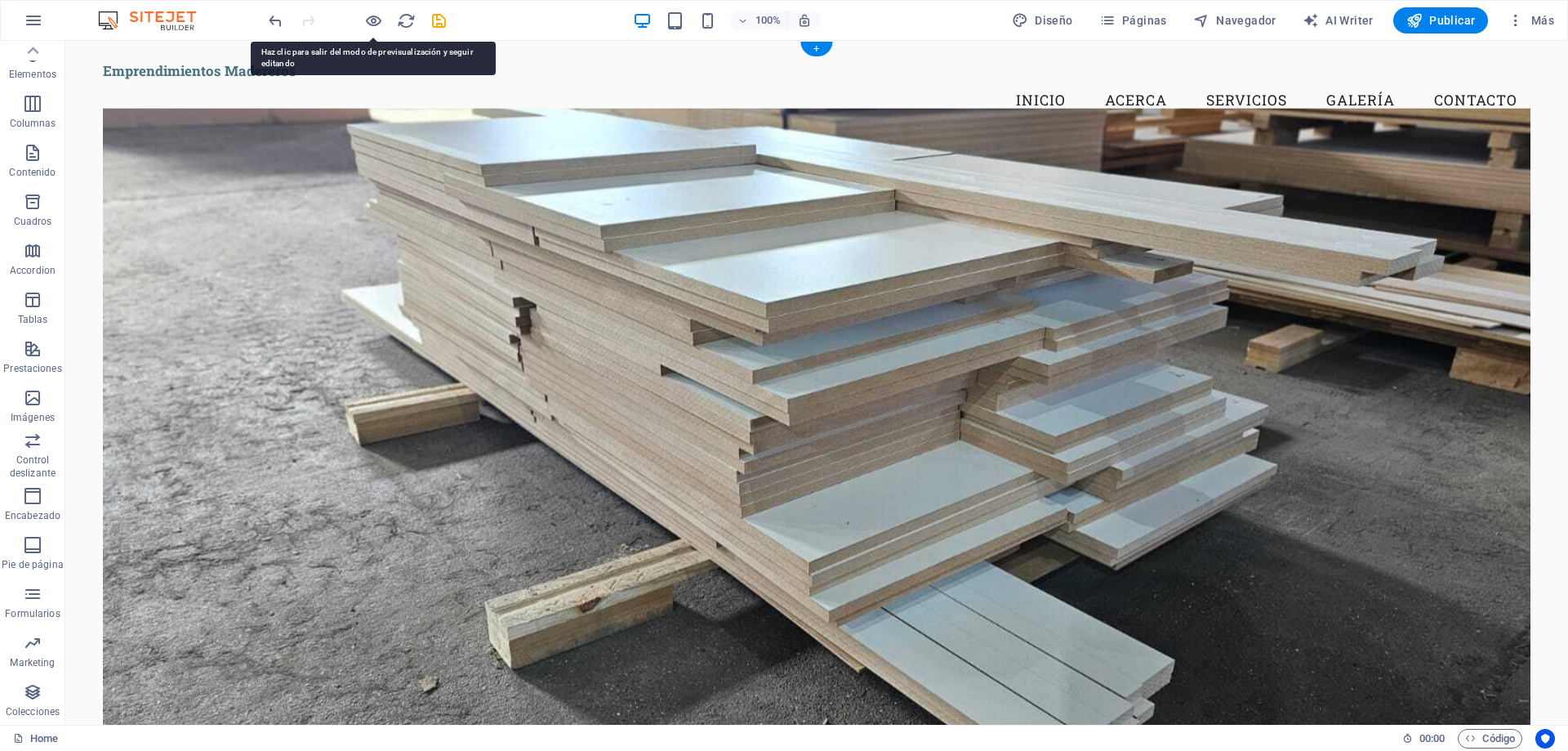
click at [637, 319] on figure at bounding box center [817, 420] width 1428 height 623
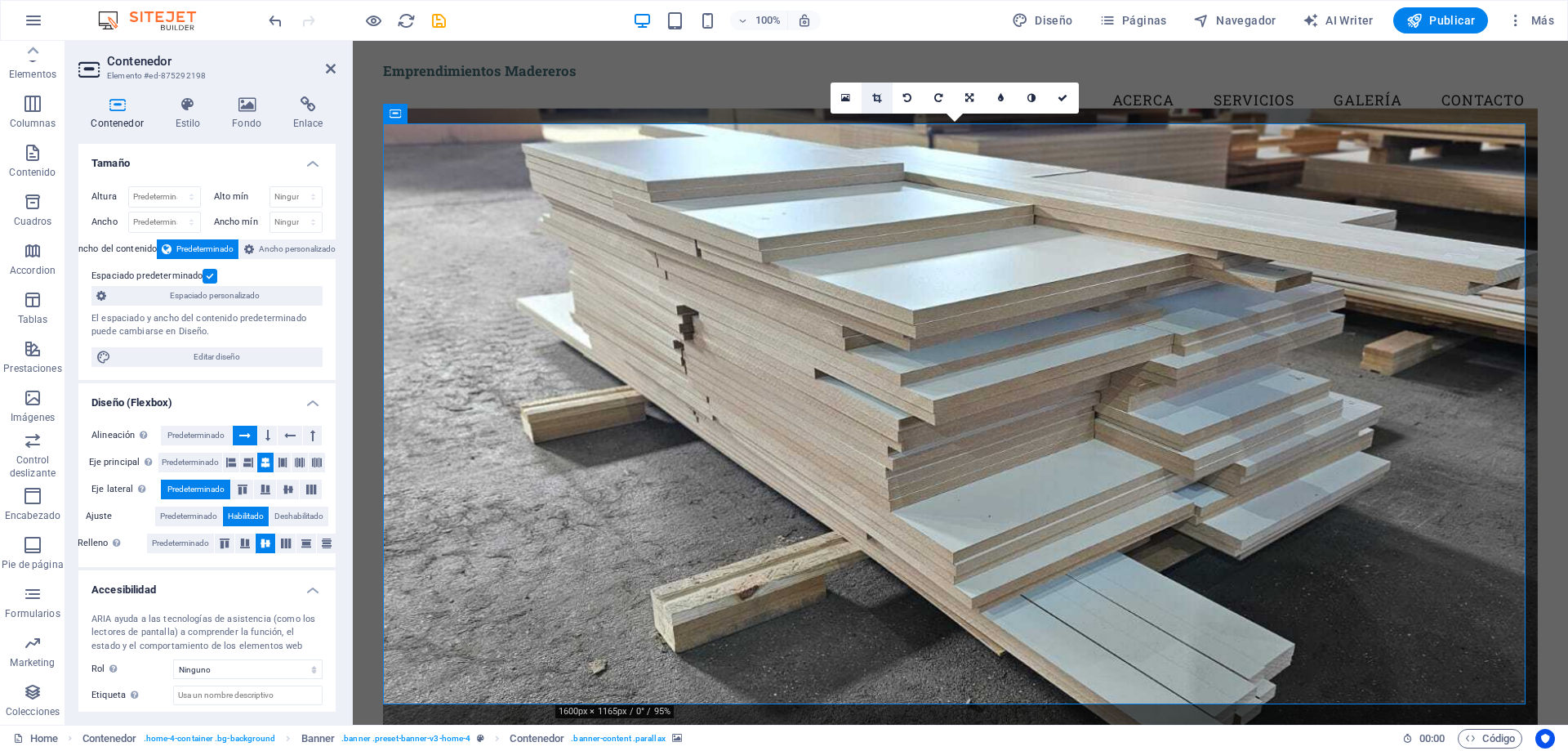
click at [877, 100] on icon at bounding box center [876, 98] width 9 height 10
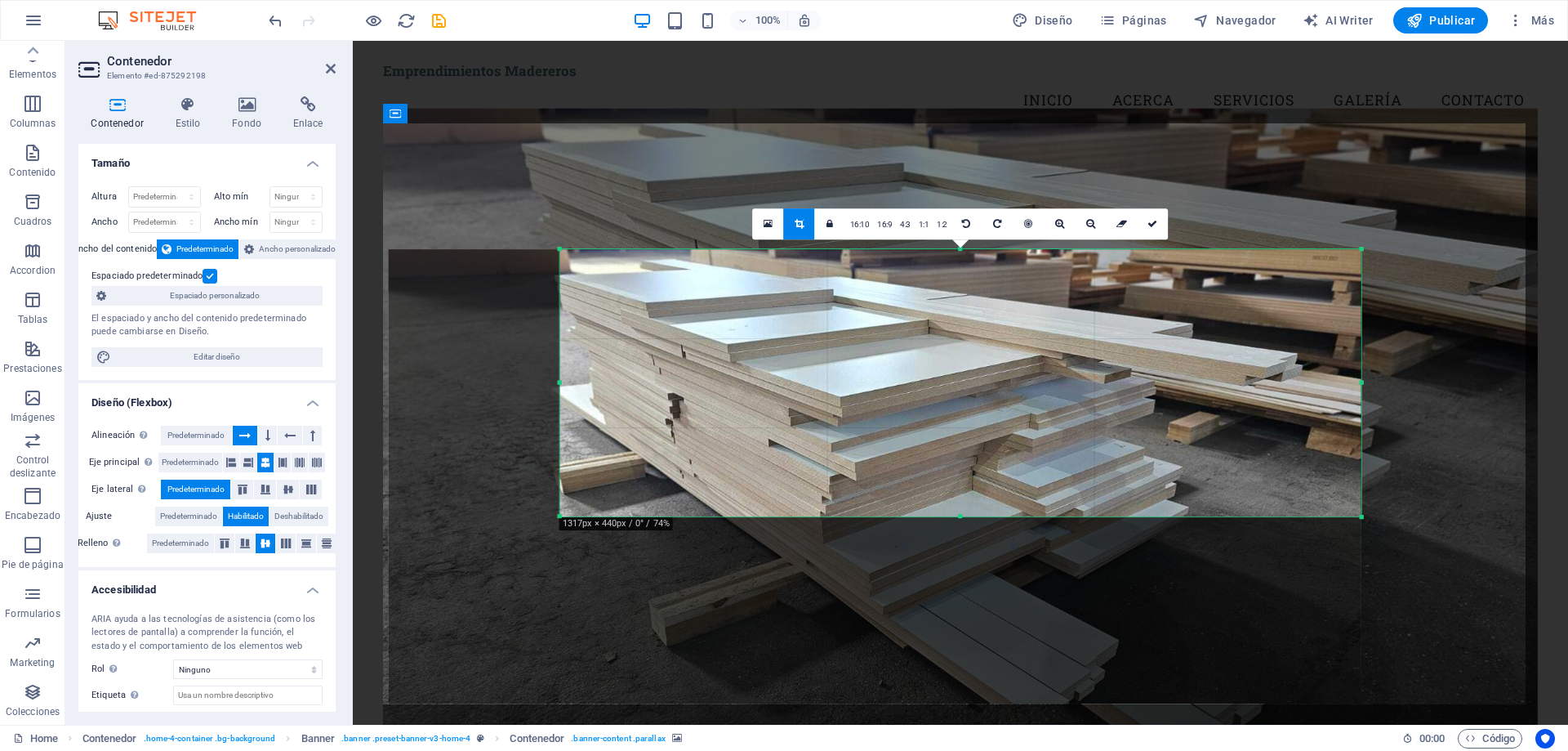
drag, startPoint x: 474, startPoint y: 611, endPoint x: 645, endPoint y: 424, distance: 253.4
click at [645, 424] on div "180 170 160 150 140 130 120 110 100 90 80 70 60 50 40 30 20 10 0 -10 -20 -30 -4…" at bounding box center [960, 383] width 801 height 268
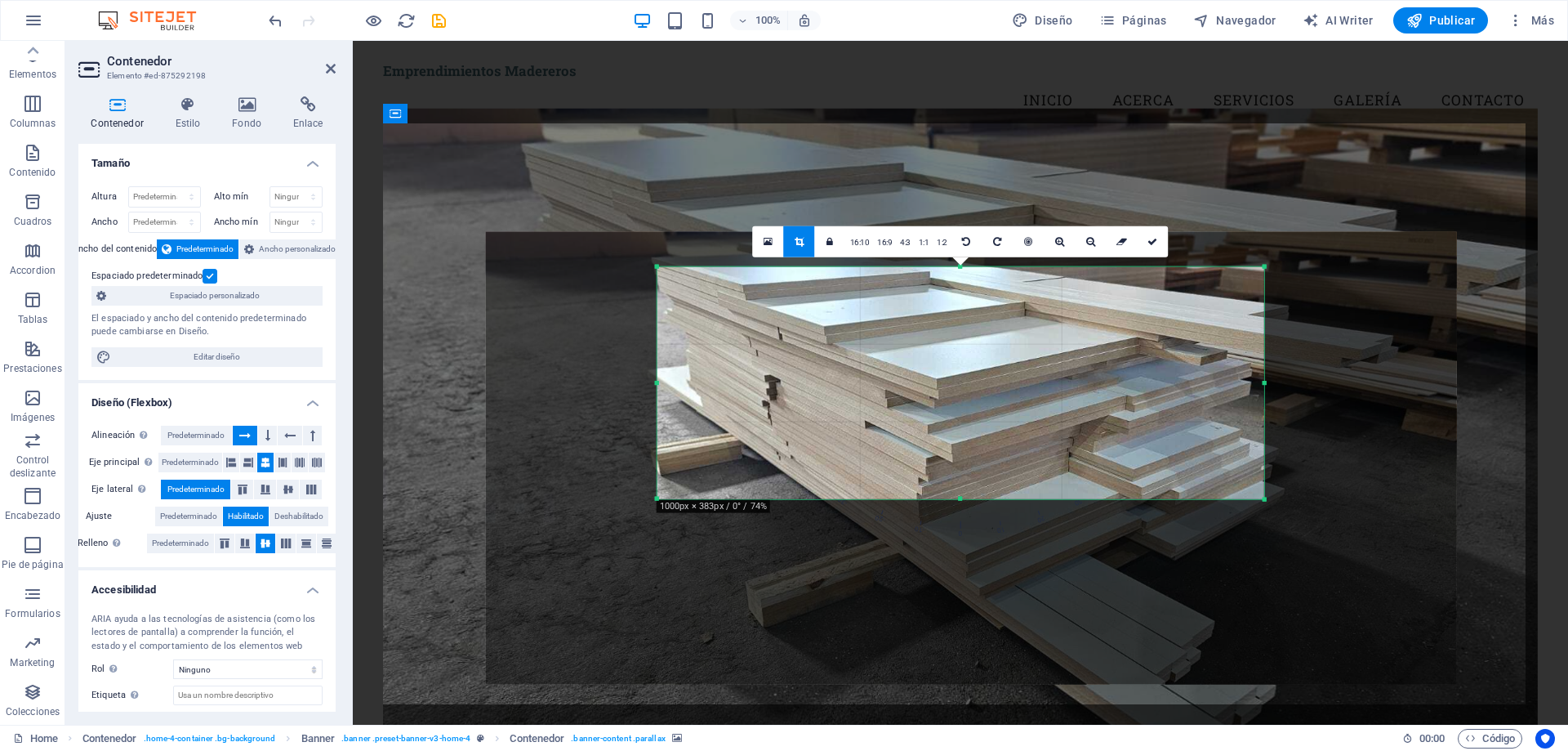
drag, startPoint x: 1361, startPoint y: 250, endPoint x: 1167, endPoint y: 284, distance: 197.0
click at [1167, 284] on div "180 170 160 150 140 130 120 110 100 90 80 70 60 50 40 30 20 10 0 -10 -20 -30 -4…" at bounding box center [960, 383] width 607 height 233
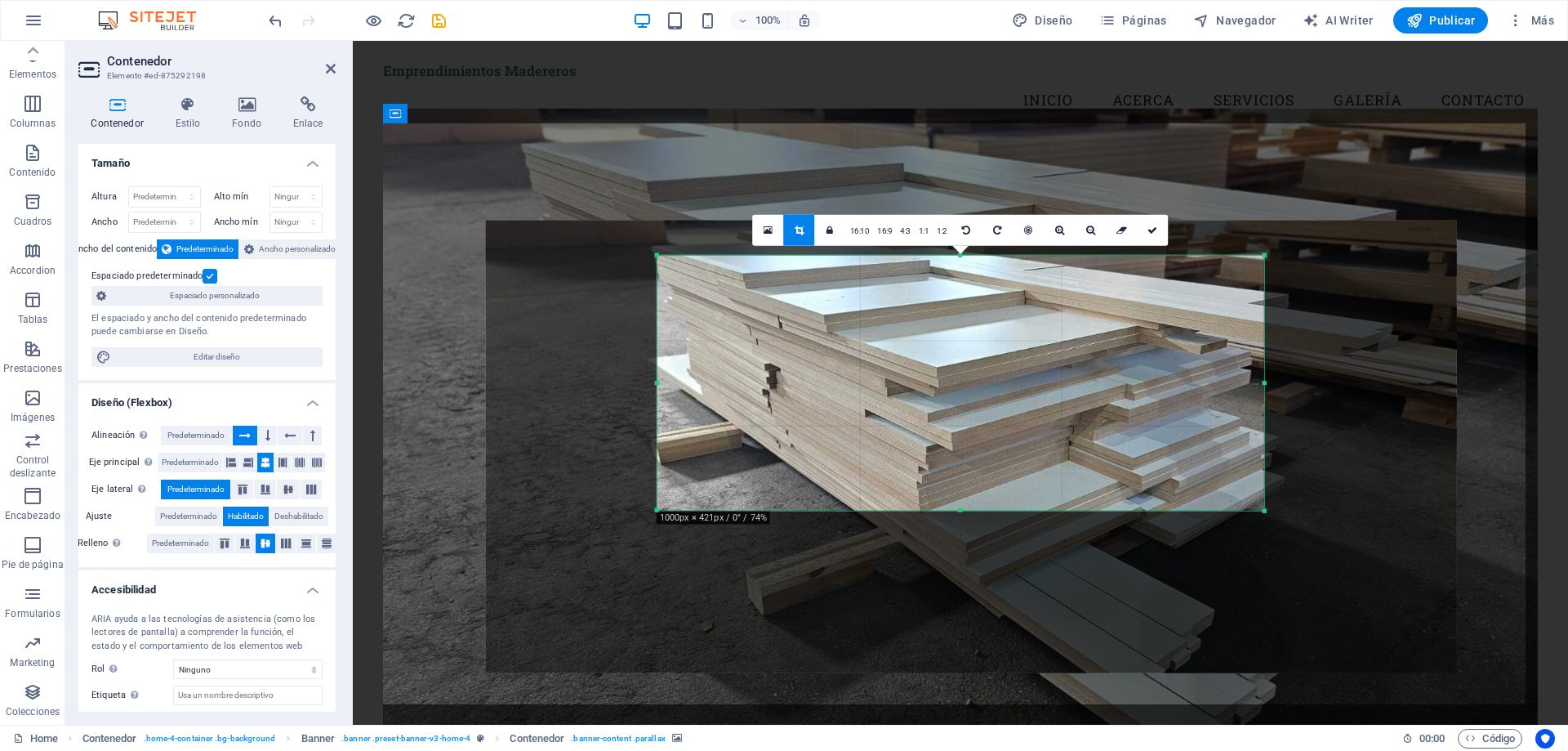
drag, startPoint x: 966, startPoint y: 498, endPoint x: 969, endPoint y: 521, distance: 23.2
click at [969, 511] on div "180 170 160 150 140 130 120 110 100 90 80 70 60 50 40 30 20 10 0 -10 -20 -30 -4…" at bounding box center [960, 383] width 607 height 256
click at [1149, 234] on icon at bounding box center [1152, 230] width 10 height 10
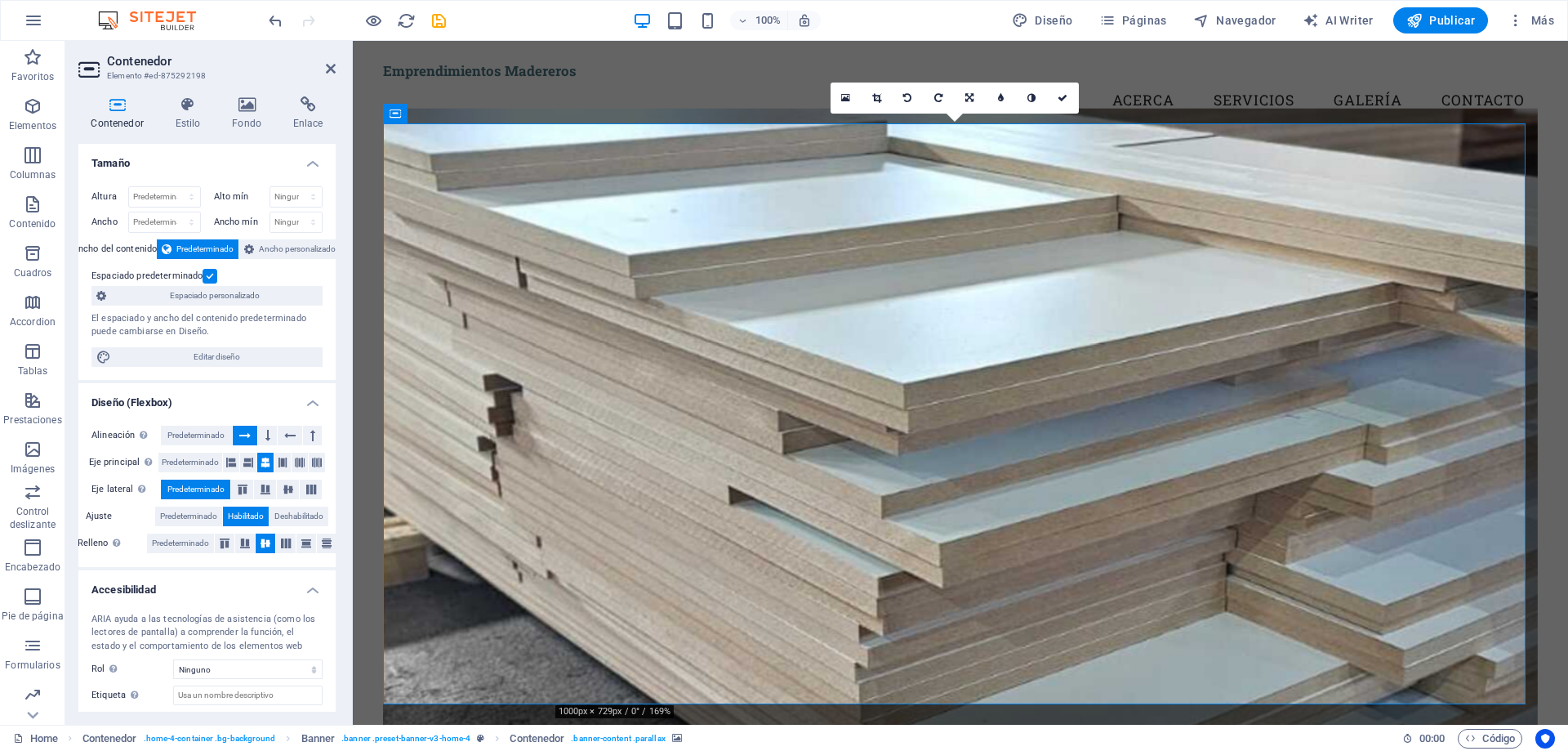
click at [652, 262] on figure at bounding box center [960, 420] width 1154 height 623
click at [846, 98] on icon at bounding box center [846, 98] width 9 height 12
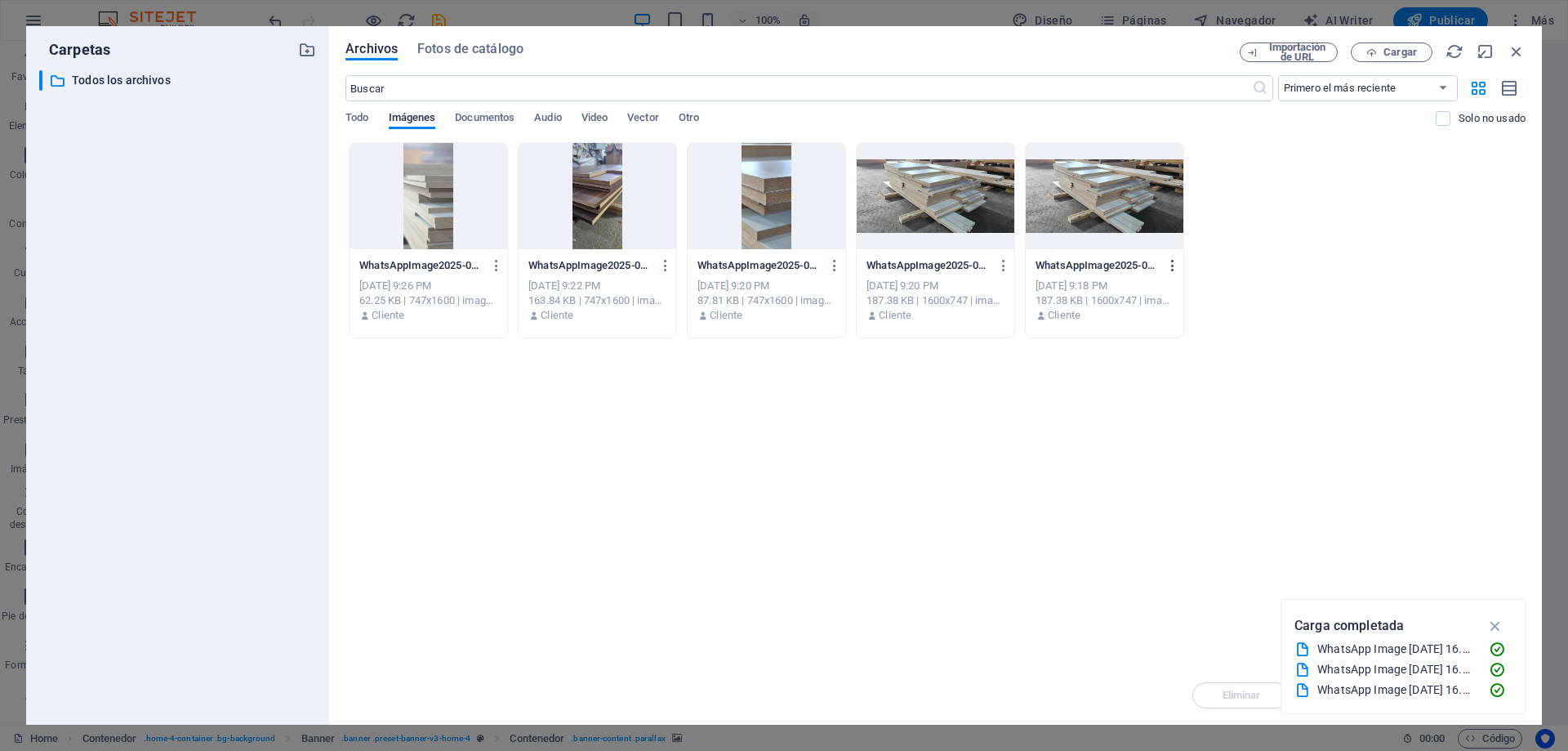
click at [1170, 264] on icon "button" at bounding box center [1172, 265] width 16 height 15
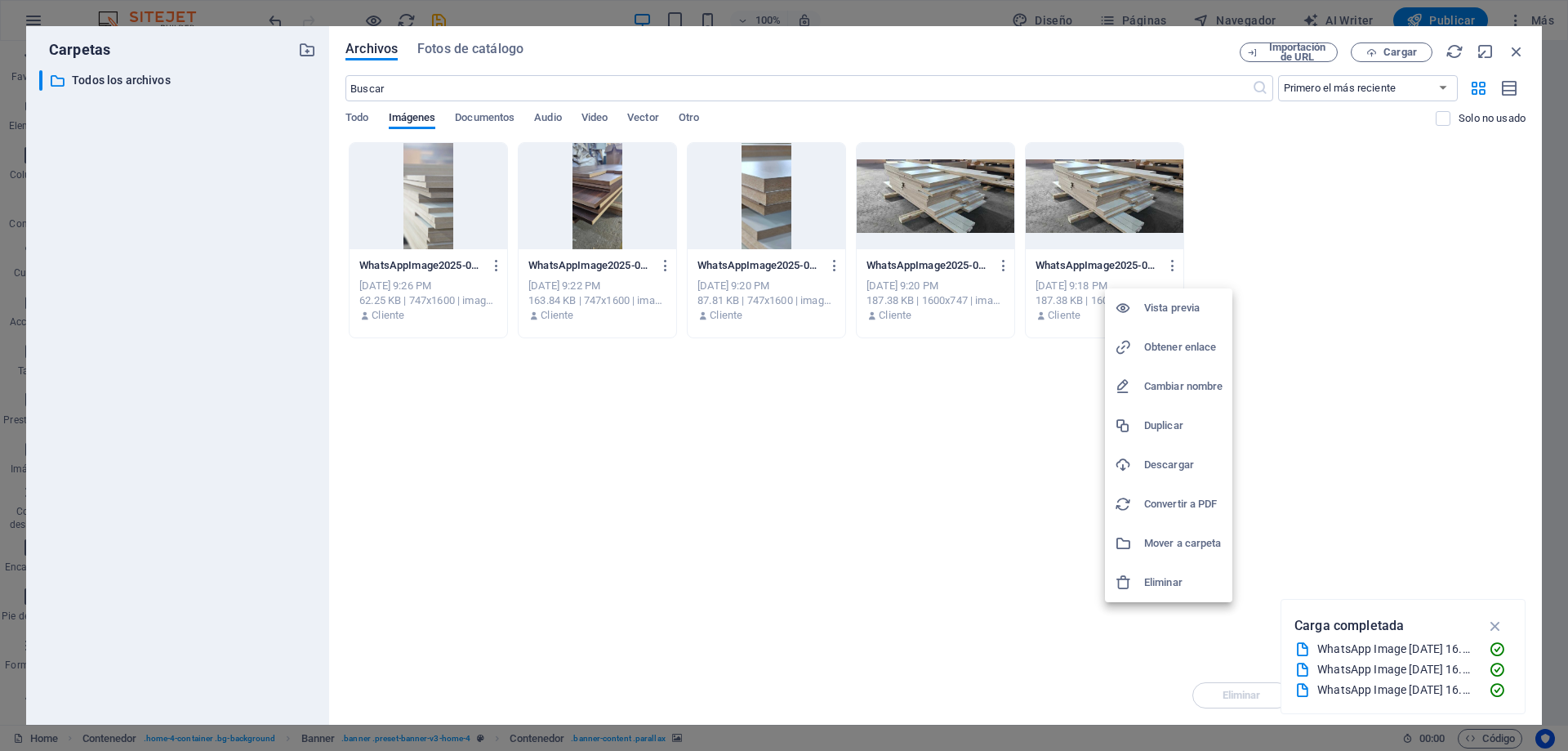
click at [1167, 582] on h6 "Eliminar" at bounding box center [1182, 582] width 78 height 20
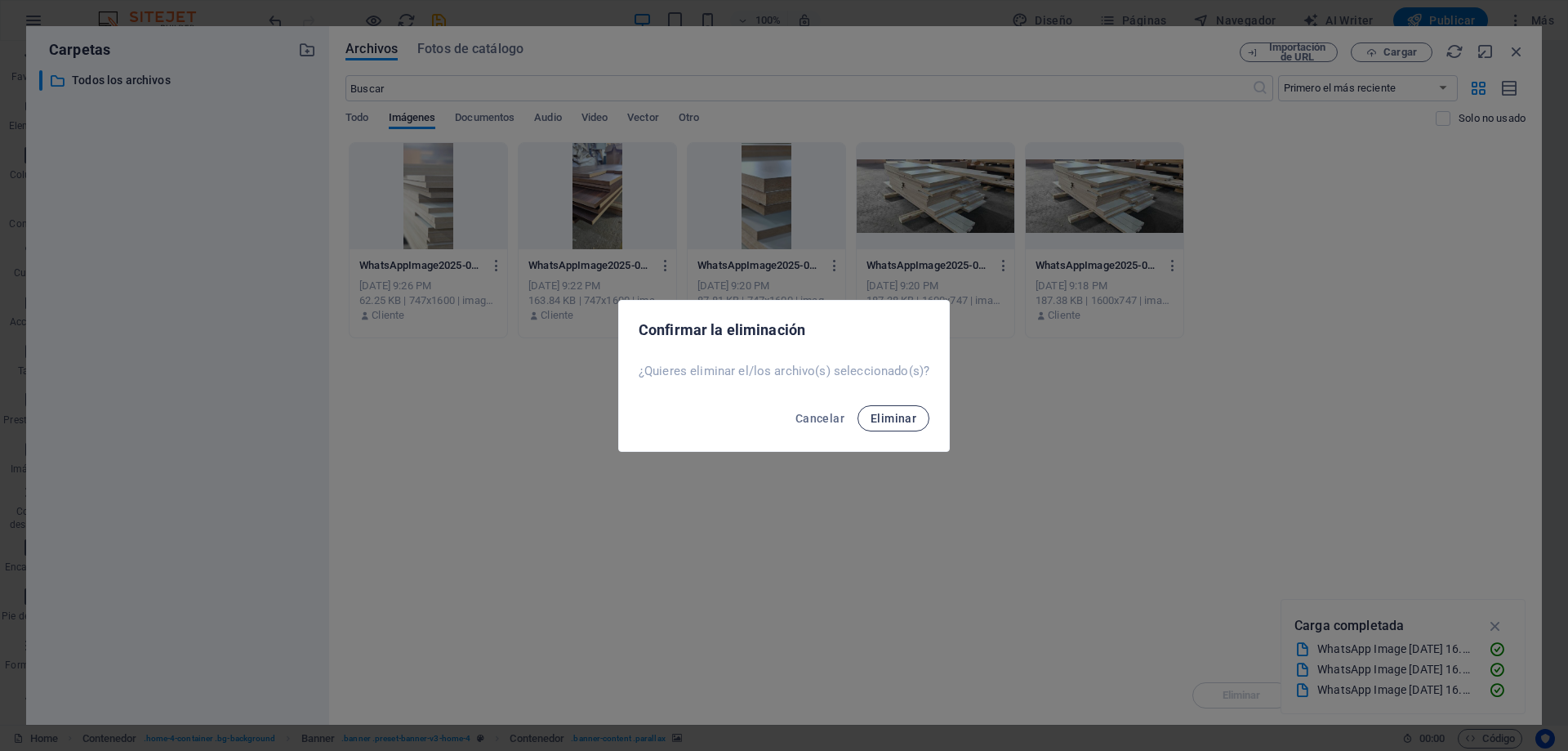
click at [902, 411] on span "Eliminar" at bounding box center [893, 418] width 45 height 13
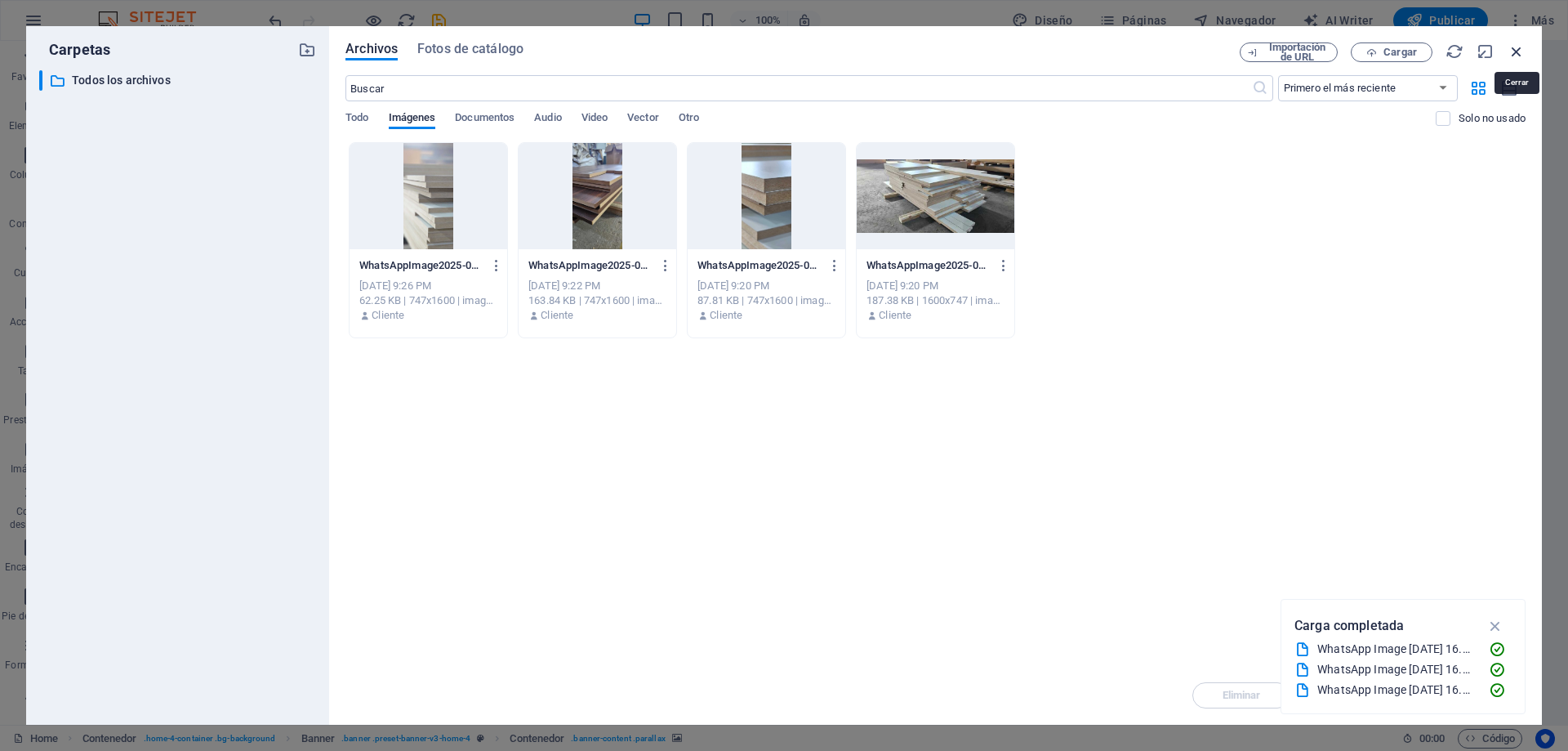
click at [1522, 53] on icon "button" at bounding box center [1516, 51] width 18 height 18
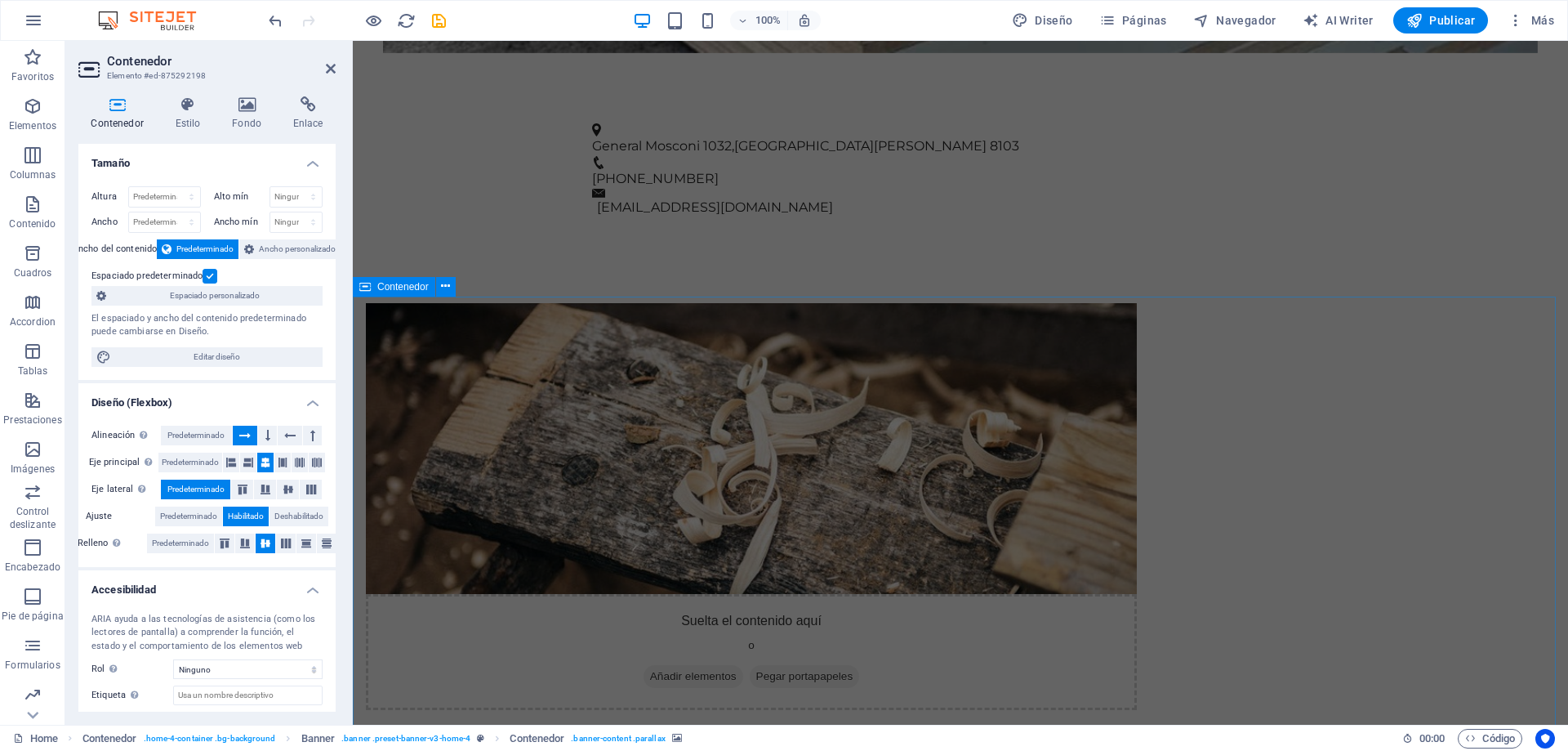
scroll to position [1143, 0]
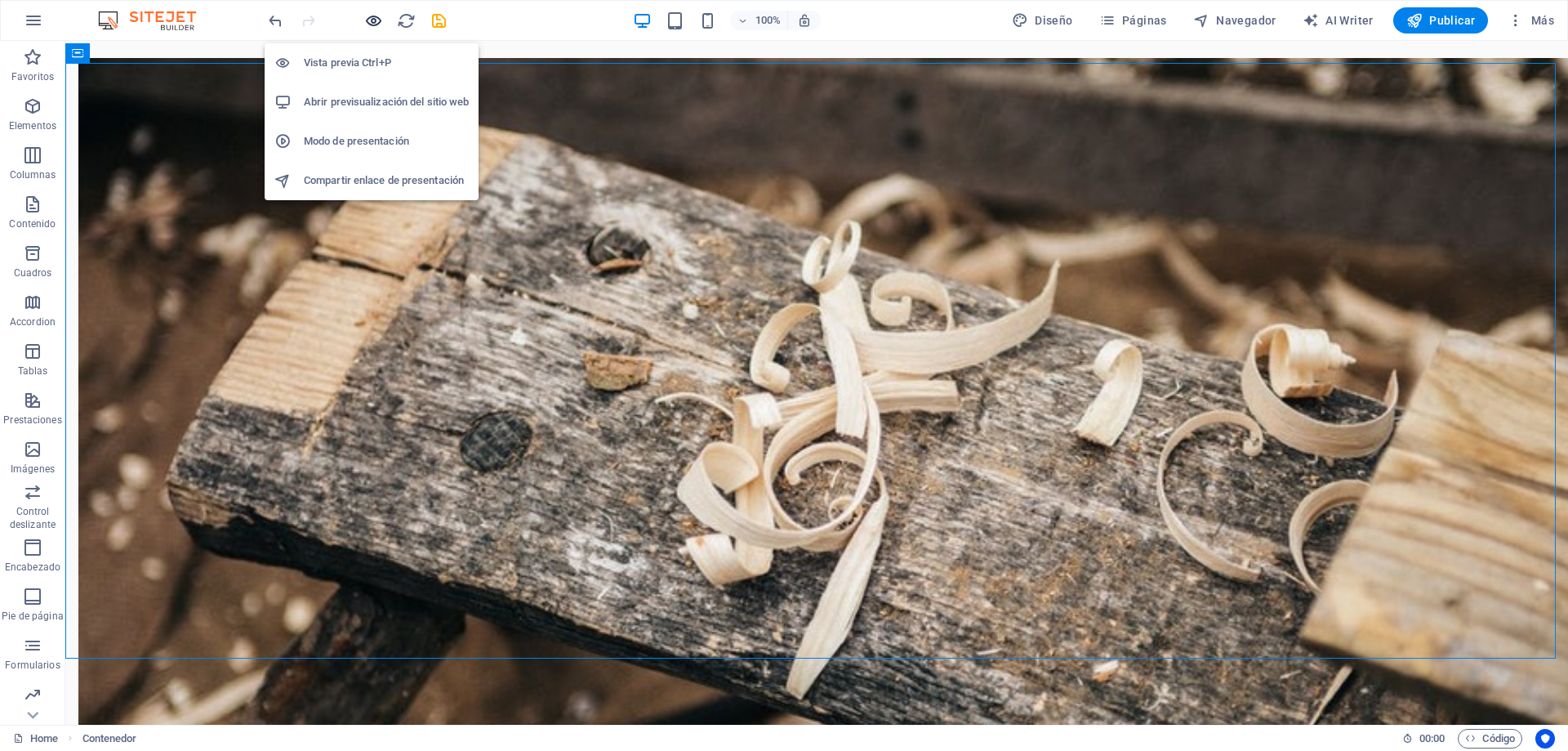
click at [381, 22] on icon "button" at bounding box center [373, 21] width 19 height 19
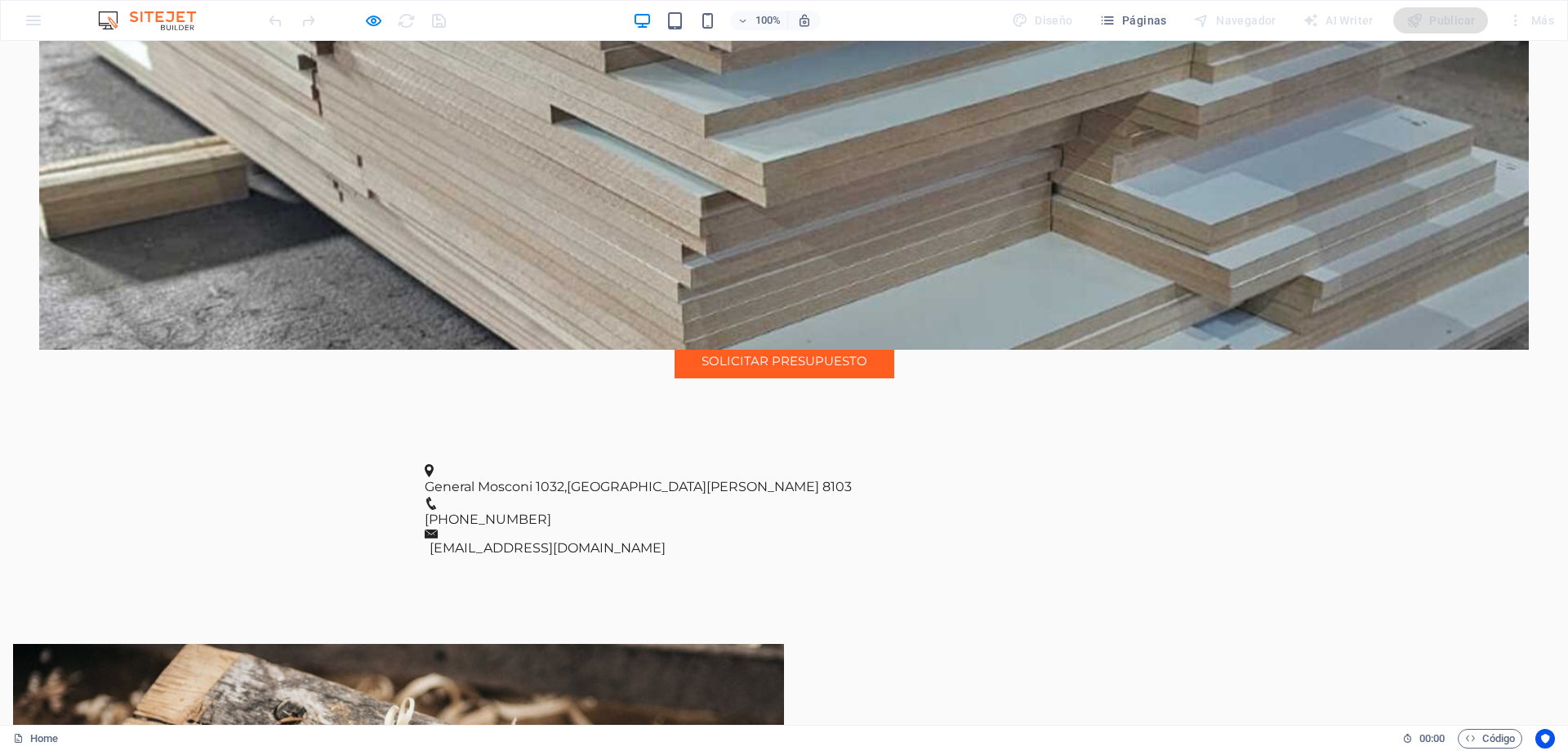
scroll to position [572, 0]
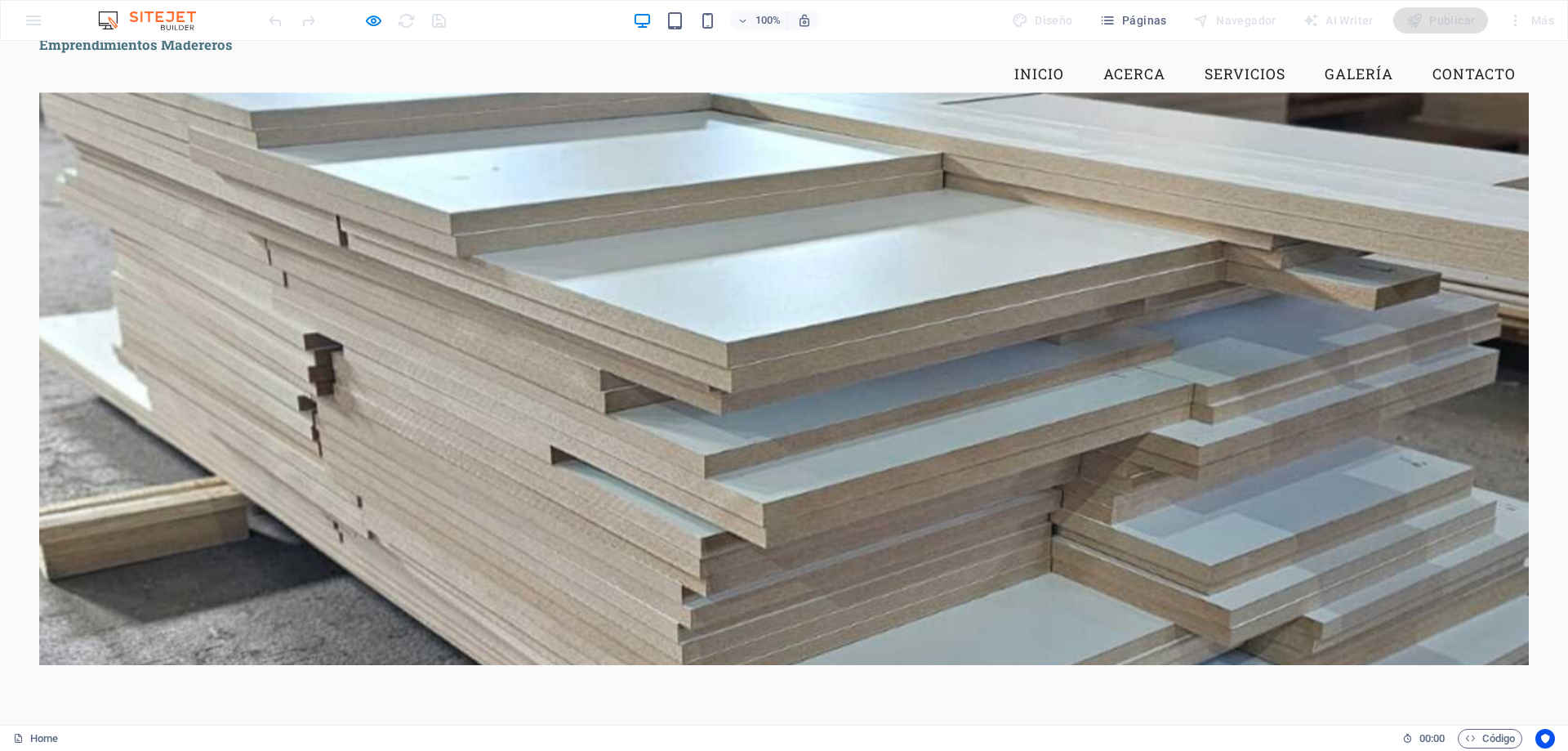
scroll to position [0, 0]
